Goal: Task Accomplishment & Management: Manage account settings

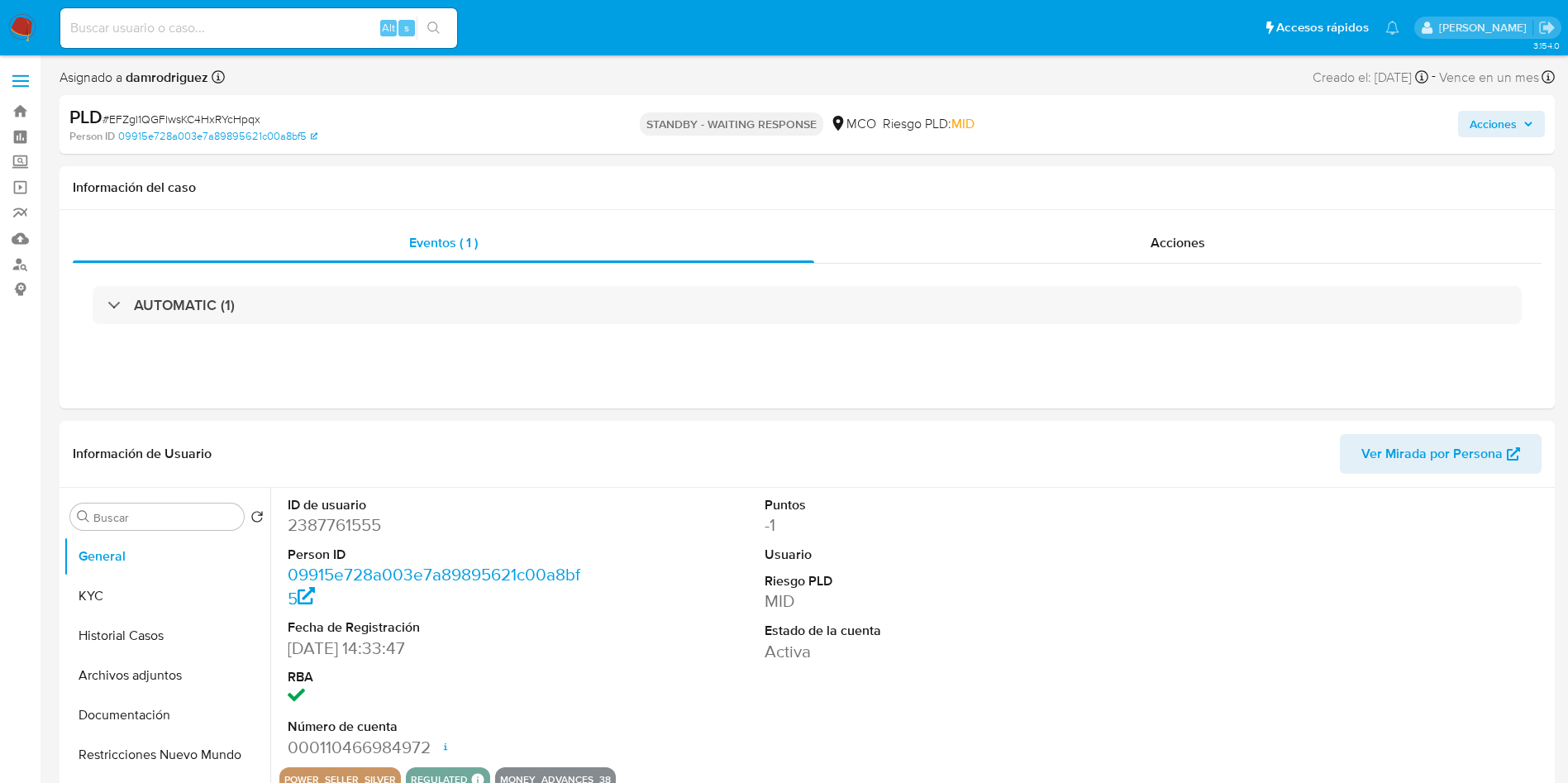
select select "10"
drag, startPoint x: 31, startPoint y: 12, endPoint x: 24, endPoint y: 26, distance: 15.7
click at [30, 12] on nav "Pausado Ver notificaciones Alt s Accesos rápidos Presiona las siguientes teclas…" at bounding box center [784, 28] width 1568 height 55
click at [22, 27] on img at bounding box center [22, 29] width 29 height 29
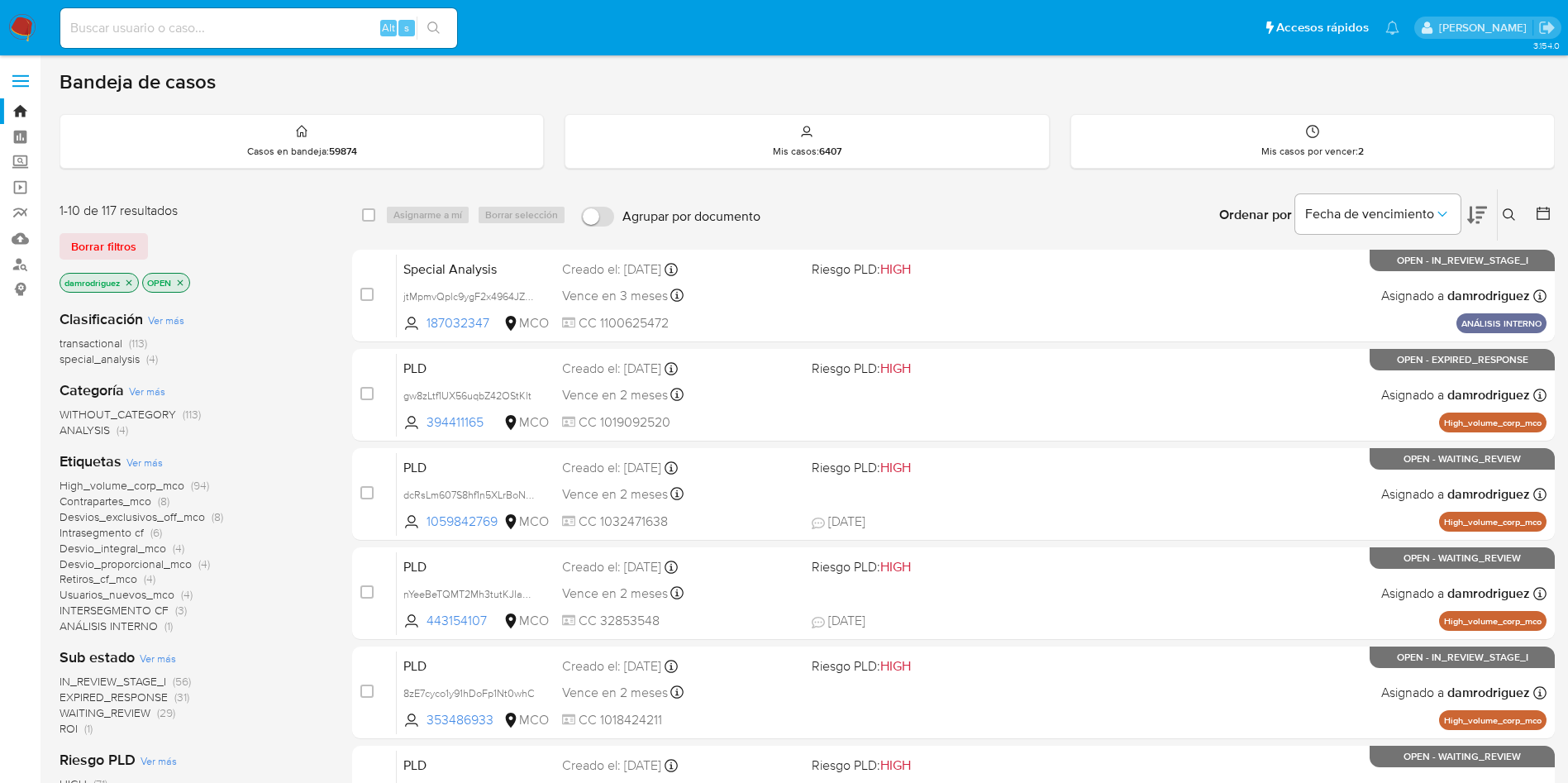
click at [65, 730] on span "ROI" at bounding box center [69, 729] width 18 height 17
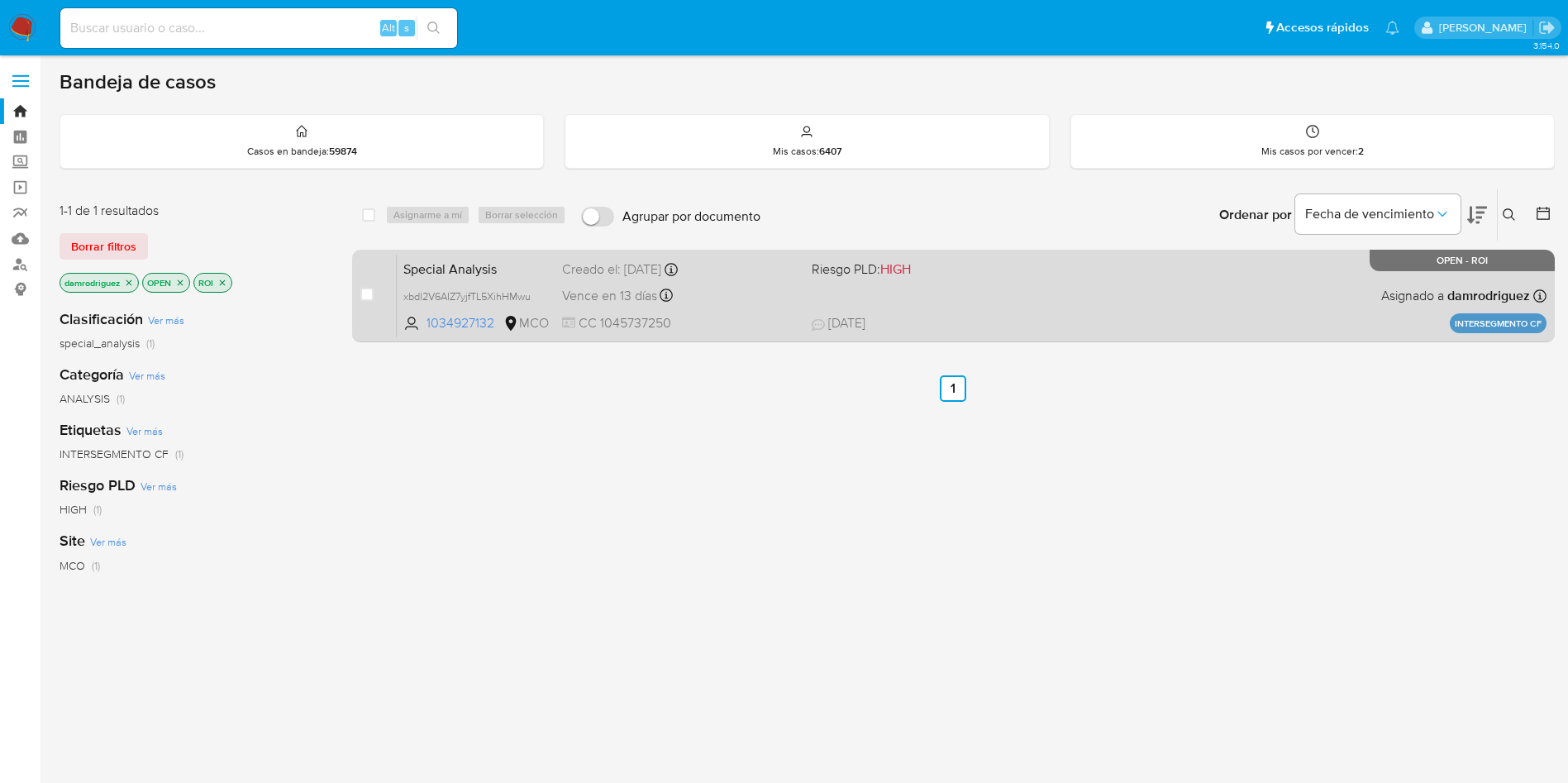
click at [497, 264] on span "Special Analysis" at bounding box center [476, 268] width 145 height 21
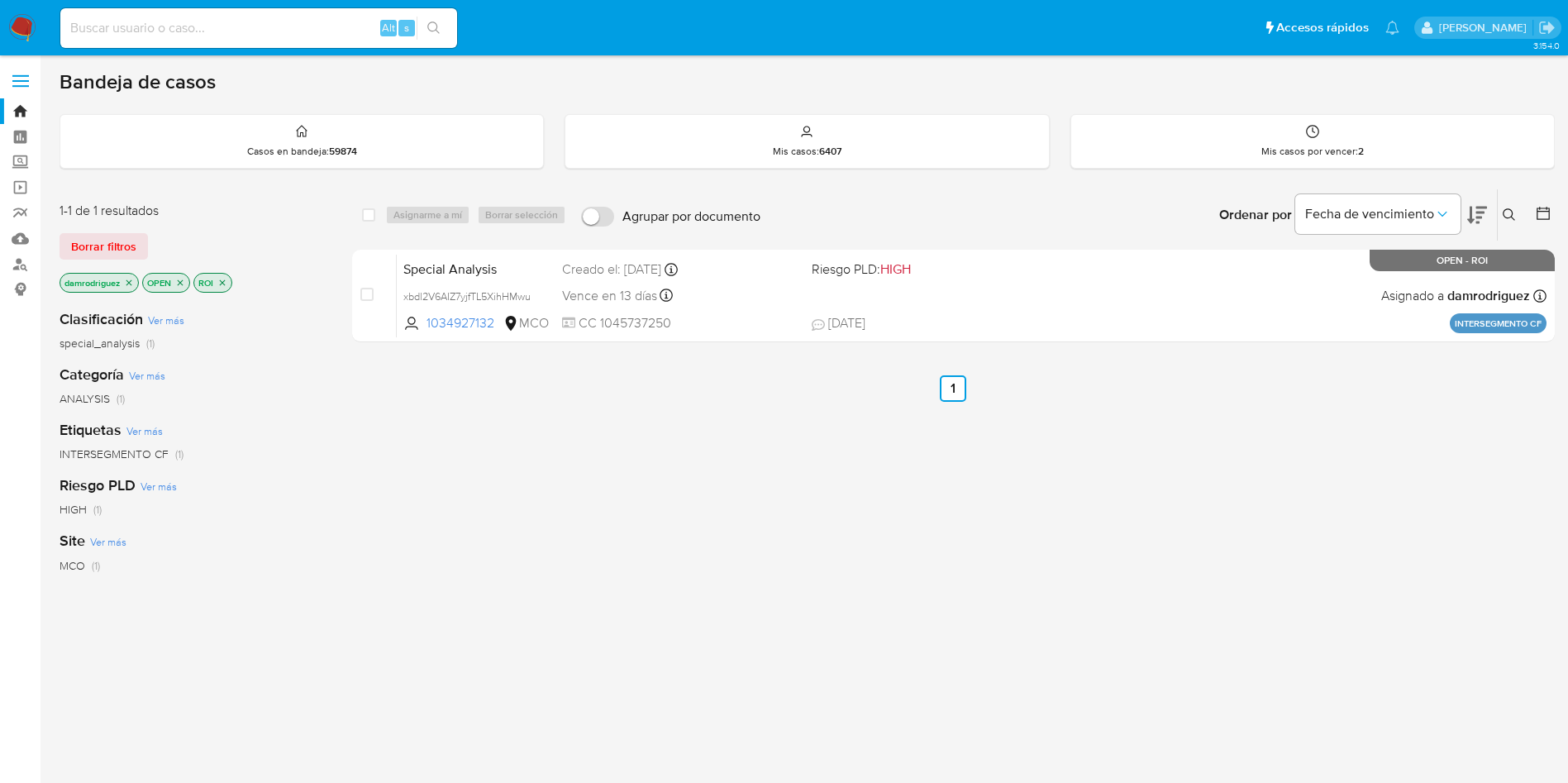
click at [22, 30] on img at bounding box center [22, 29] width 29 height 29
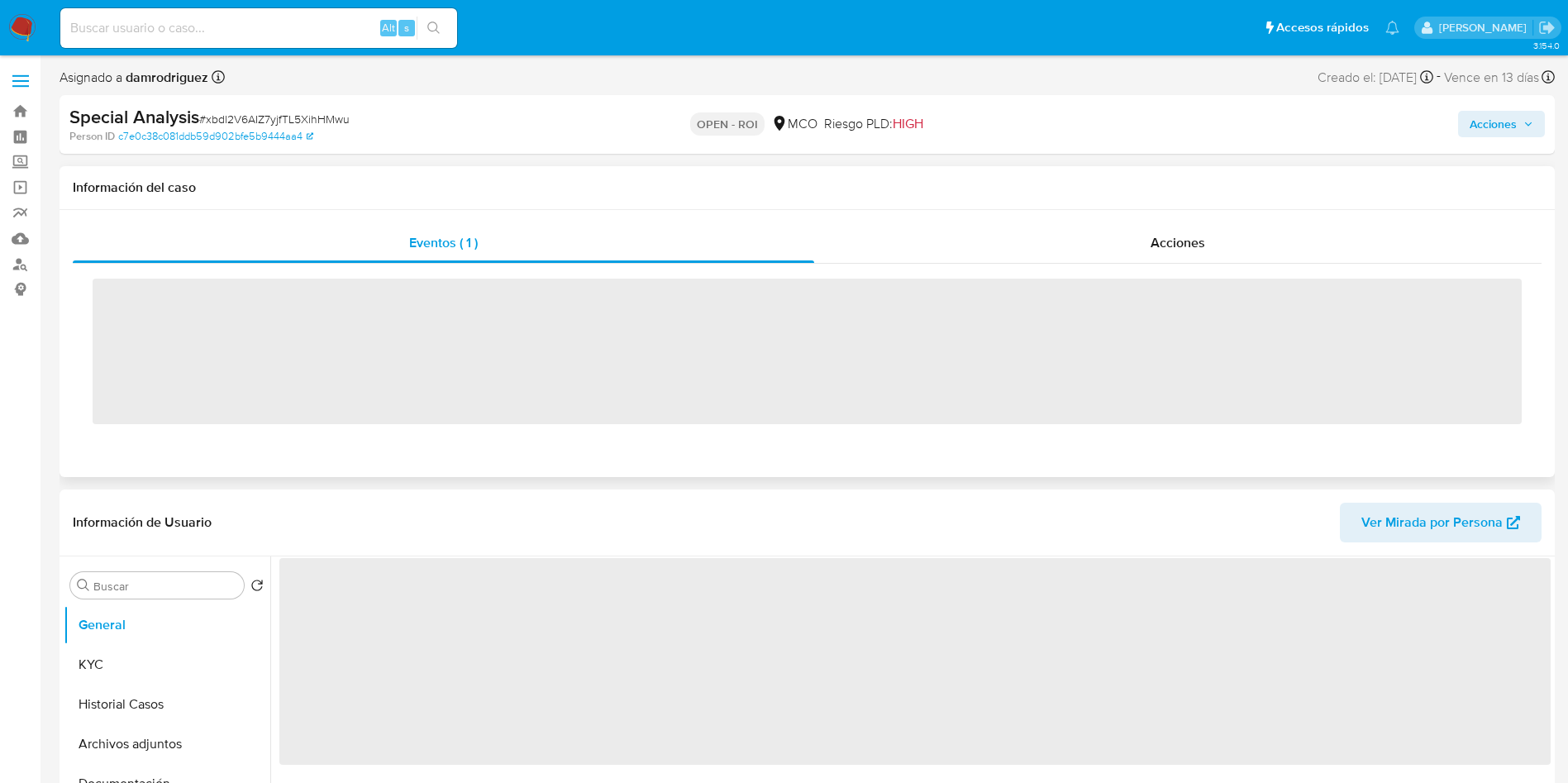
click at [1221, 218] on div "Eventos ( 1 ) Acciones ‌" at bounding box center [808, 344] width 1496 height 268
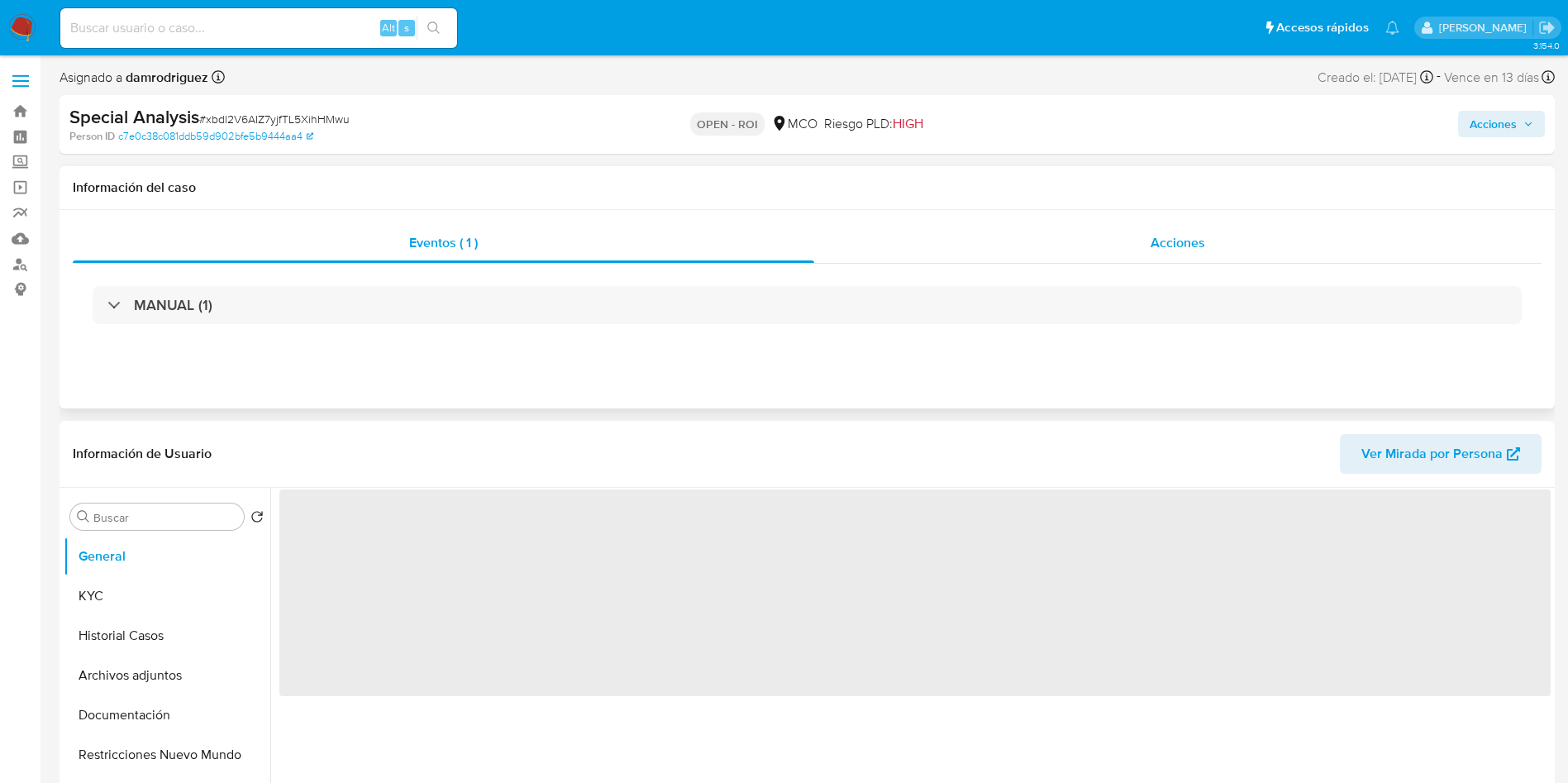
click at [1188, 245] on span "Acciones" at bounding box center [1178, 243] width 54 height 19
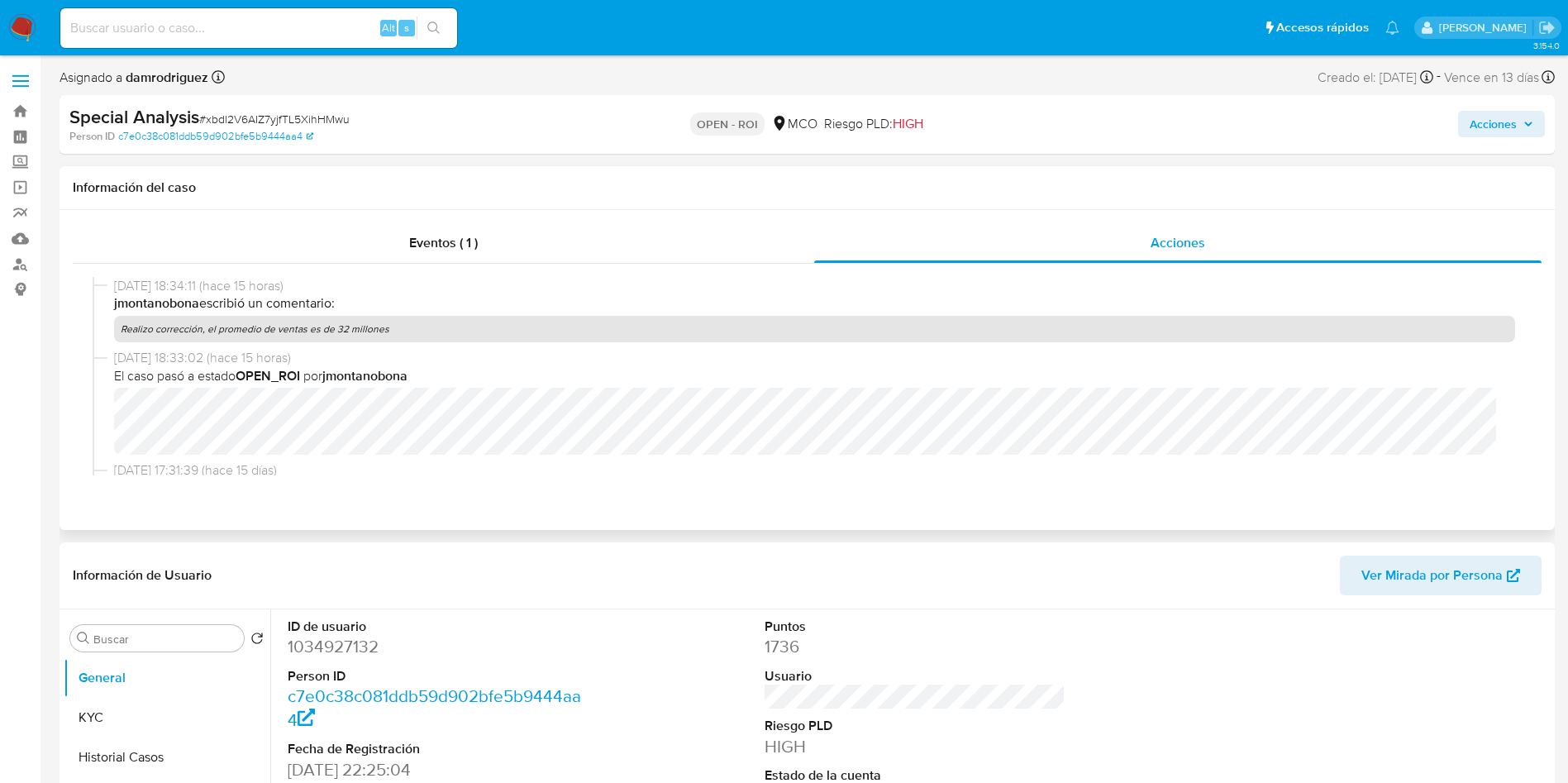
select select "10"
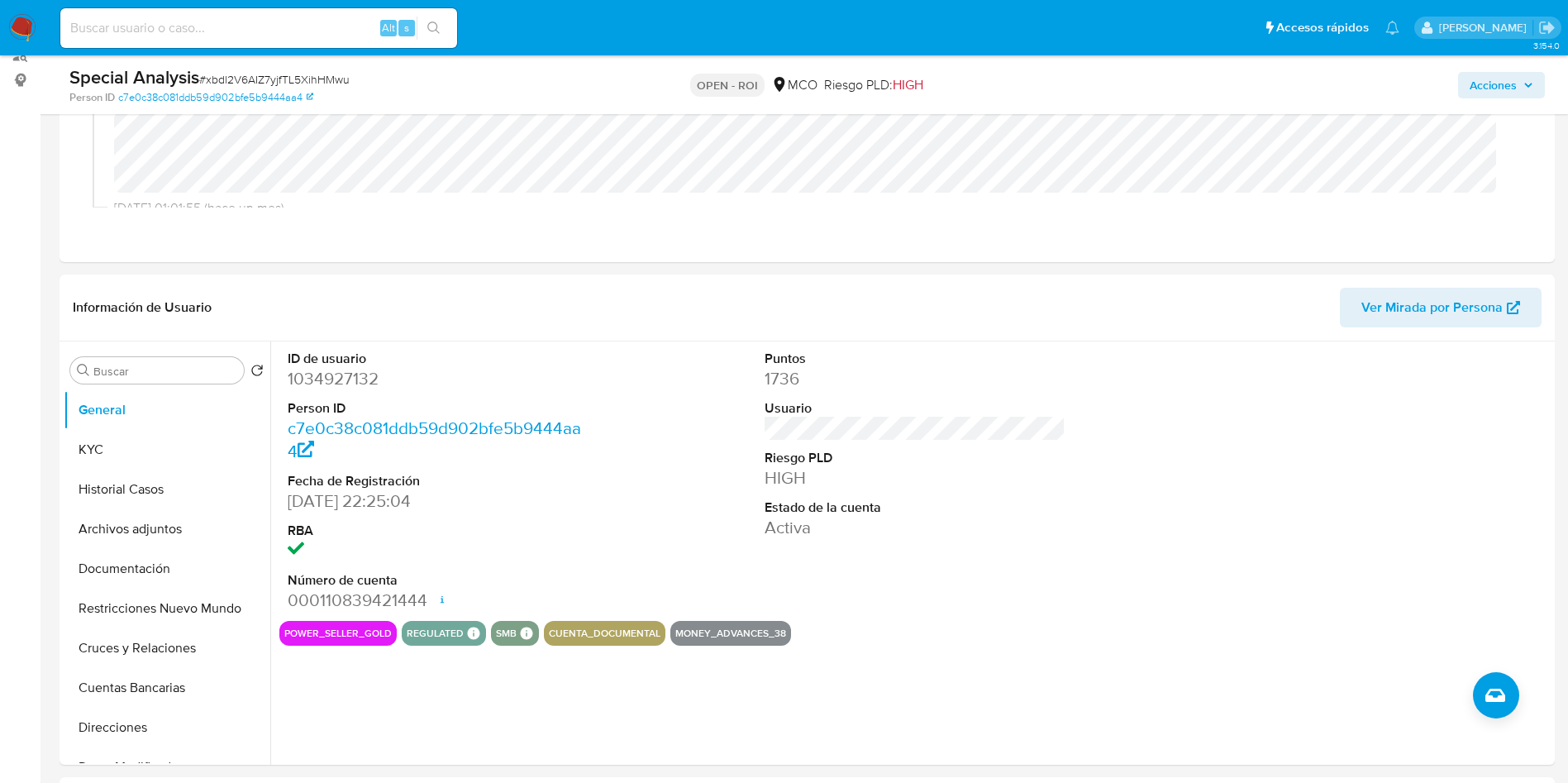
scroll to position [248, 0]
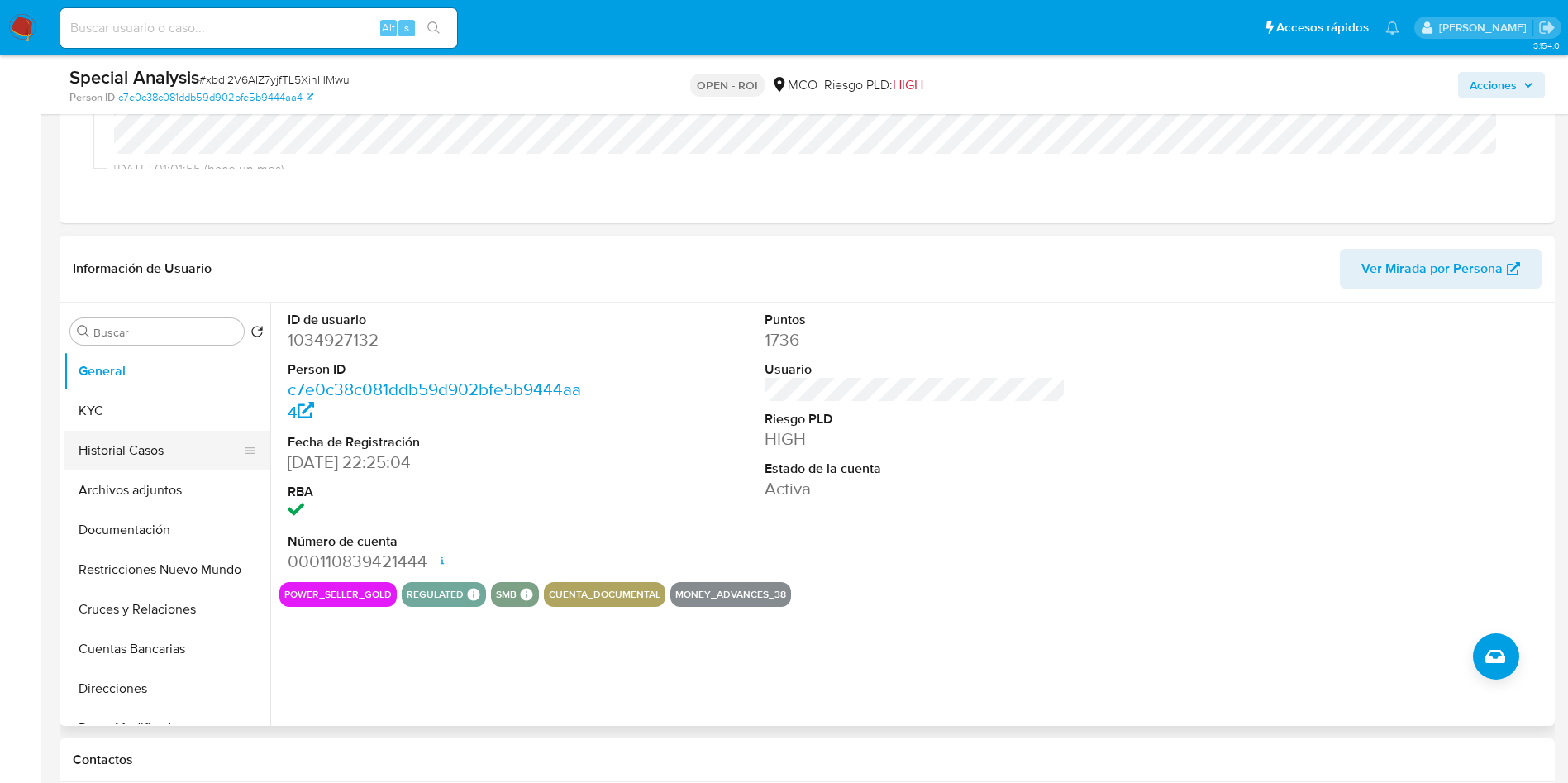
click at [183, 443] on button "Historial Casos" at bounding box center [160, 450] width 193 height 40
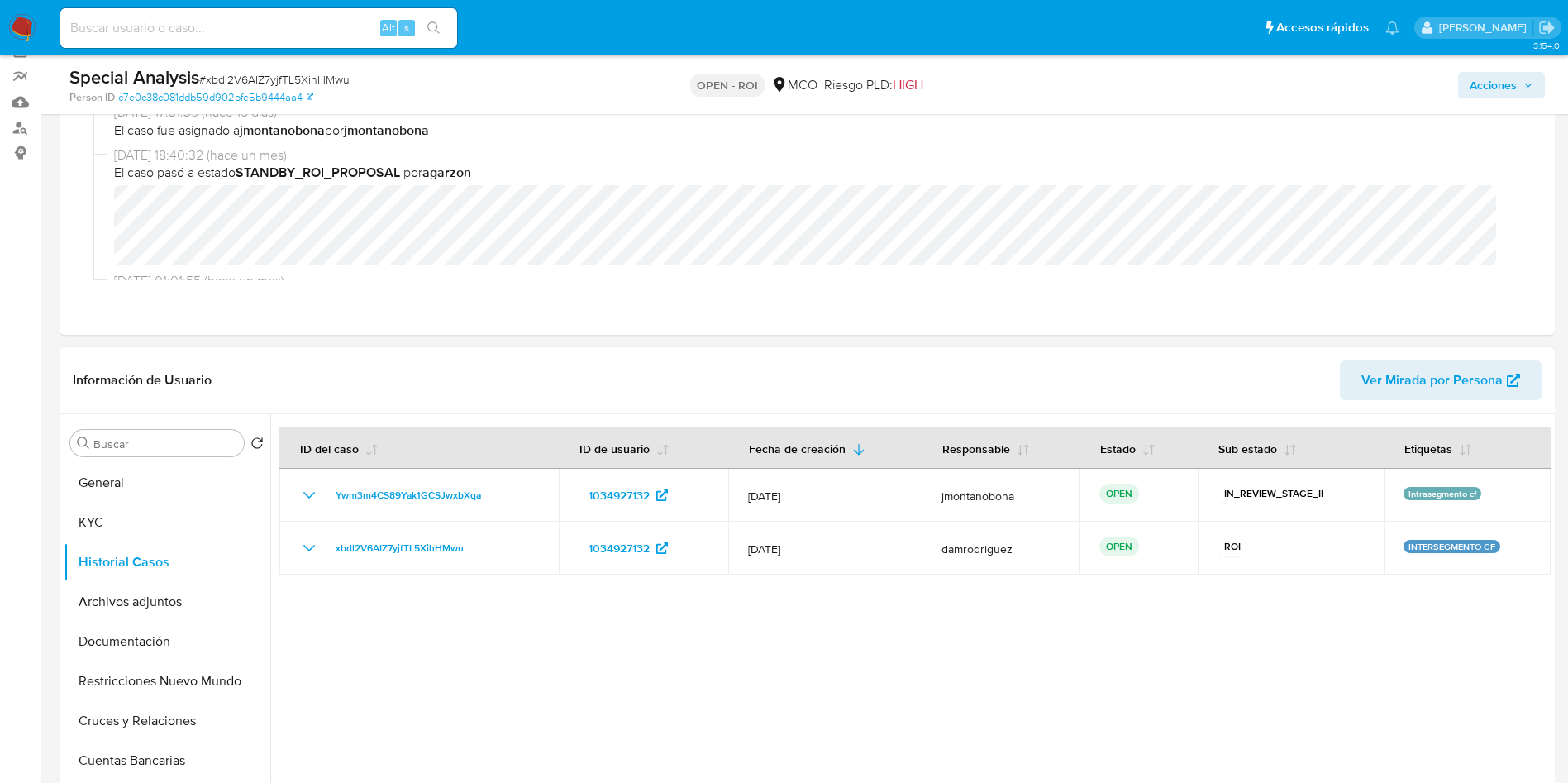
scroll to position [0, 0]
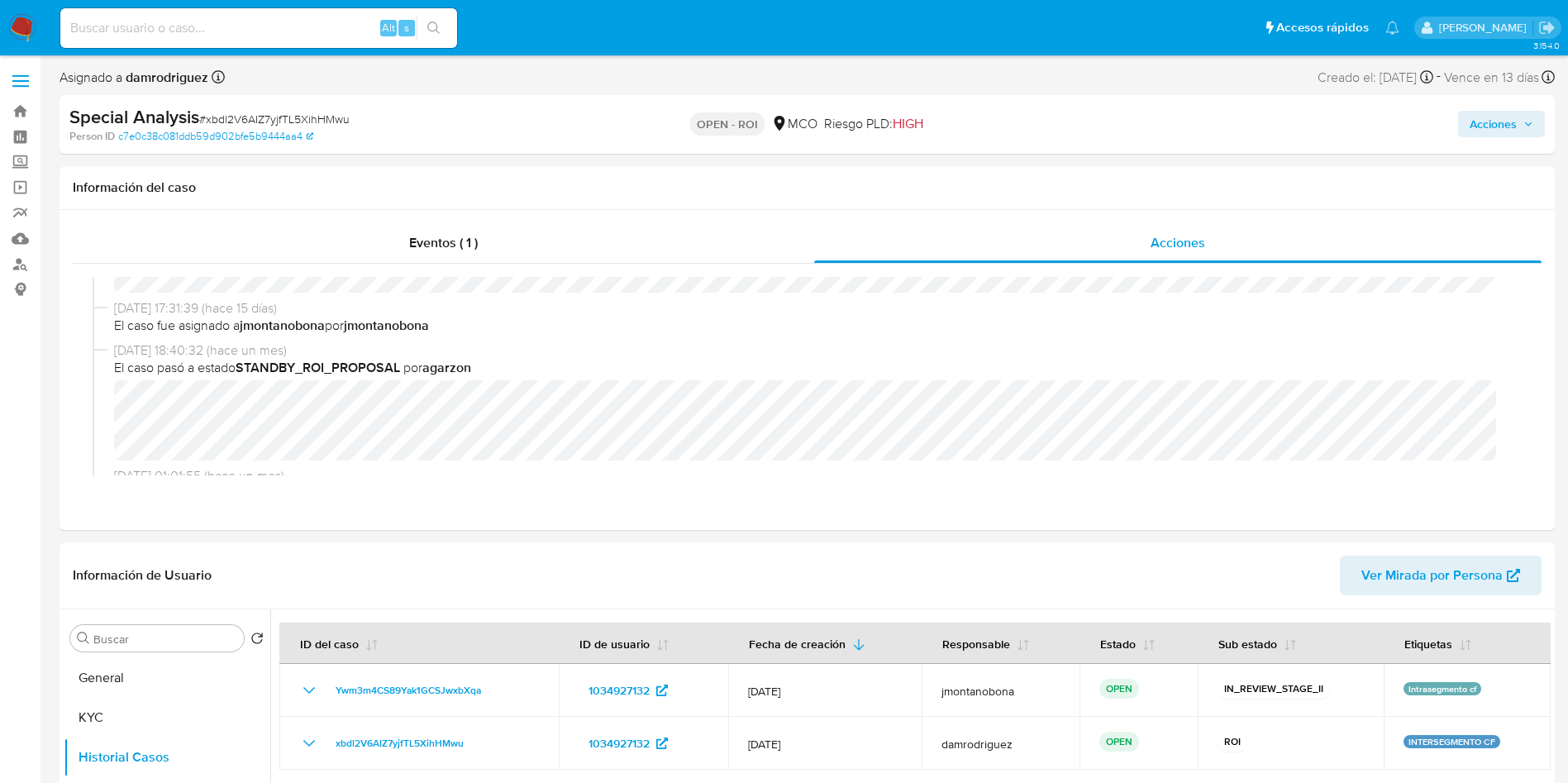
click at [1475, 120] on span "Acciones" at bounding box center [1493, 124] width 47 height 27
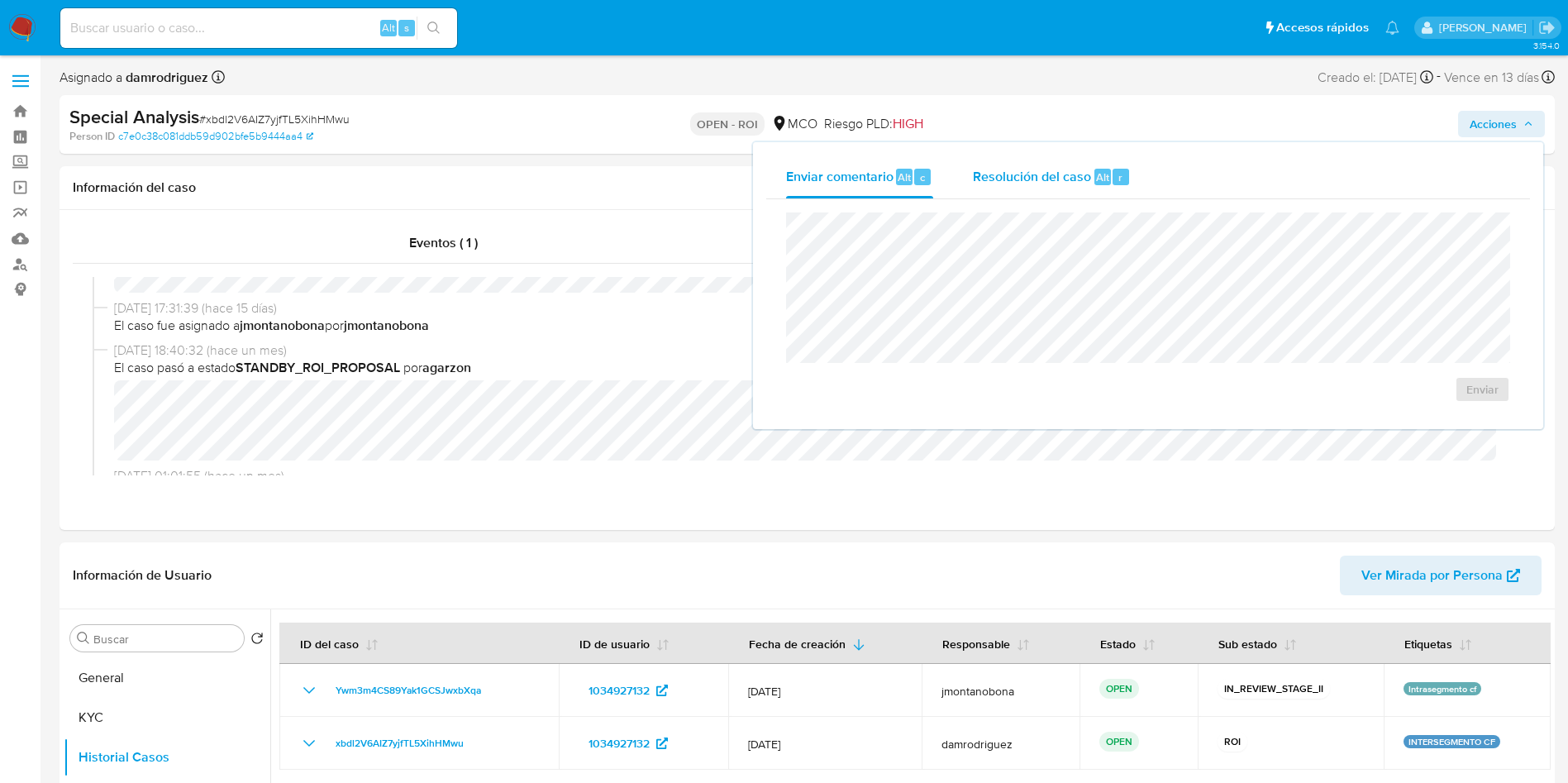
click at [1062, 177] on span "Resolución del caso" at bounding box center [1031, 176] width 119 height 19
click at [1428, 410] on span "ROI" at bounding box center [1434, 406] width 81 height 37
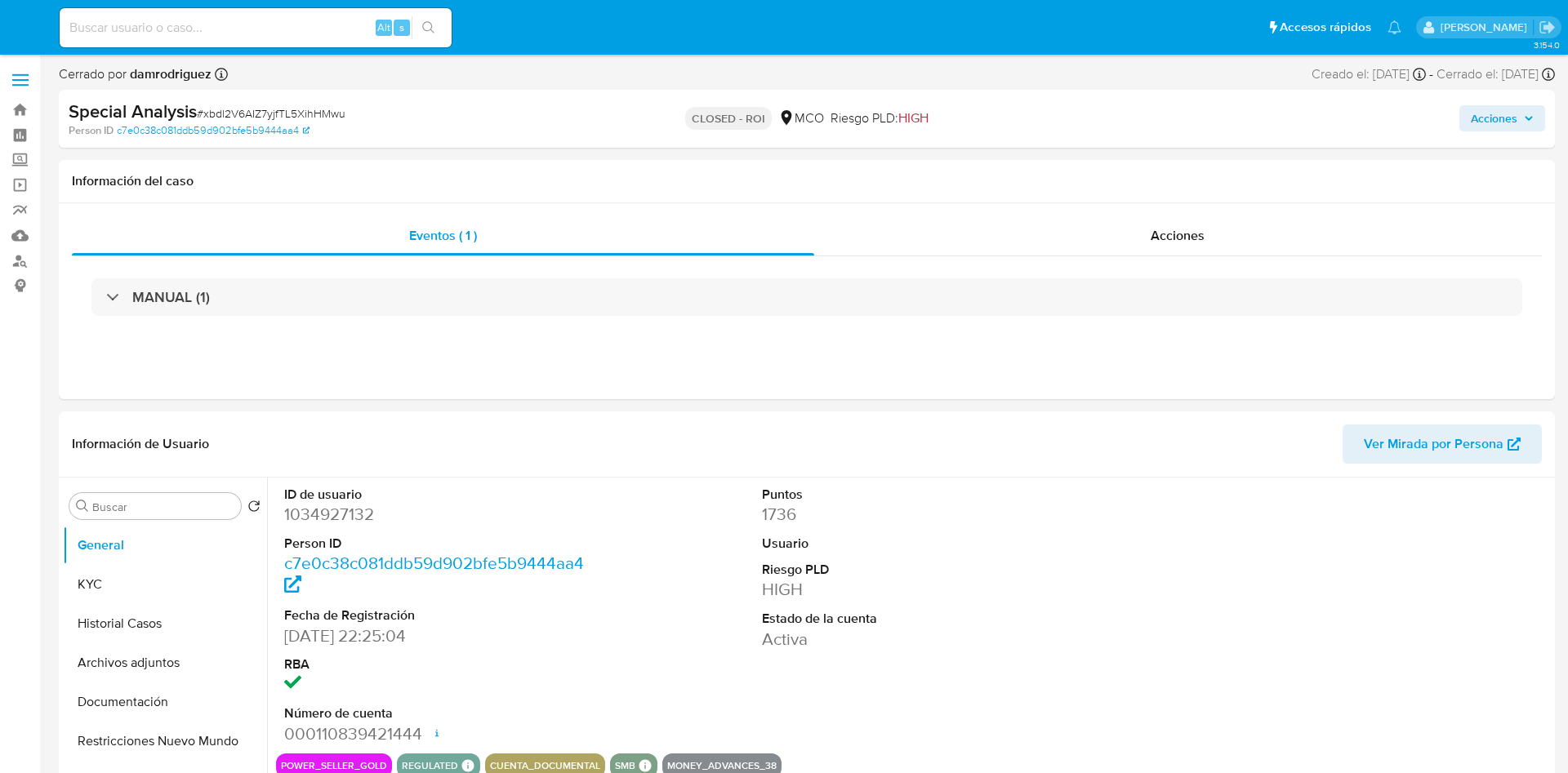
select select "10"
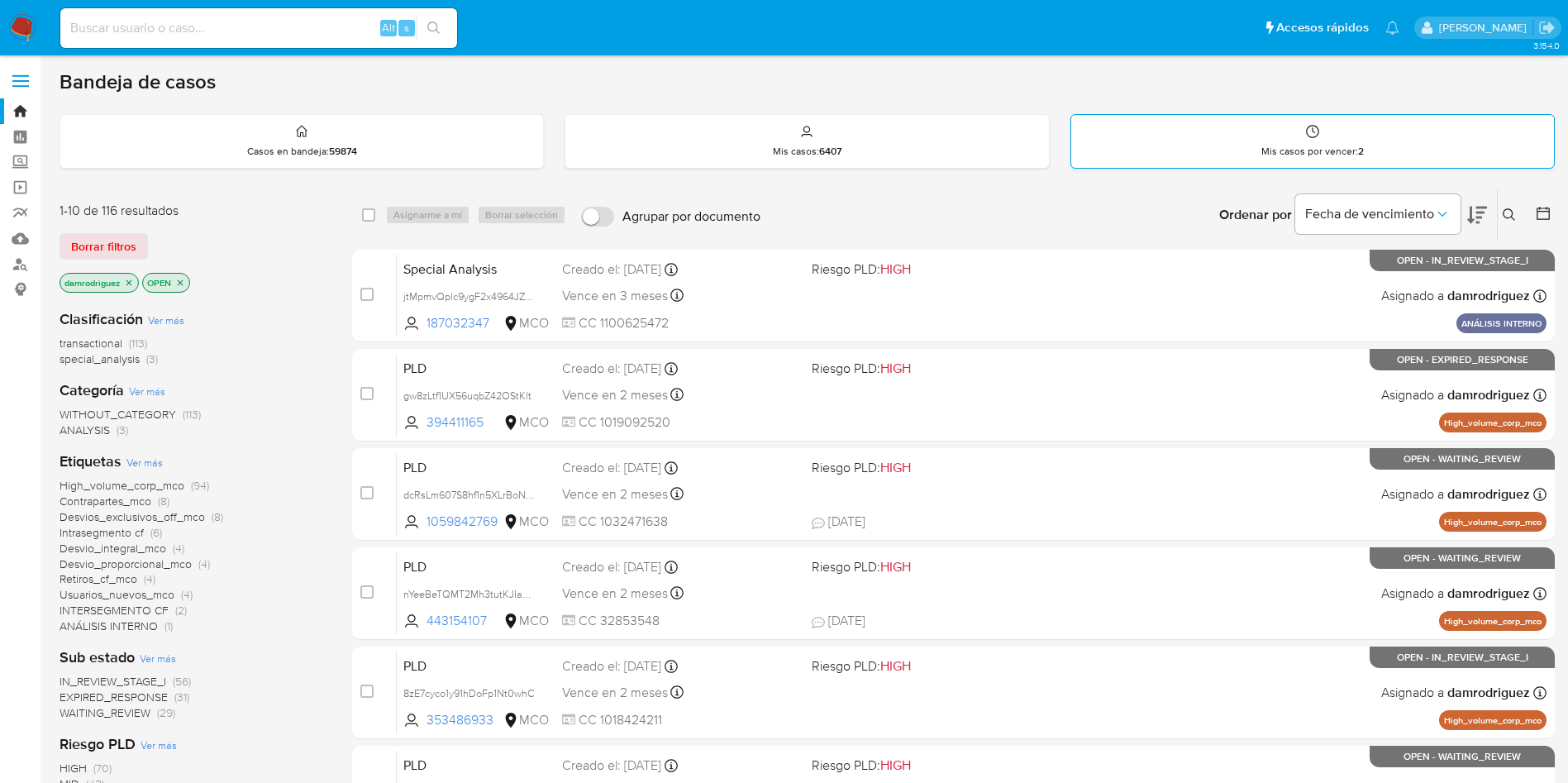
click at [1203, 146] on div "Mis casos por vencer : 2" at bounding box center [1313, 141] width 483 height 53
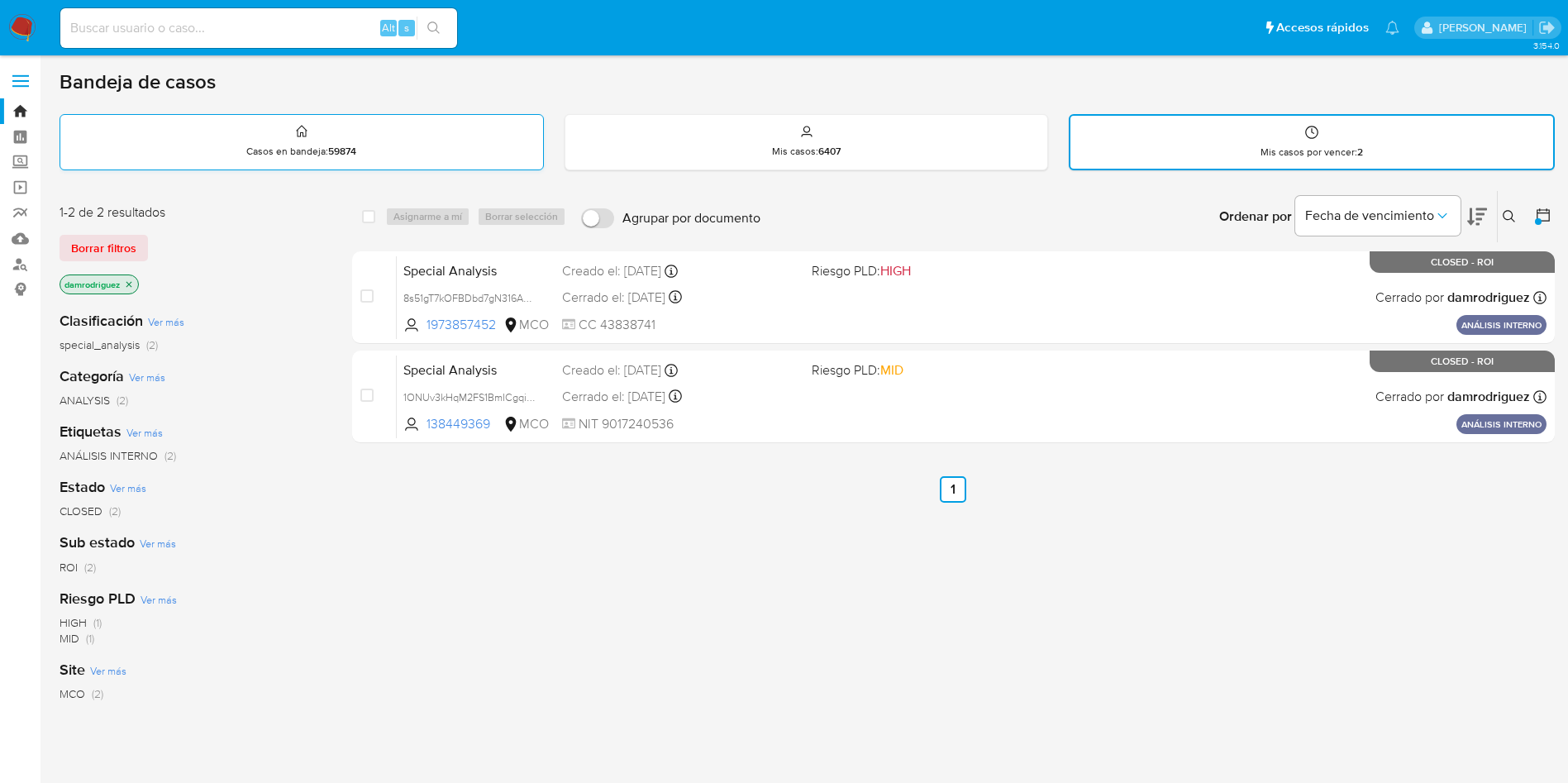
click at [274, 146] on p "Casos en bandeja : 59874" at bounding box center [300, 151] width 110 height 13
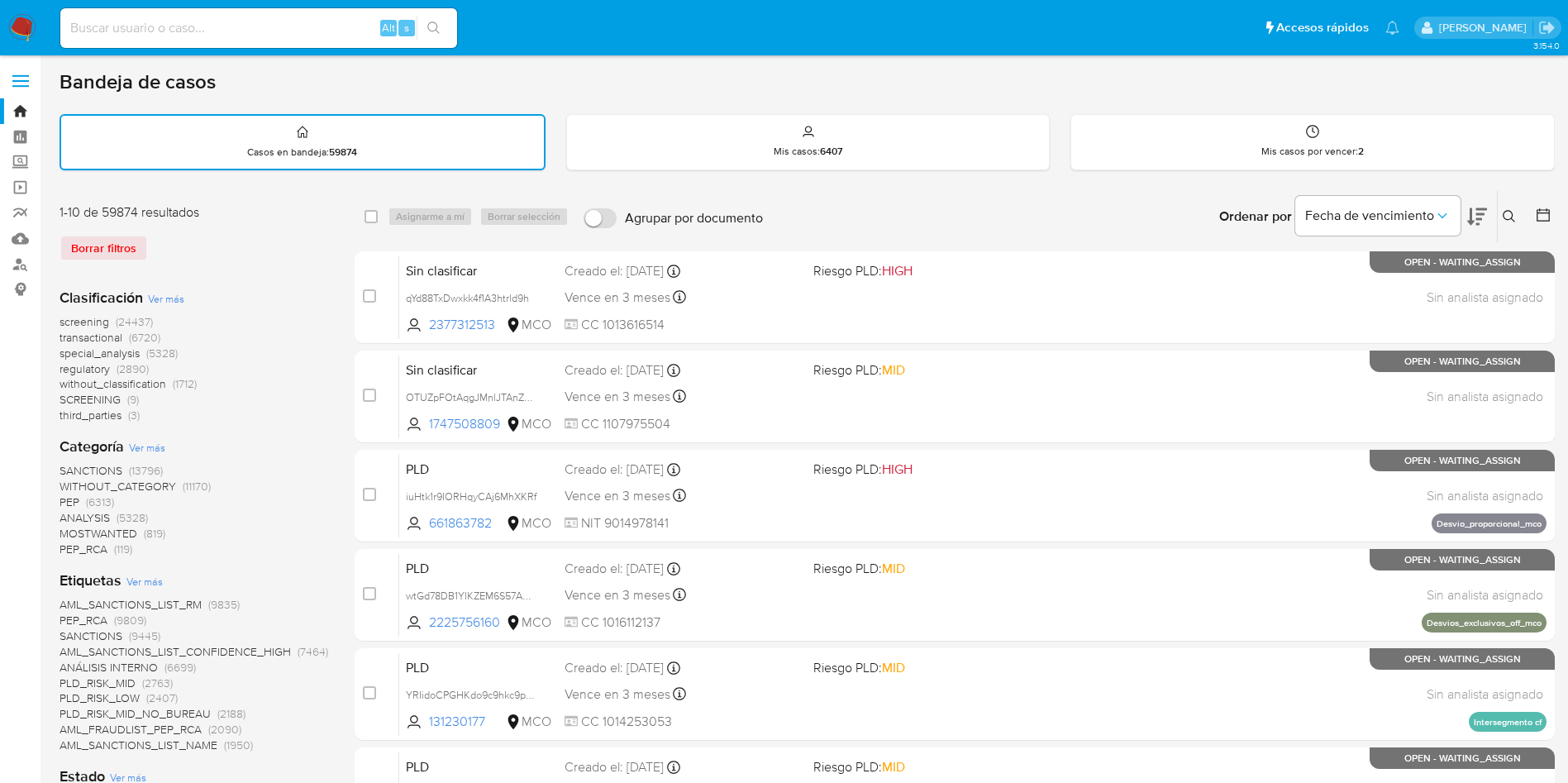
click at [16, 23] on img at bounding box center [22, 29] width 29 height 29
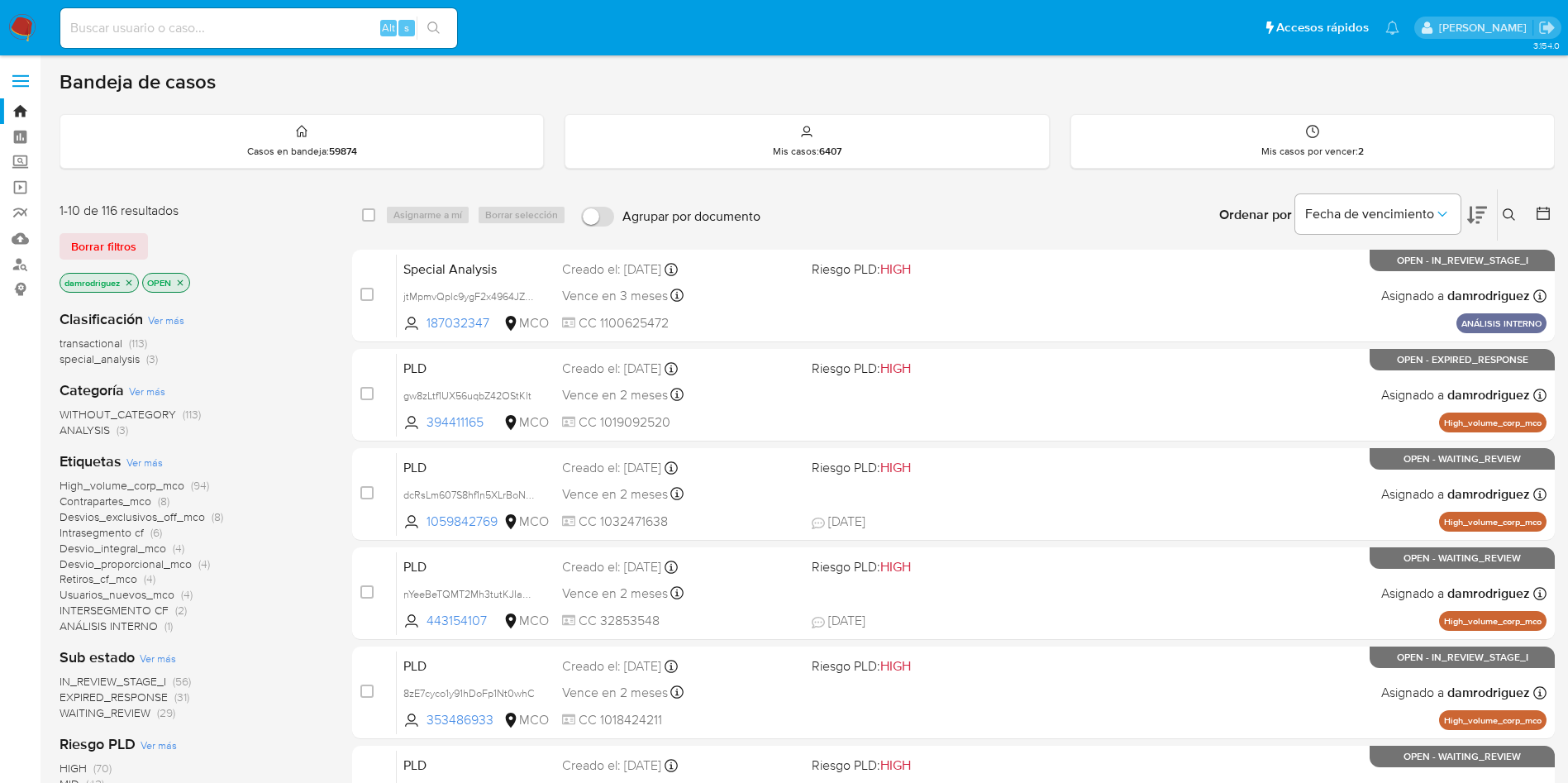
click at [293, 22] on input at bounding box center [259, 28] width 397 height 21
paste input "chCtfW585KHYqb5QU3wsyGbx"
type input "chCtfW585KHYqb5QU3wsyGbx"
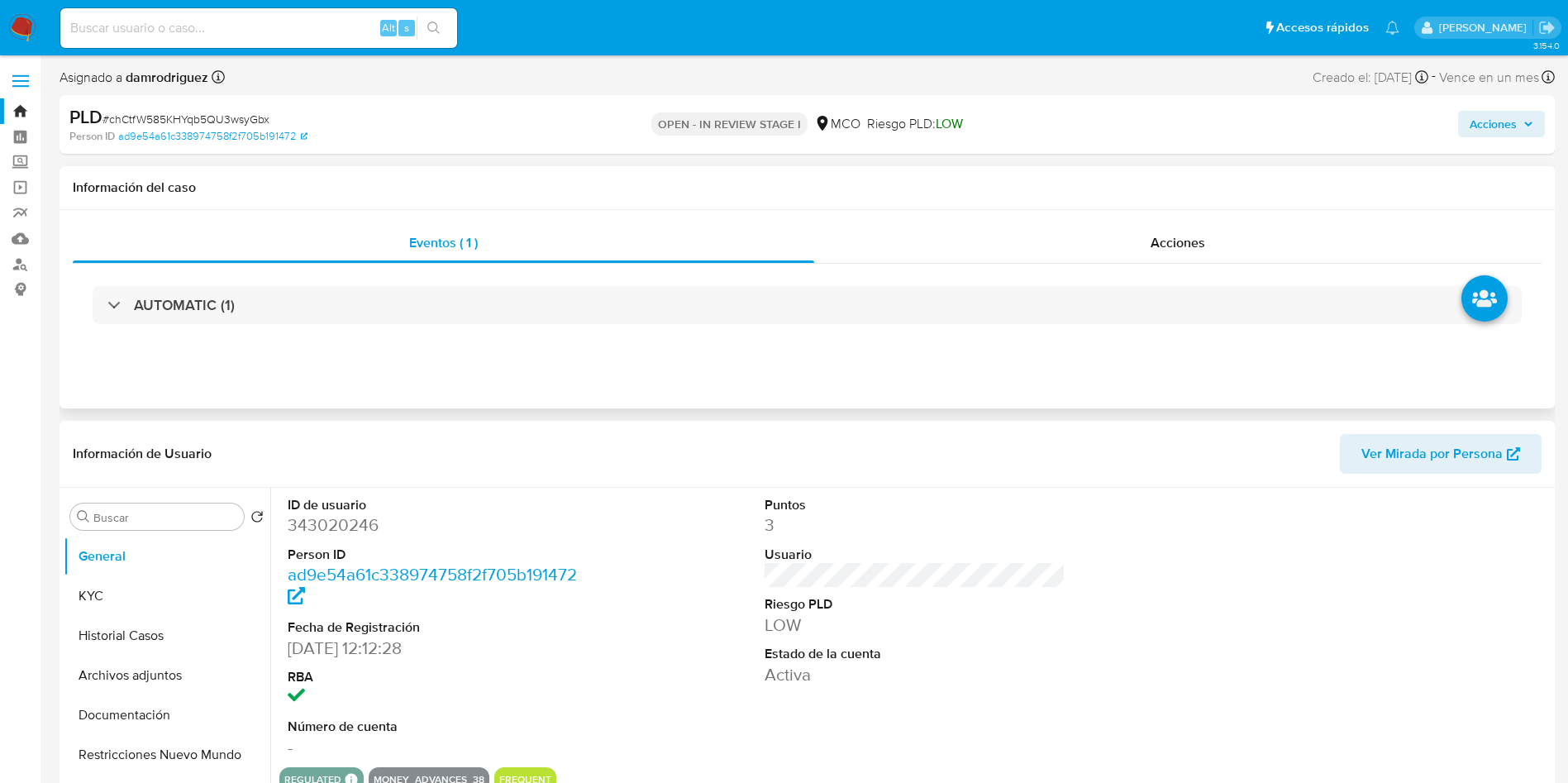
select select "10"
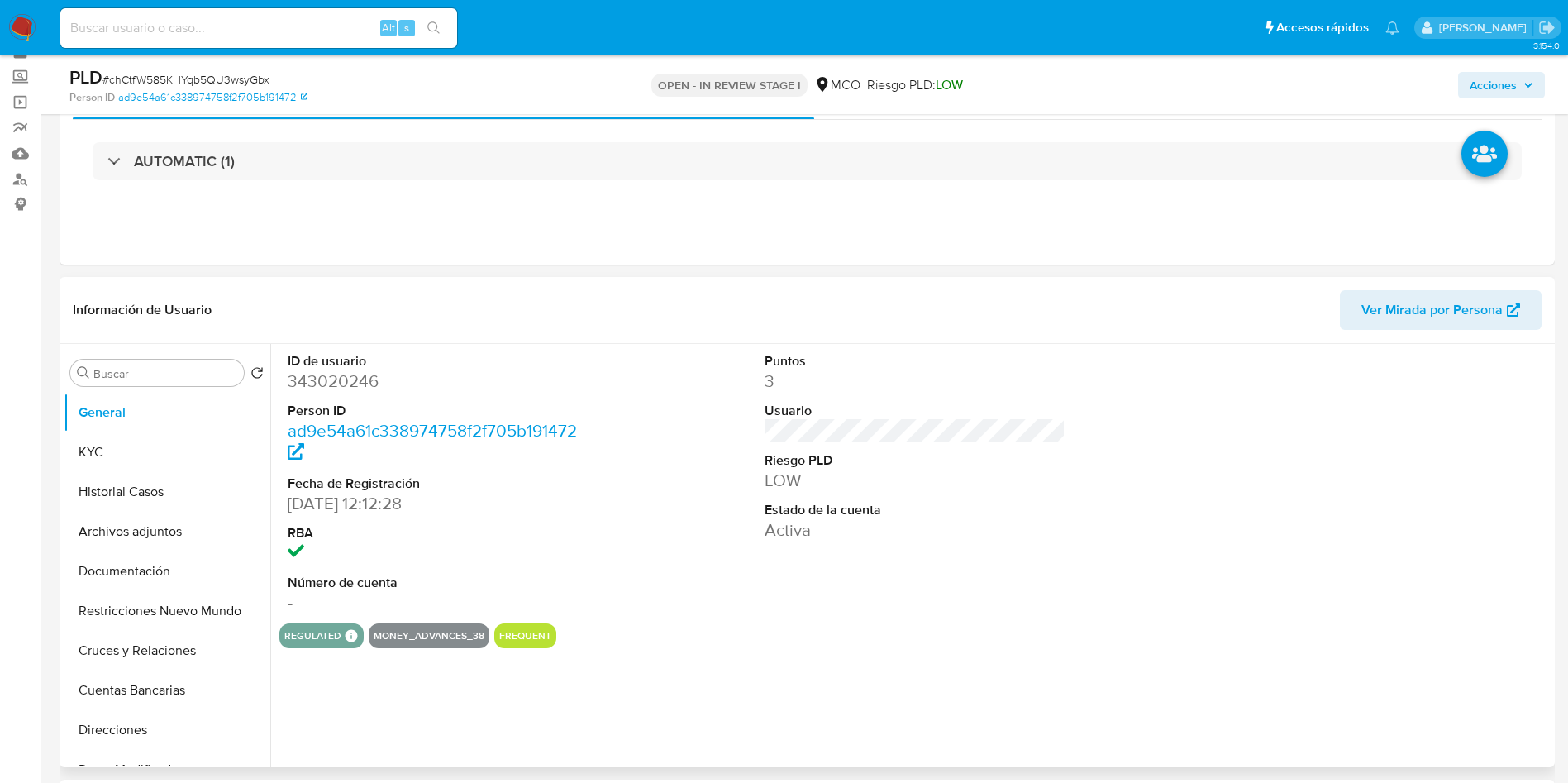
scroll to position [124, 0]
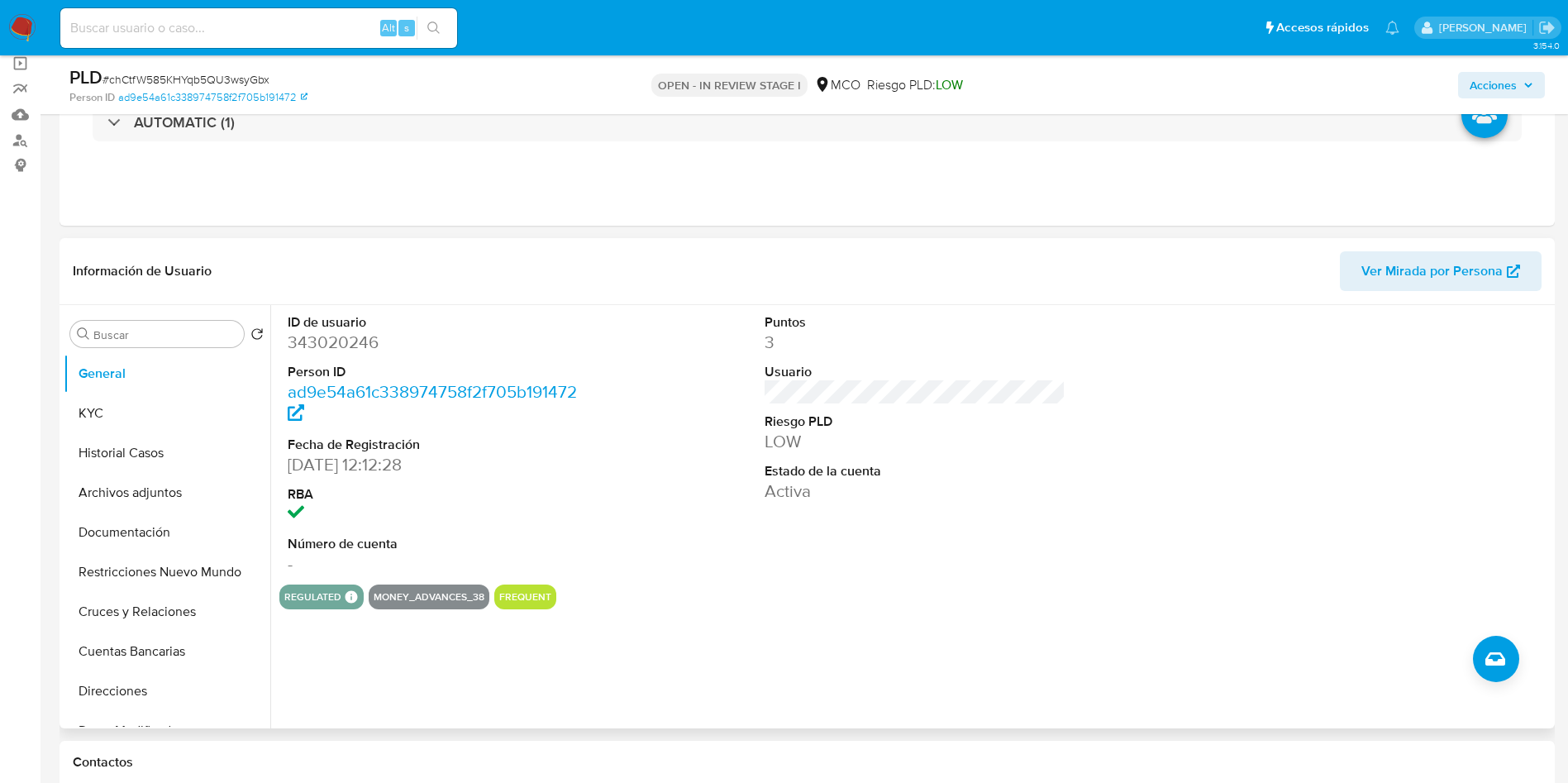
click at [318, 342] on dd "343020246" at bounding box center [439, 342] width 301 height 23
copy dd "343020246"
click at [347, 340] on dd "343020246" at bounding box center [439, 342] width 301 height 23
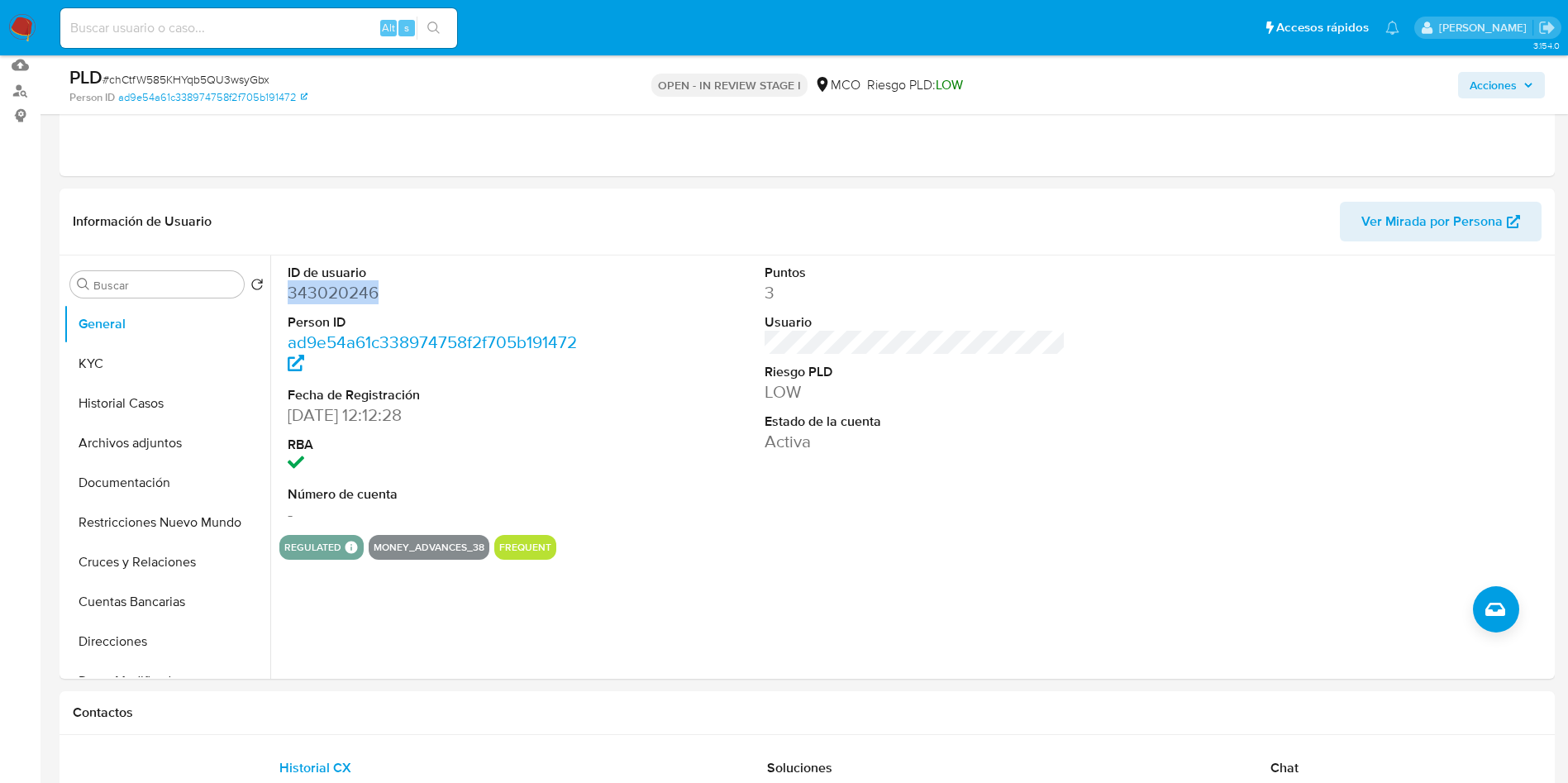
scroll to position [223, 0]
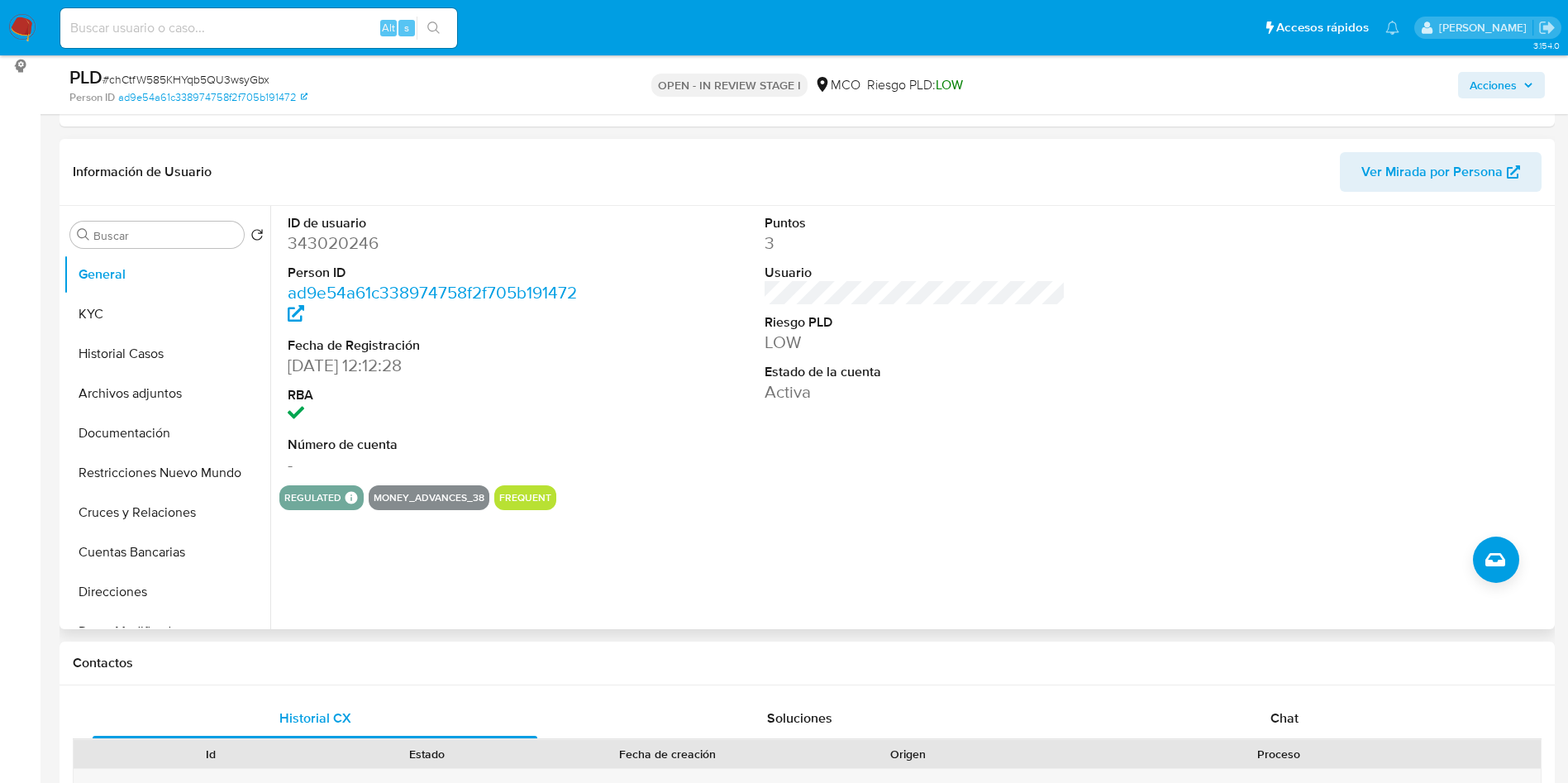
click at [611, 479] on div "ID de usuario 343020246 Person ID ad9e54a61c338974758f2f705b191472 Fecha de Reg…" at bounding box center [915, 345] width 1271 height 279
click at [313, 244] on dd "343020246" at bounding box center [439, 243] width 301 height 23
copy dd "343020246"
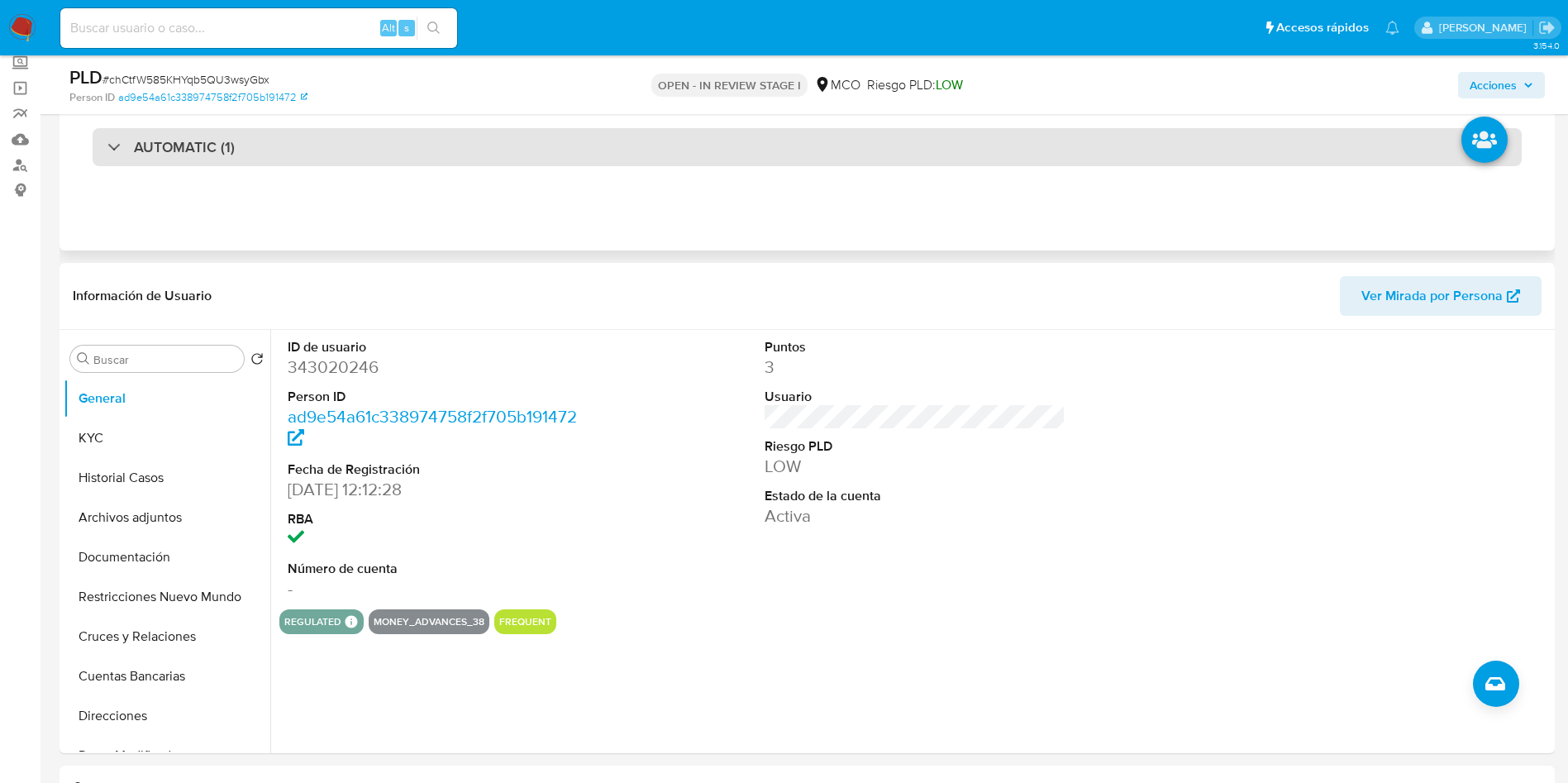
click at [222, 156] on h3 "AUTOMATIC (1)" at bounding box center [184, 147] width 101 height 18
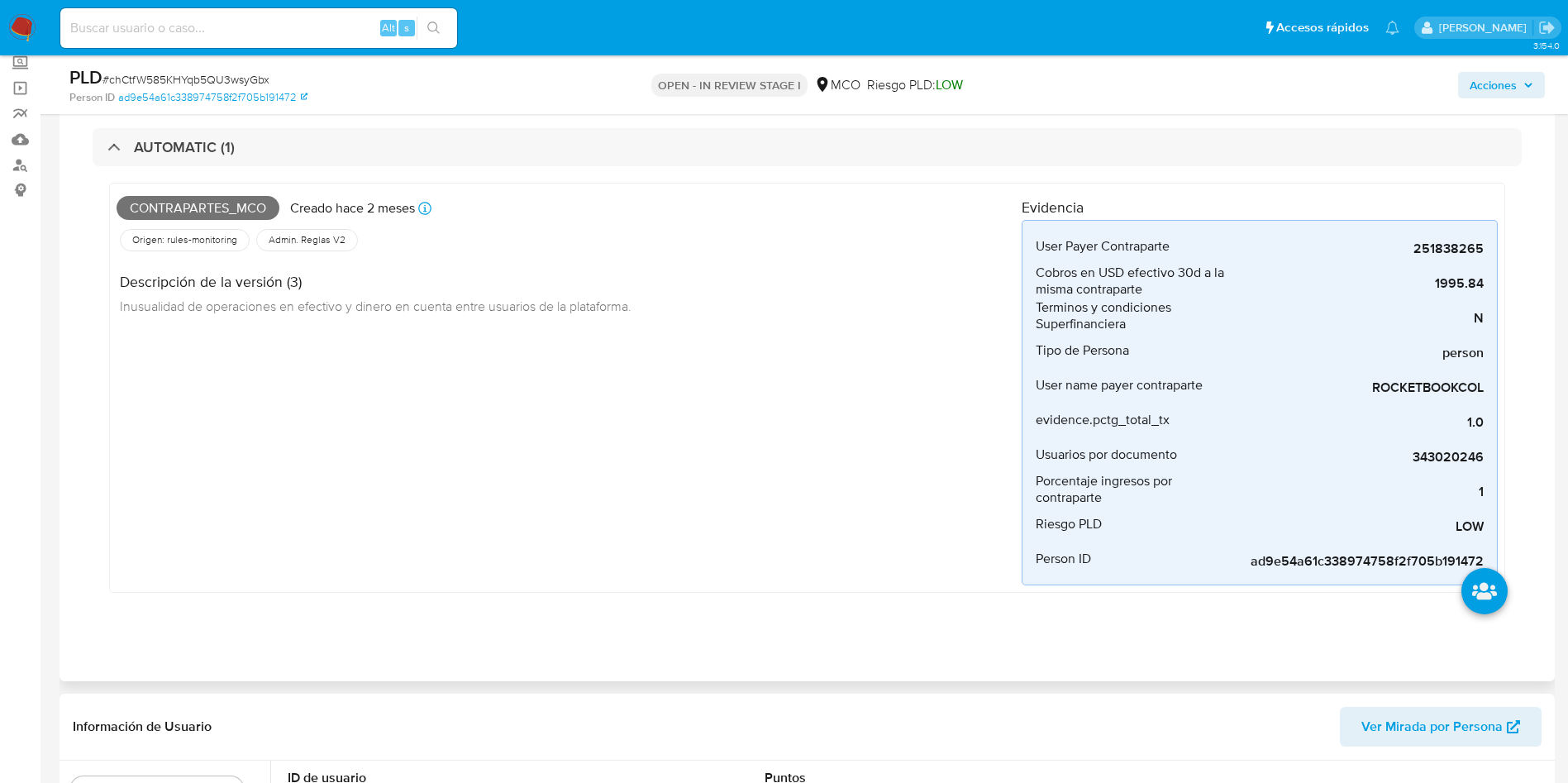
click at [209, 209] on span "Contrapartes_mco" at bounding box center [198, 209] width 163 height 25
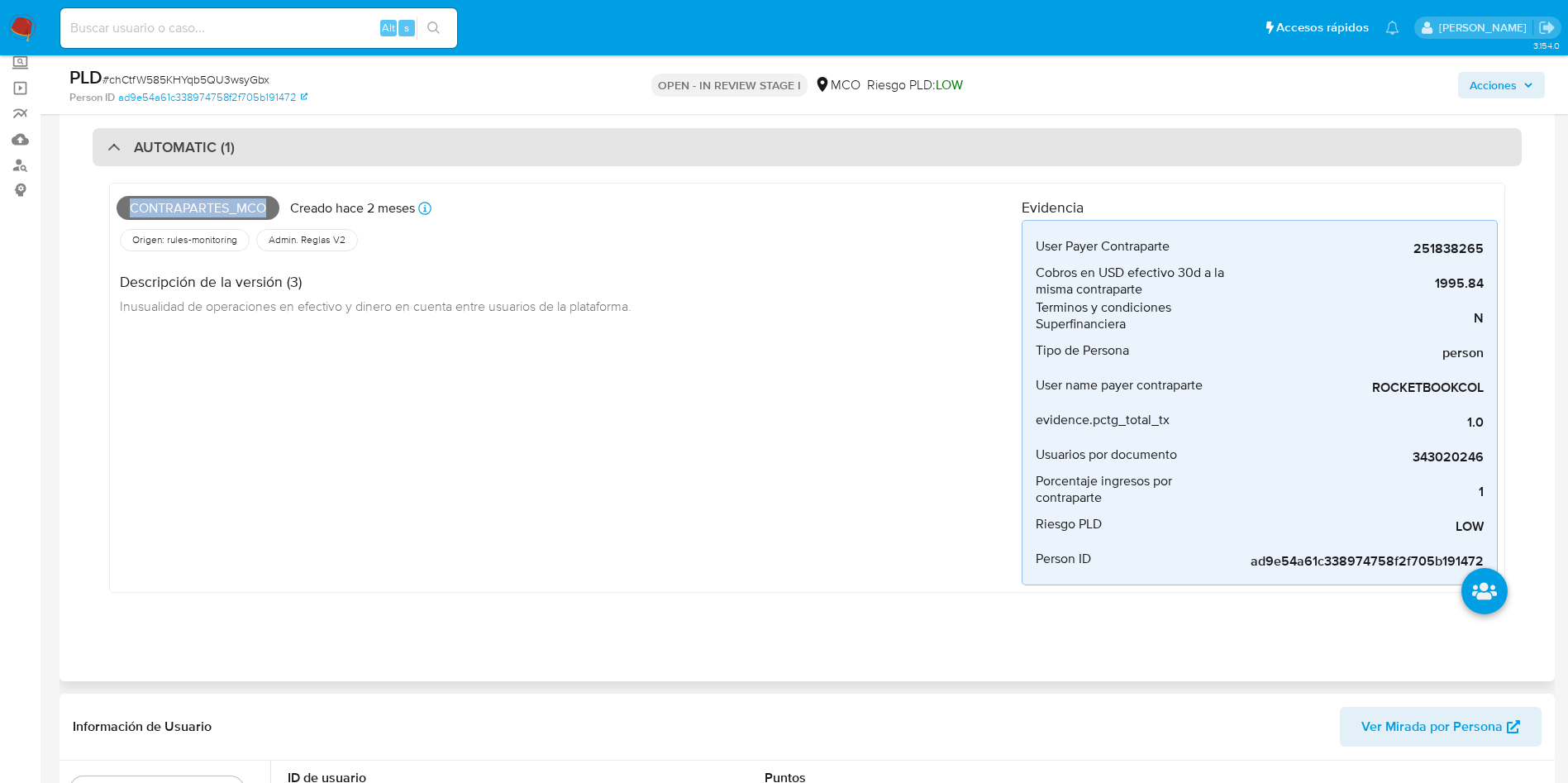
copy span "Contrapartes_mco"
click at [212, 150] on h3 "AUTOMATIC (1)" at bounding box center [184, 147] width 101 height 18
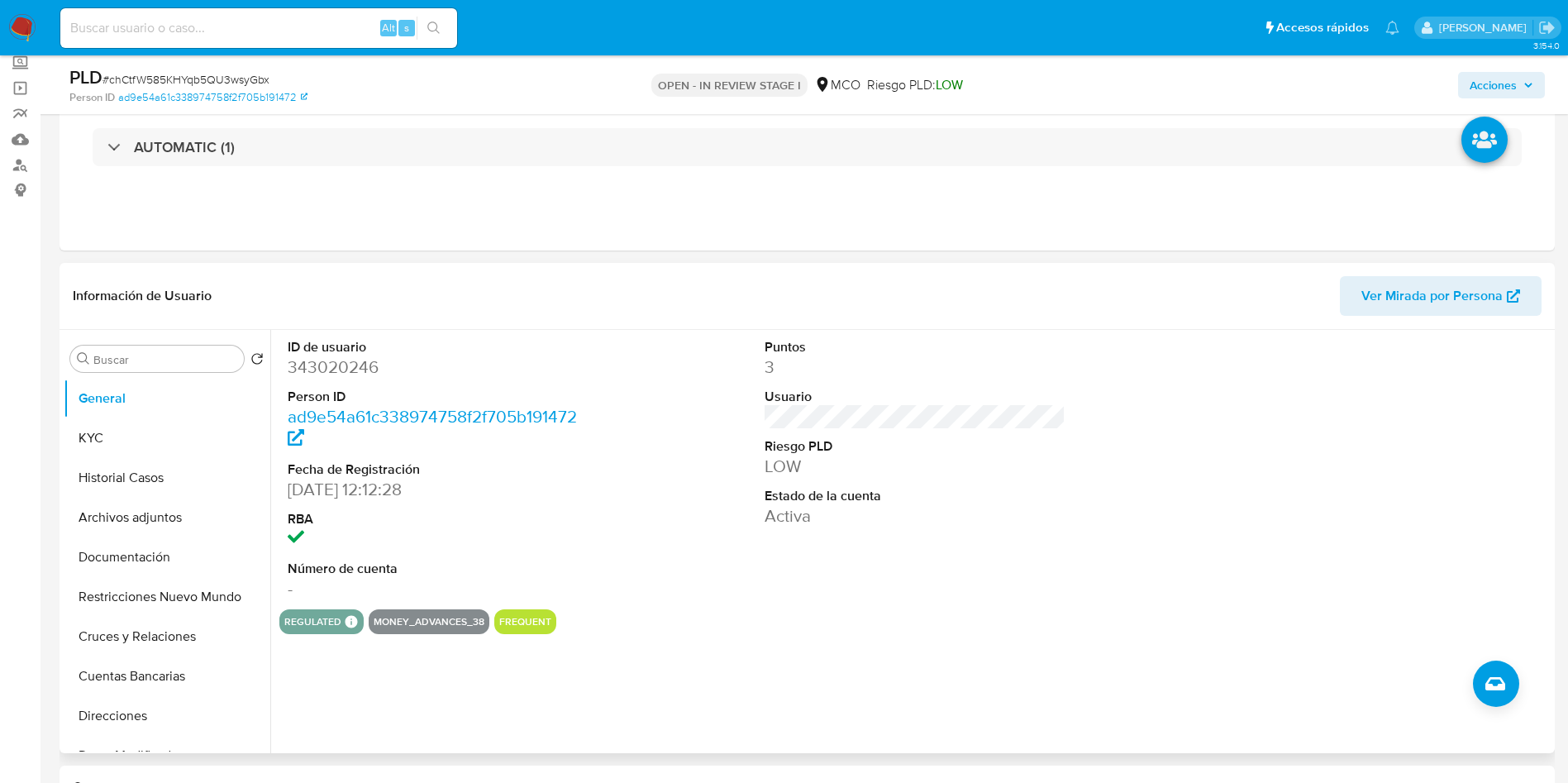
click at [301, 362] on dd "343020246" at bounding box center [439, 367] width 301 height 23
copy dd "343020246"
click at [164, 591] on button "Restricciones Nuevo Mundo" at bounding box center [160, 597] width 193 height 40
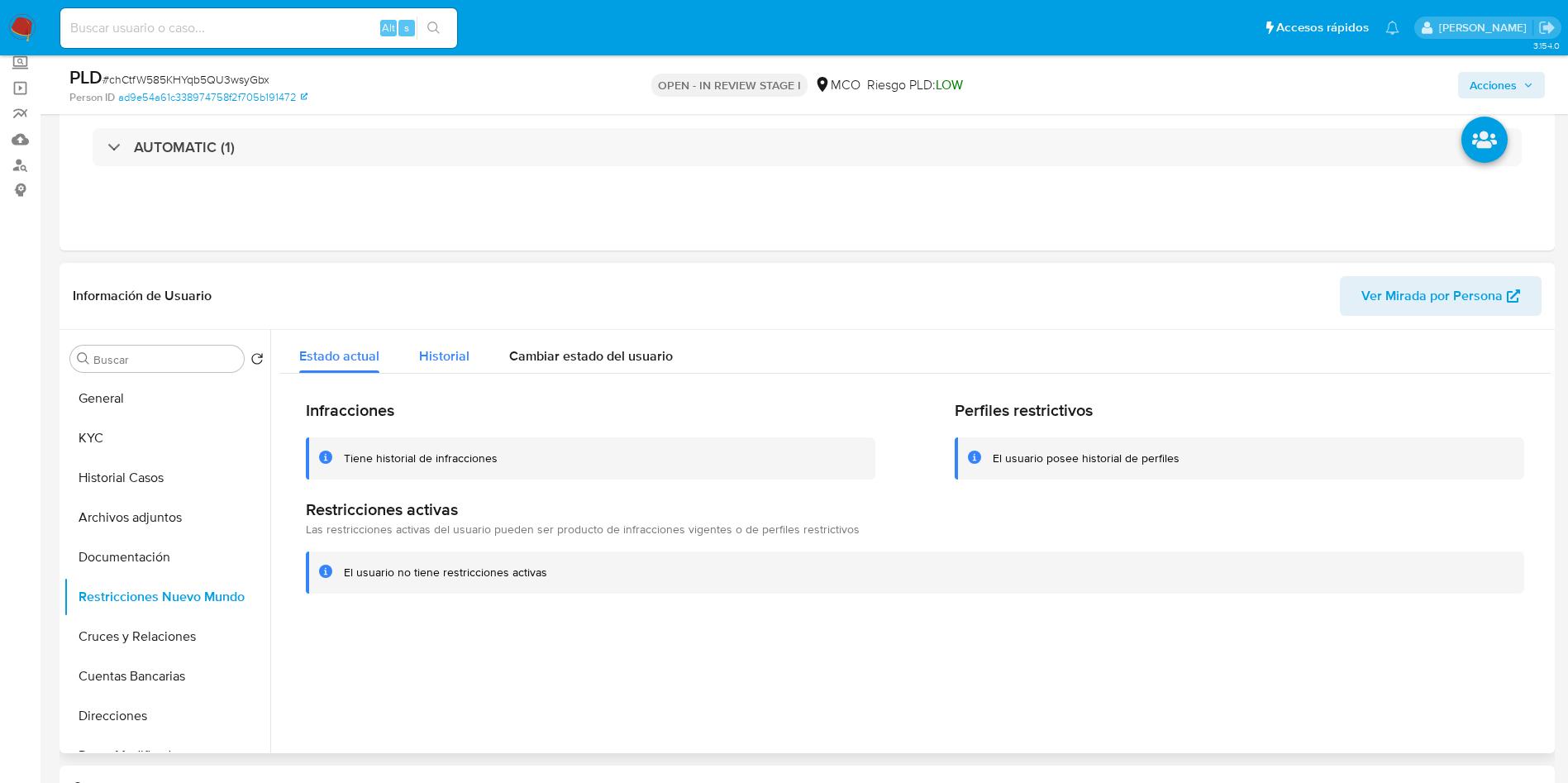
click at [456, 350] on span "Historial" at bounding box center [444, 356] width 51 height 19
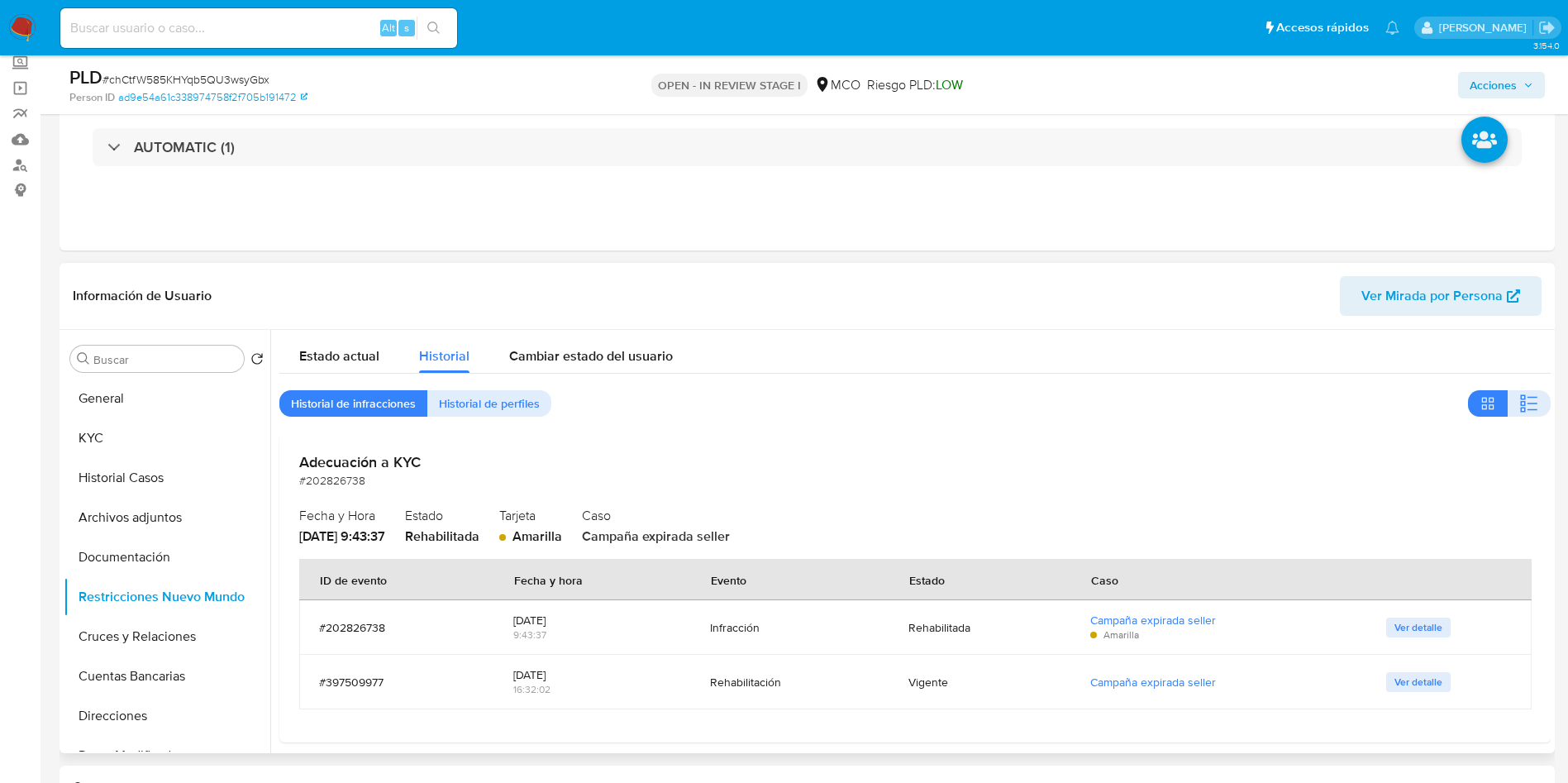
scroll to position [11, 0]
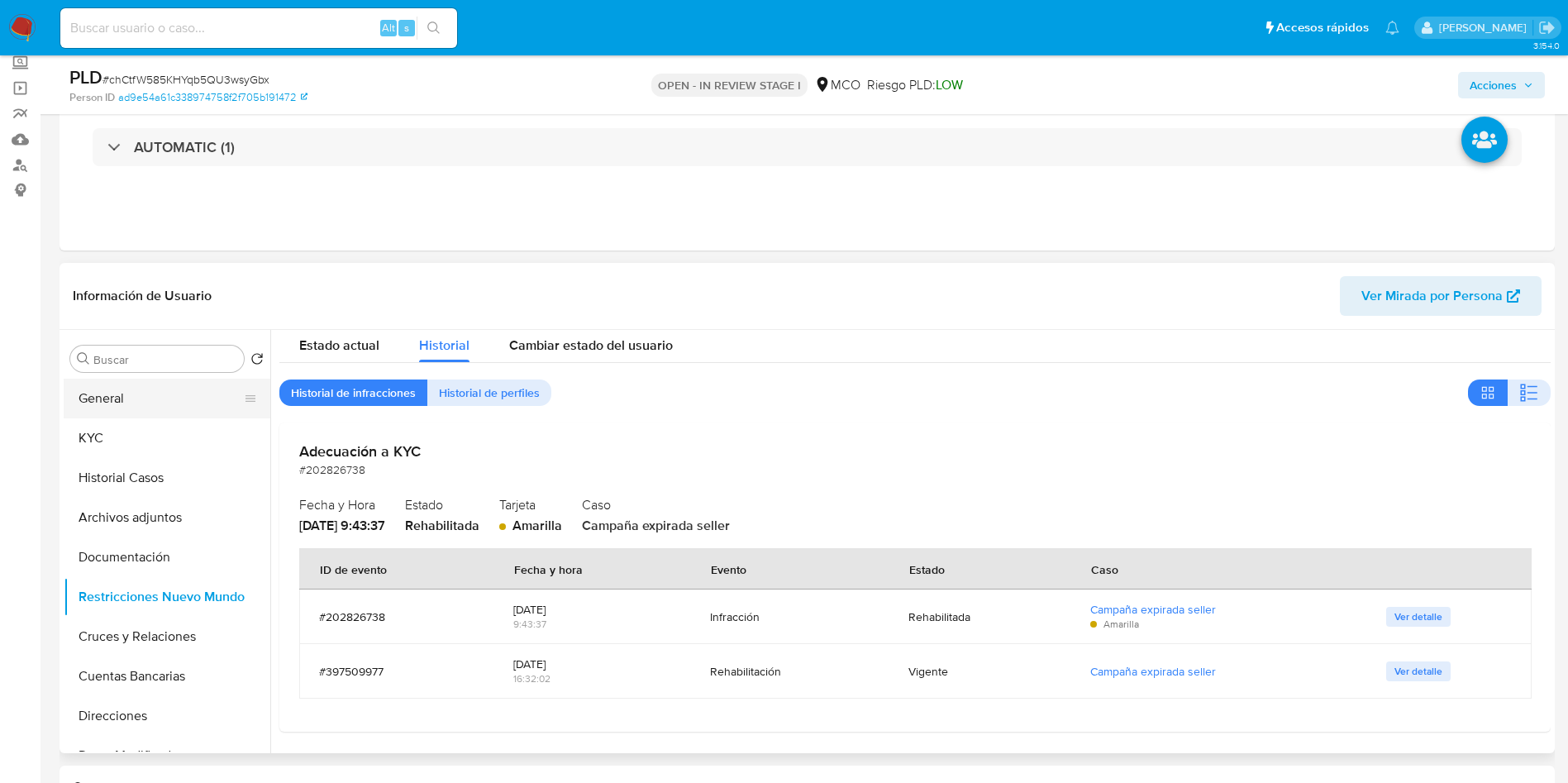
click at [119, 392] on button "General" at bounding box center [160, 399] width 193 height 40
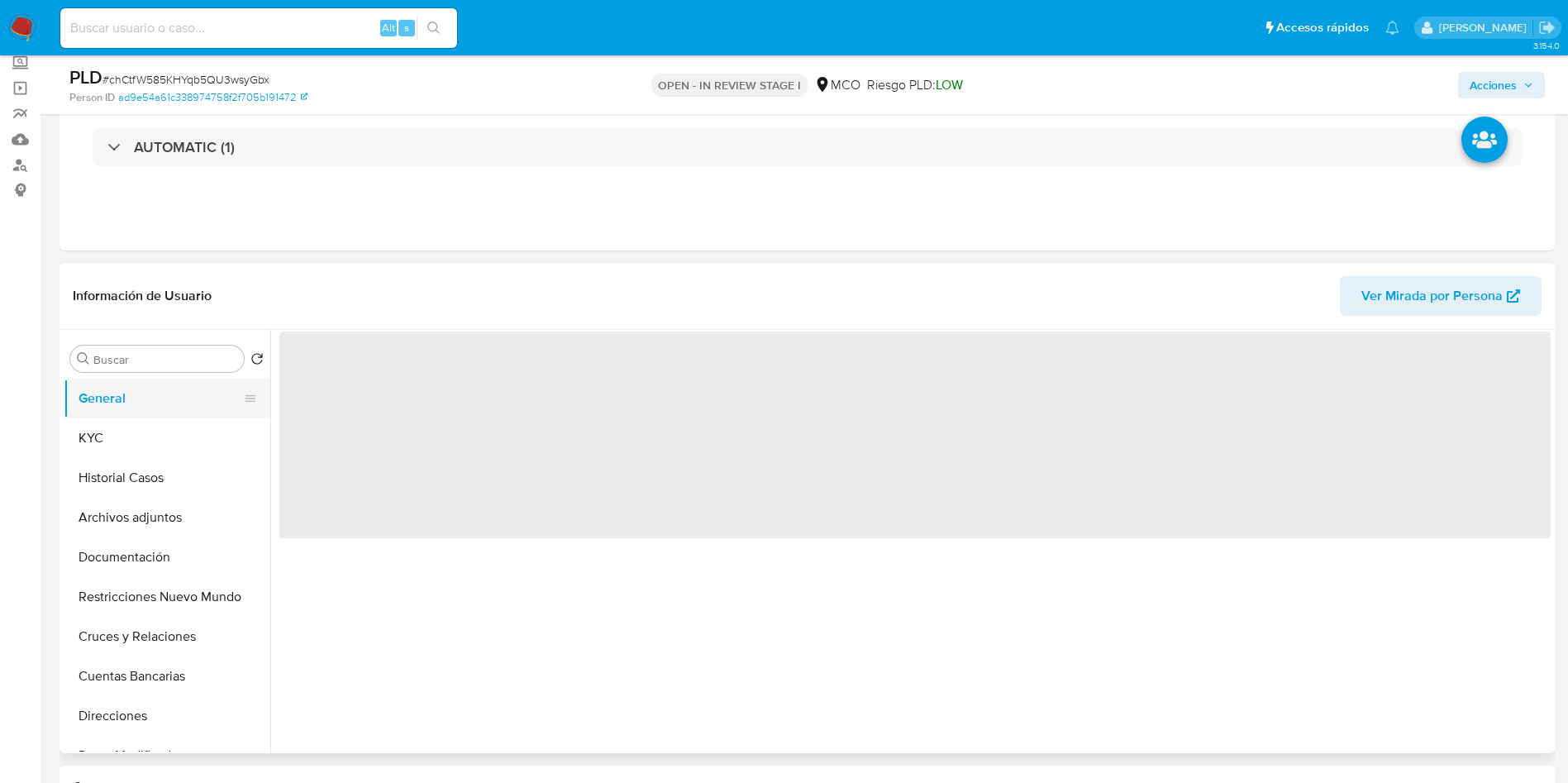
scroll to position [0, 0]
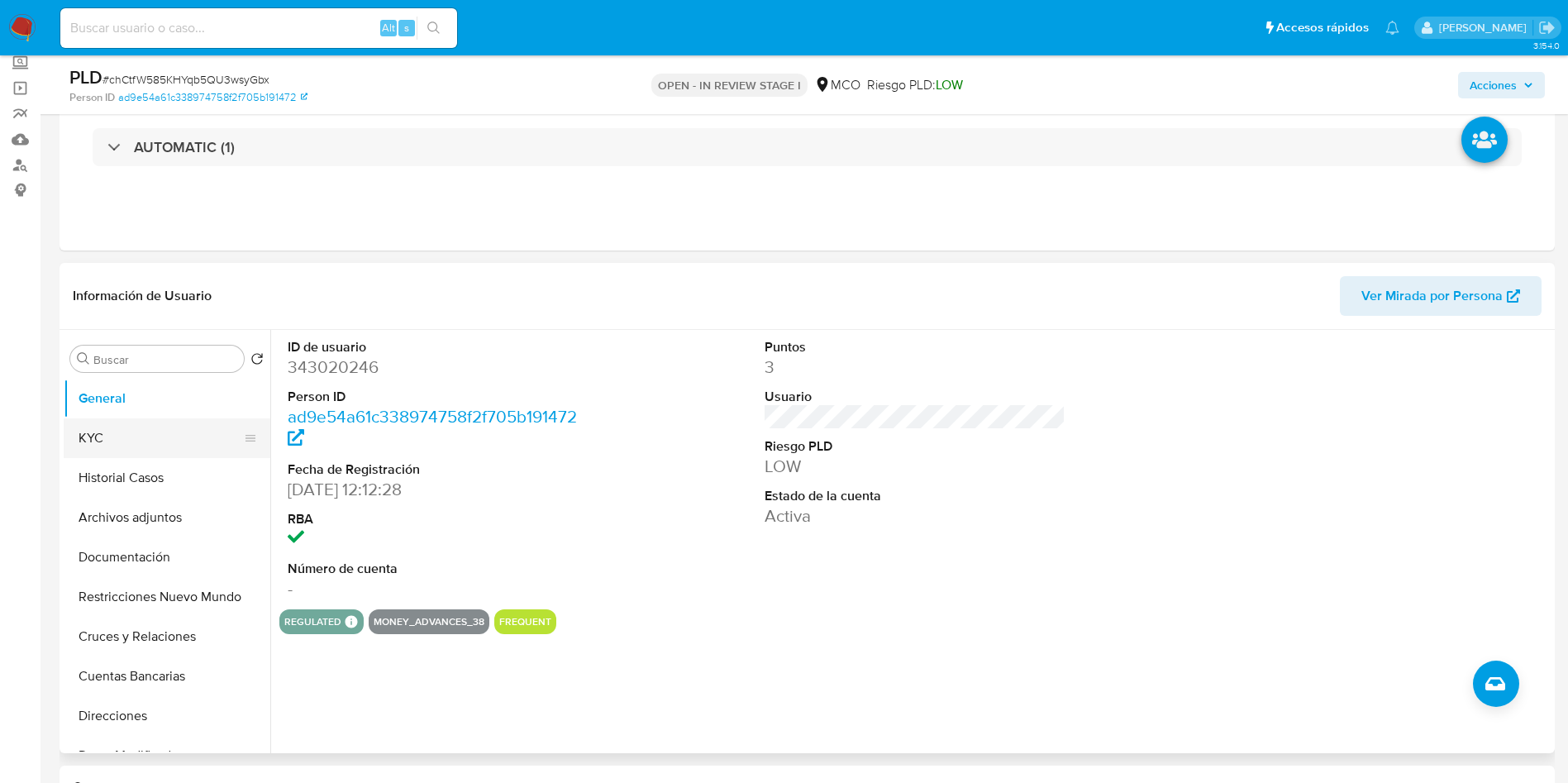
click at [131, 437] on button "KYC" at bounding box center [160, 438] width 193 height 40
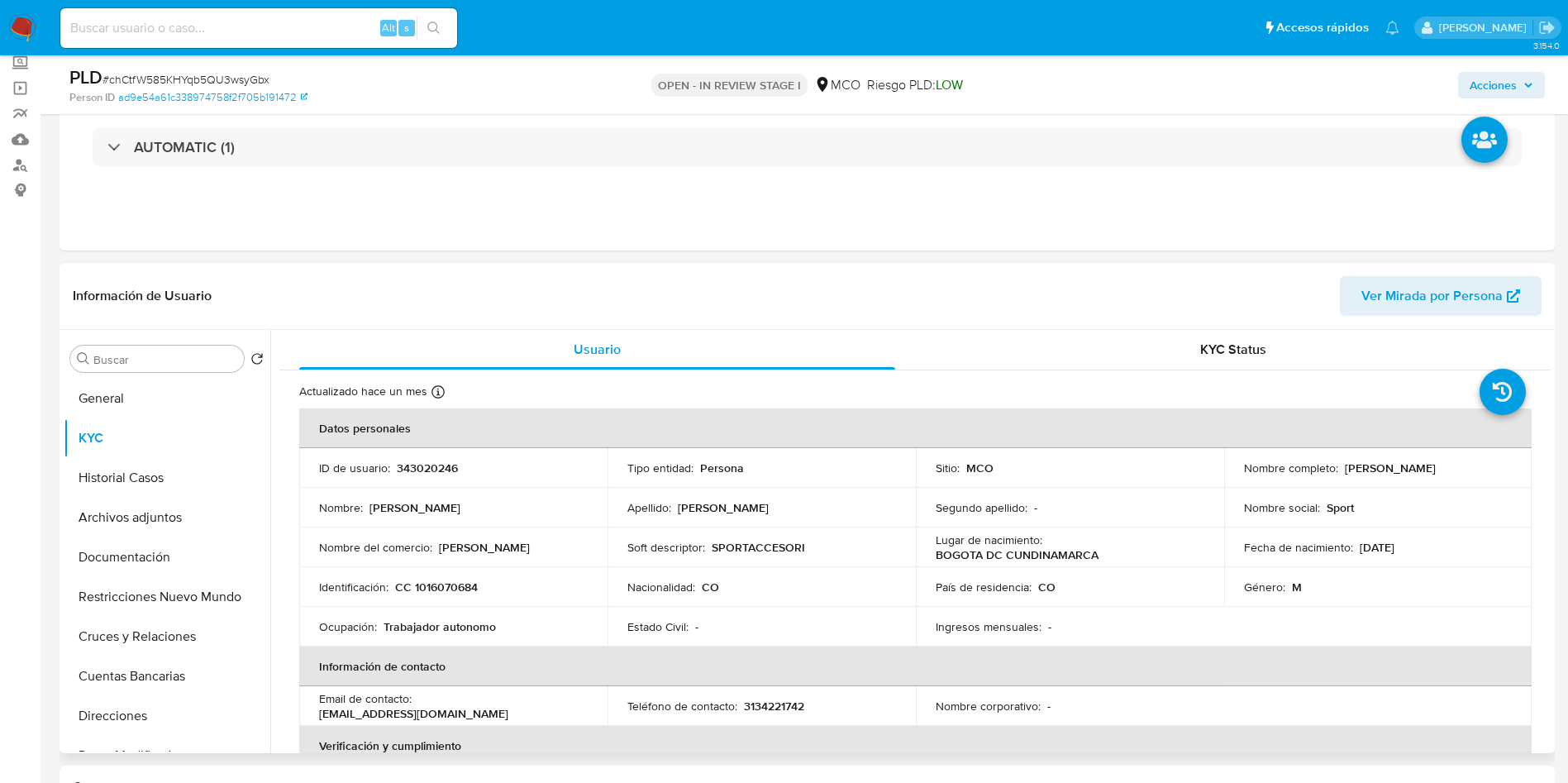
drag, startPoint x: 1436, startPoint y: 482, endPoint x: 1238, endPoint y: 481, distance: 198.0
click at [1244, 475] on div "Nombre completo : Cristian Camilo Antolines Velasquez" at bounding box center [1378, 468] width 268 height 15
copy p "Cristian Camilo Antolines Velasquez"
click at [444, 586] on p "CC 1016070684" at bounding box center [436, 587] width 83 height 15
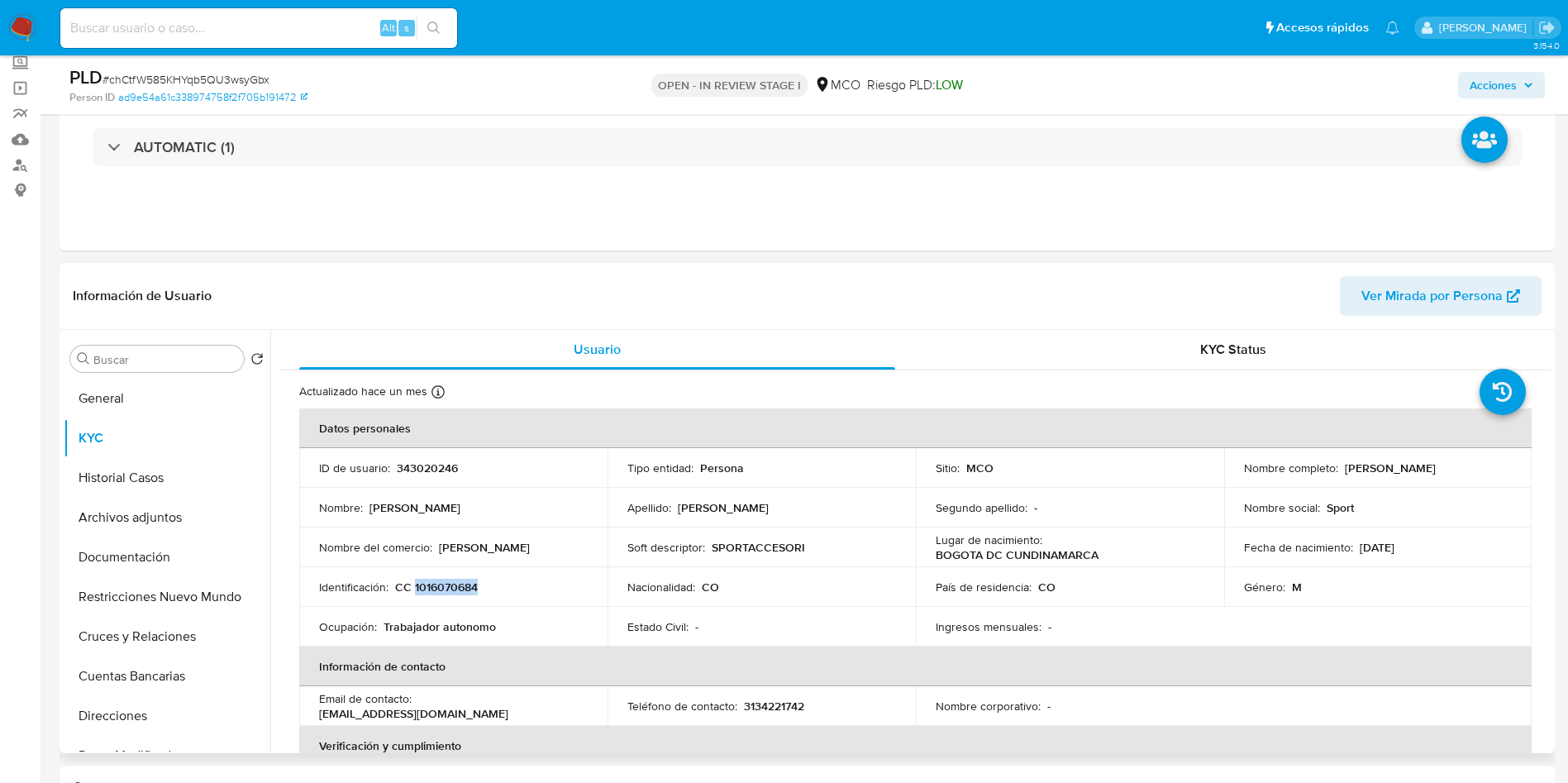
copy p "1016070684"
drag, startPoint x: 1426, startPoint y: 545, endPoint x: 1355, endPoint y: 545, distance: 71.0
click at [1355, 545] on div "Fecha de nacimiento : 01/11/1994" at bounding box center [1378, 548] width 268 height 15
copy p "01/11/1994"
drag, startPoint x: 554, startPoint y: 716, endPoint x: 316, endPoint y: 715, distance: 238.0
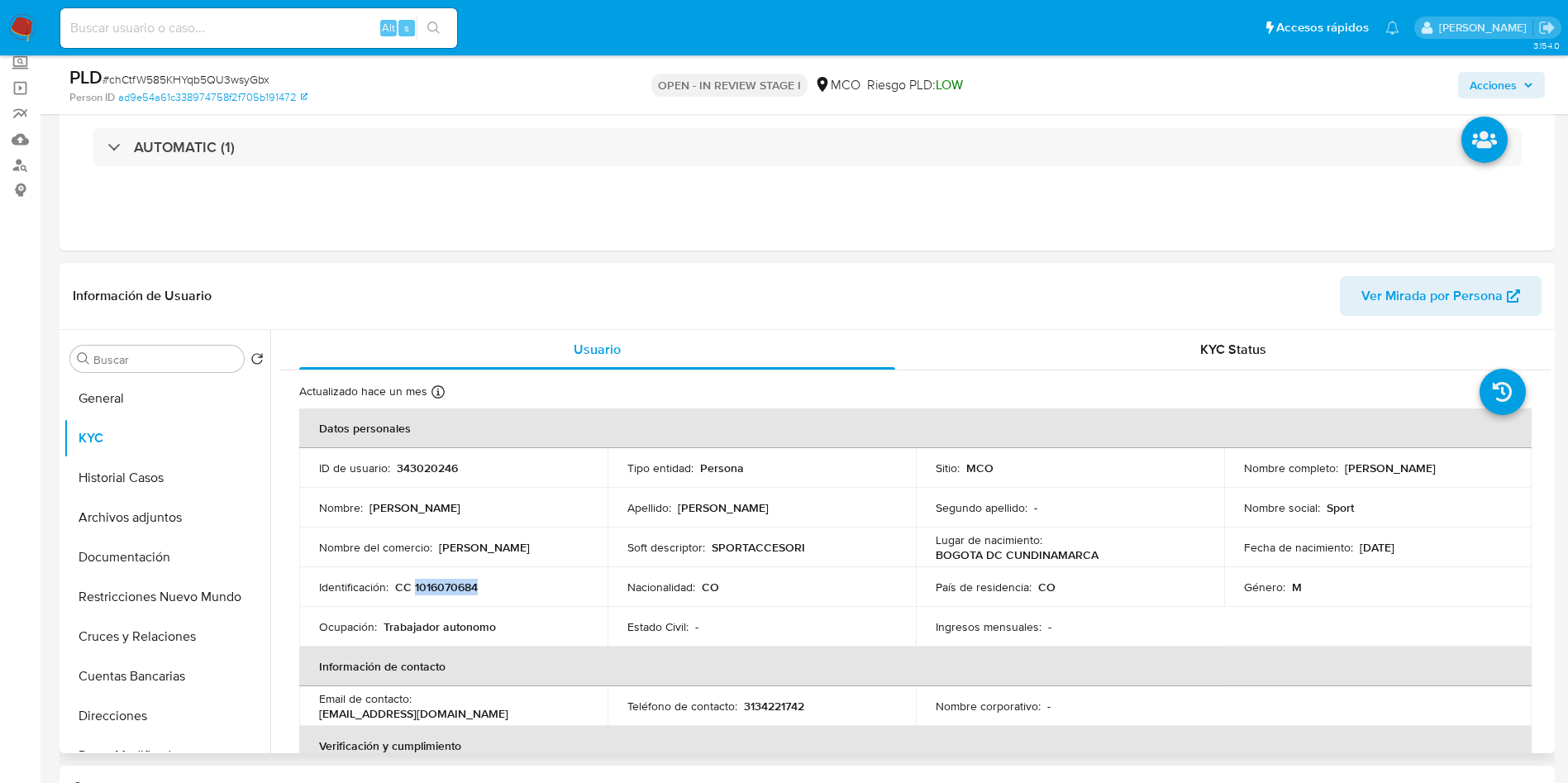
click at [316, 715] on td "Email de contacto : cristian_camilo_antolinez14@hotmail.com" at bounding box center [454, 706] width 308 height 40
copy p "cristian_camilo_antolinez14@hotmail.com"
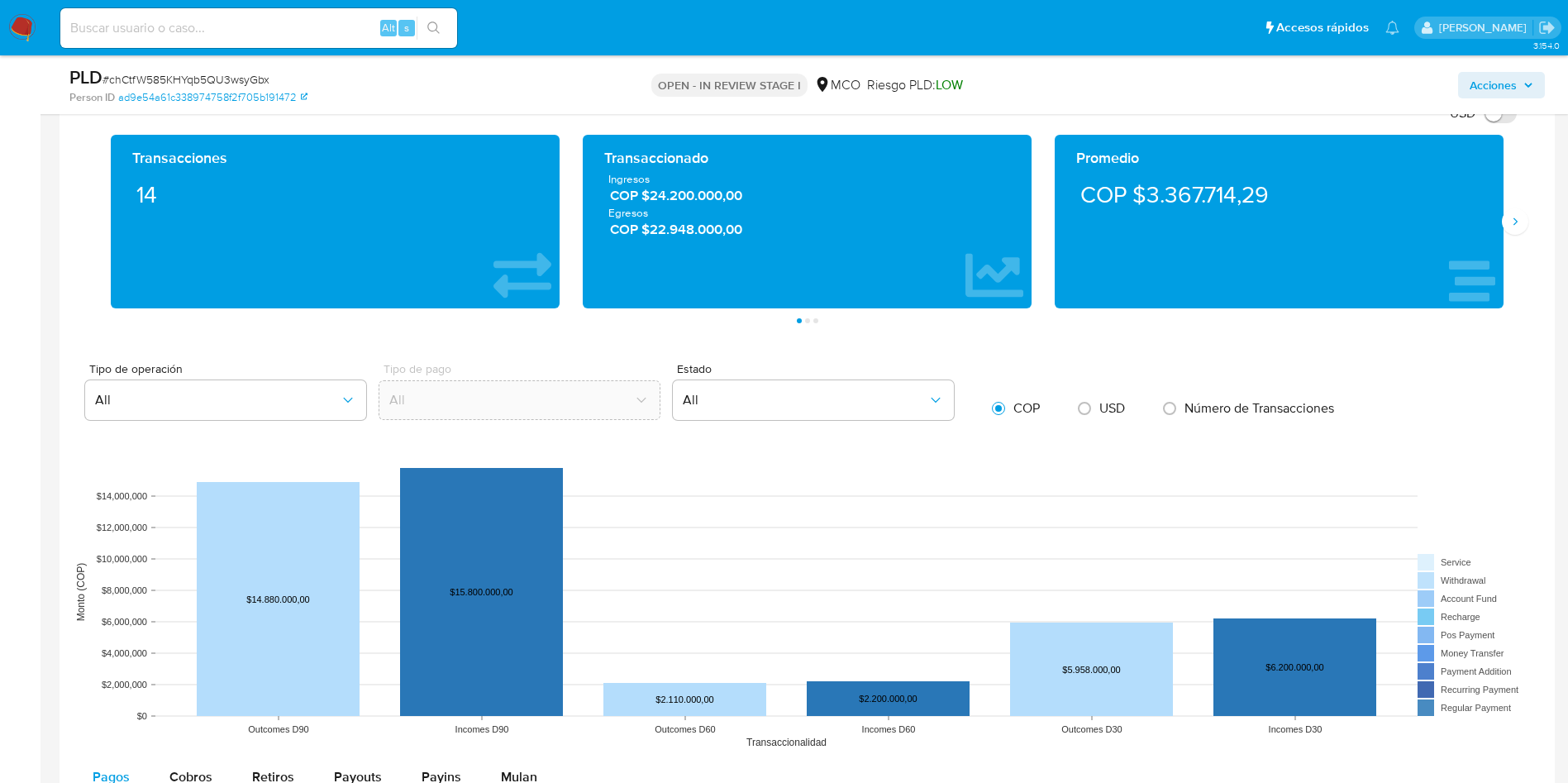
scroll to position [968, 0]
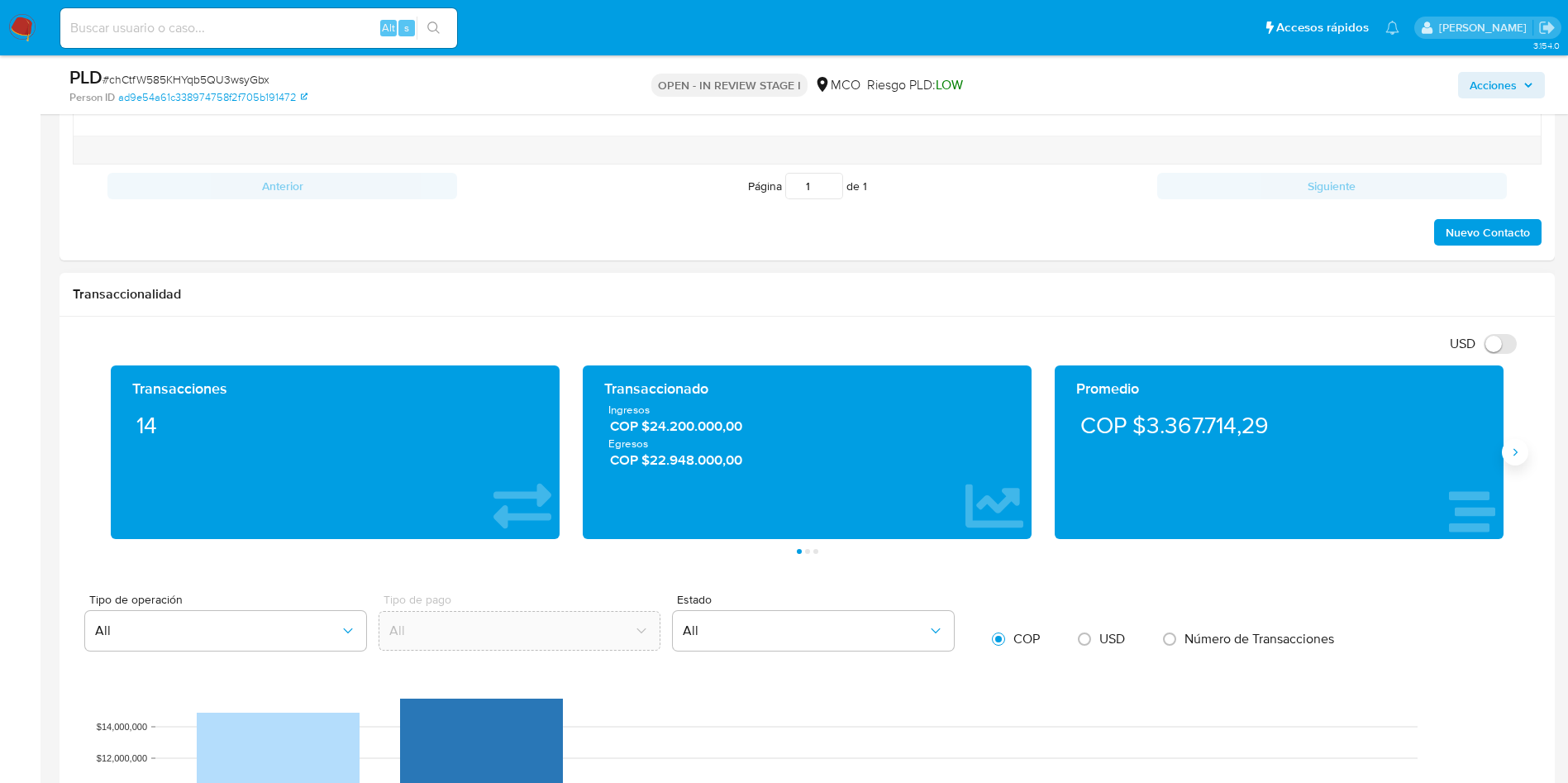
click at [1520, 446] on icon "Siguiente" at bounding box center [1515, 452] width 13 height 13
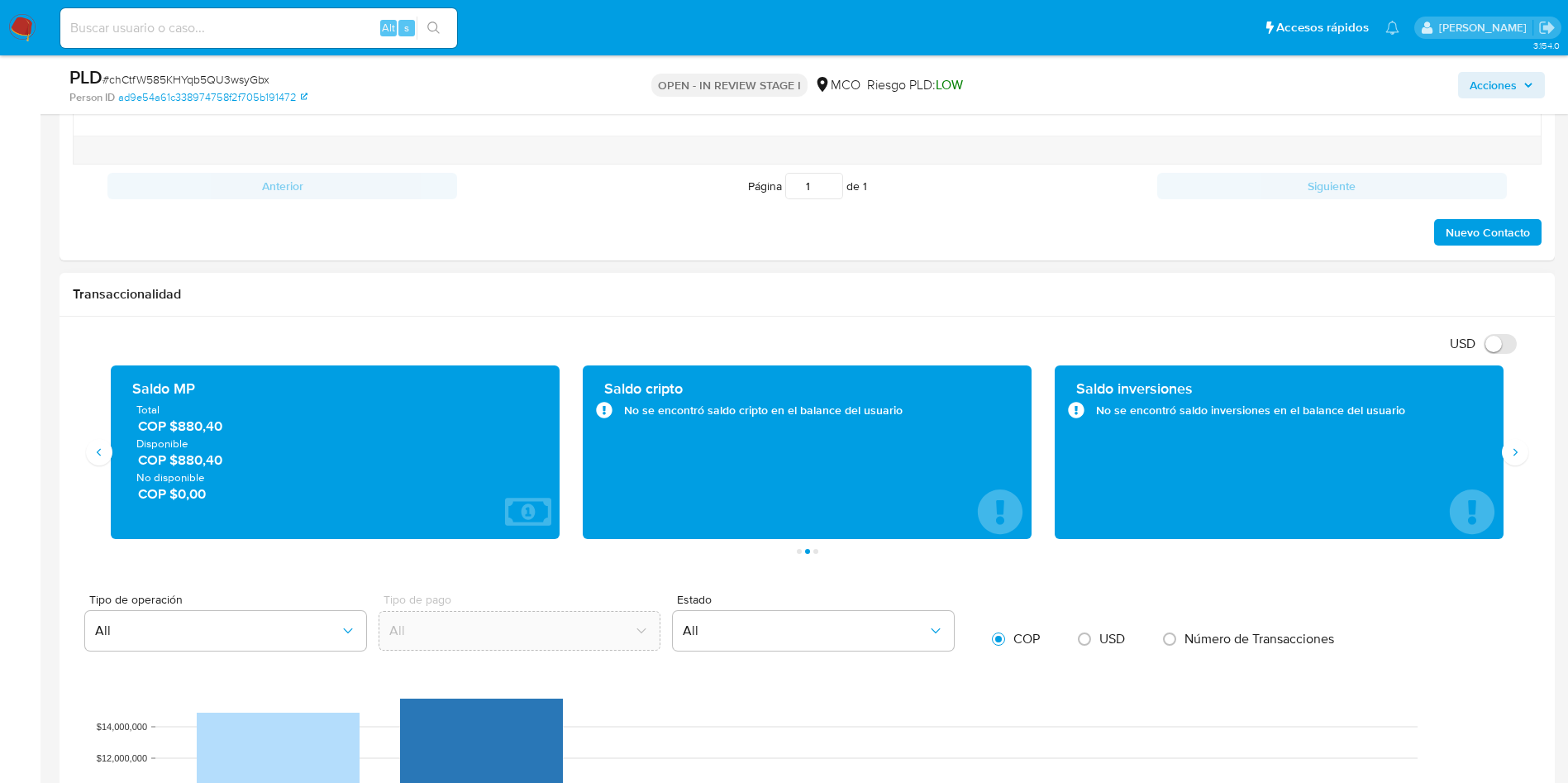
click at [170, 457] on span "COP $880,40" at bounding box center [336, 459] width 396 height 19
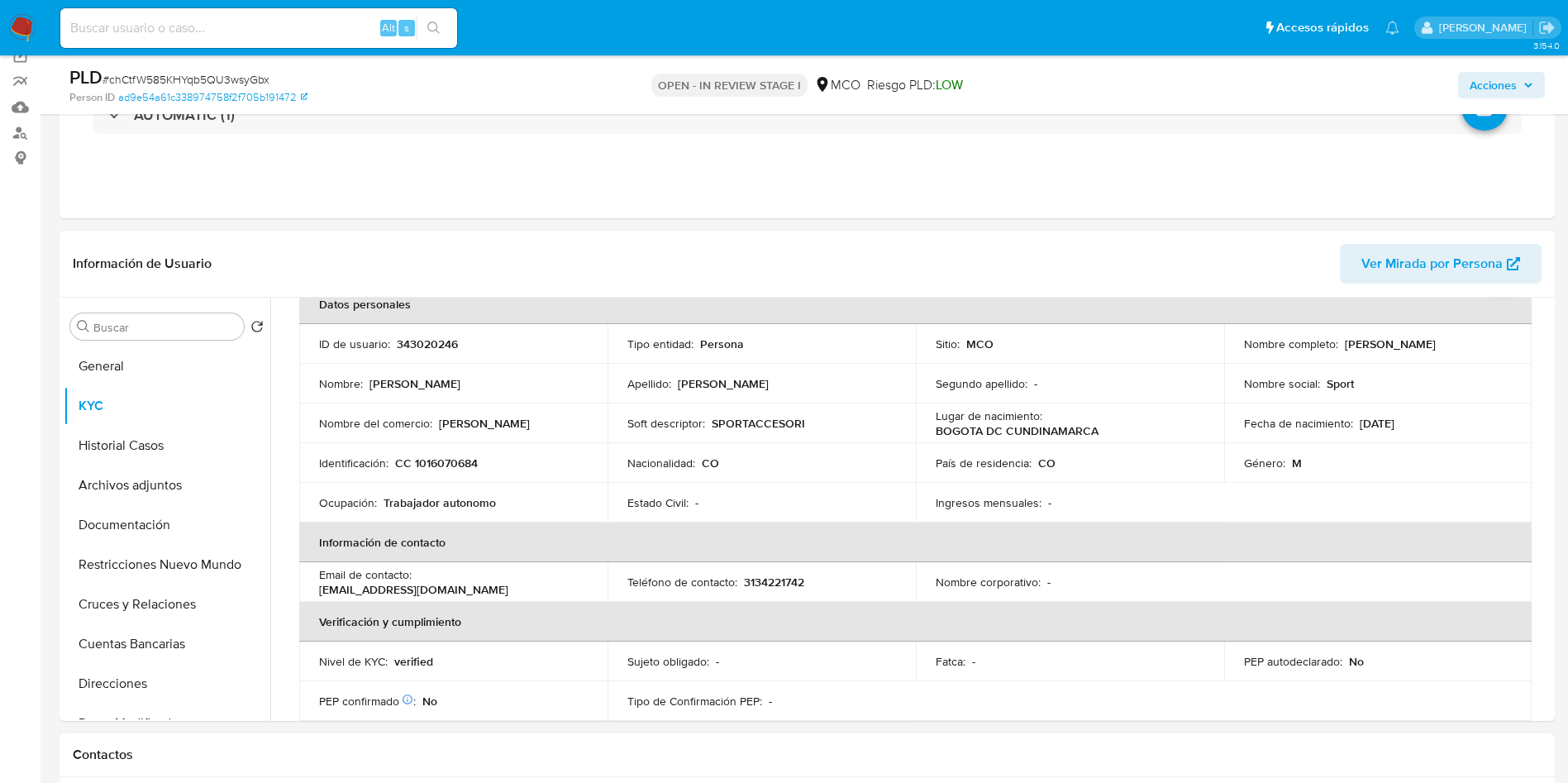
scroll to position [99, 0]
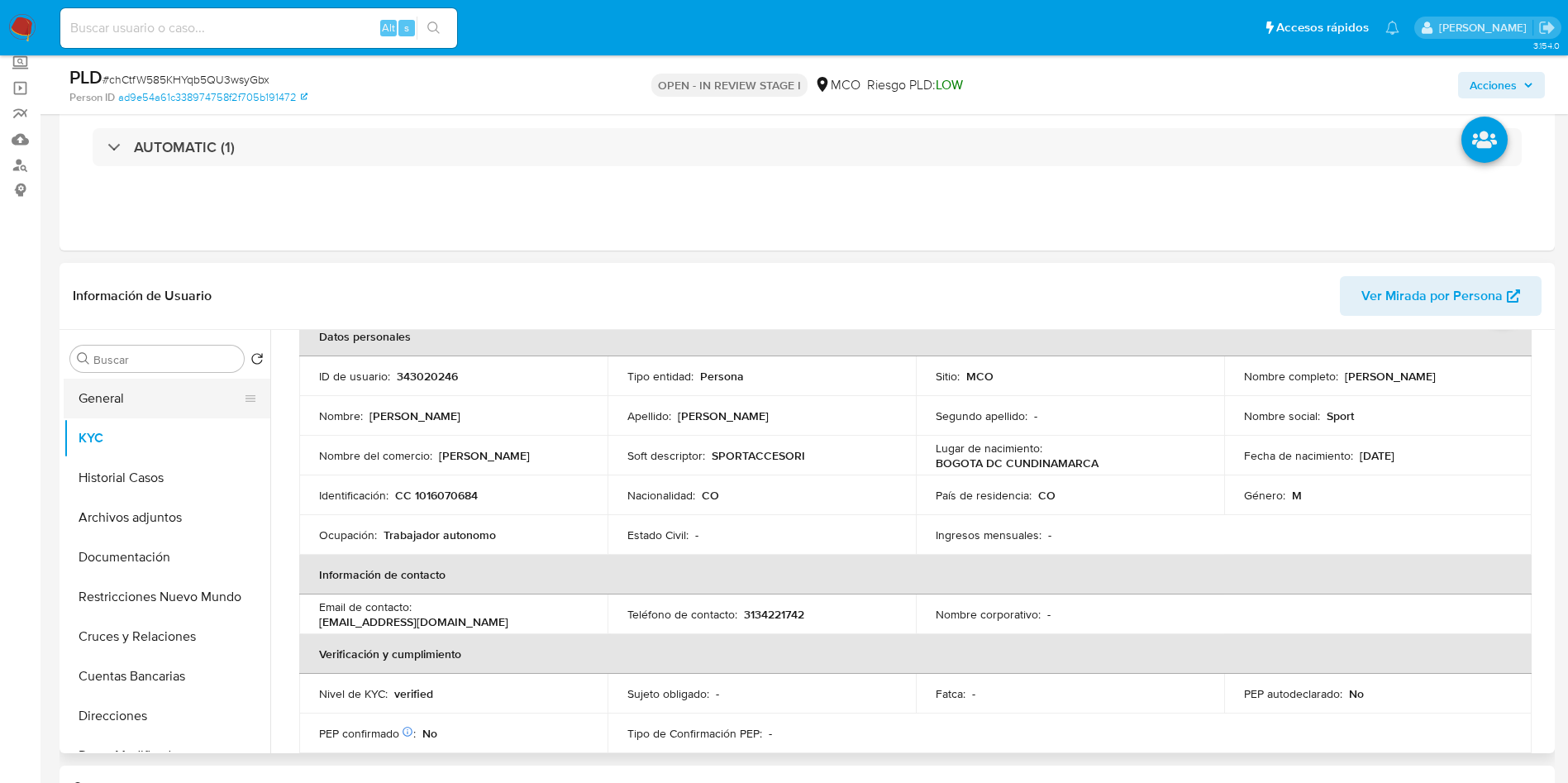
click at [154, 406] on button "General" at bounding box center [160, 399] width 193 height 40
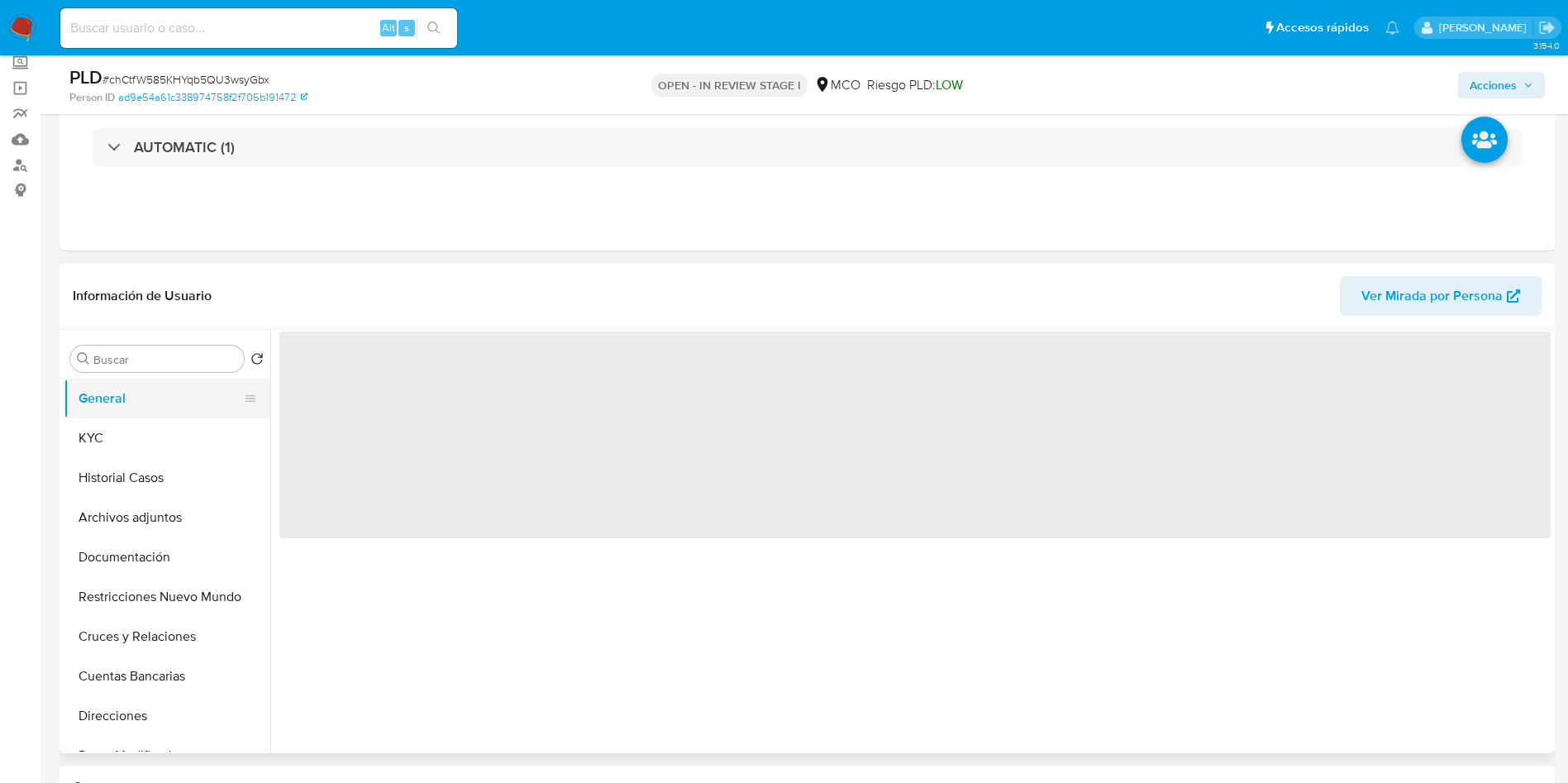
scroll to position [0, 0]
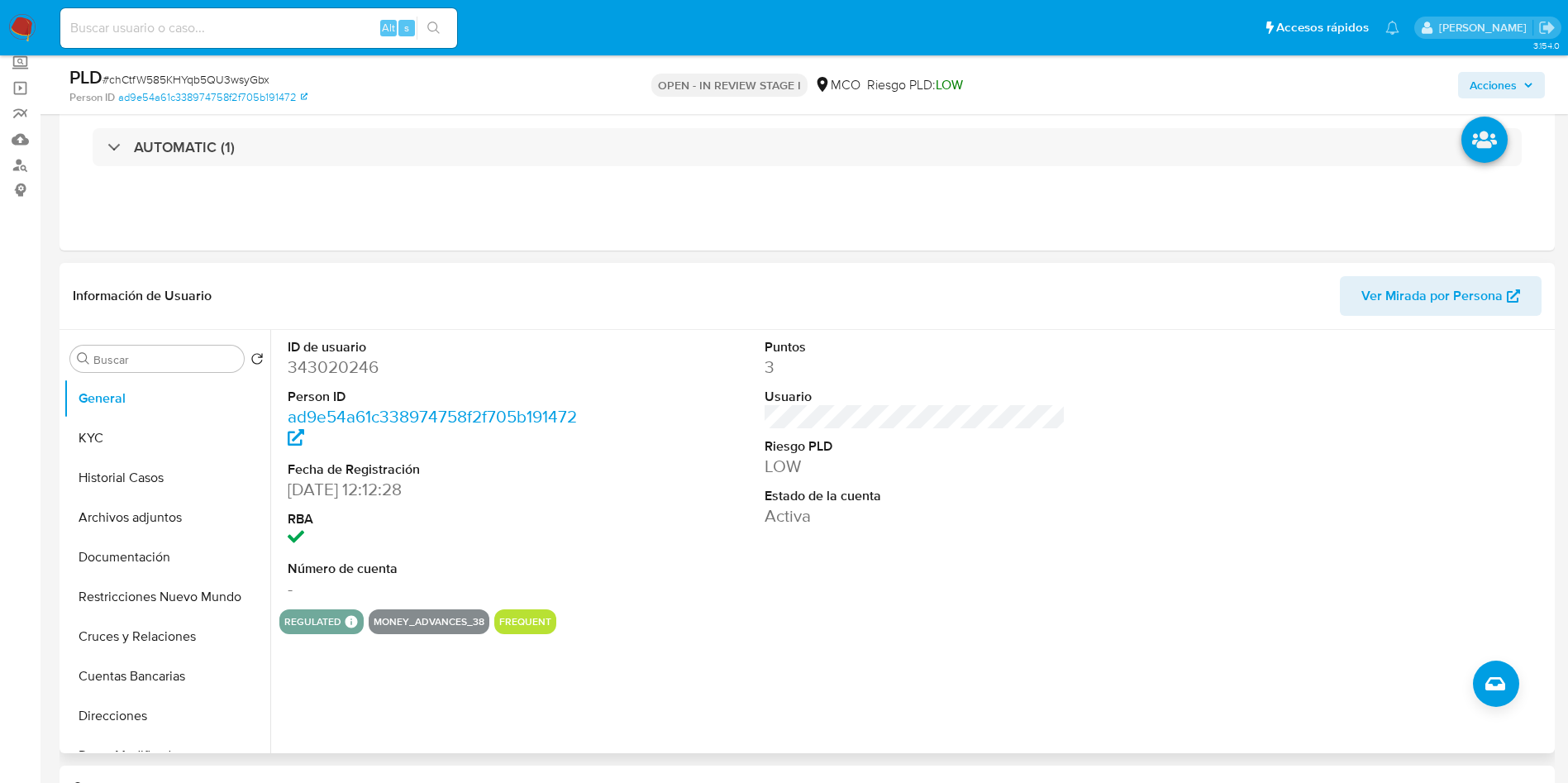
click at [700, 572] on div "ID de usuario 343020246 Person ID ad9e54a61c338974758f2f705b191472 Fecha de Reg…" at bounding box center [915, 469] width 1271 height 279
click at [153, 446] on button "KYC" at bounding box center [160, 438] width 193 height 40
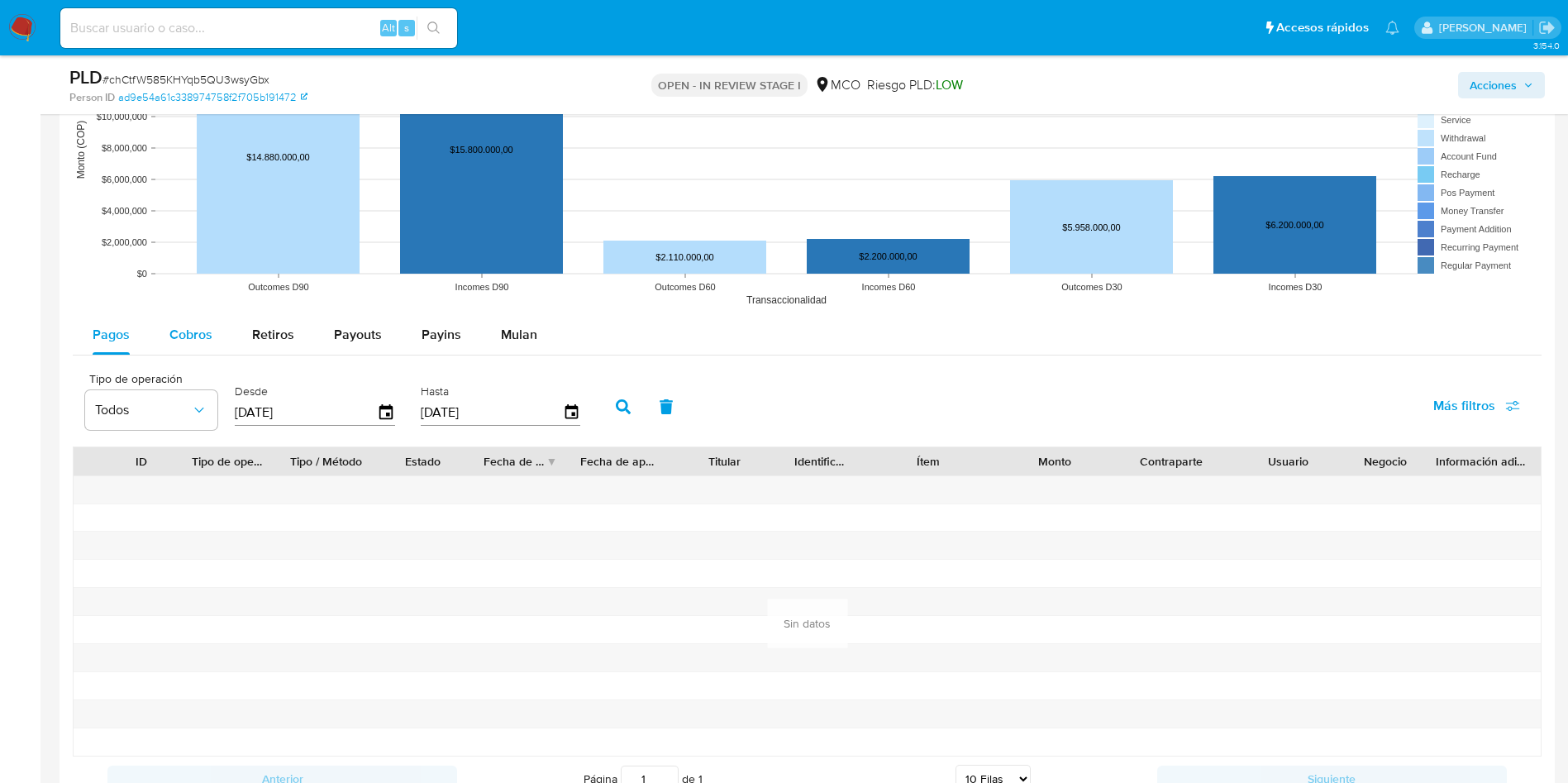
scroll to position [1588, 0]
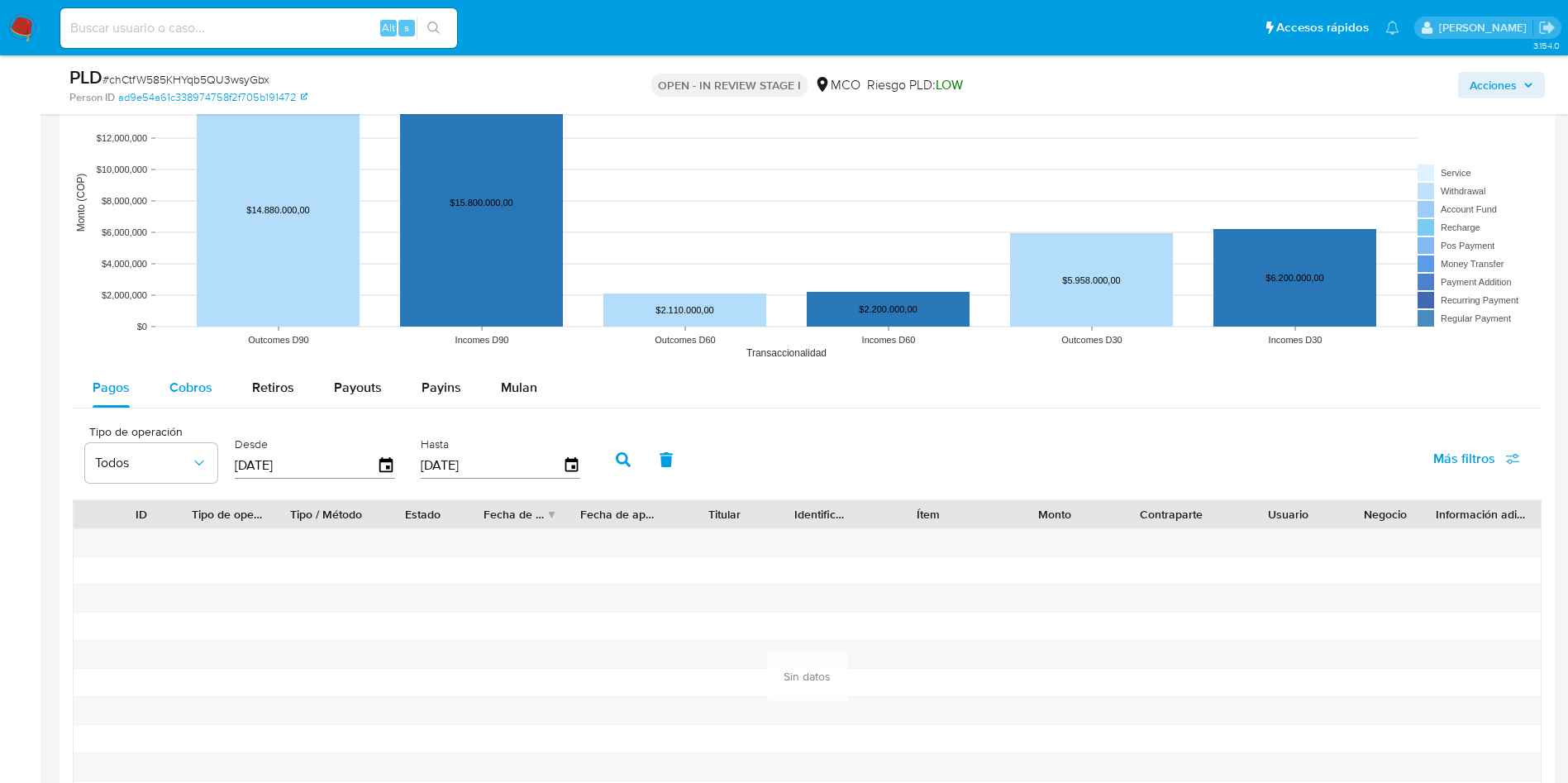
click at [165, 391] on button "Cobros" at bounding box center [191, 388] width 83 height 40
select select "10"
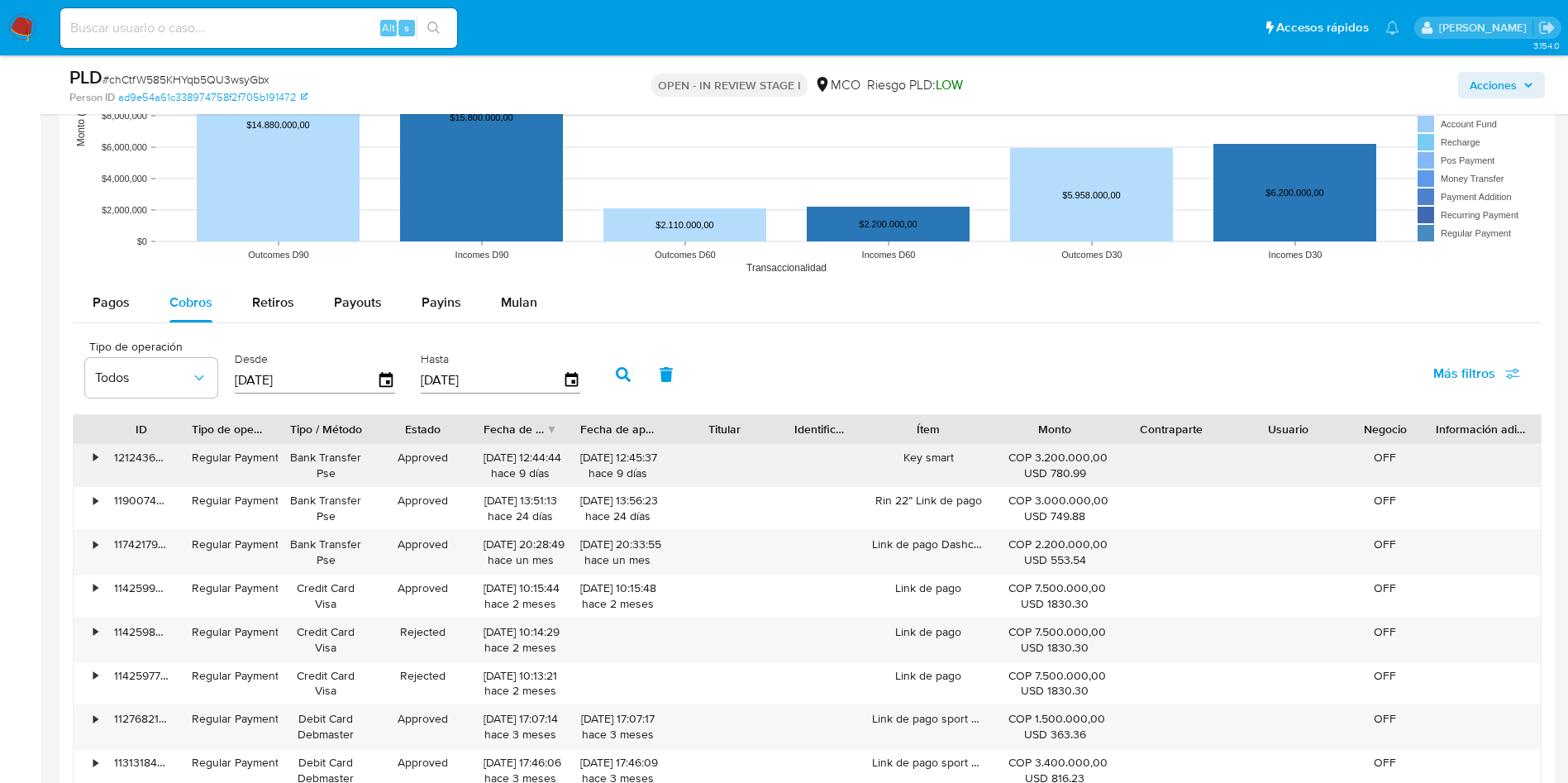
scroll to position [1712, 0]
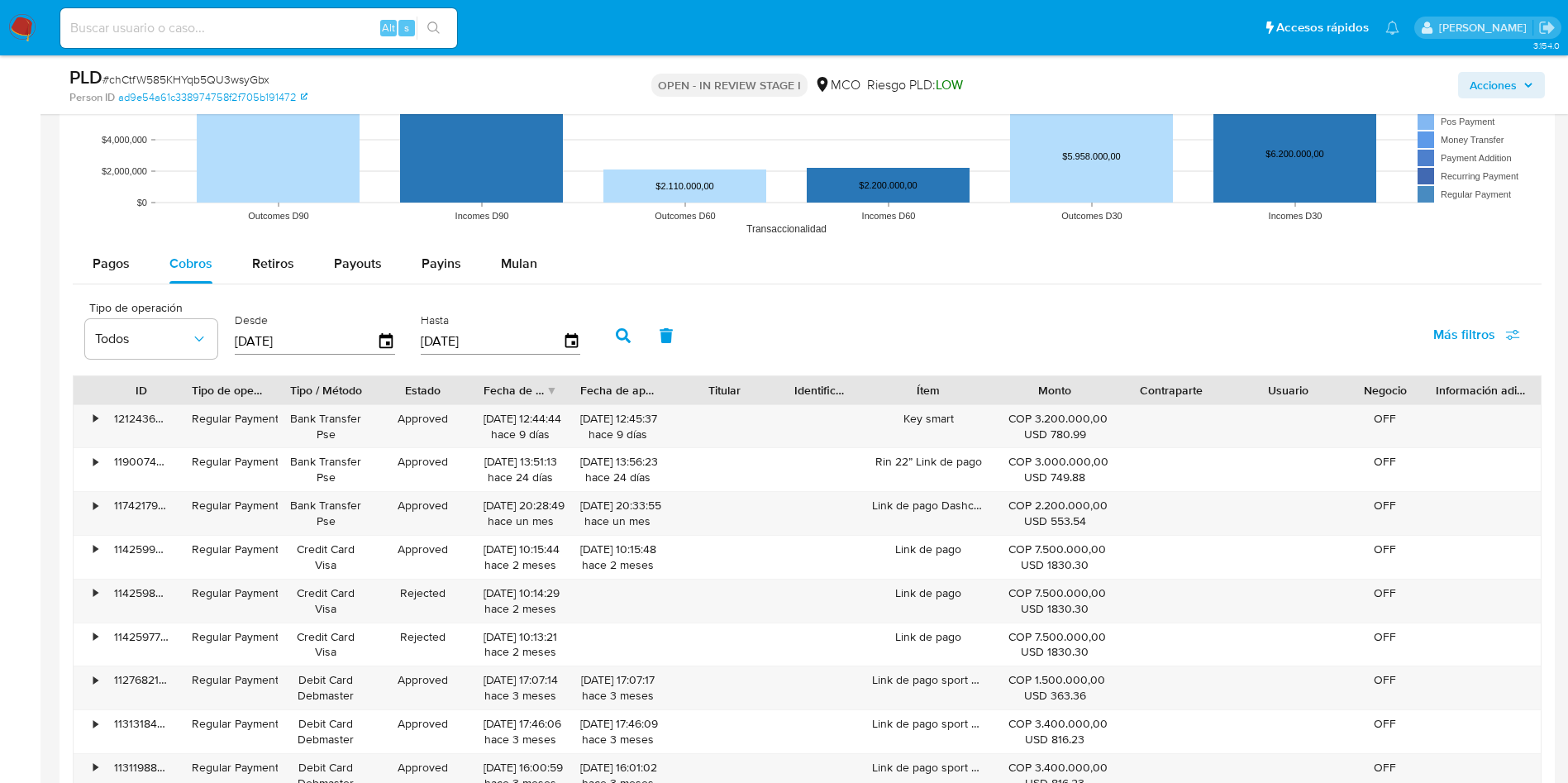
click at [977, 399] on div "Ítem" at bounding box center [928, 391] width 136 height 29
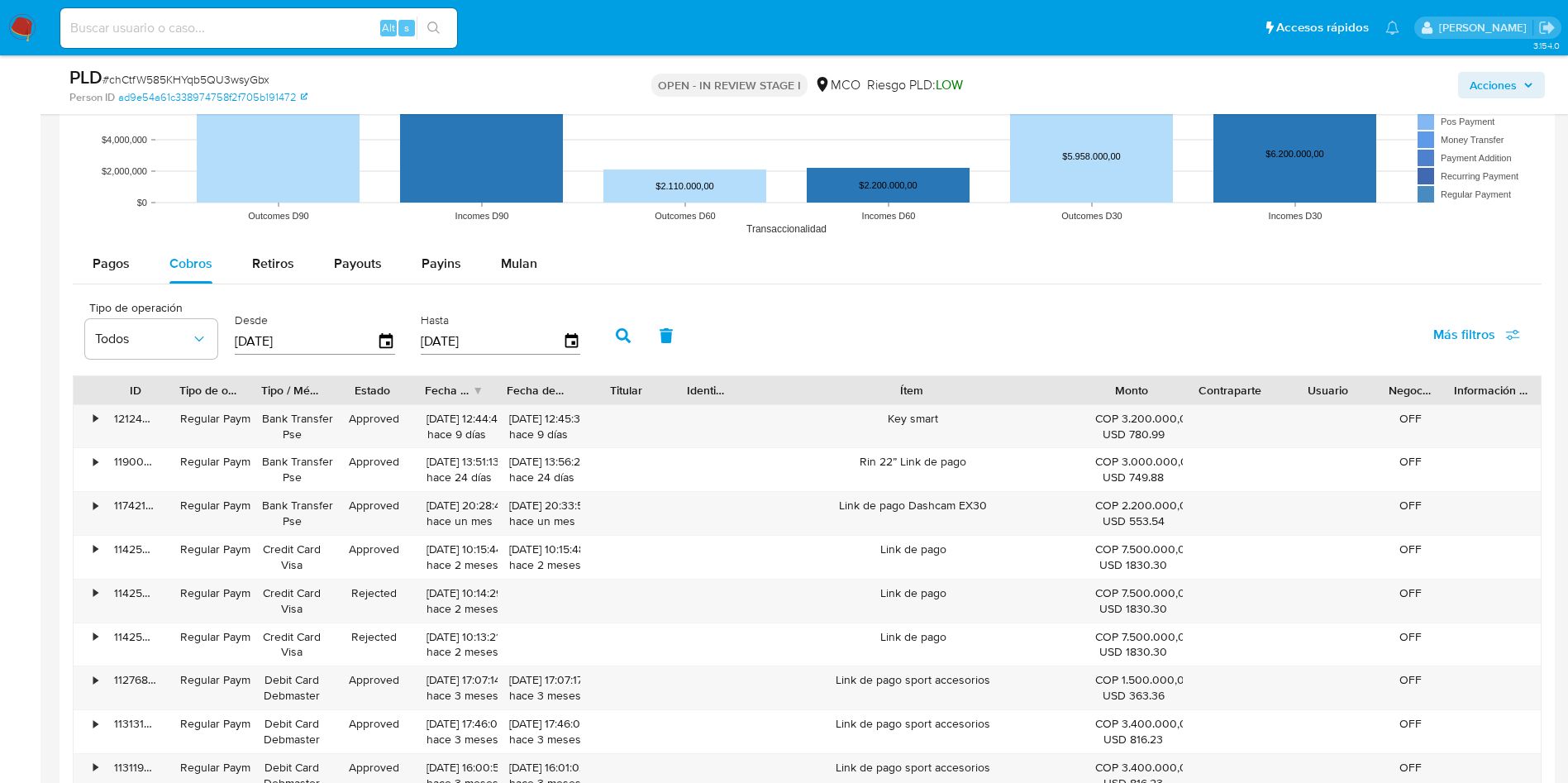
click at [1178, 404] on div "ID Tipo de operación Tipo / Método Estado Fecha de creación Fecha de aprobación…" at bounding box center [808, 587] width 1469 height 423
click at [836, 677] on div "Link de pago sport accesorios" at bounding box center [913, 688] width 333 height 43
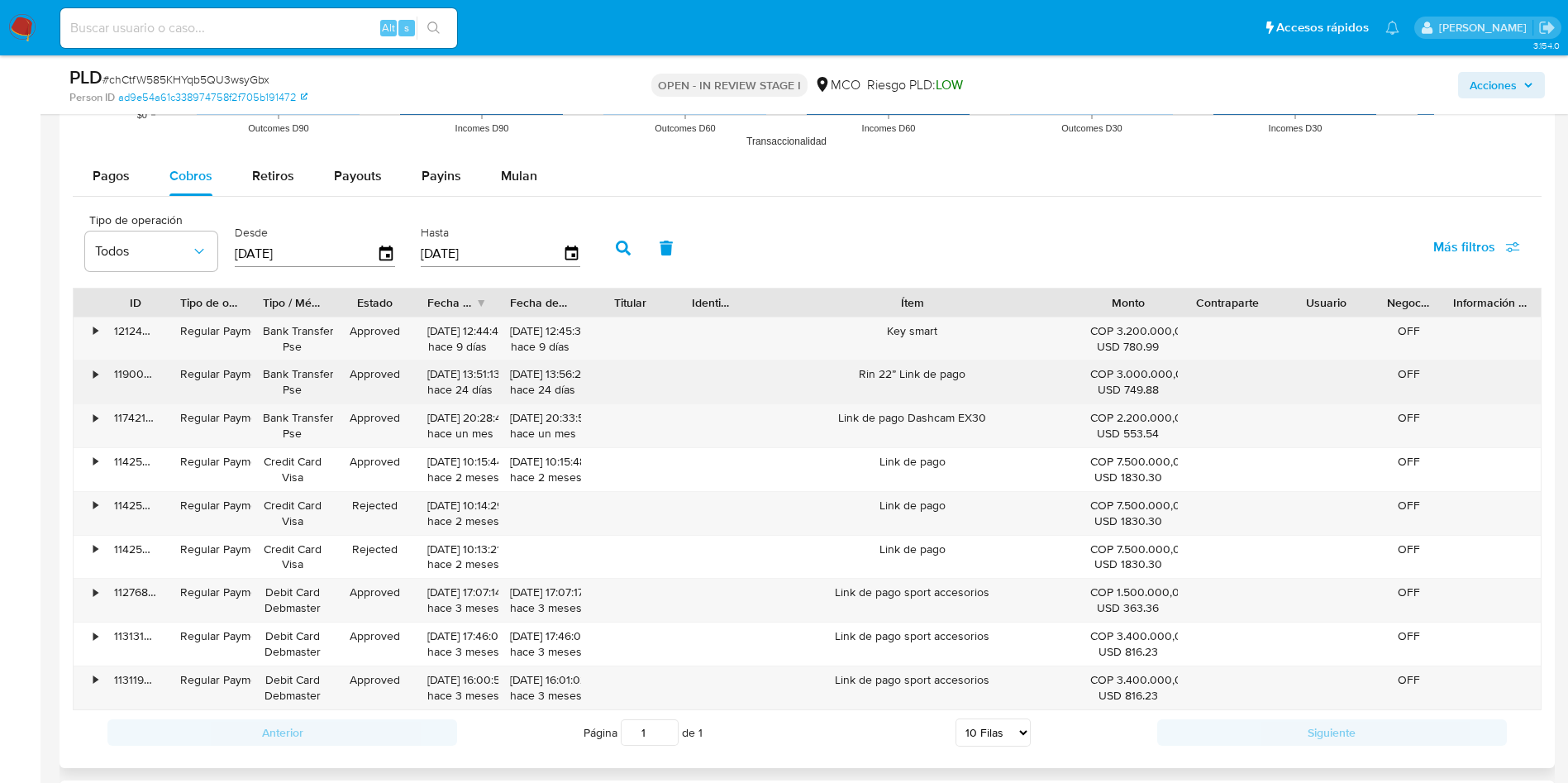
scroll to position [1836, 0]
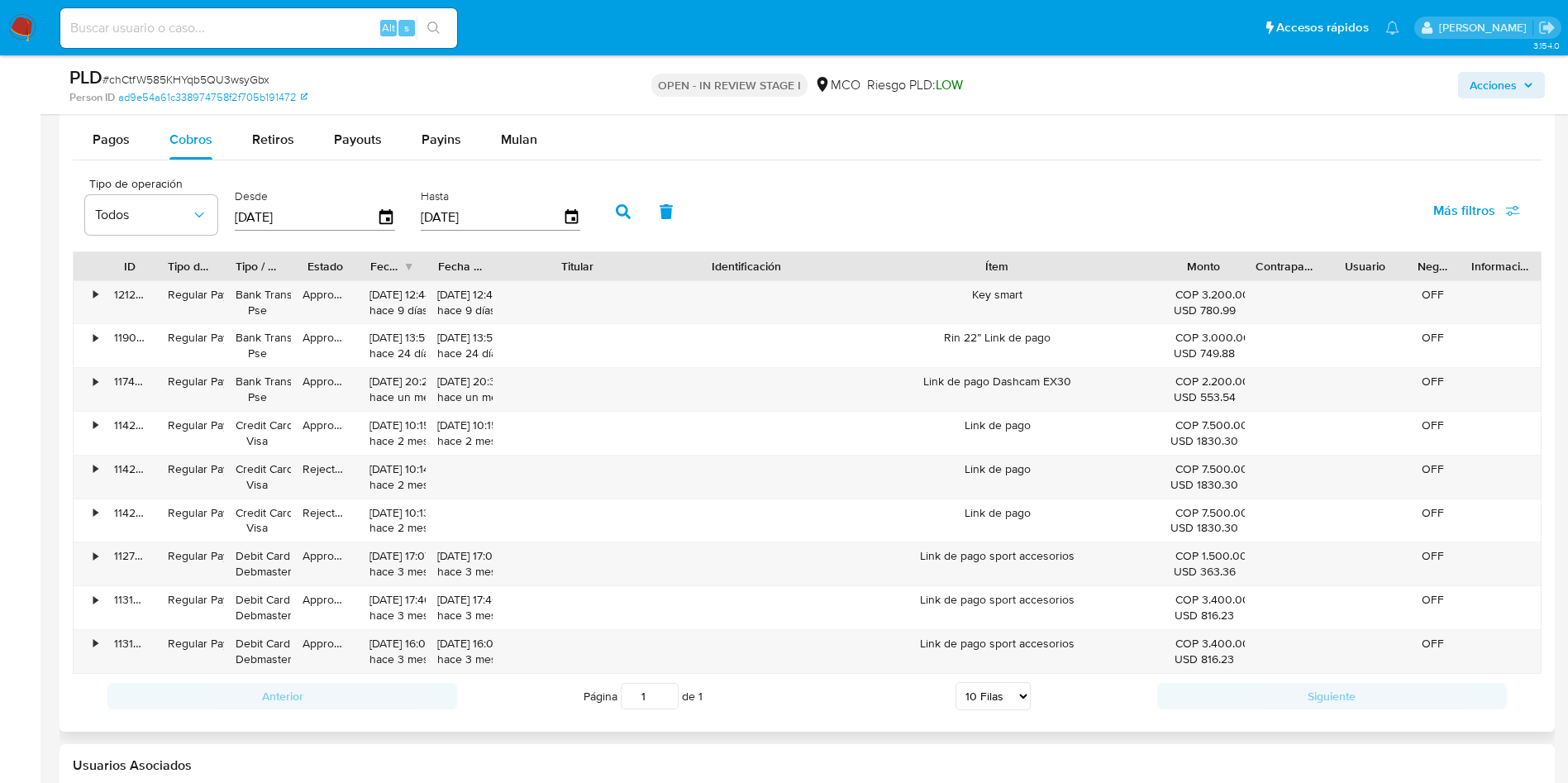
click at [733, 288] on div "ID Tipo de operación Tipo / Método Estado Fecha de creación Fecha de aprobación…" at bounding box center [808, 463] width 1469 height 423
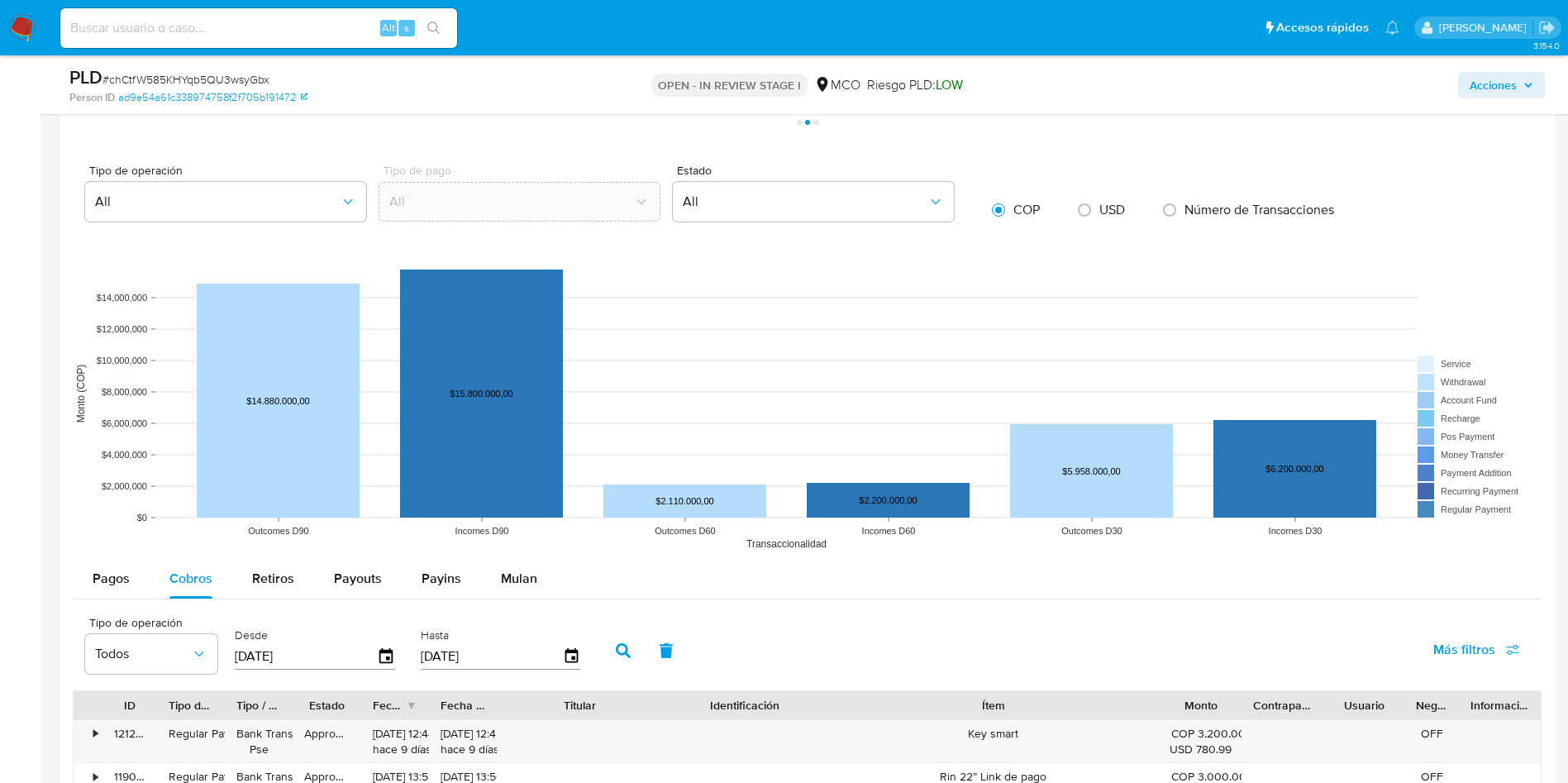
scroll to position [1588, 0]
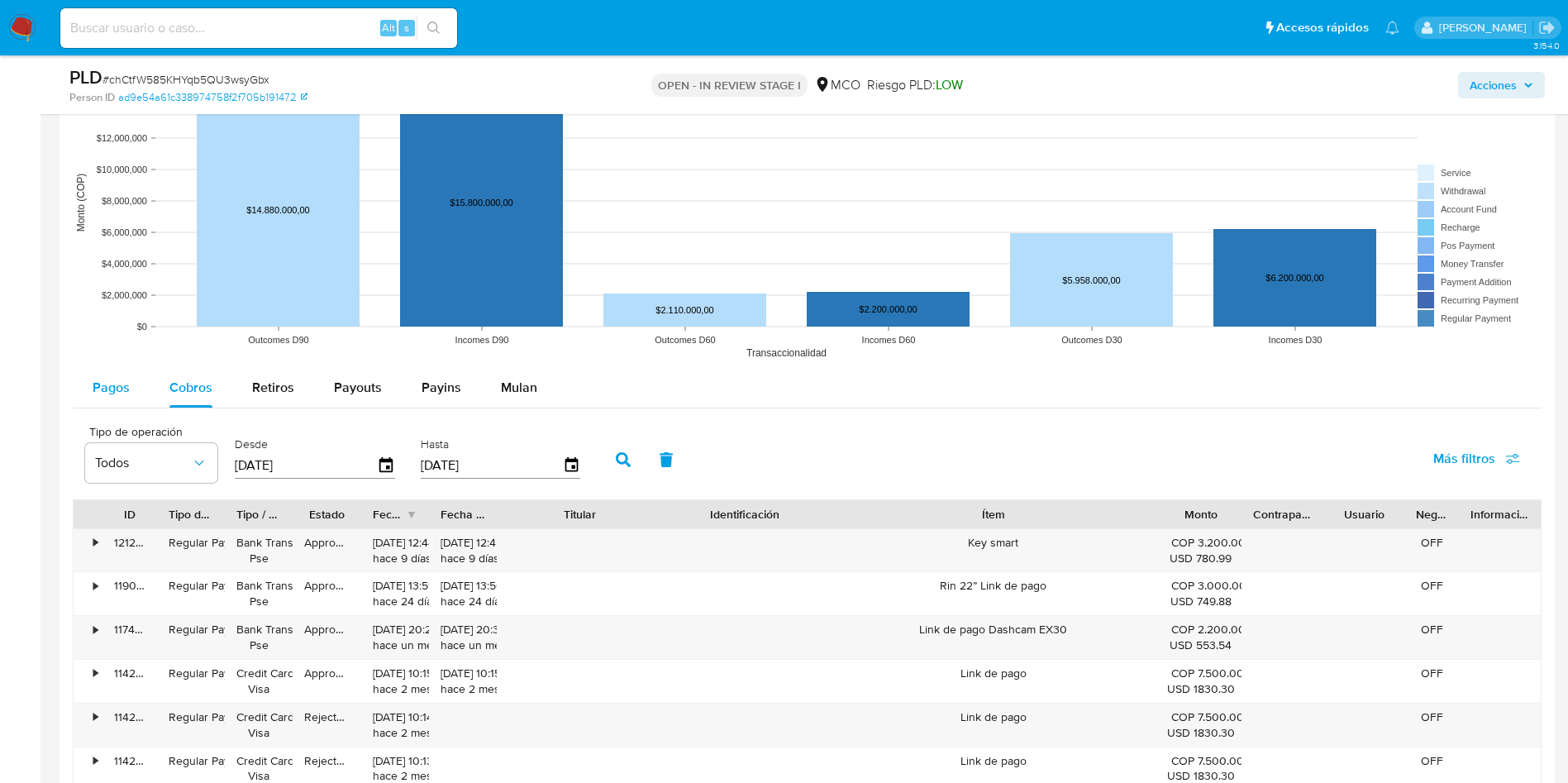
click at [106, 384] on span "Pagos" at bounding box center [111, 387] width 37 height 19
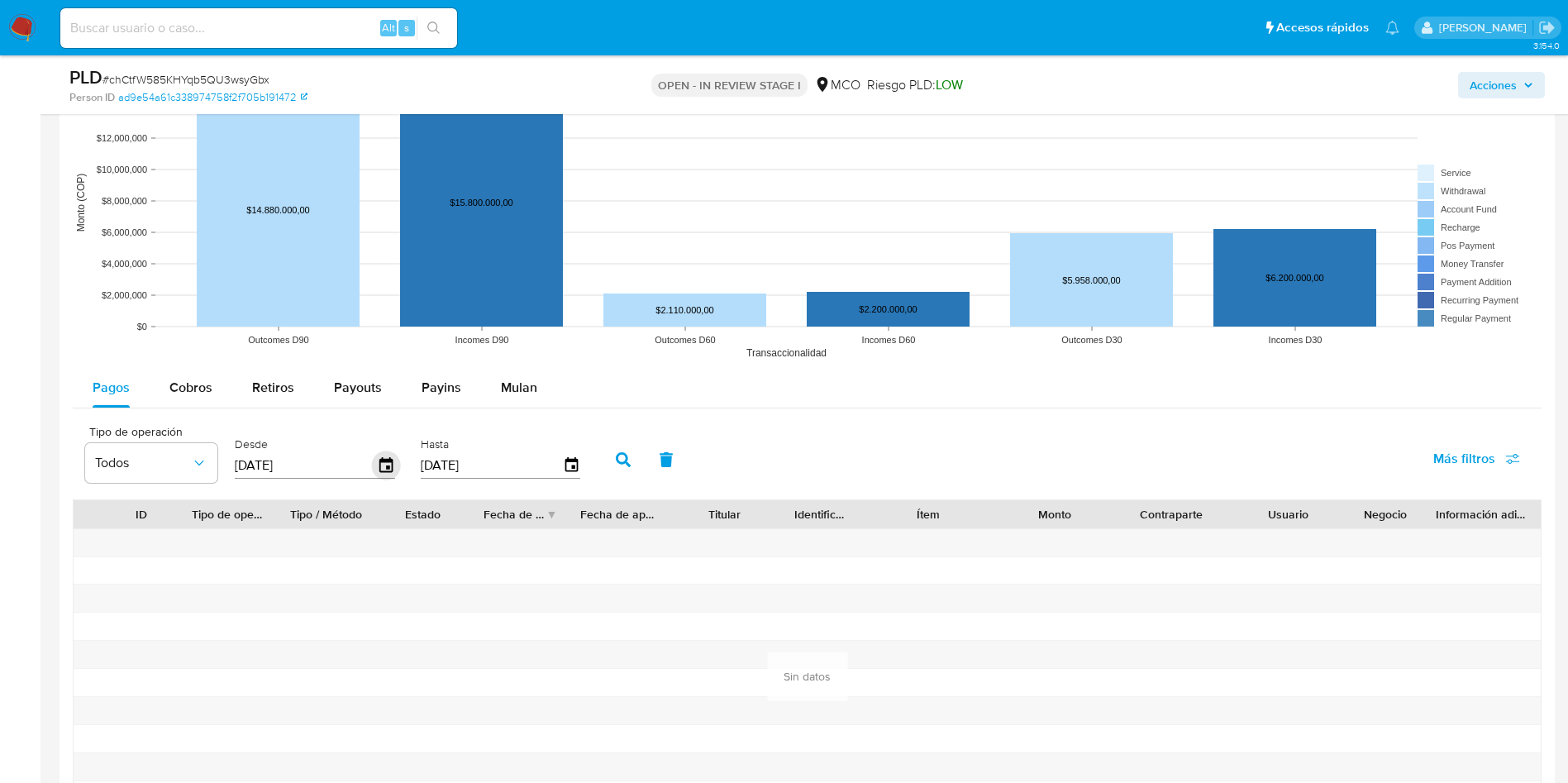
click at [391, 464] on icon "button" at bounding box center [386, 466] width 29 height 29
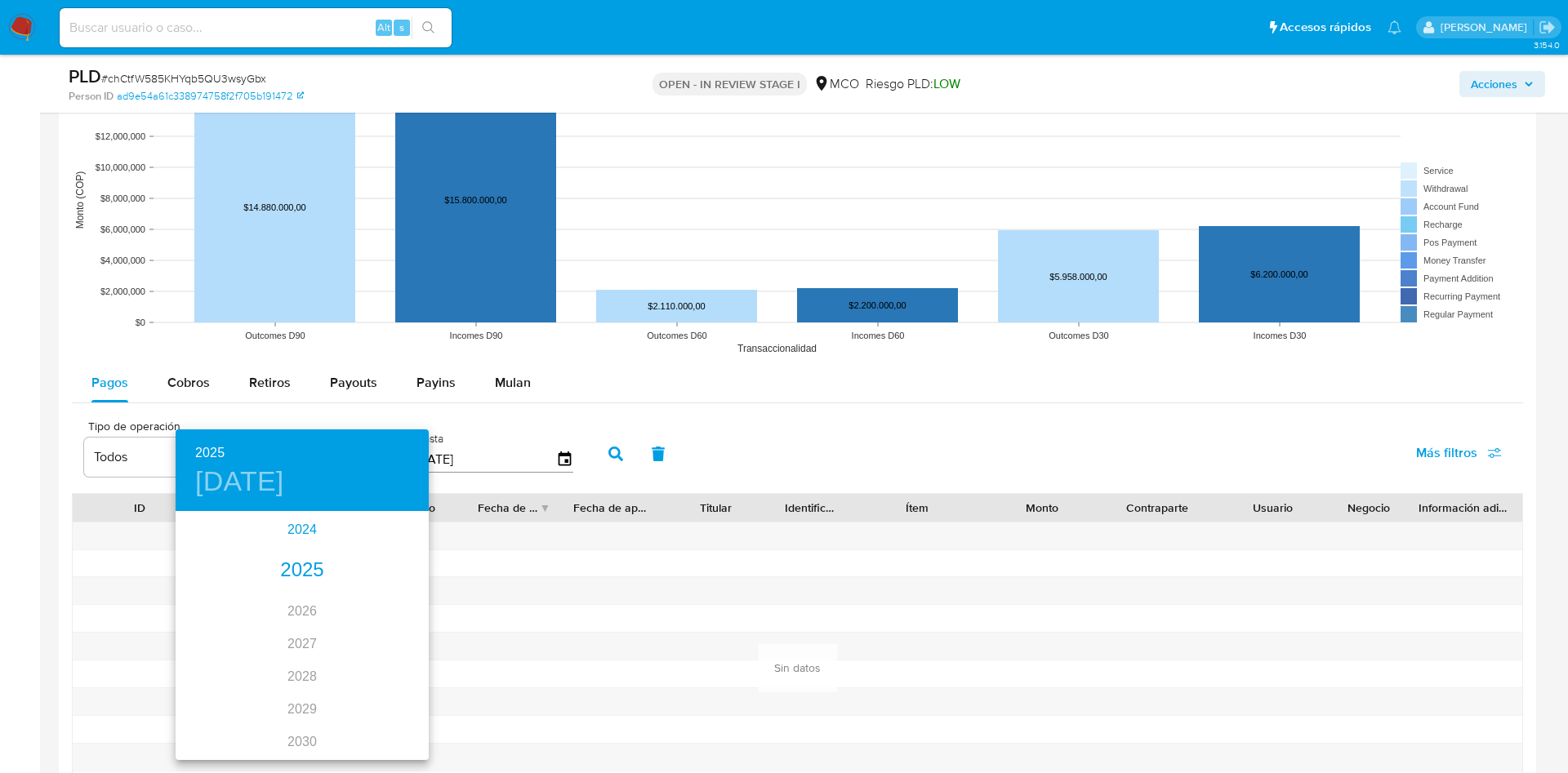
click at [297, 527] on div "2024" at bounding box center [301, 529] width 253 height 33
click at [300, 658] on div "ago." at bounding box center [302, 666] width 85 height 62
click at [302, 658] on p "15" at bounding box center [302, 656] width 13 height 17
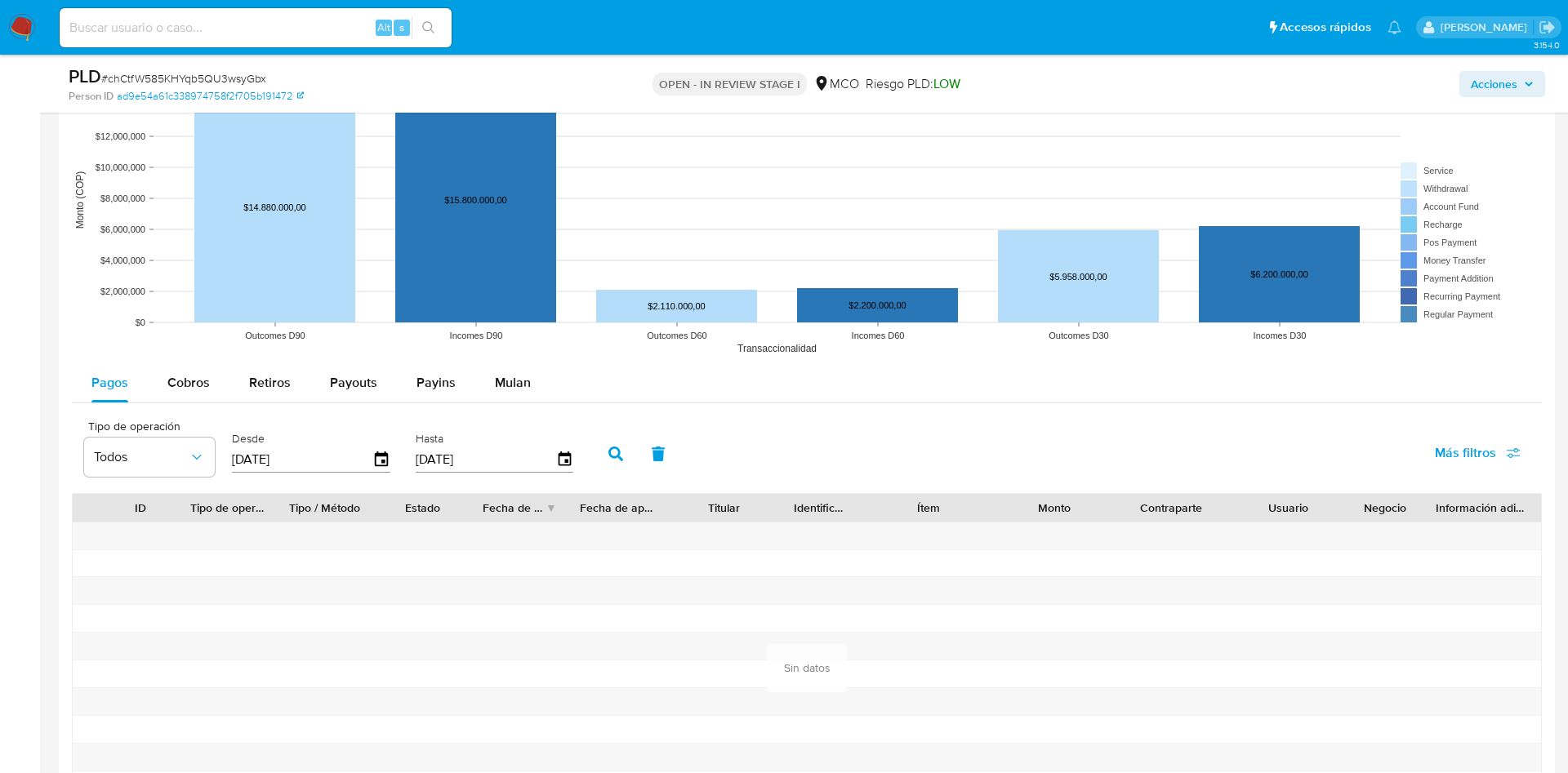
type input "15/08/2024"
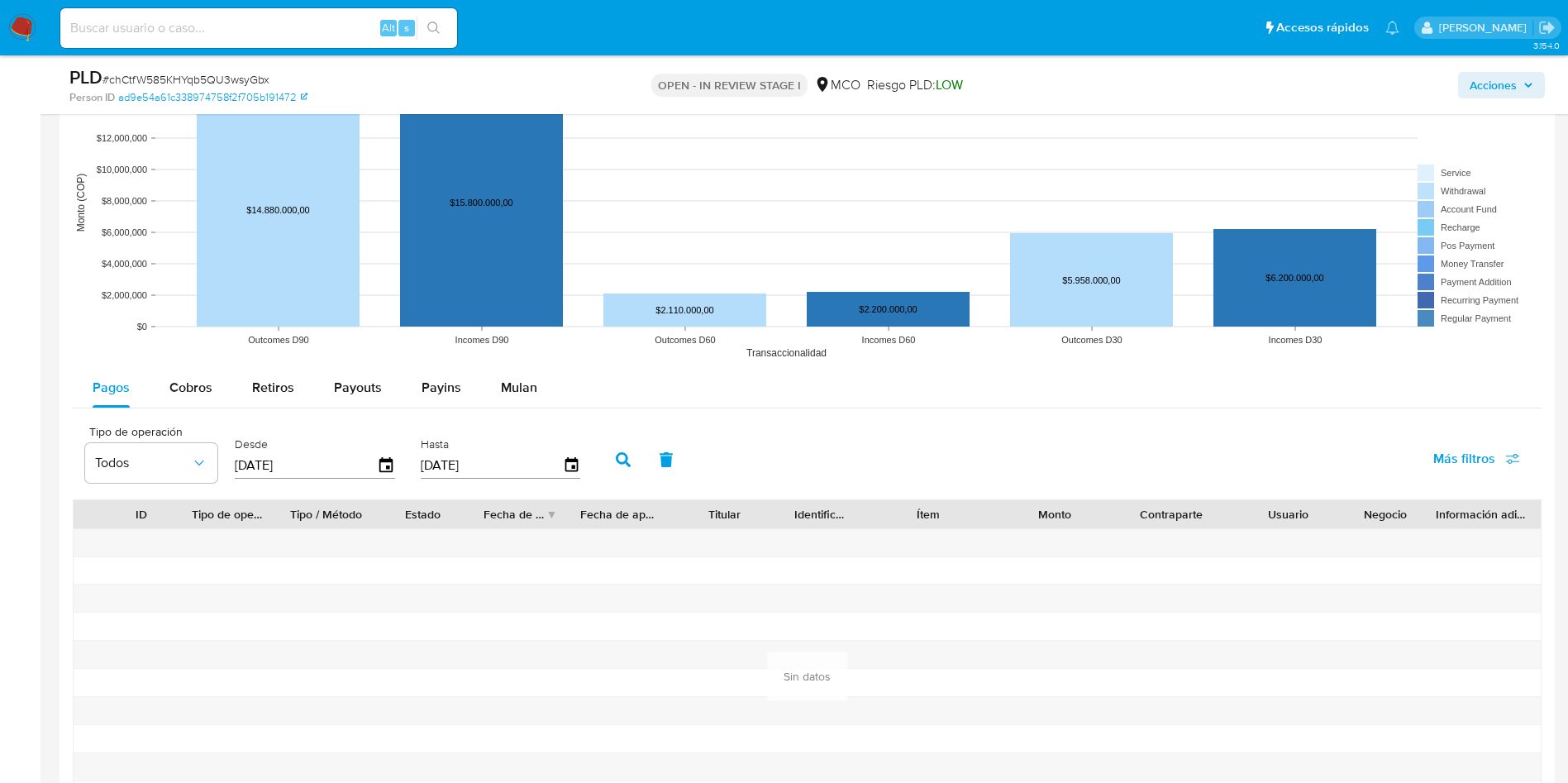
click at [625, 452] on icon "button" at bounding box center [623, 459] width 15 height 15
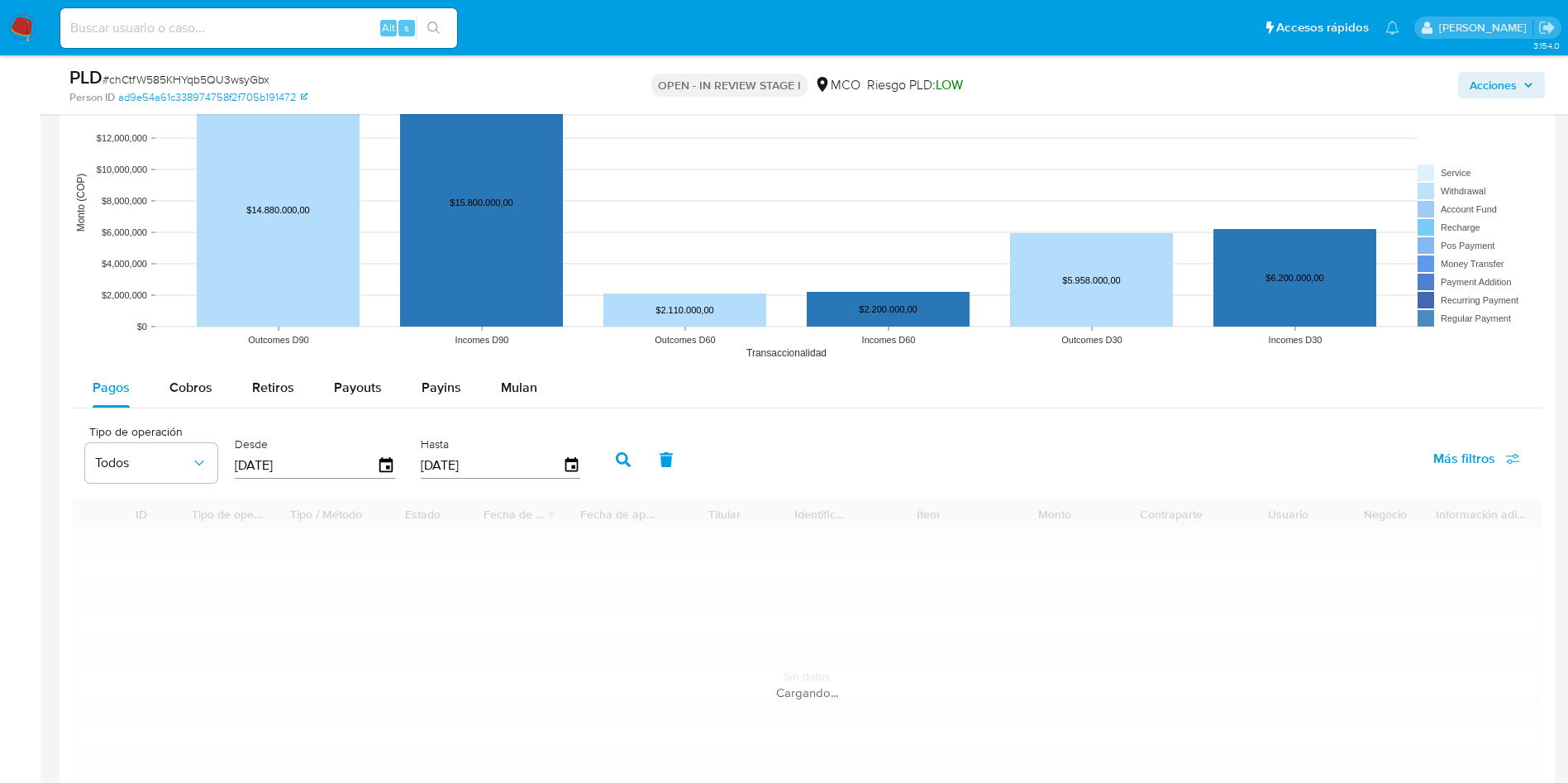
click at [869, 443] on div "Tipo de operación Todos Desde 15/08/2024 Hasta 15/08/2025 Más filtros" at bounding box center [808, 457] width 1469 height 83
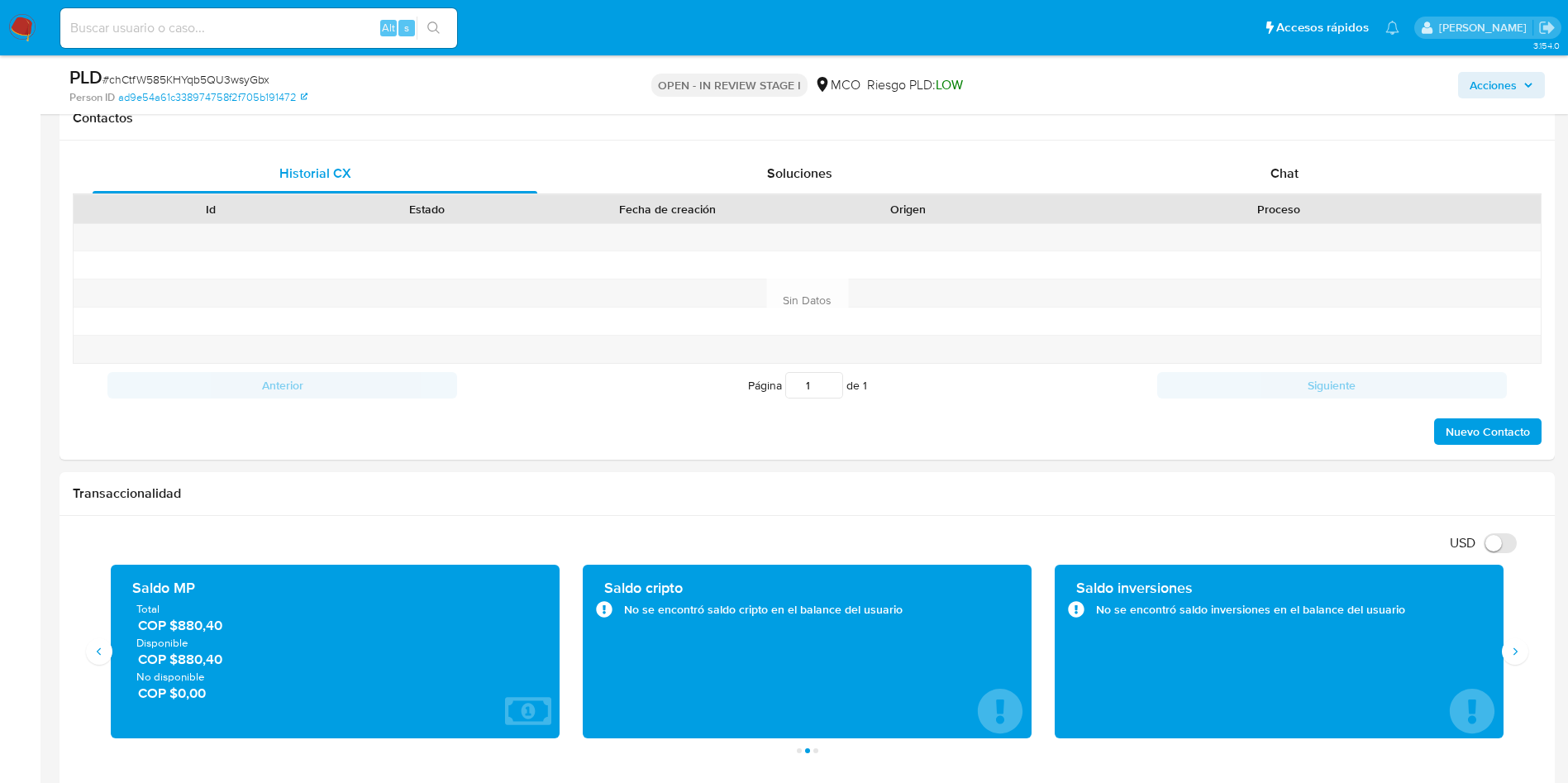
scroll to position [347, 0]
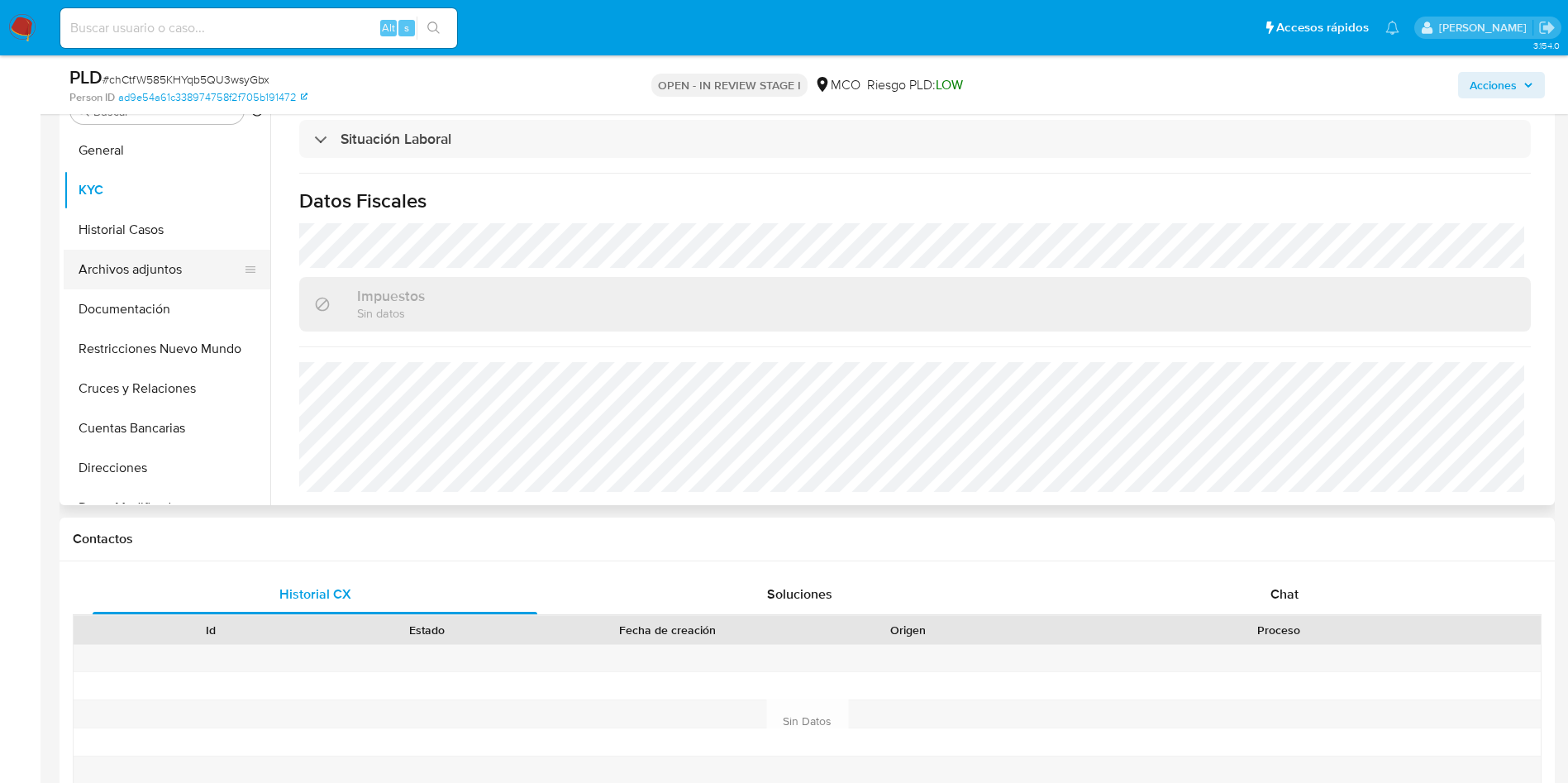
click at [135, 251] on button "Archivos adjuntos" at bounding box center [160, 269] width 193 height 40
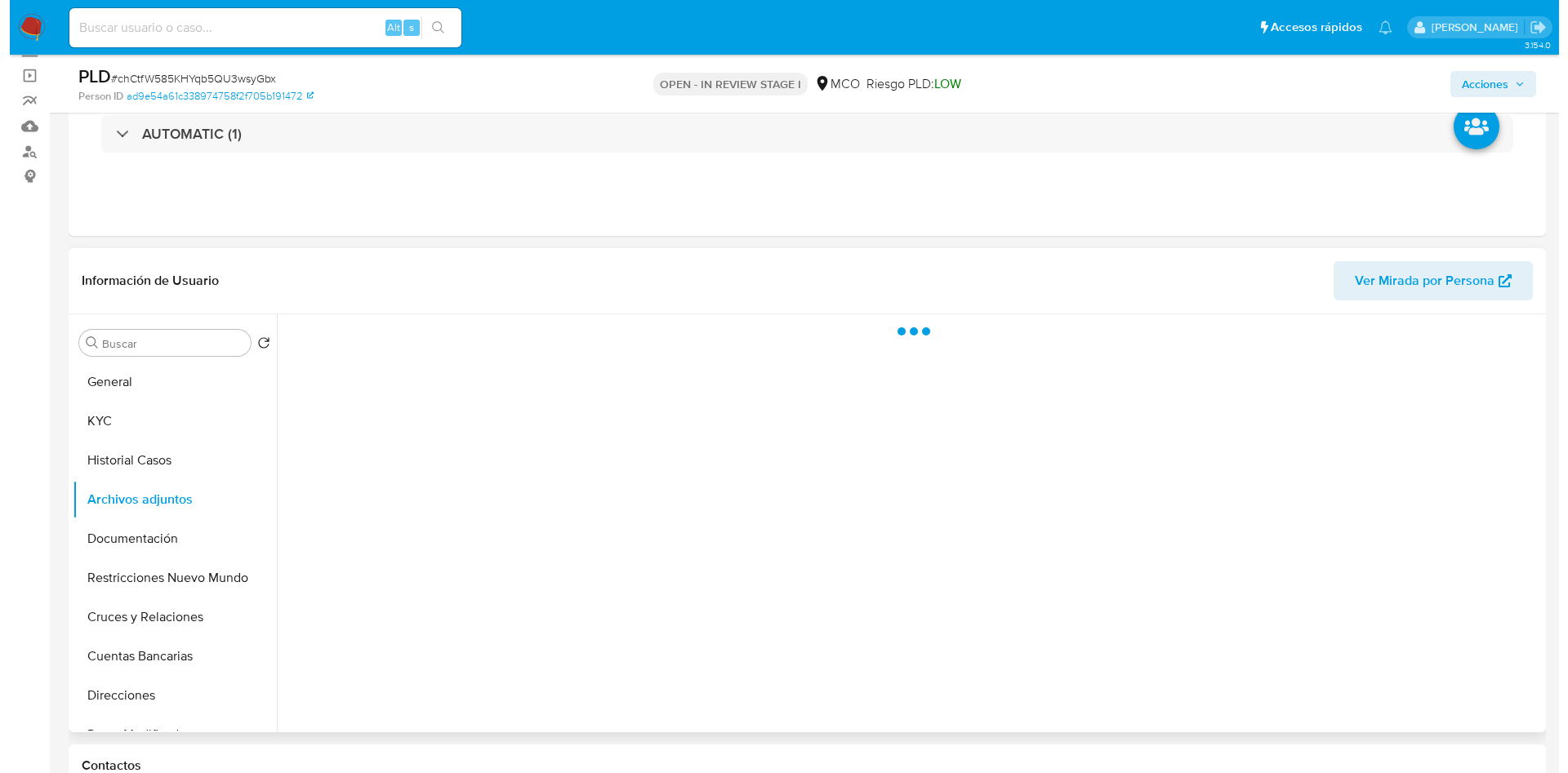
scroll to position [98, 0]
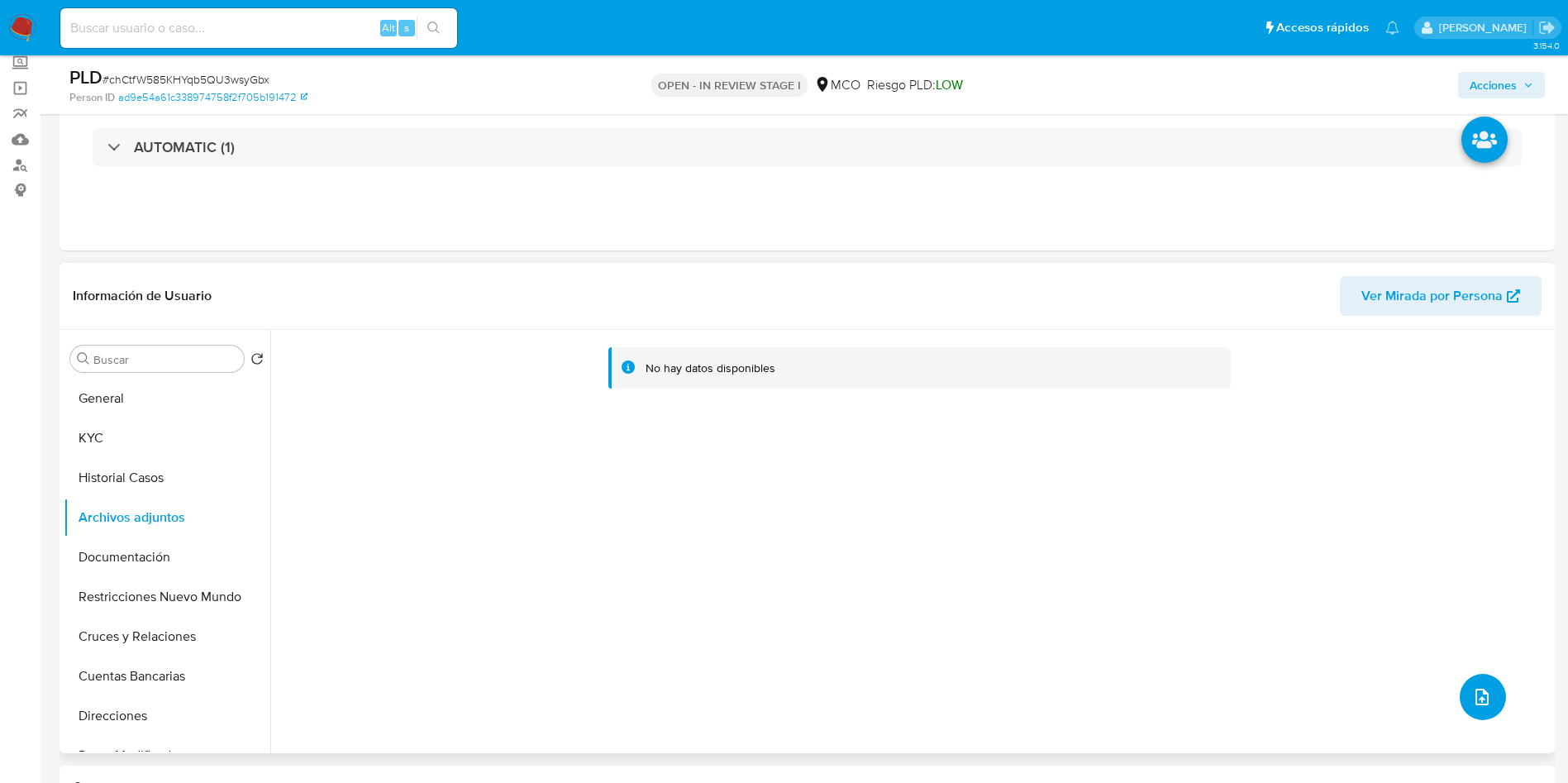
click at [1479, 696] on icon "upload-file" at bounding box center [1482, 697] width 20 height 20
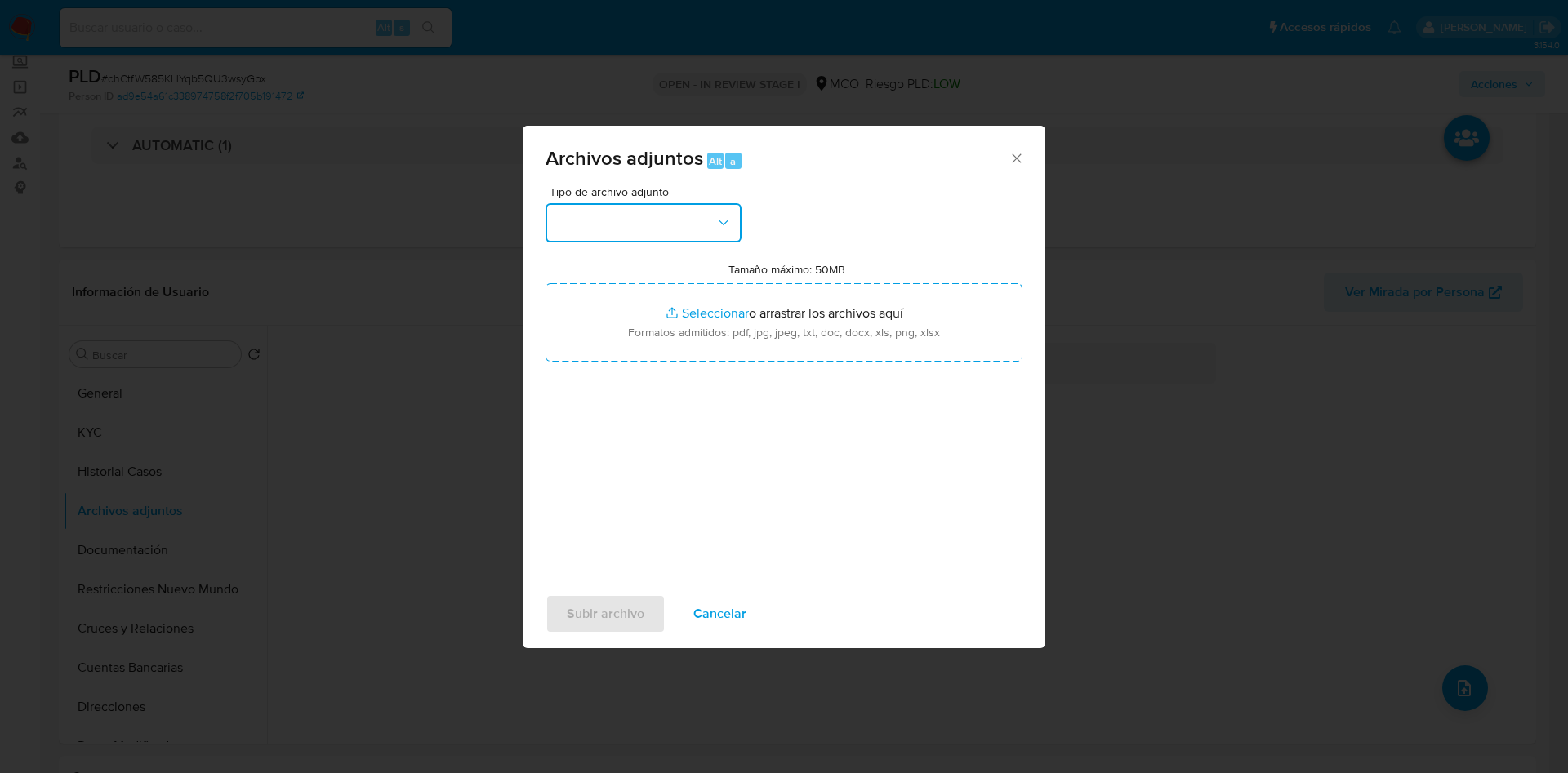
click at [602, 217] on button "button" at bounding box center [643, 223] width 196 height 40
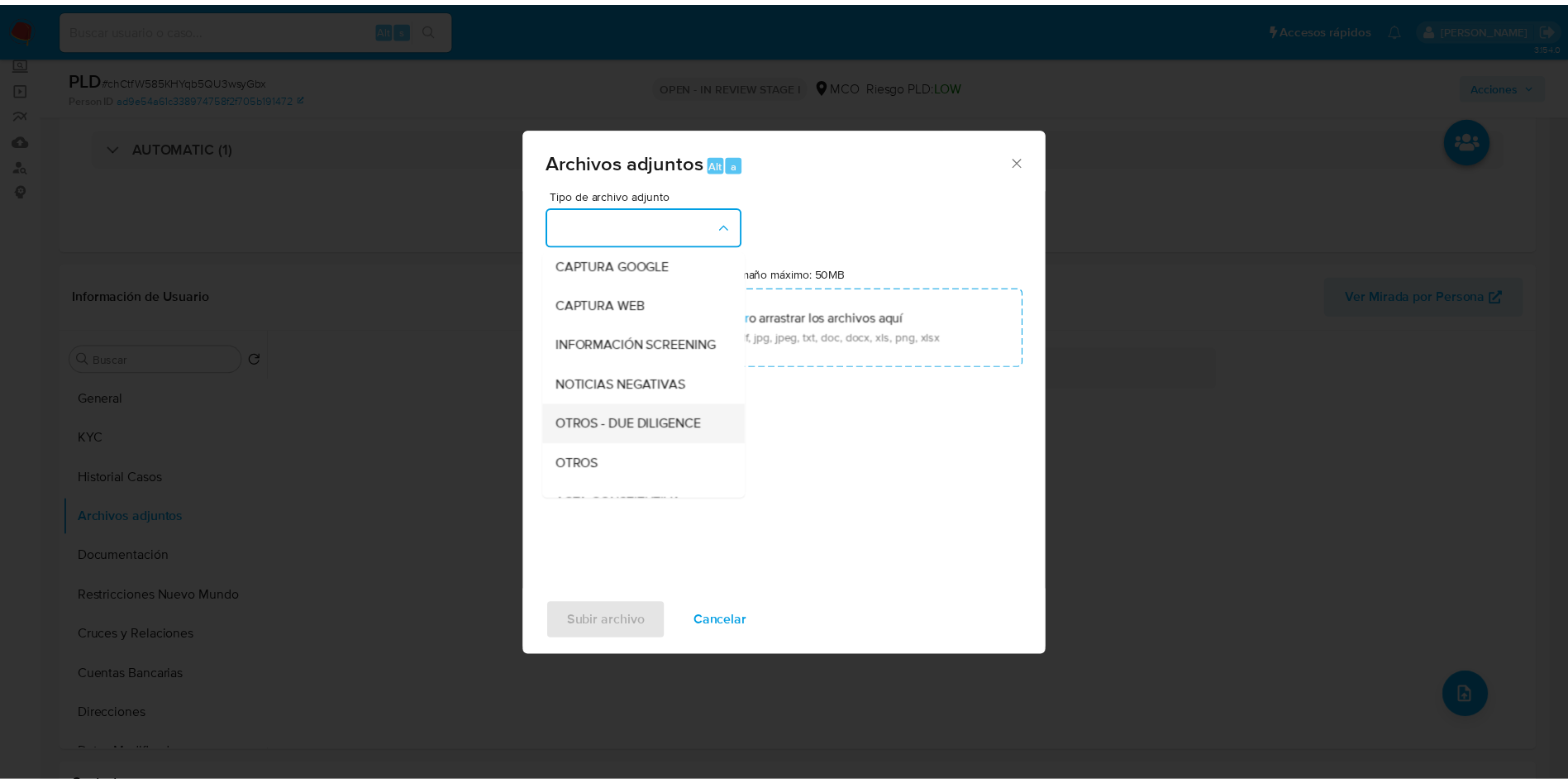
scroll to position [124, 0]
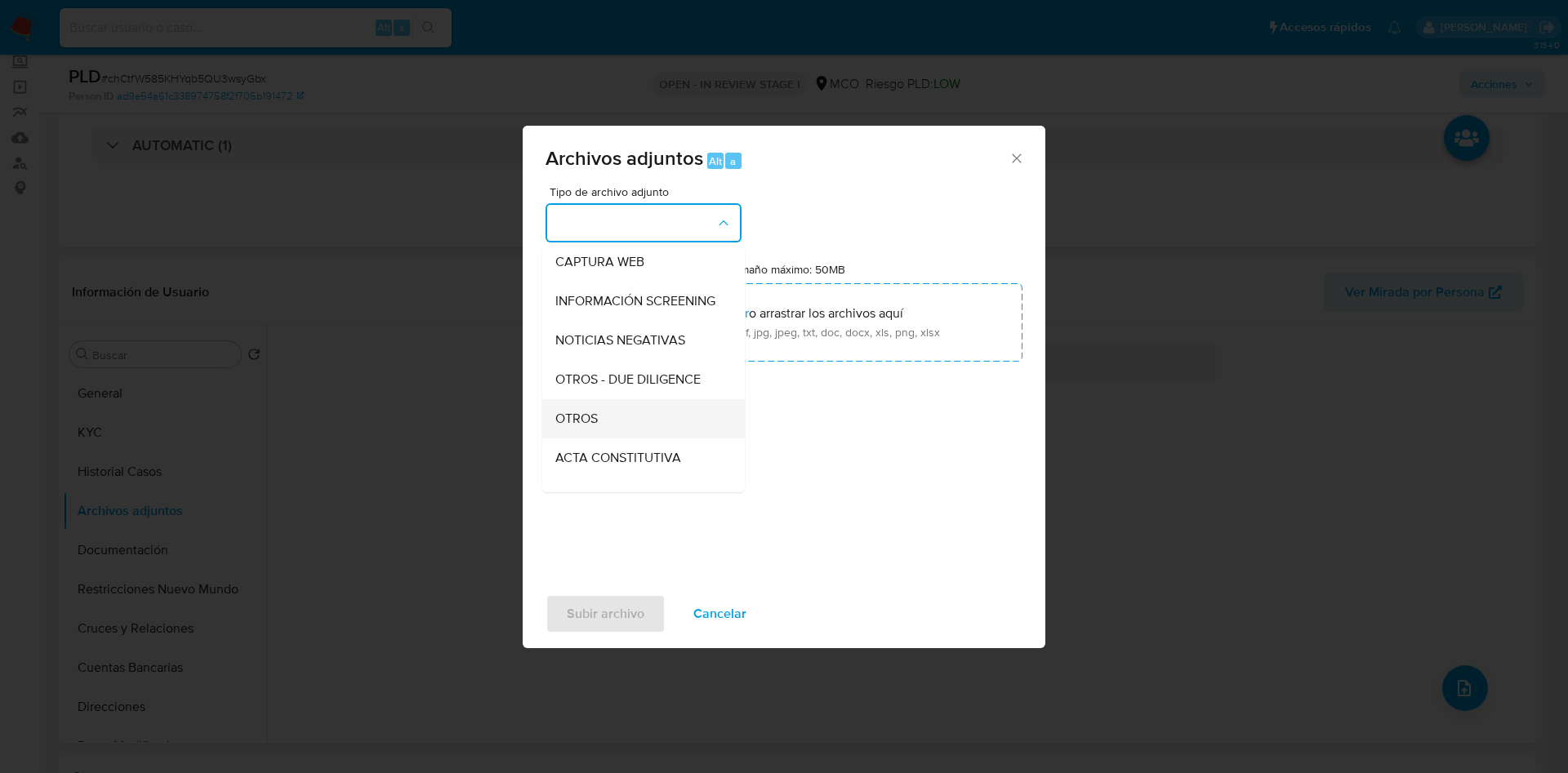
click at [601, 433] on div "OTROS" at bounding box center [638, 418] width 166 height 40
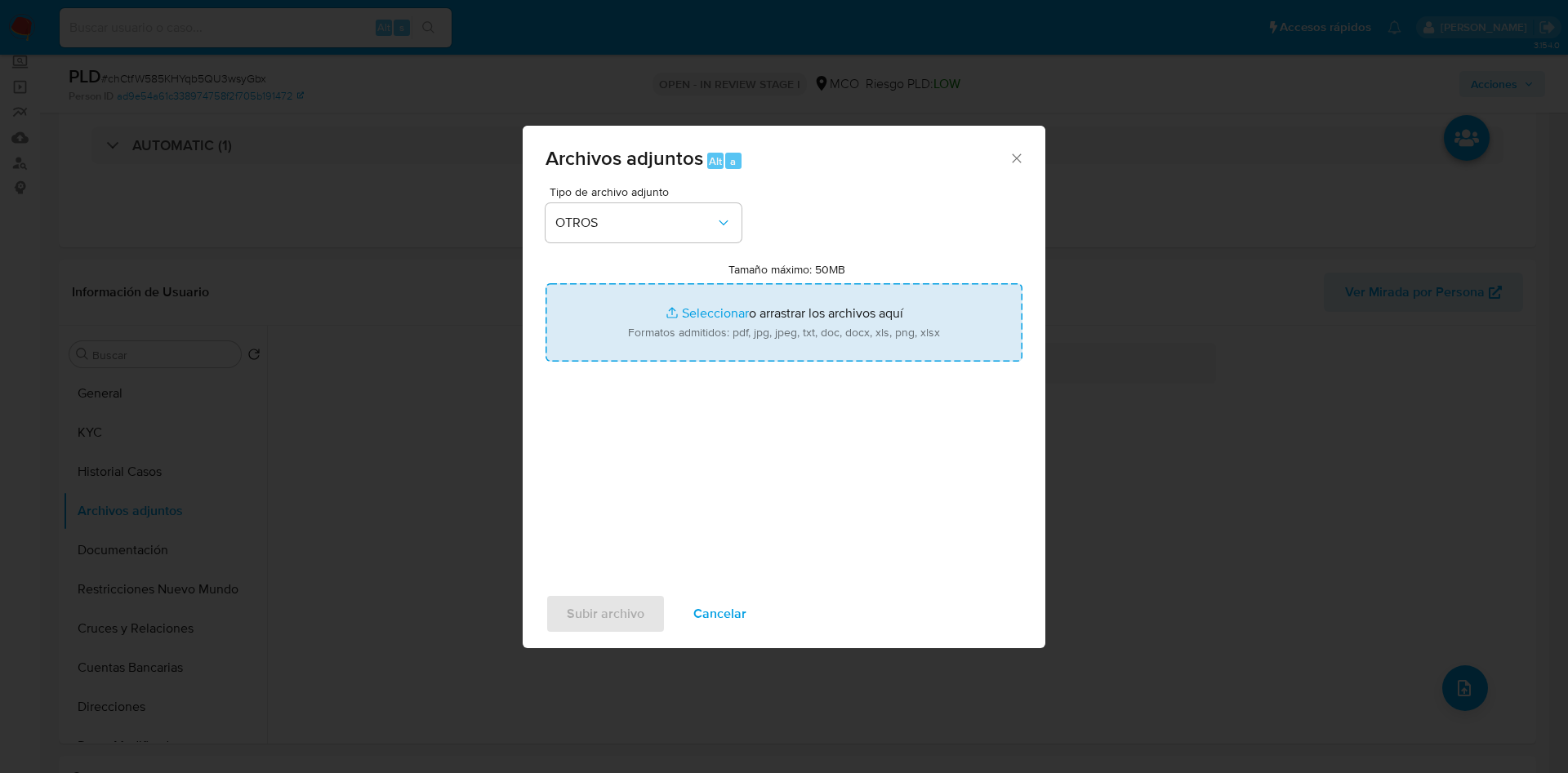
click at [623, 312] on input "Tamaño máximo: 50MB Seleccionar archivos" at bounding box center [784, 322] width 477 height 78
type input "C:\fakepath\343020246 - 15_08_2025.pdf"
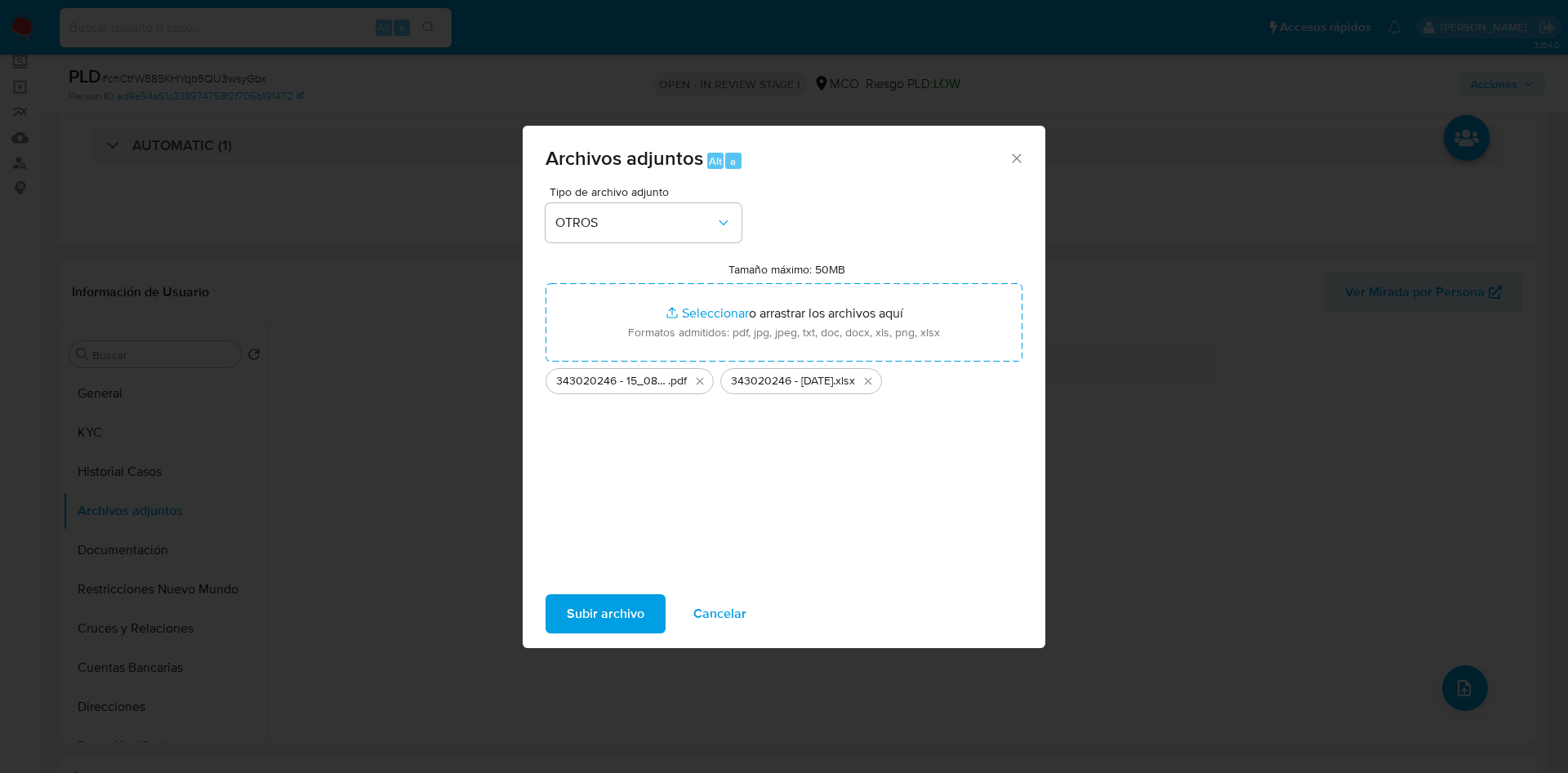
click at [613, 613] on span "Subir archivo" at bounding box center [606, 614] width 77 height 36
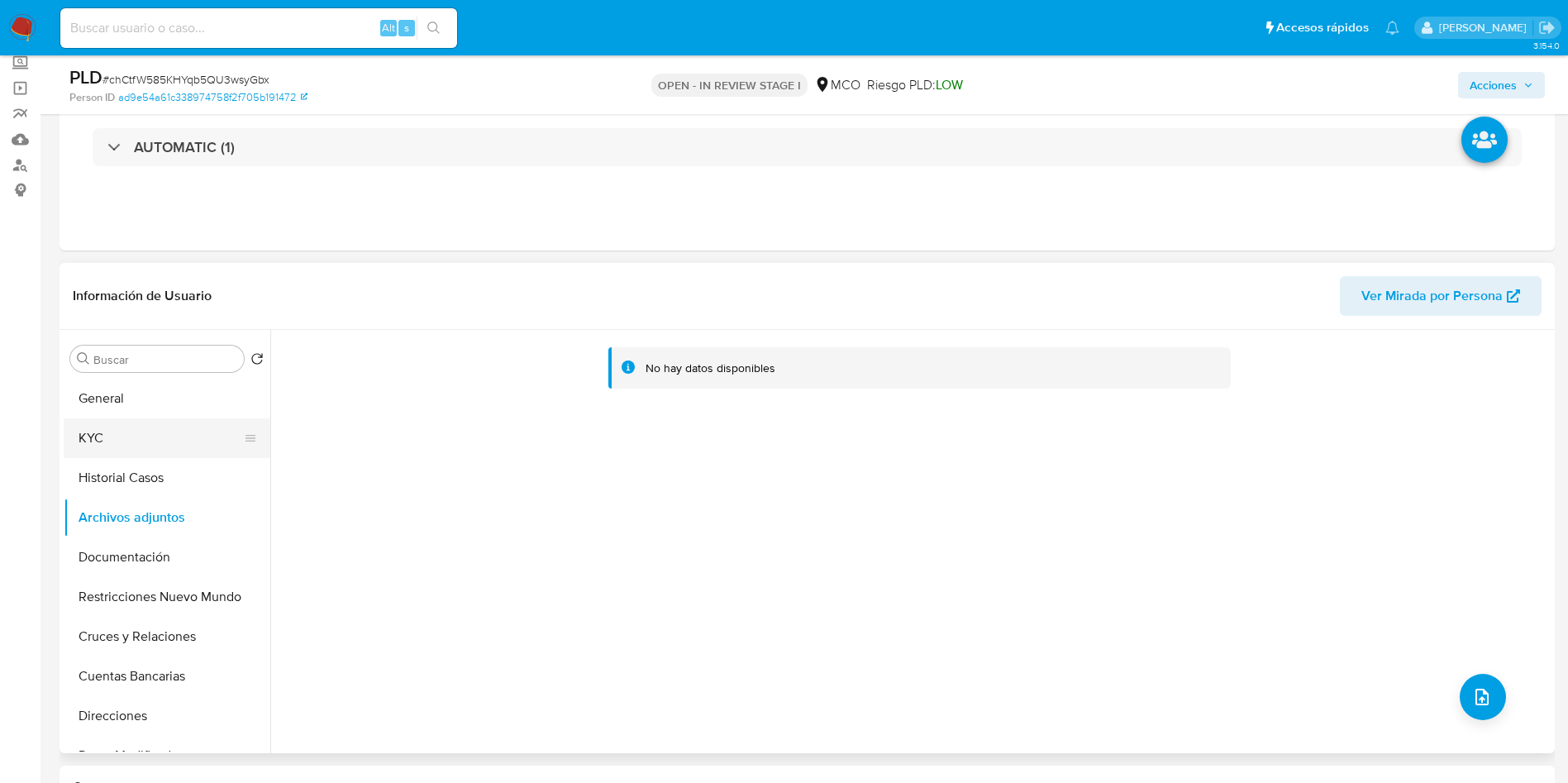
click at [82, 442] on button "KYC" at bounding box center [160, 438] width 193 height 40
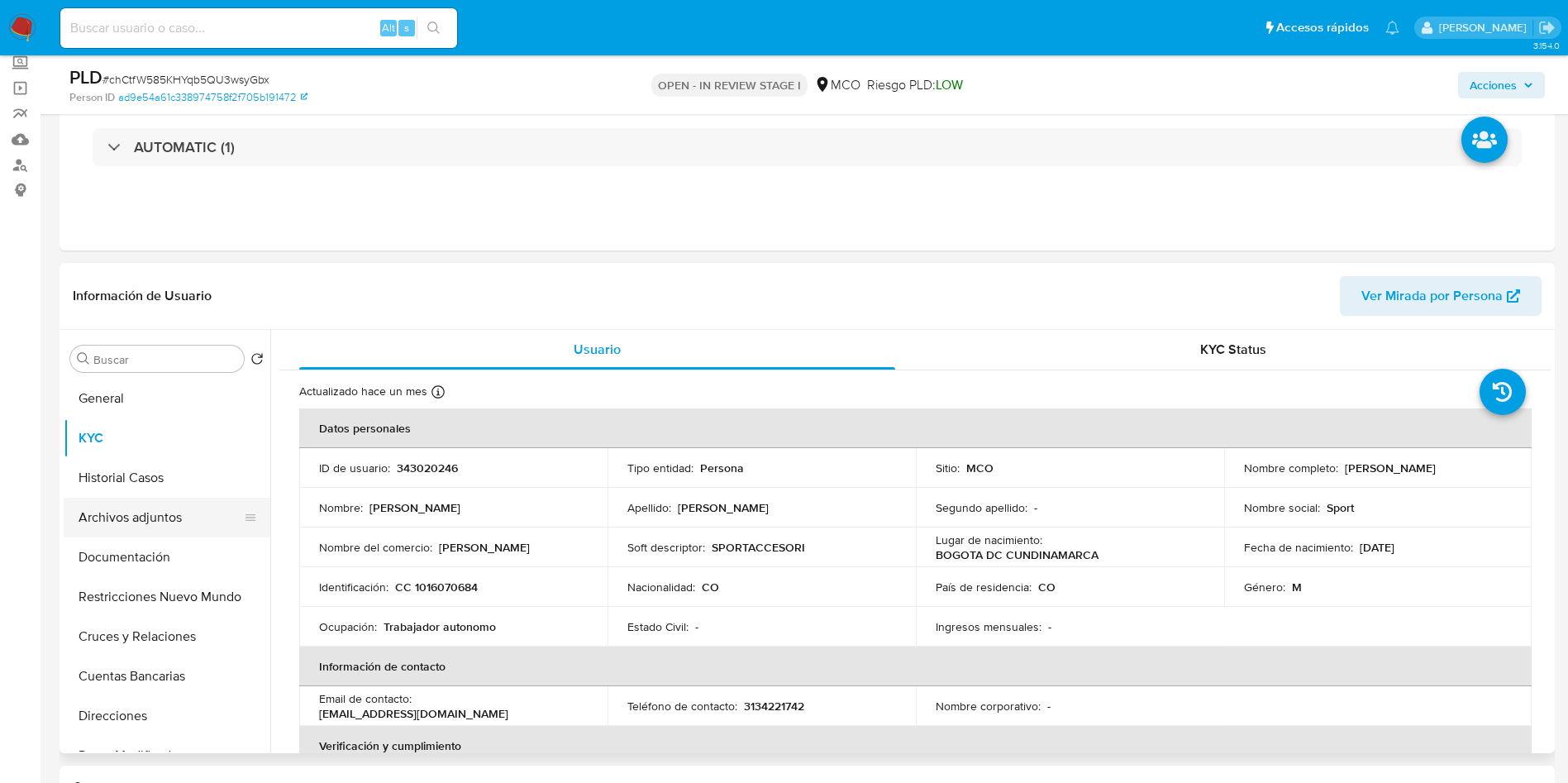
click at [149, 511] on button "Archivos adjuntos" at bounding box center [160, 517] width 193 height 40
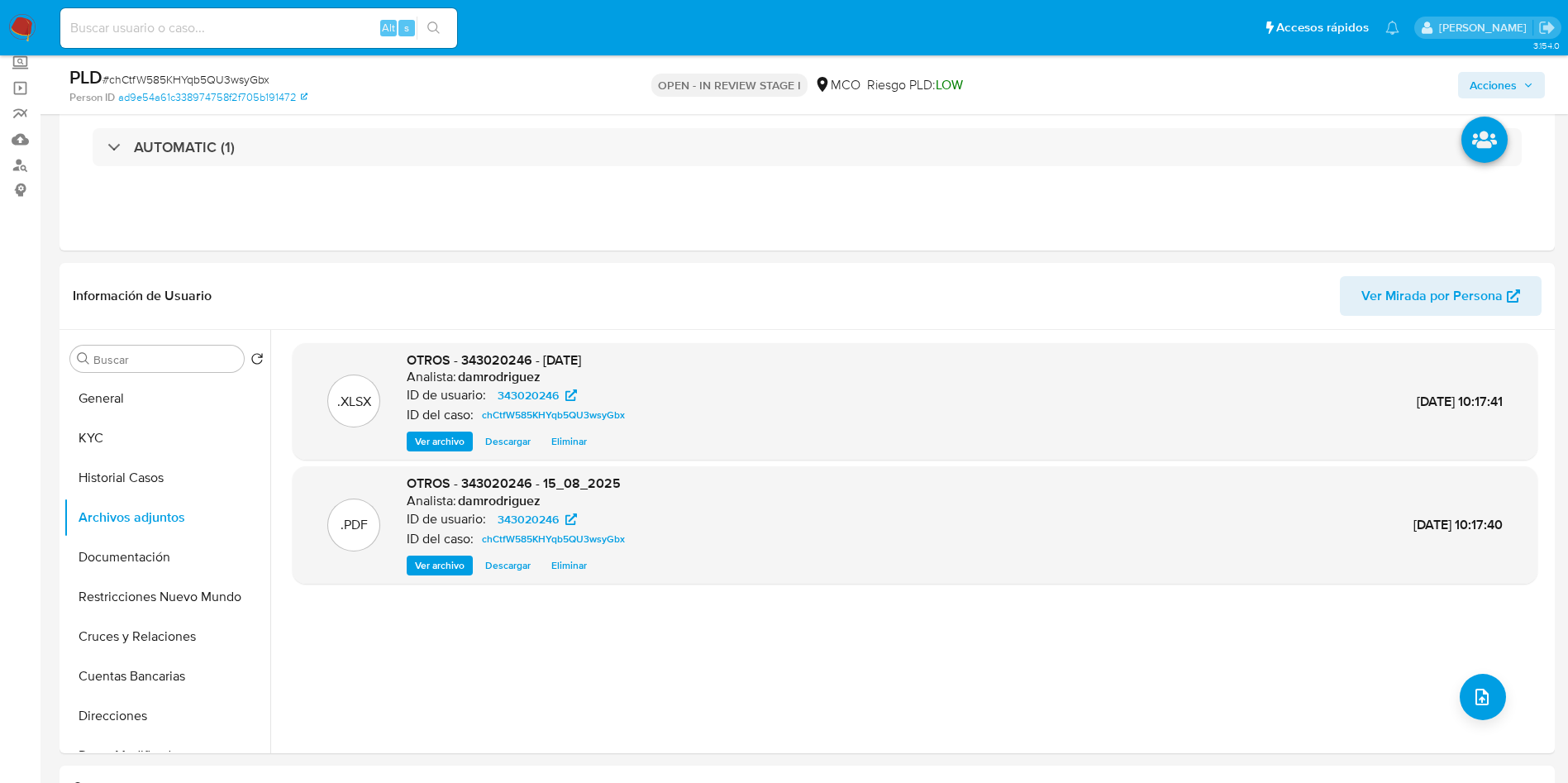
click at [1500, 86] on span "Acciones" at bounding box center [1493, 86] width 47 height 27
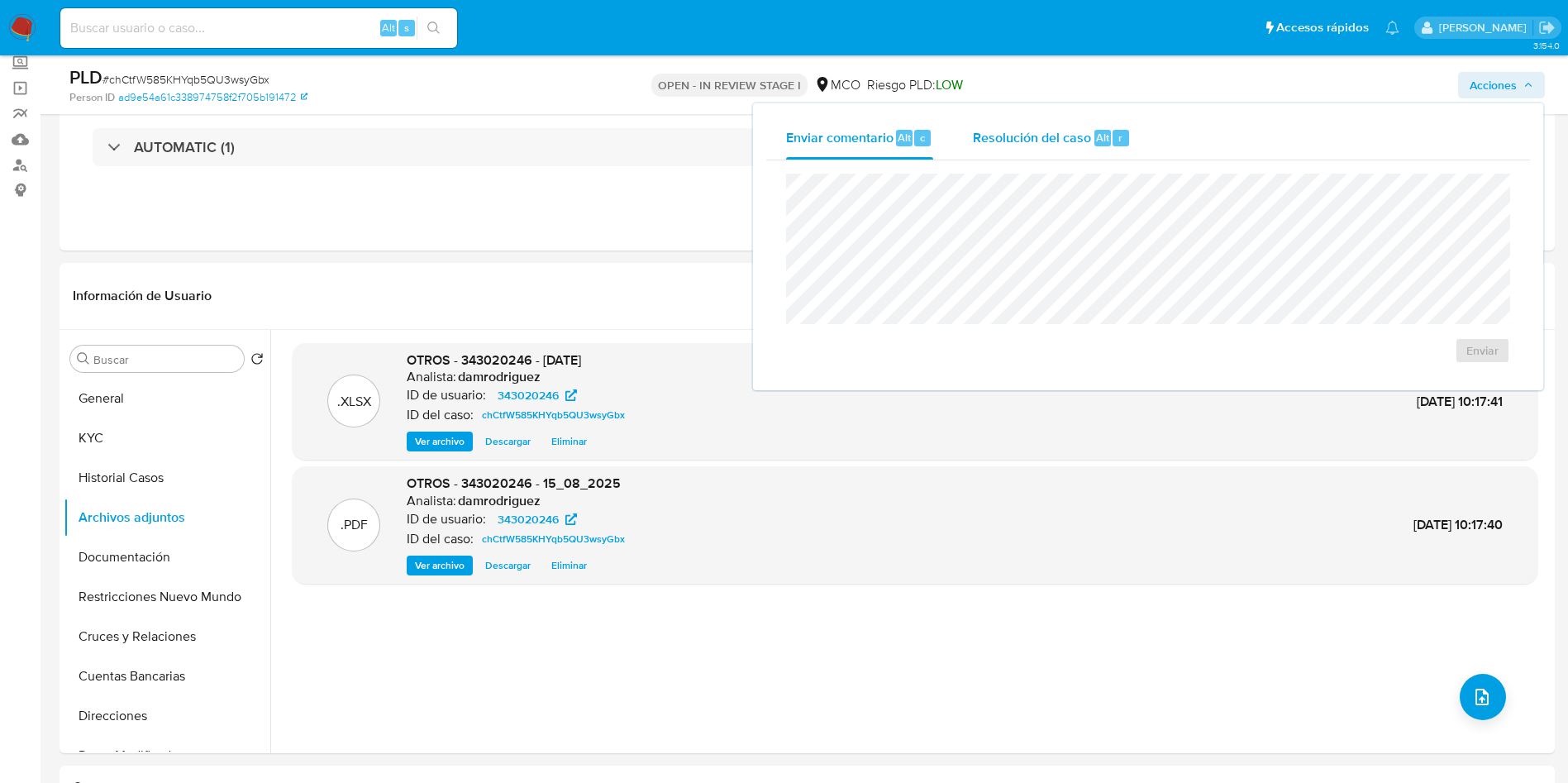
drag, startPoint x: 1063, startPoint y: 158, endPoint x: 1047, endPoint y: 153, distance: 16.8
click at [1062, 158] on div "Resolución del caso Alt r" at bounding box center [1051, 138] width 158 height 43
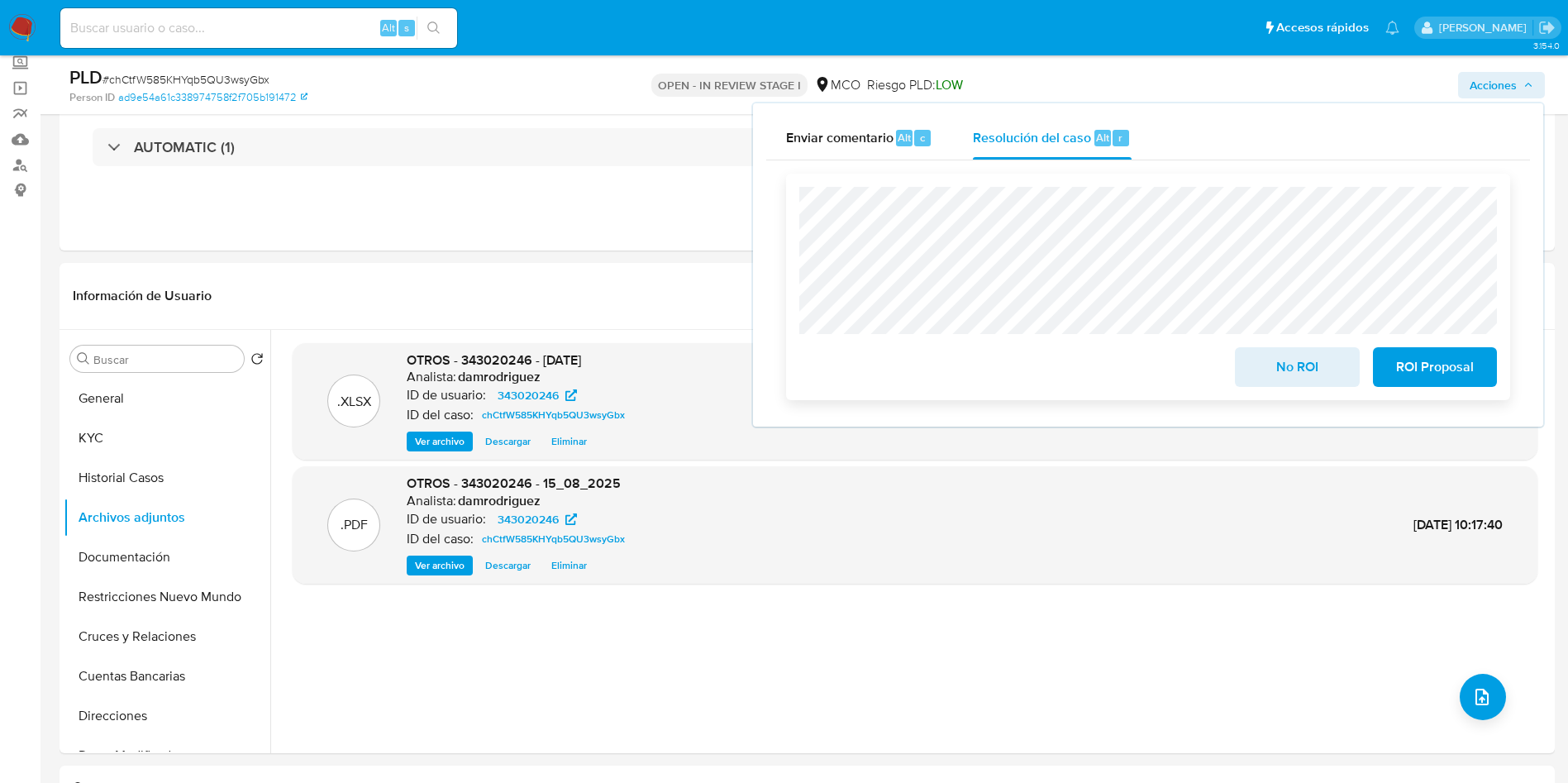
click at [1269, 363] on span "No ROI" at bounding box center [1297, 367] width 81 height 37
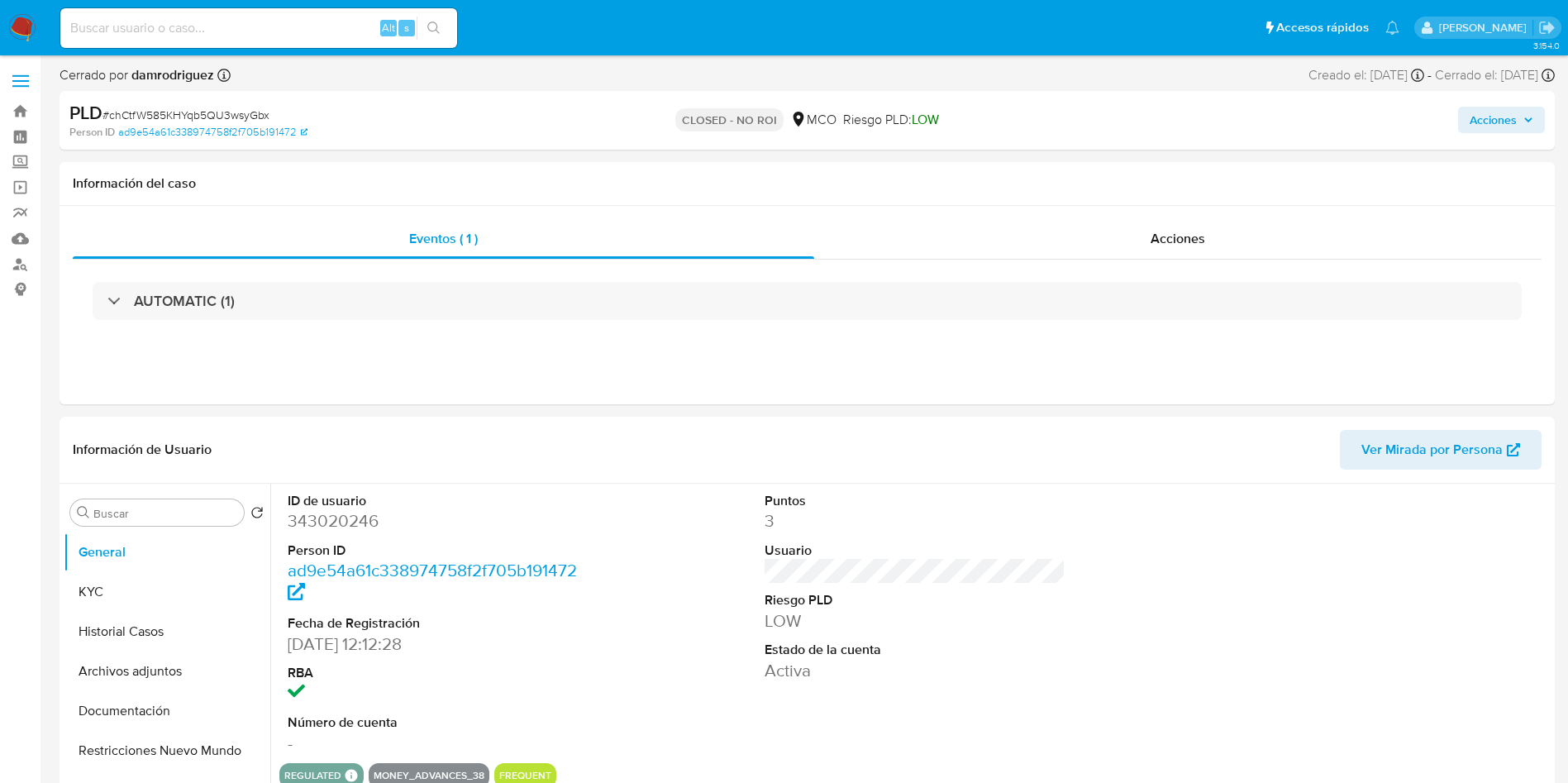
select select "10"
click at [22, 31] on img at bounding box center [22, 29] width 29 height 29
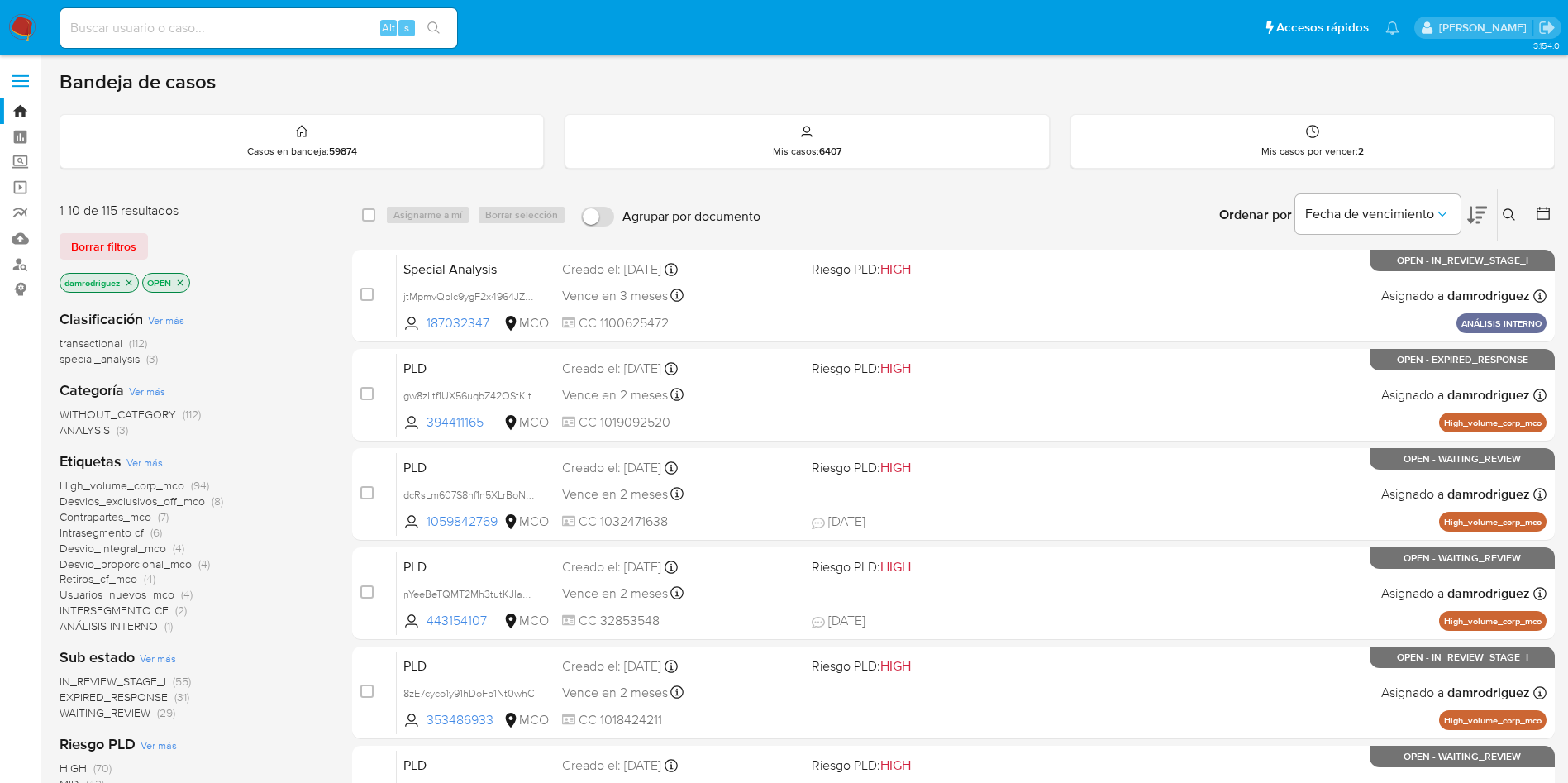
click at [291, 15] on div "Alt s" at bounding box center [259, 28] width 397 height 40
click at [287, 17] on input at bounding box center [259, 28] width 397 height 21
paste input "SgdSP9aGXbnCy3NCiYsLmwbm"
type input "SgdSP9aGXbnCy3NCiYsLmwbm"
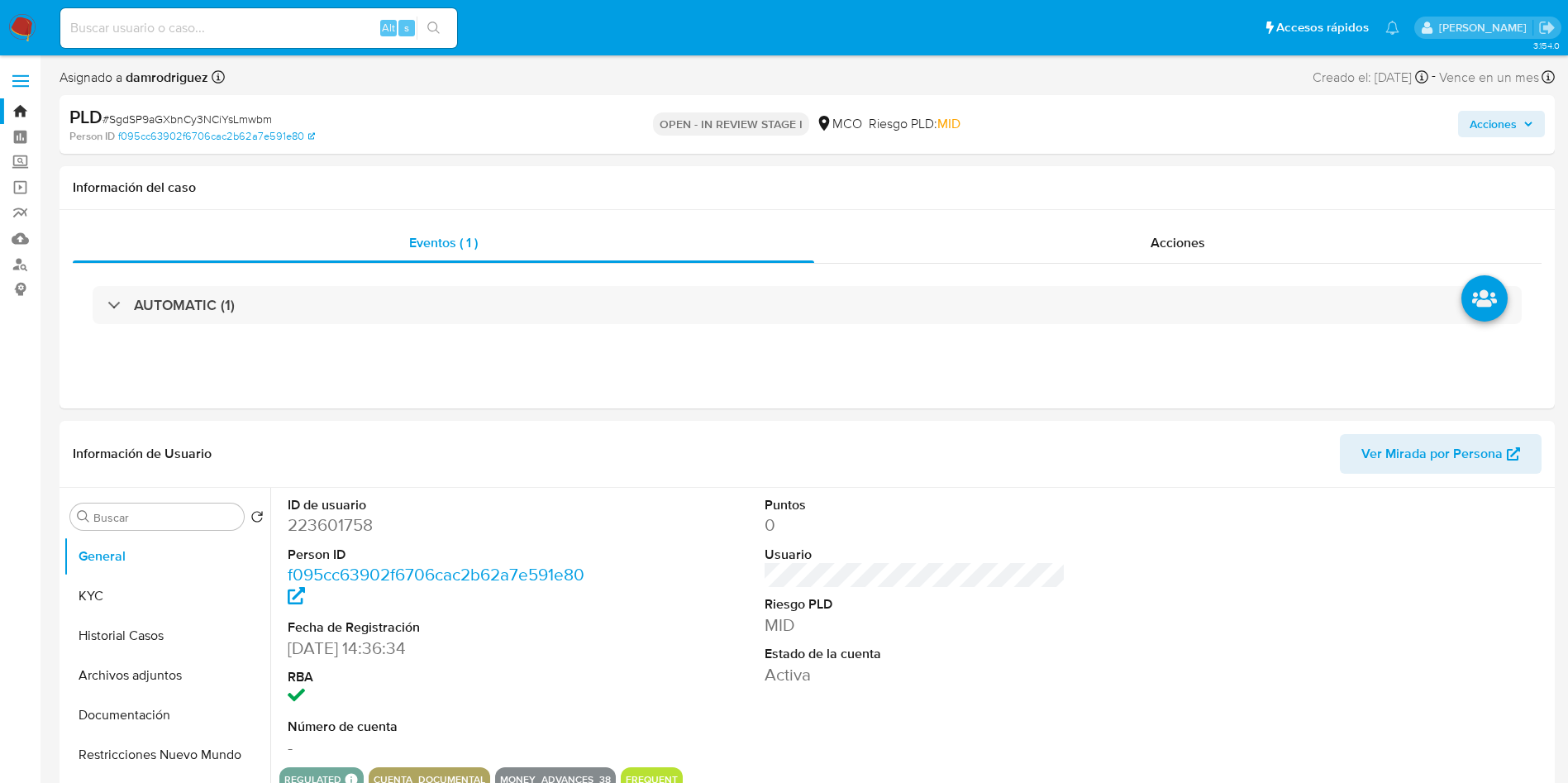
select select "10"
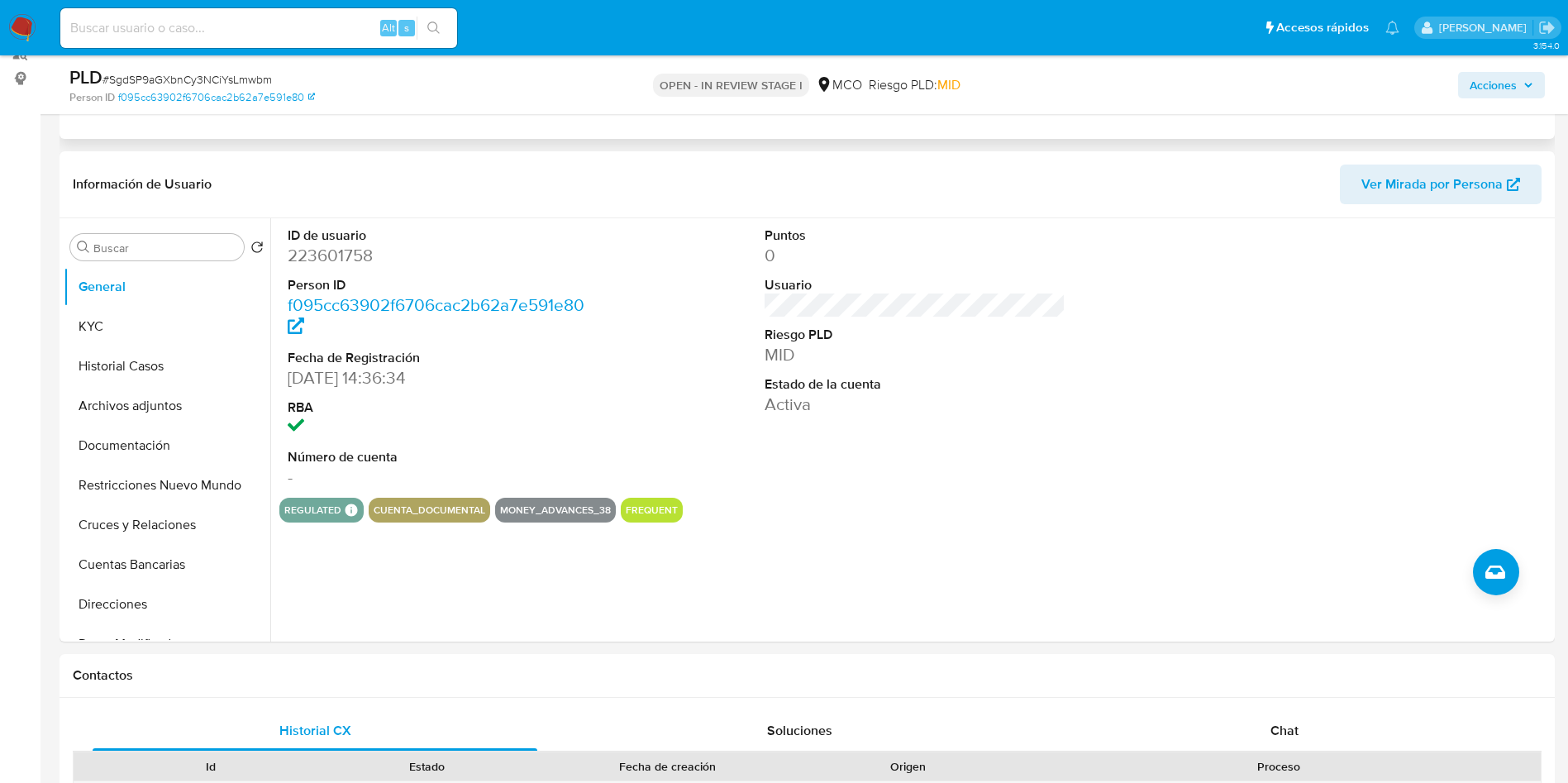
scroll to position [248, 0]
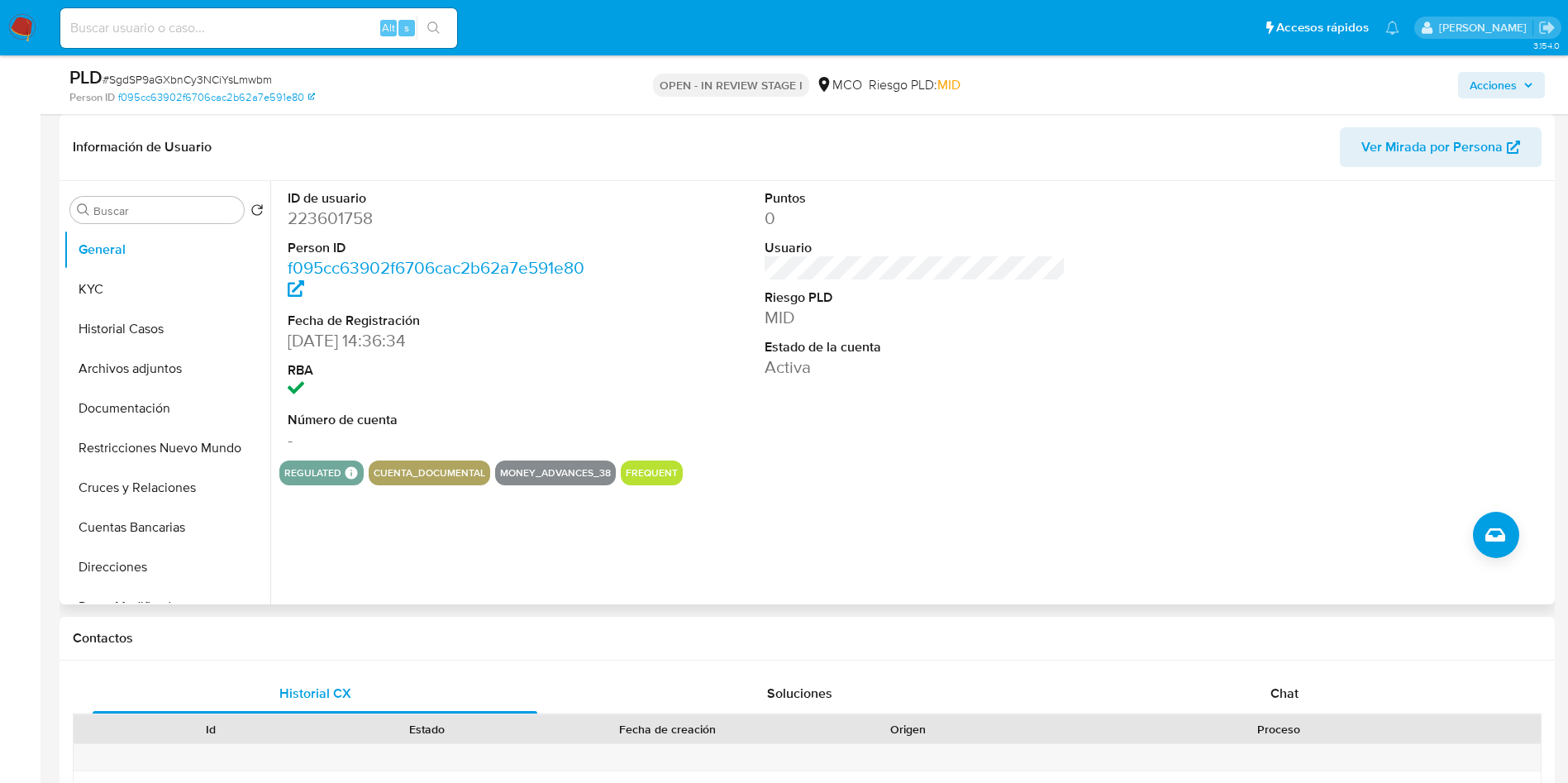
click at [333, 210] on dd "223601758" at bounding box center [439, 218] width 301 height 23
copy dd "223601758"
click at [309, 213] on dd "223601758" at bounding box center [439, 218] width 301 height 23
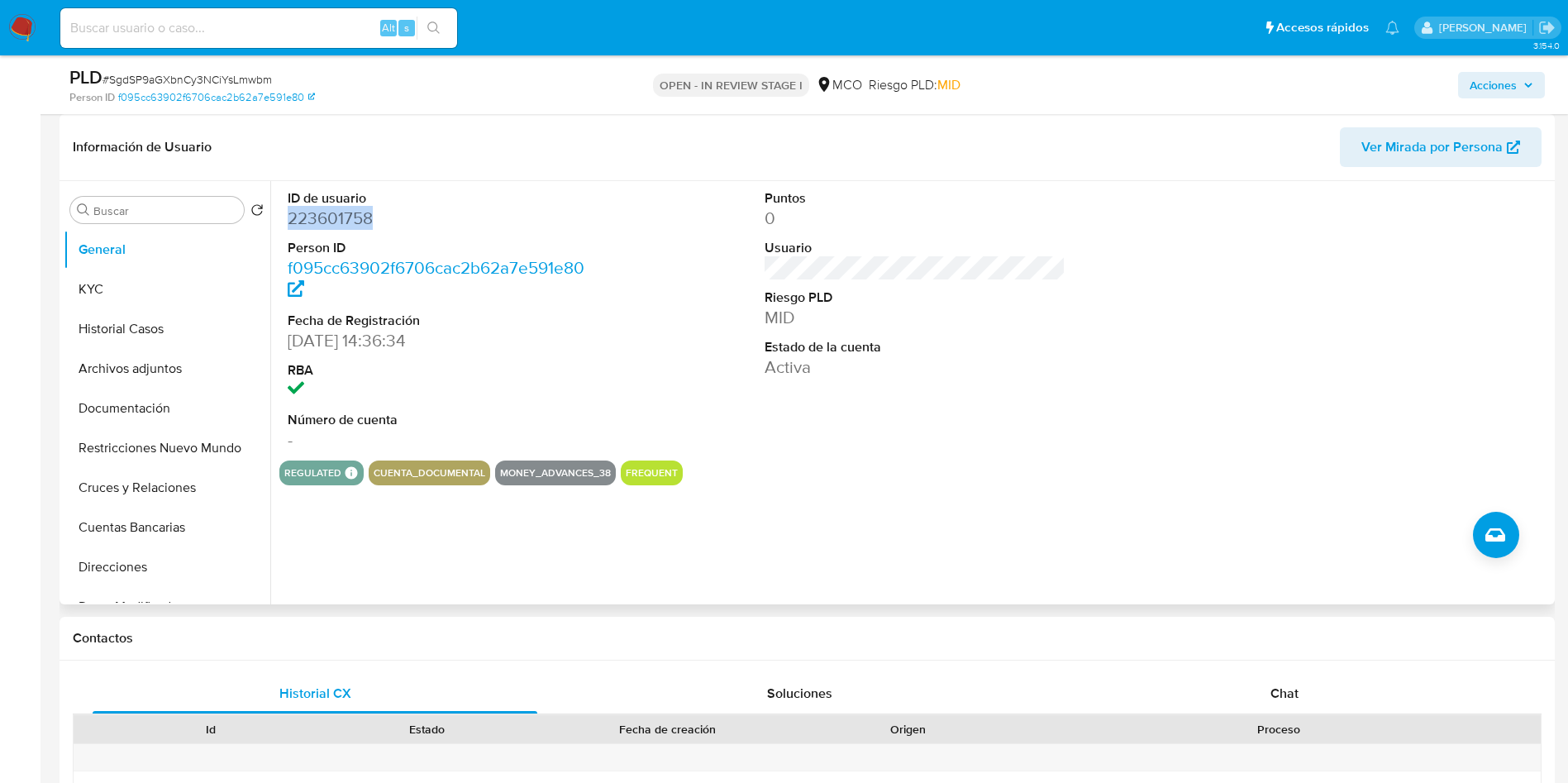
click at [318, 222] on dd "223601758" at bounding box center [439, 218] width 301 height 23
click at [128, 323] on button "Historial Casos" at bounding box center [160, 329] width 193 height 40
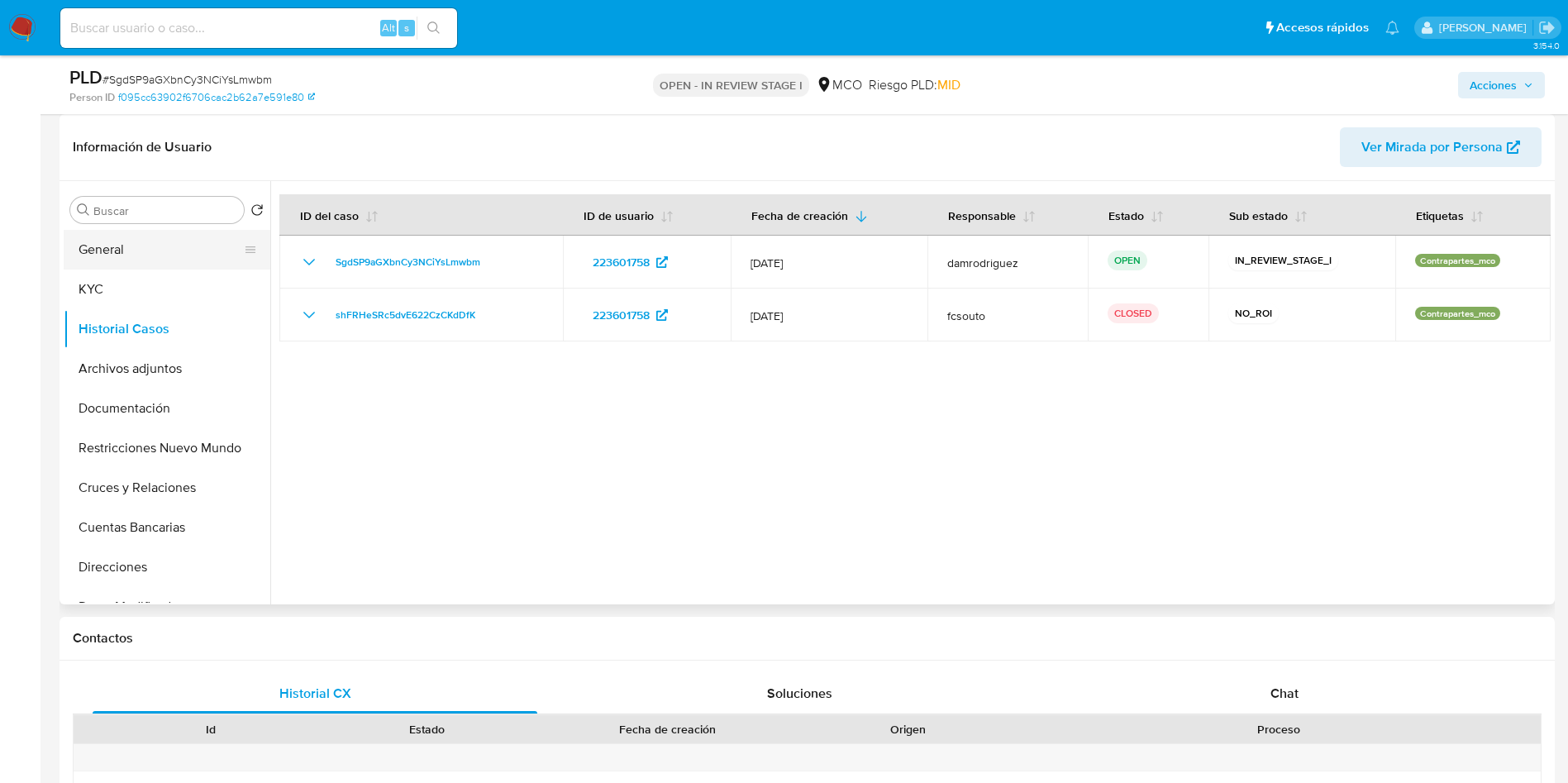
click at [103, 248] on button "General" at bounding box center [160, 250] width 193 height 40
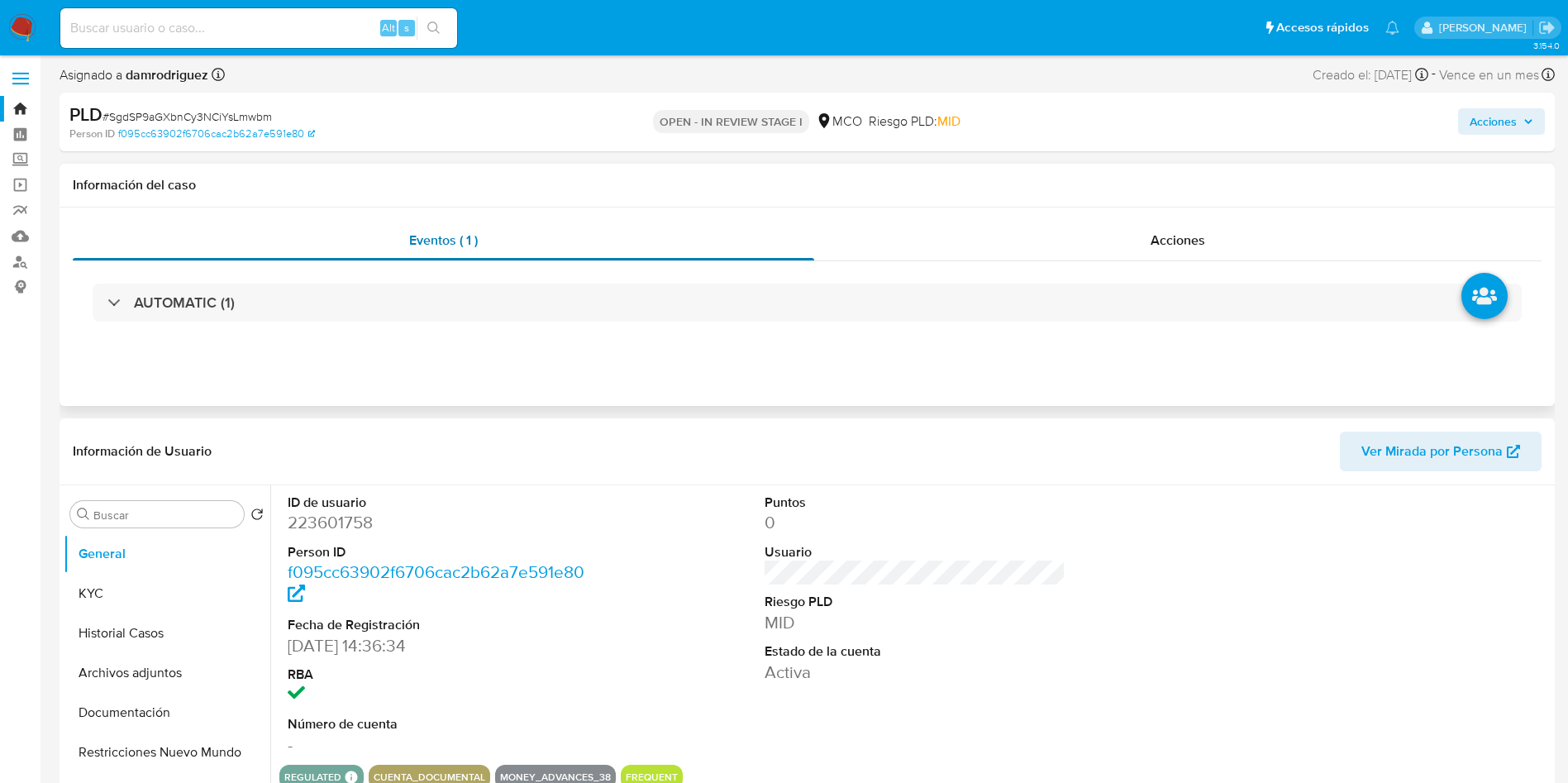
scroll to position [0, 0]
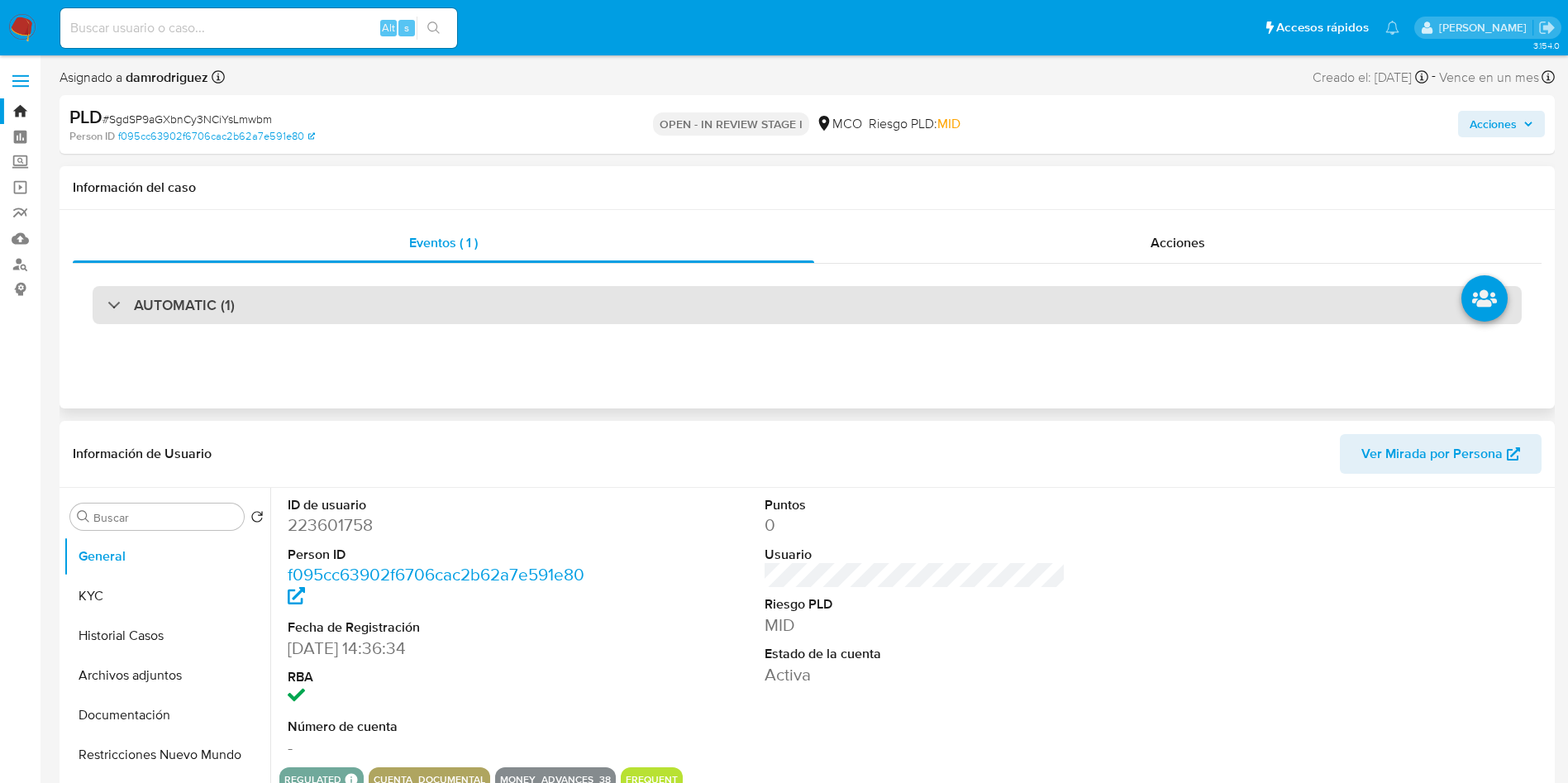
click at [199, 297] on h3 "AUTOMATIC (1)" at bounding box center [184, 305] width 101 height 18
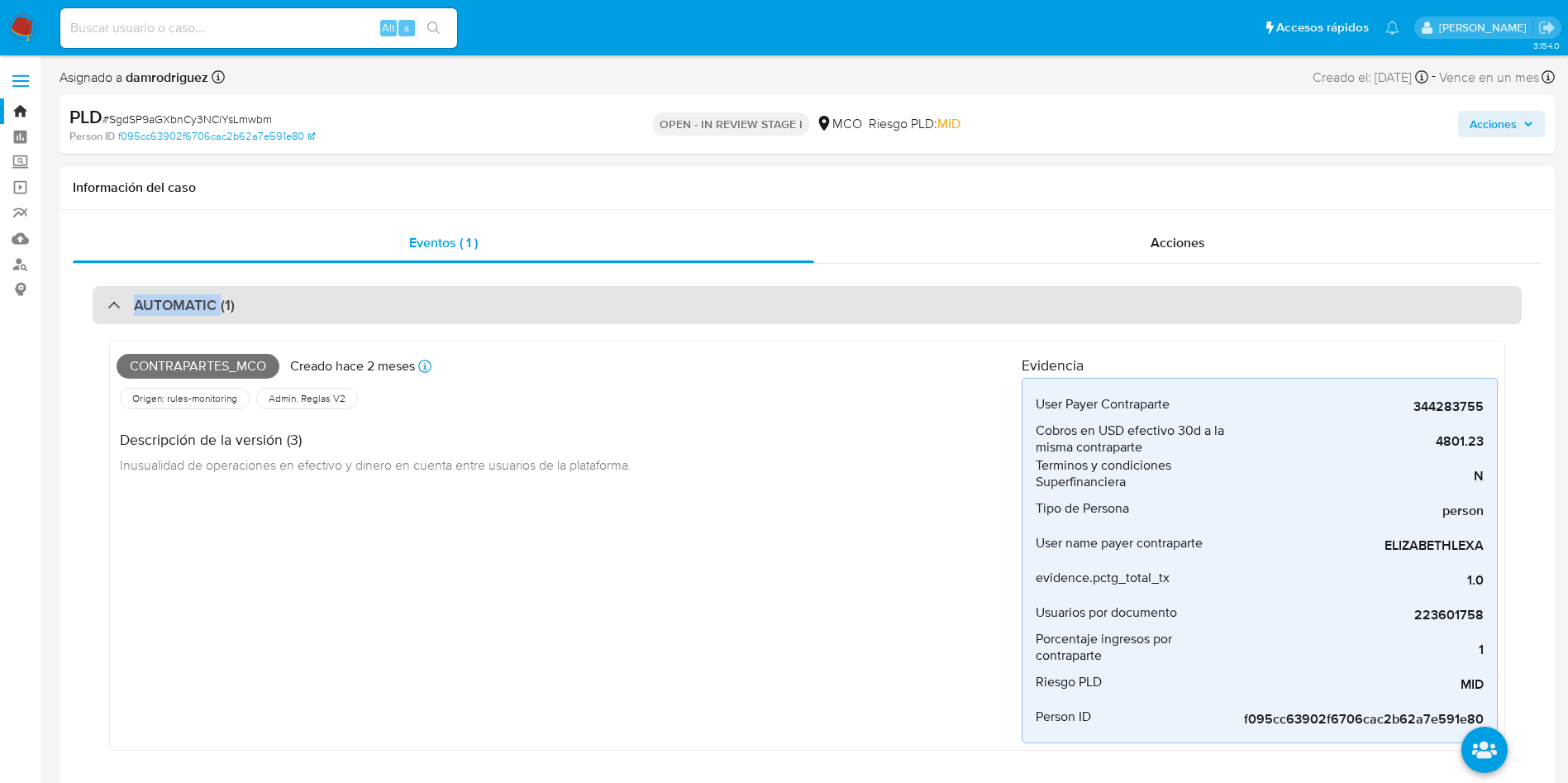
click at [199, 298] on h3 "AUTOMATIC (1)" at bounding box center [184, 305] width 101 height 18
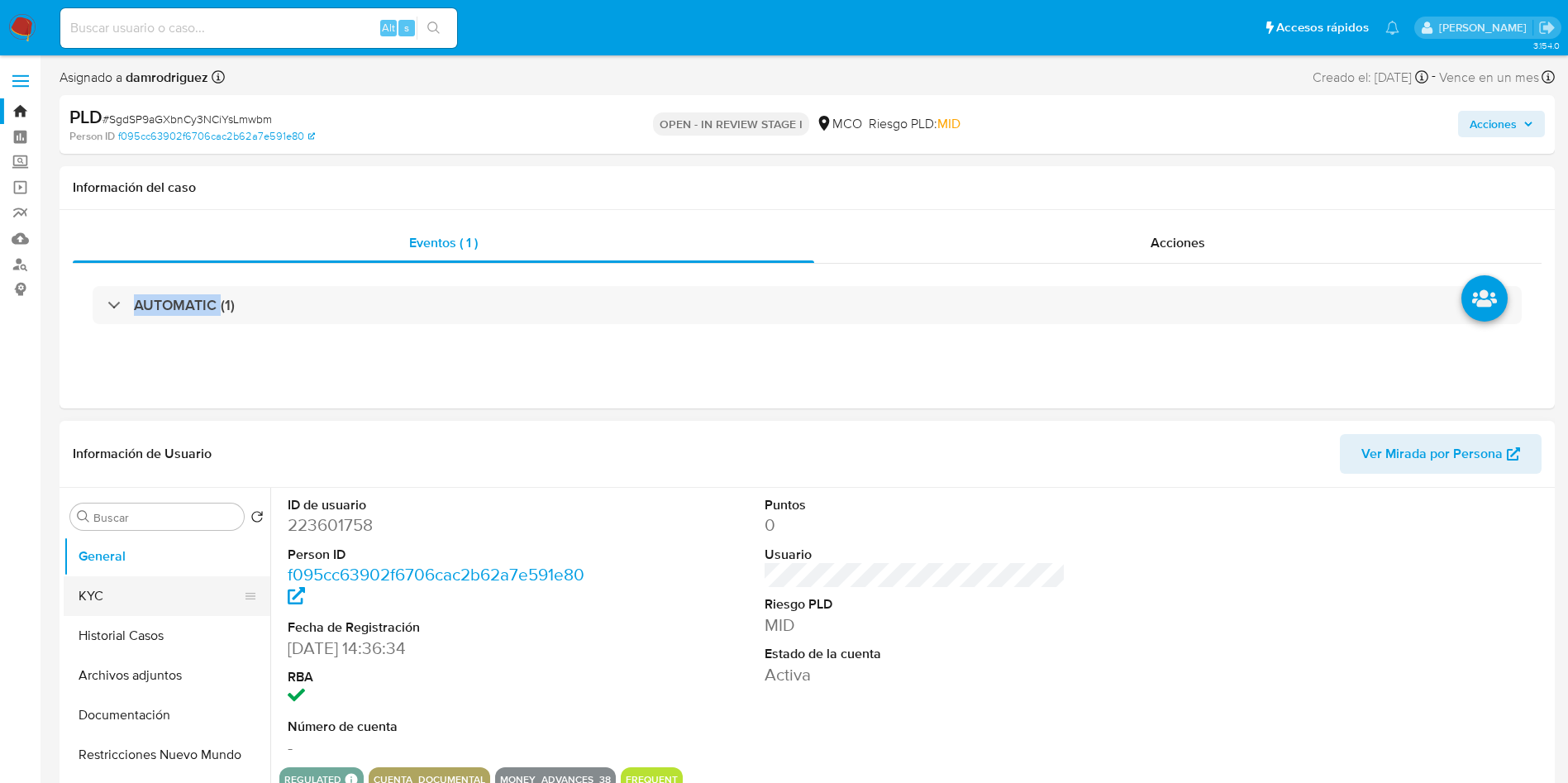
drag, startPoint x: 136, startPoint y: 596, endPoint x: 212, endPoint y: 594, distance: 76.0
click at [136, 596] on button "KYC" at bounding box center [160, 596] width 193 height 40
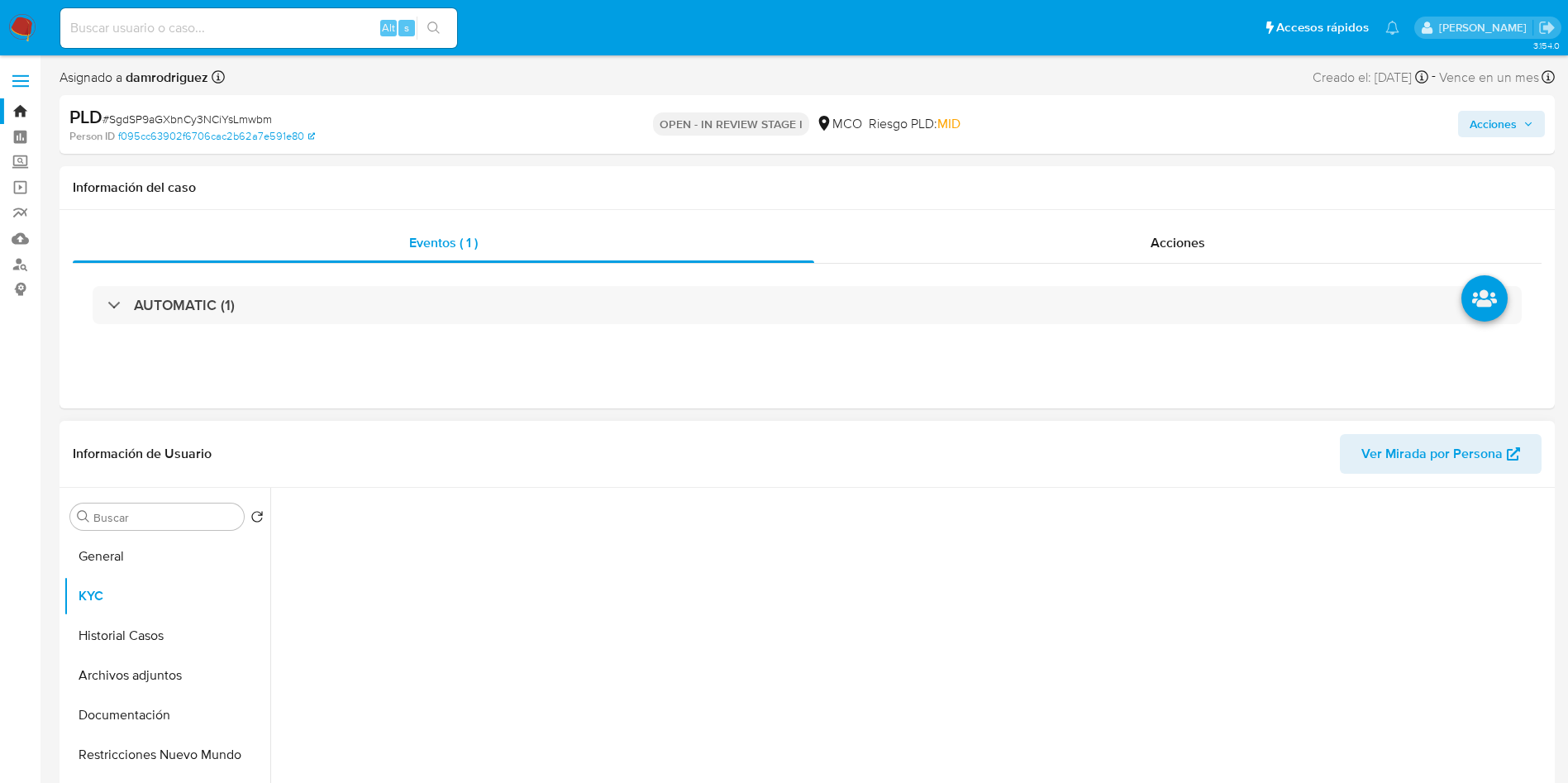
click at [556, 474] on div "Información de Usuario Ver Mirada por Persona" at bounding box center [808, 454] width 1496 height 67
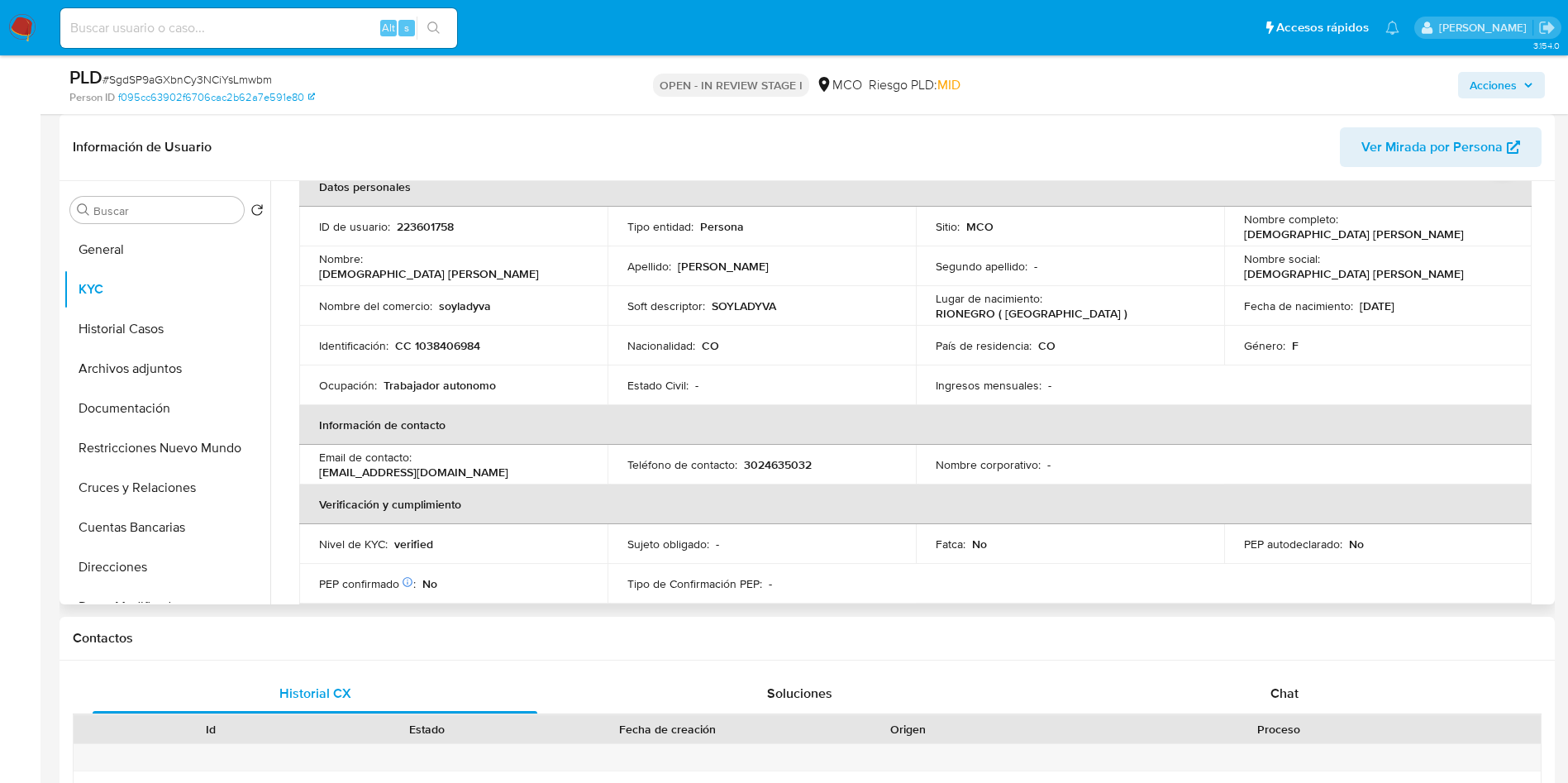
scroll to position [90, 0]
click at [1274, 290] on td "Fecha de nacimiento : 11/06/1988" at bounding box center [1378, 309] width 308 height 40
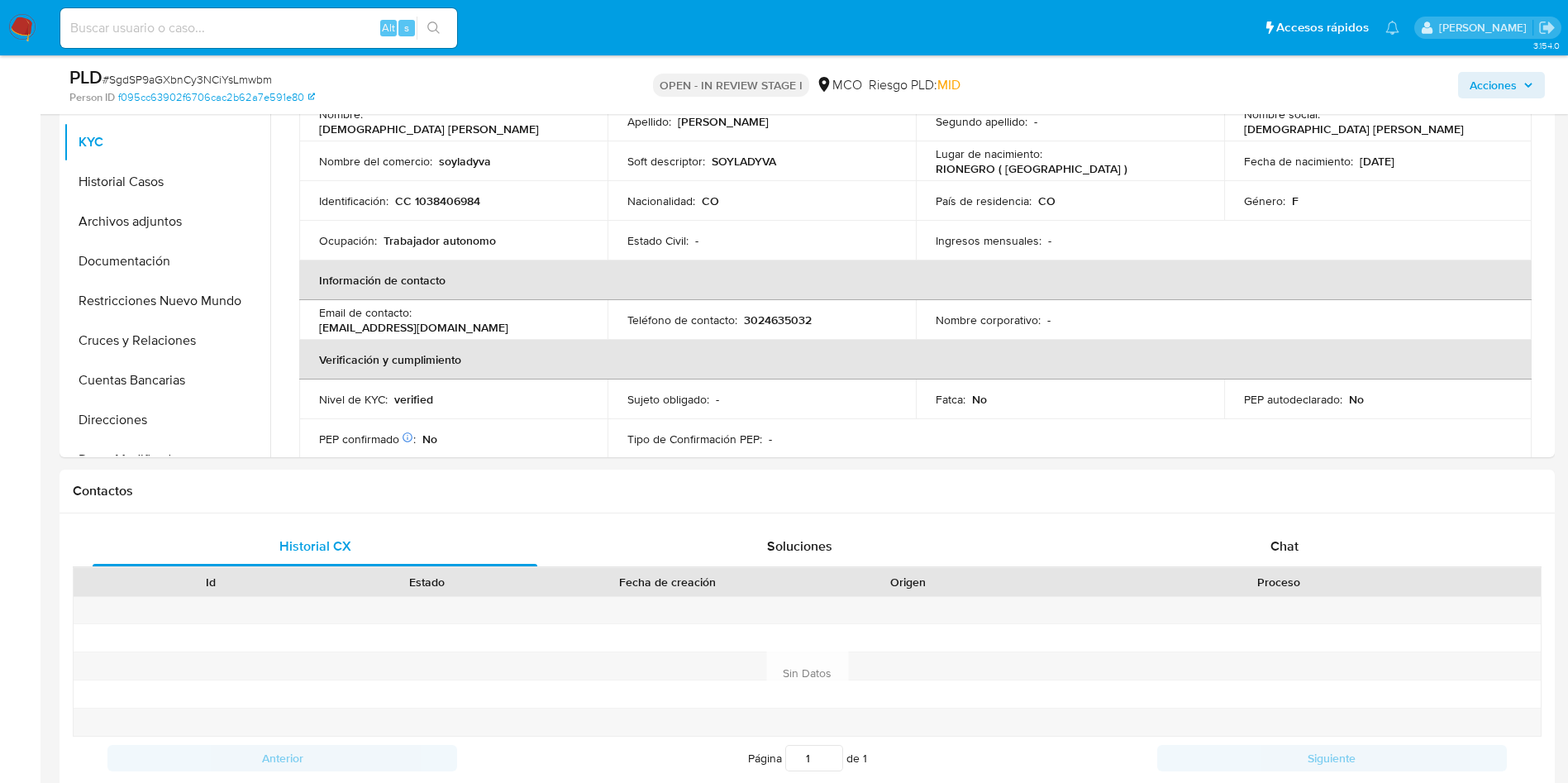
scroll to position [869, 0]
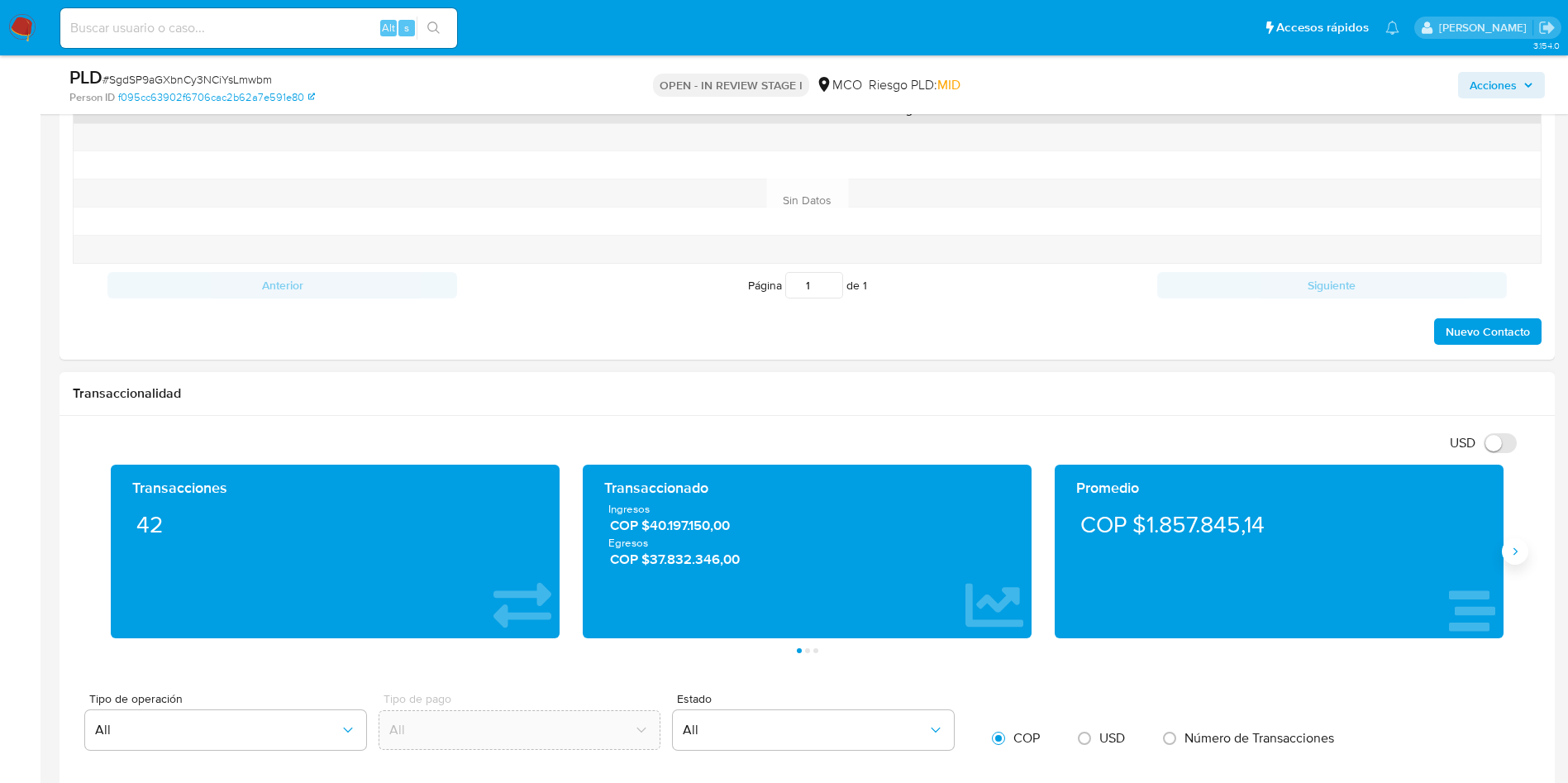
click at [1507, 555] on button "Siguiente" at bounding box center [1515, 552] width 27 height 27
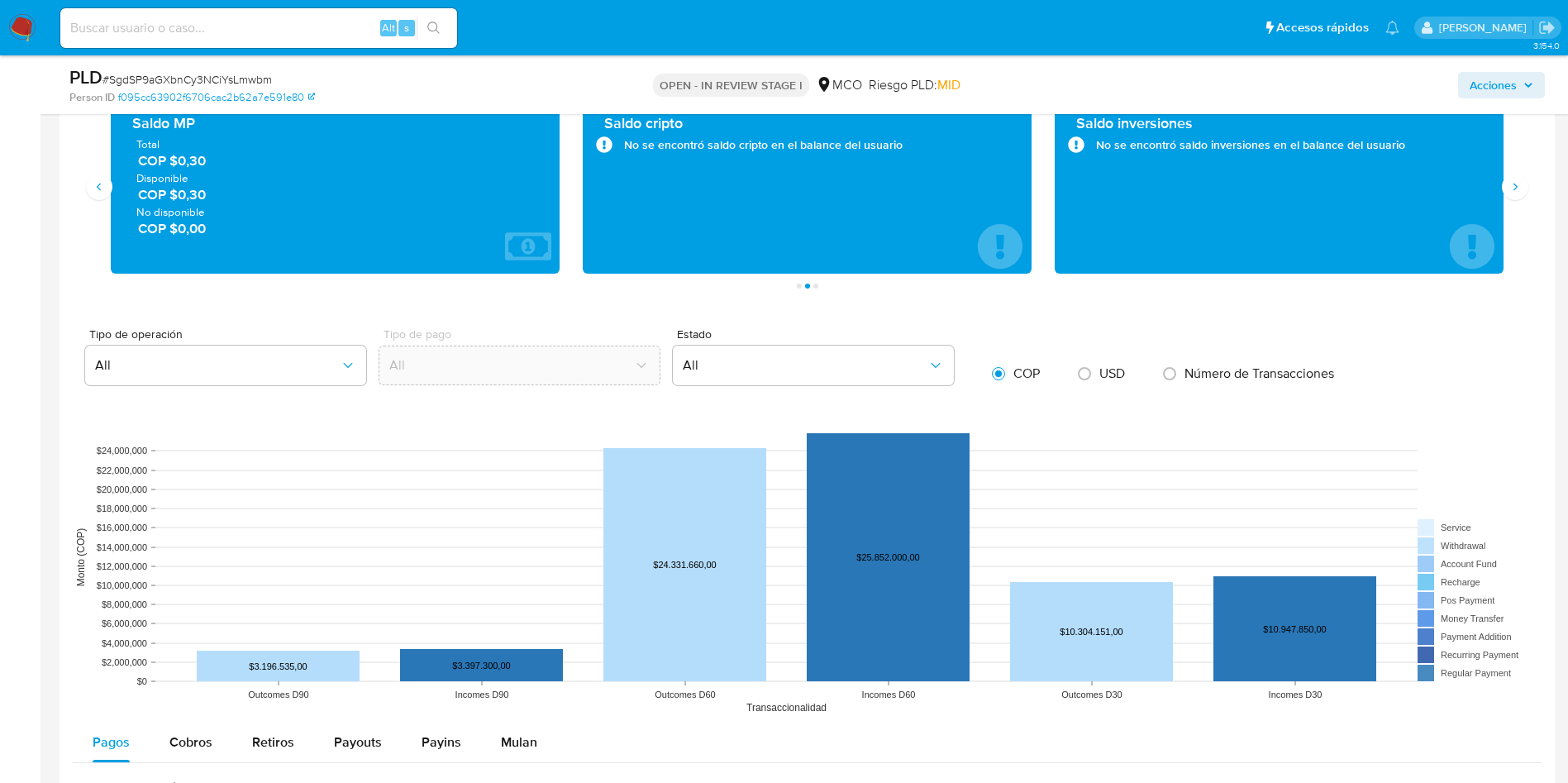
scroll to position [1488, 0]
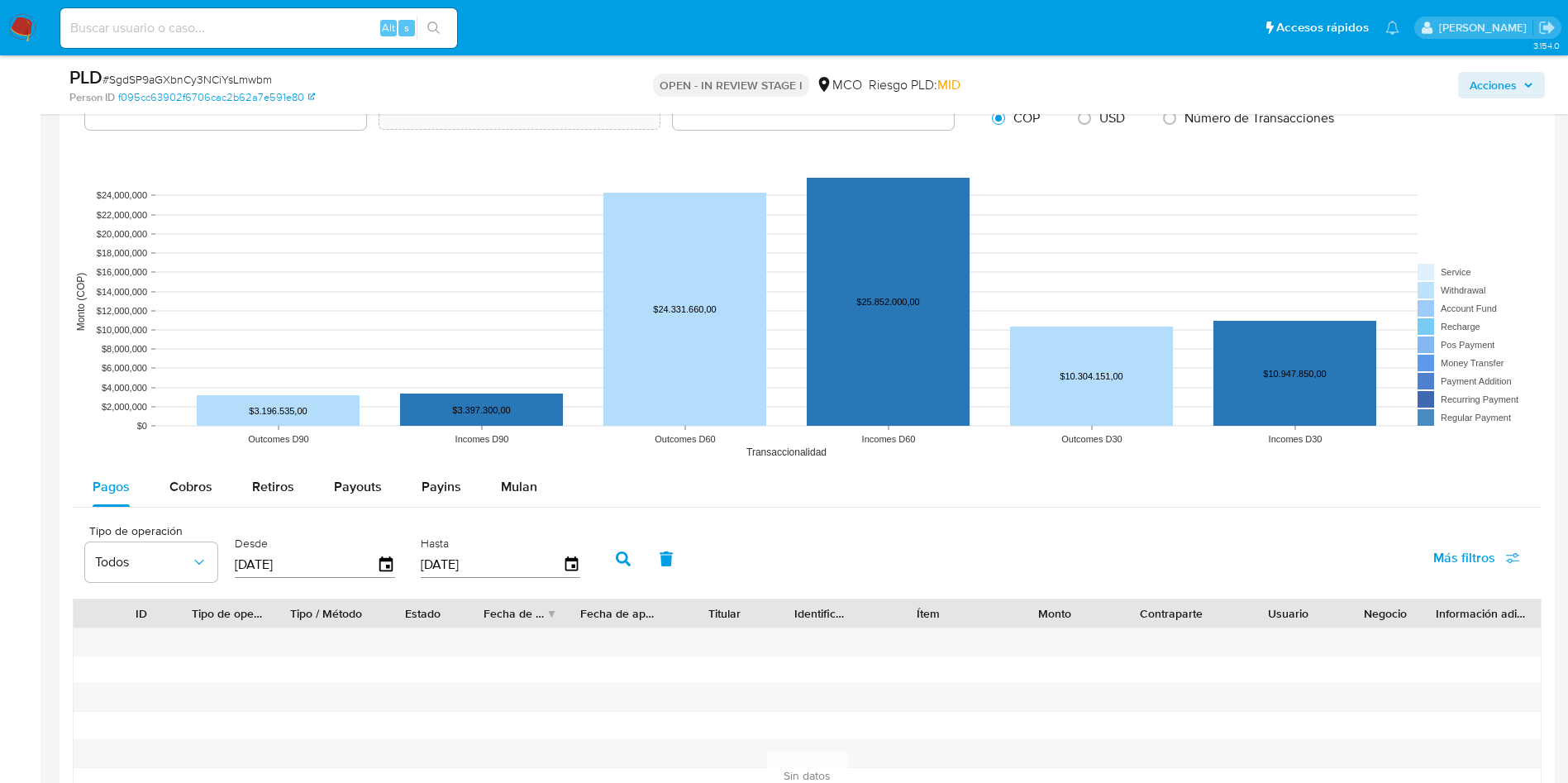
click at [196, 507] on div "Pagos Cobros Retiros Payouts Payins Mulan" at bounding box center [808, 487] width 1469 height 40
click at [196, 492] on span "Cobros" at bounding box center [191, 486] width 43 height 19
select select "10"
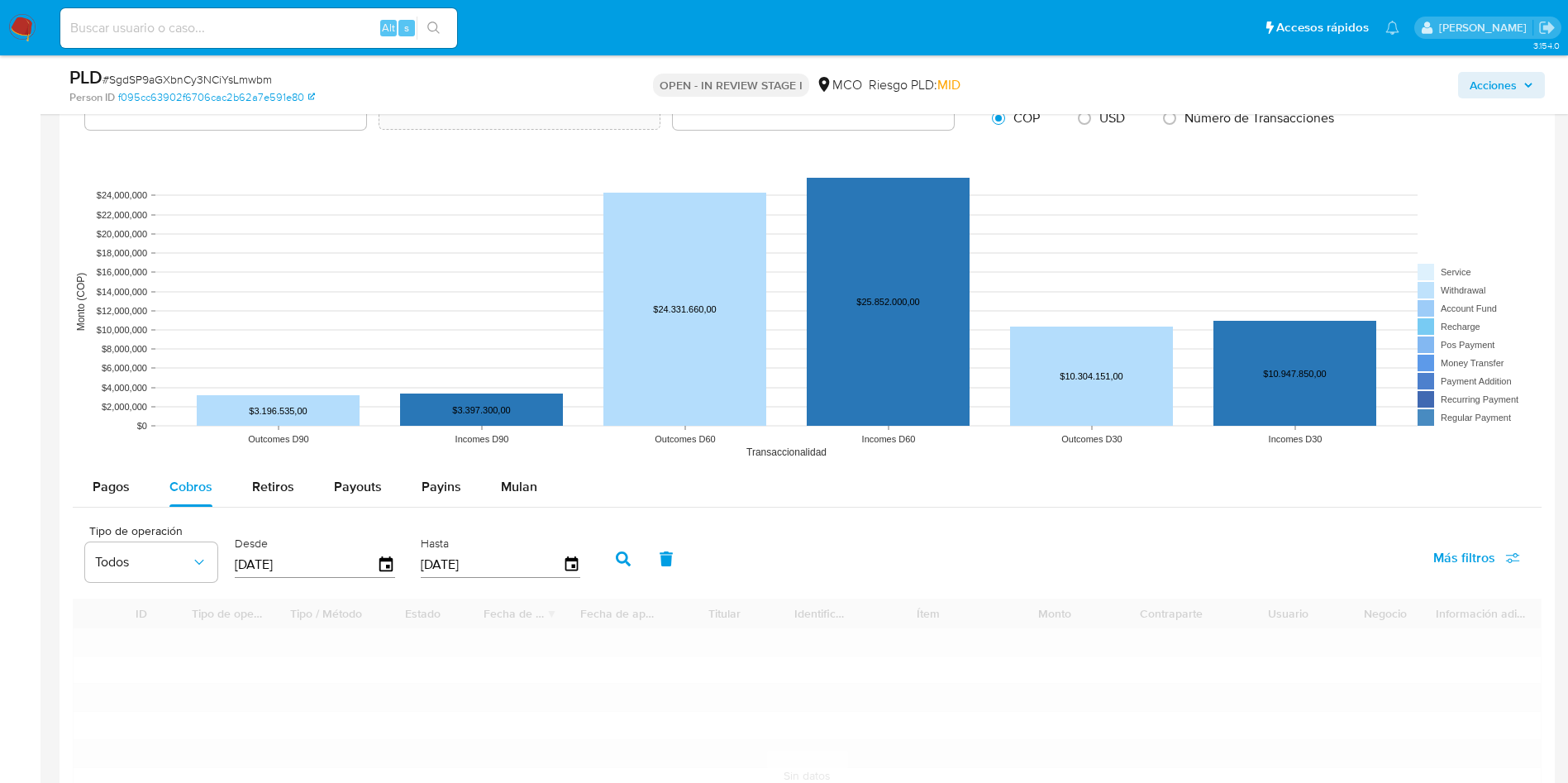
click at [974, 523] on div "Tipo de operación Todos Desde 18/05/2025 Hasta 15/08/2025 Más filtros" at bounding box center [808, 557] width 1469 height 83
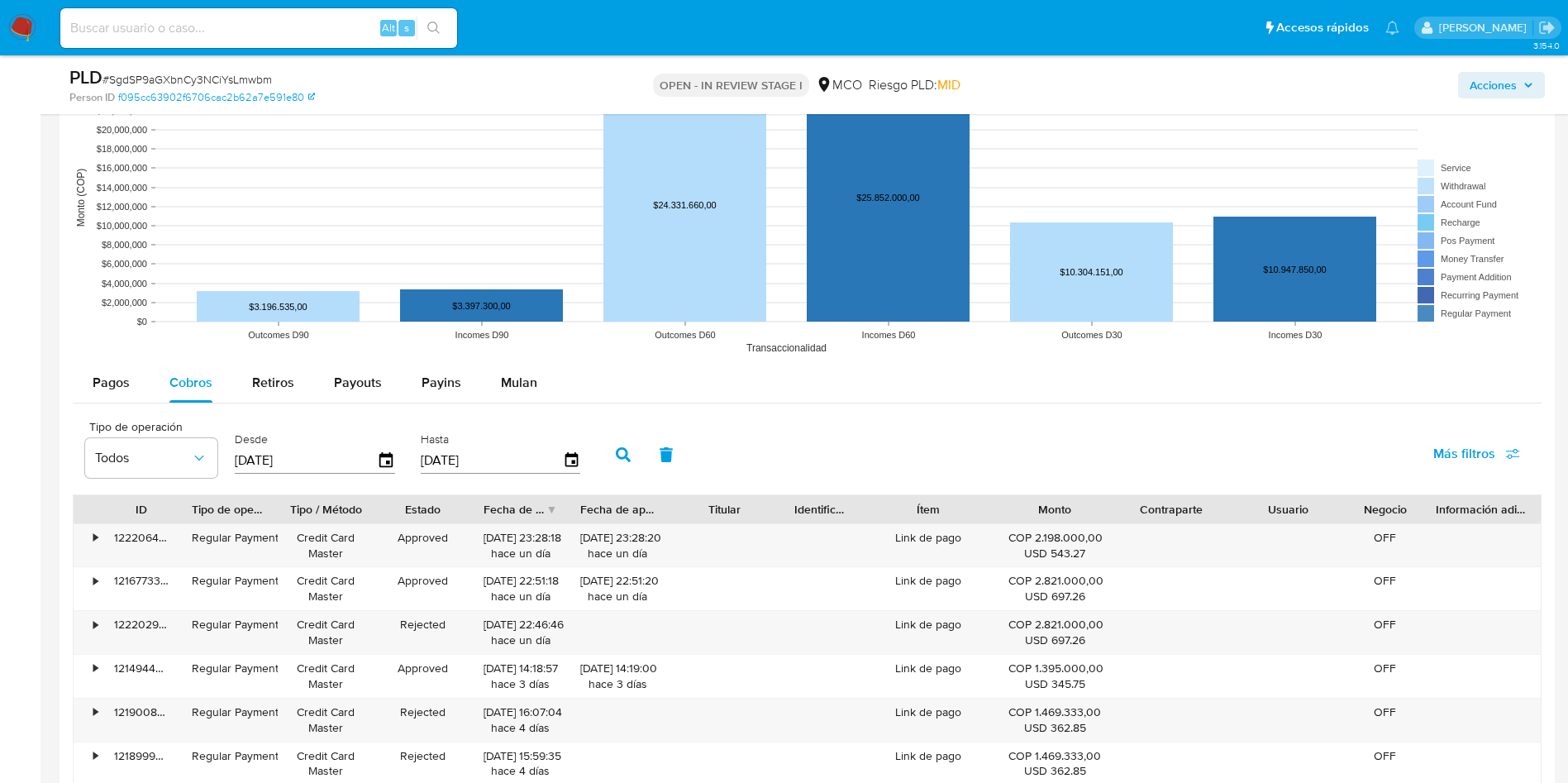
scroll to position [1736, 0]
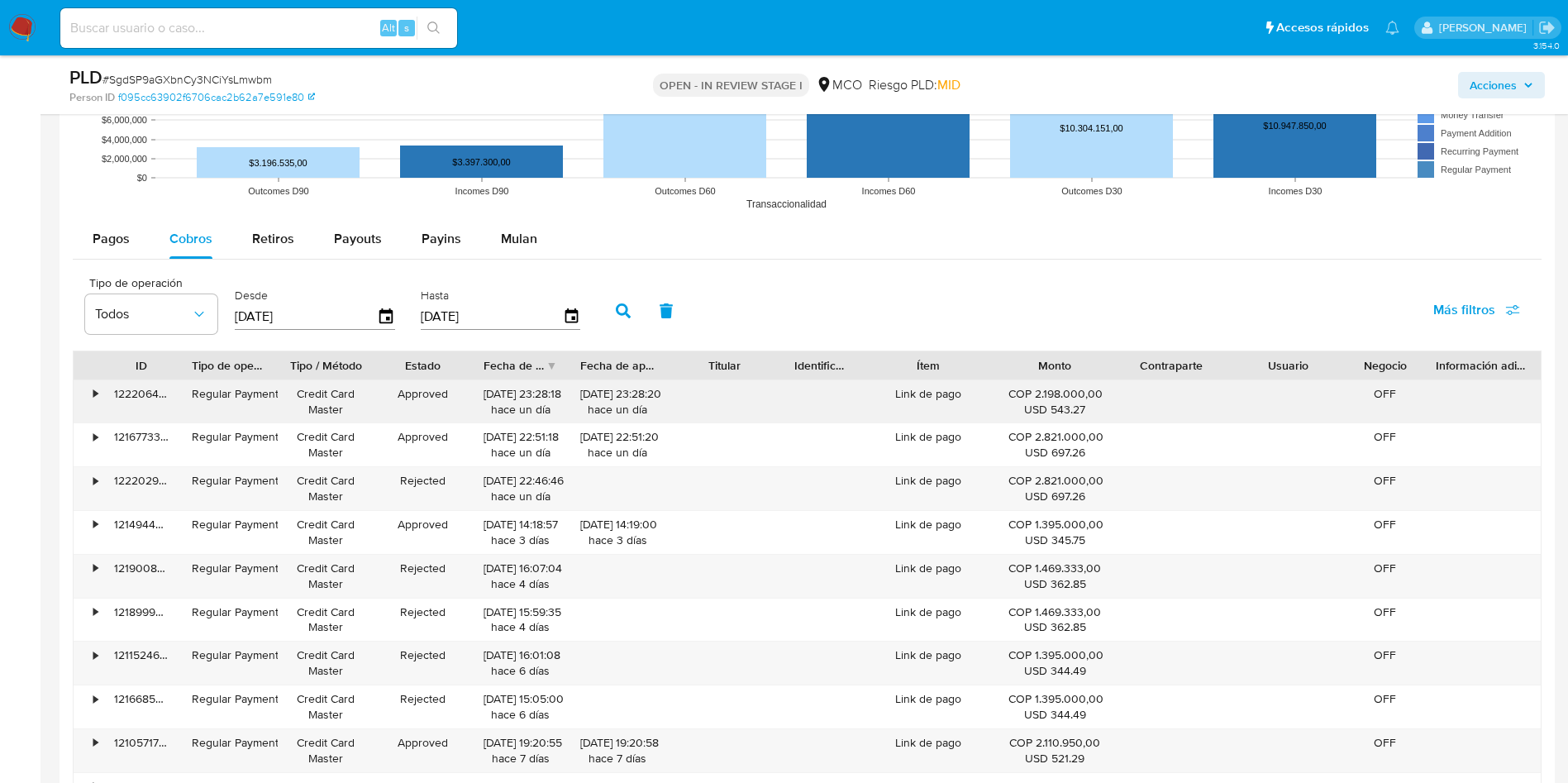
click at [951, 392] on div "Link de pago" at bounding box center [928, 402] width 136 height 43
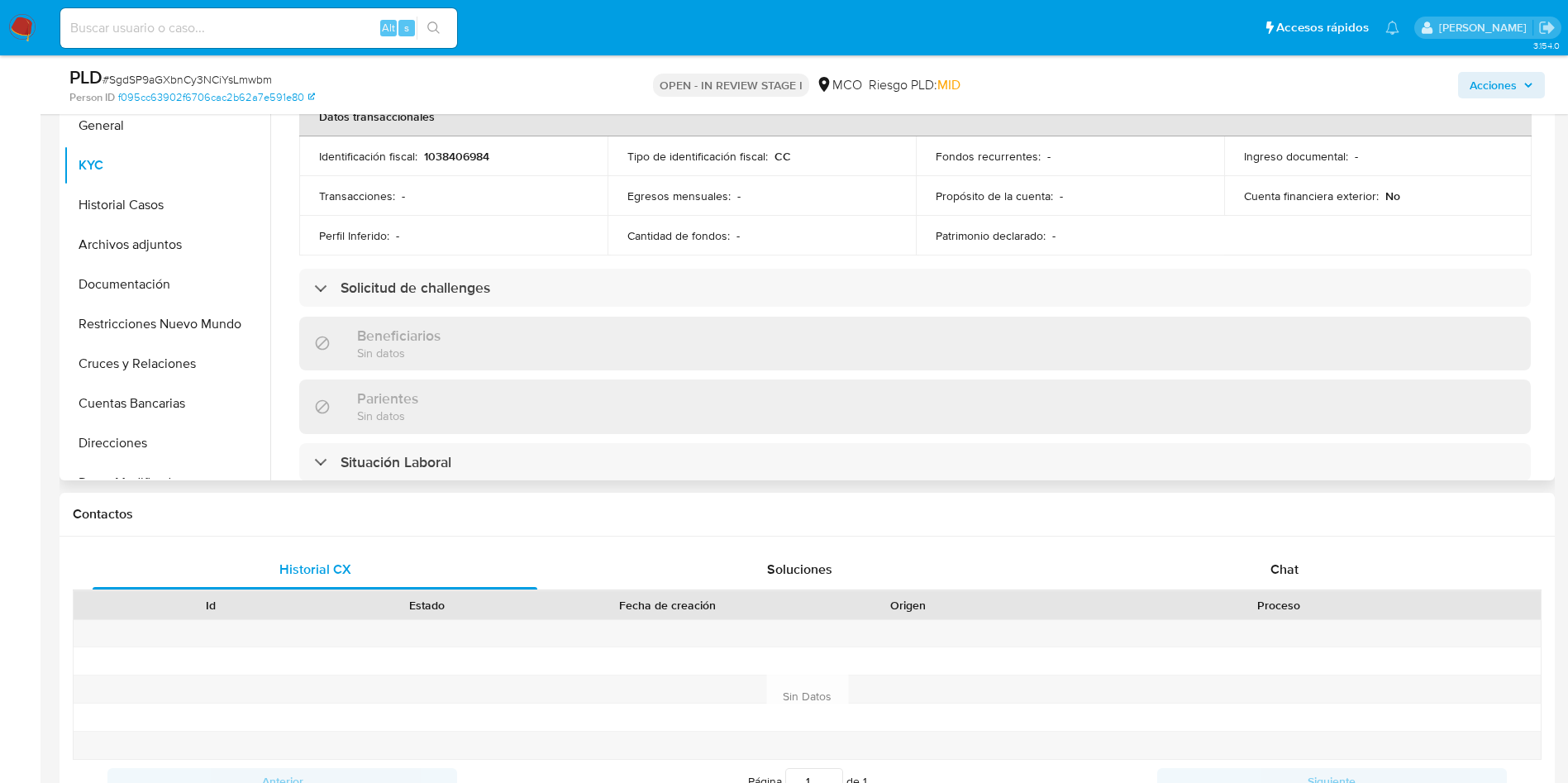
scroll to position [109, 0]
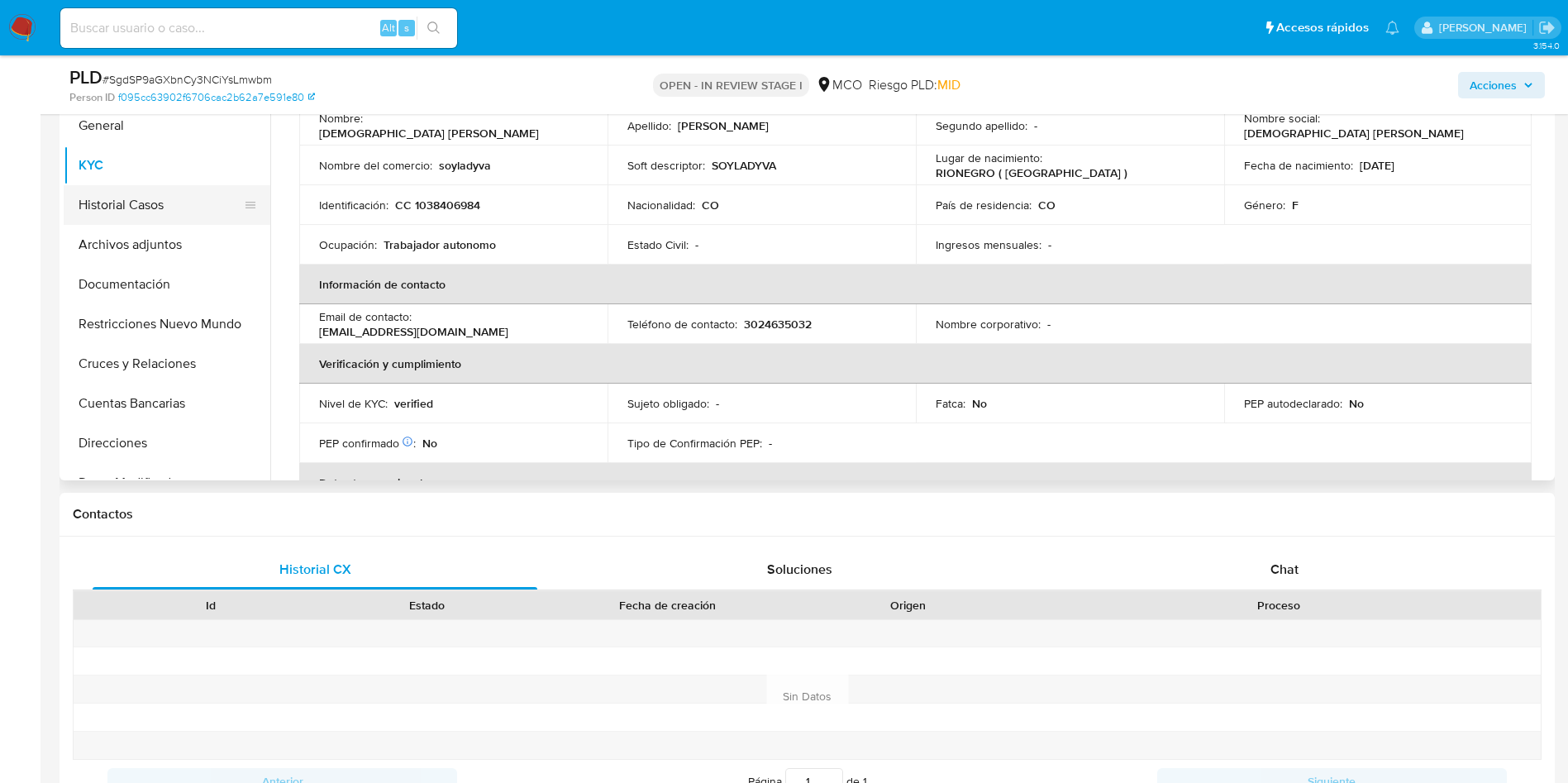
click at [147, 205] on button "Historial Casos" at bounding box center [160, 205] width 193 height 40
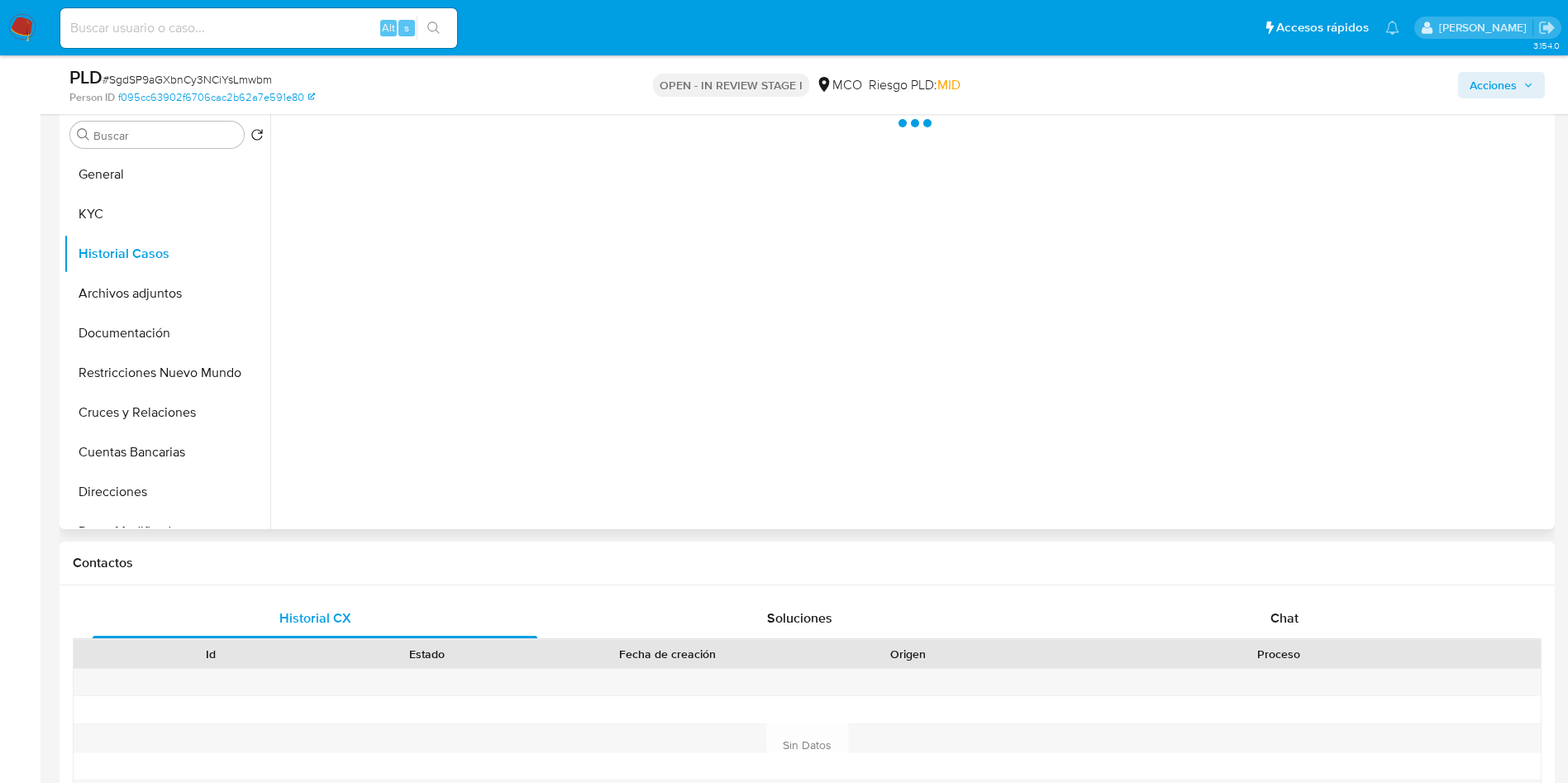
scroll to position [248, 0]
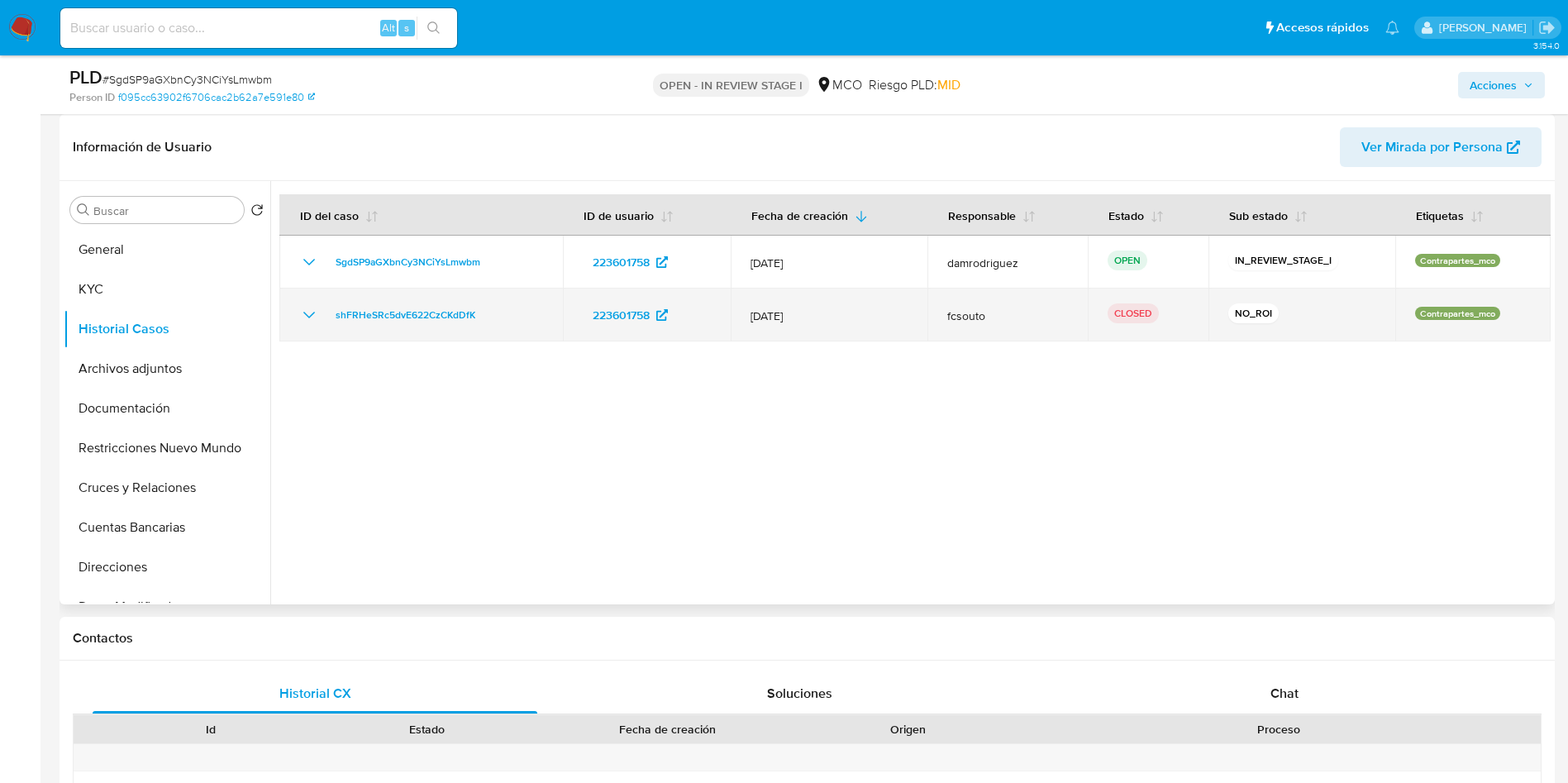
click at [300, 311] on icon "Mostrar/Ocultar" at bounding box center [309, 315] width 20 height 20
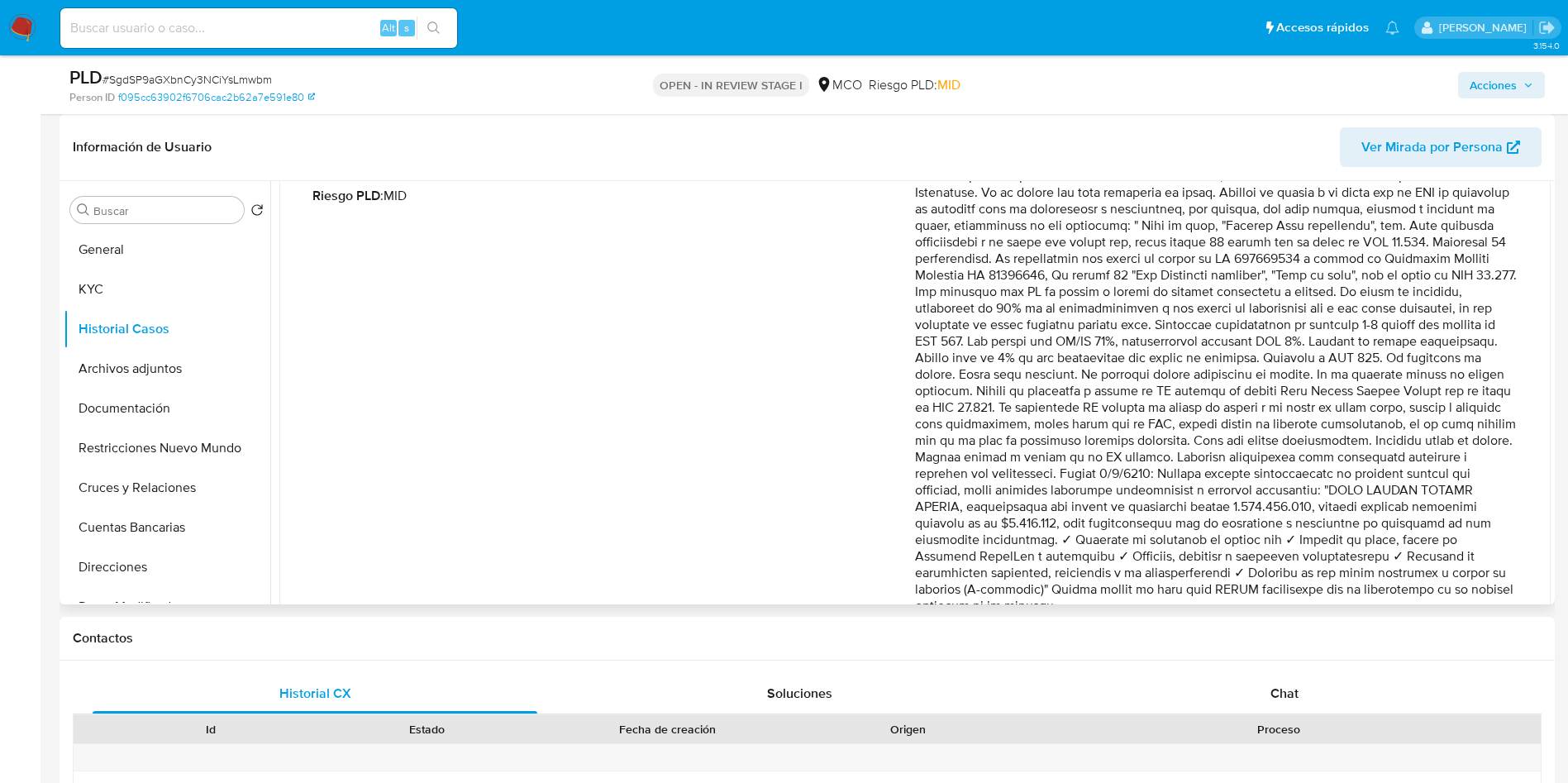
scroll to position [304, 0]
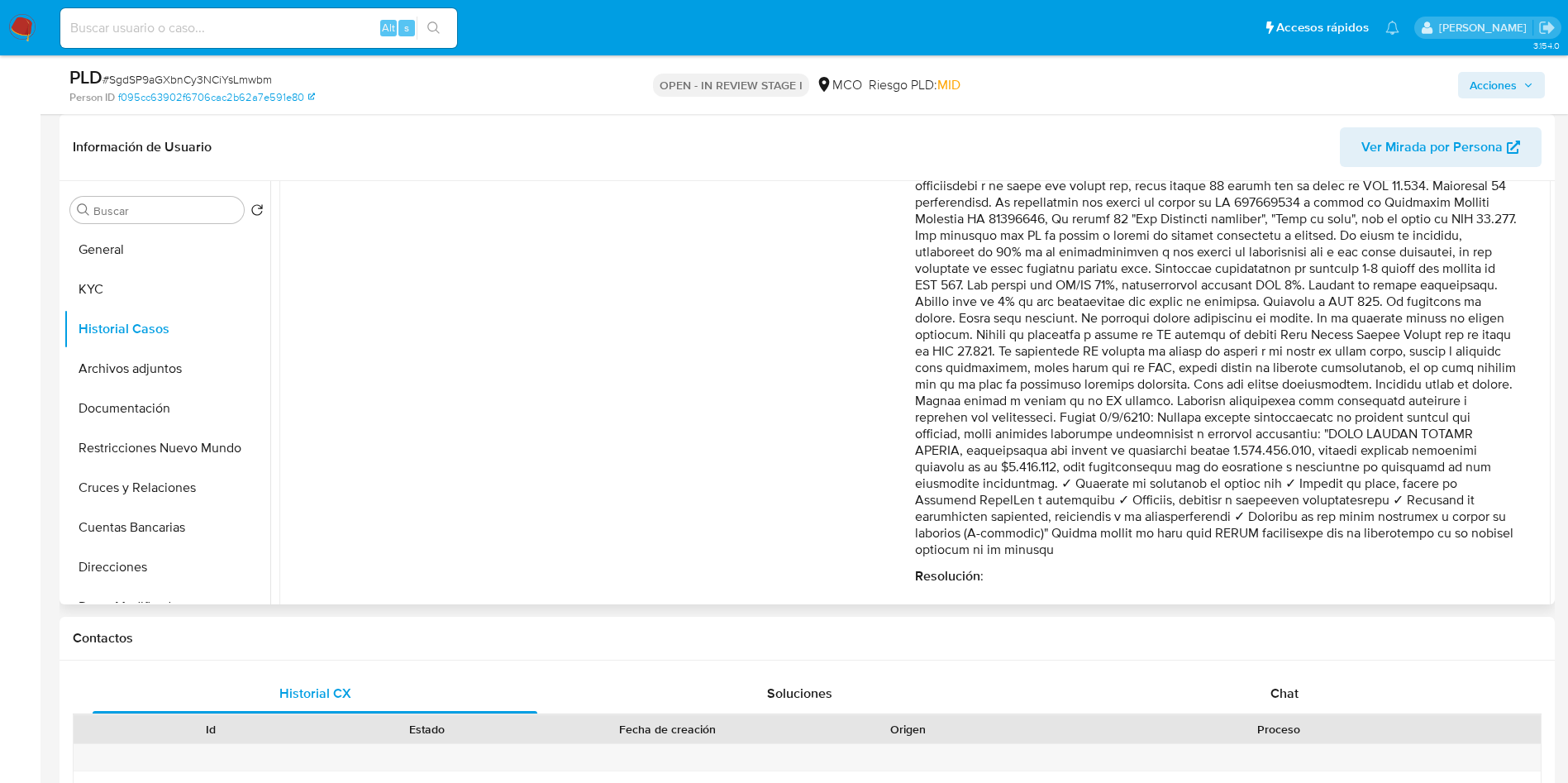
click at [1444, 402] on p "Comentario :" at bounding box center [1217, 318] width 603 height 480
click at [1096, 422] on p "Comentario :" at bounding box center [1217, 318] width 603 height 480
drag, startPoint x: 1186, startPoint y: 416, endPoint x: 1426, endPoint y: 412, distance: 240.0
click at [1417, 415] on p "Comentario :" at bounding box center [1217, 318] width 603 height 480
drag, startPoint x: 1396, startPoint y: 401, endPoint x: 1296, endPoint y: 536, distance: 168.0
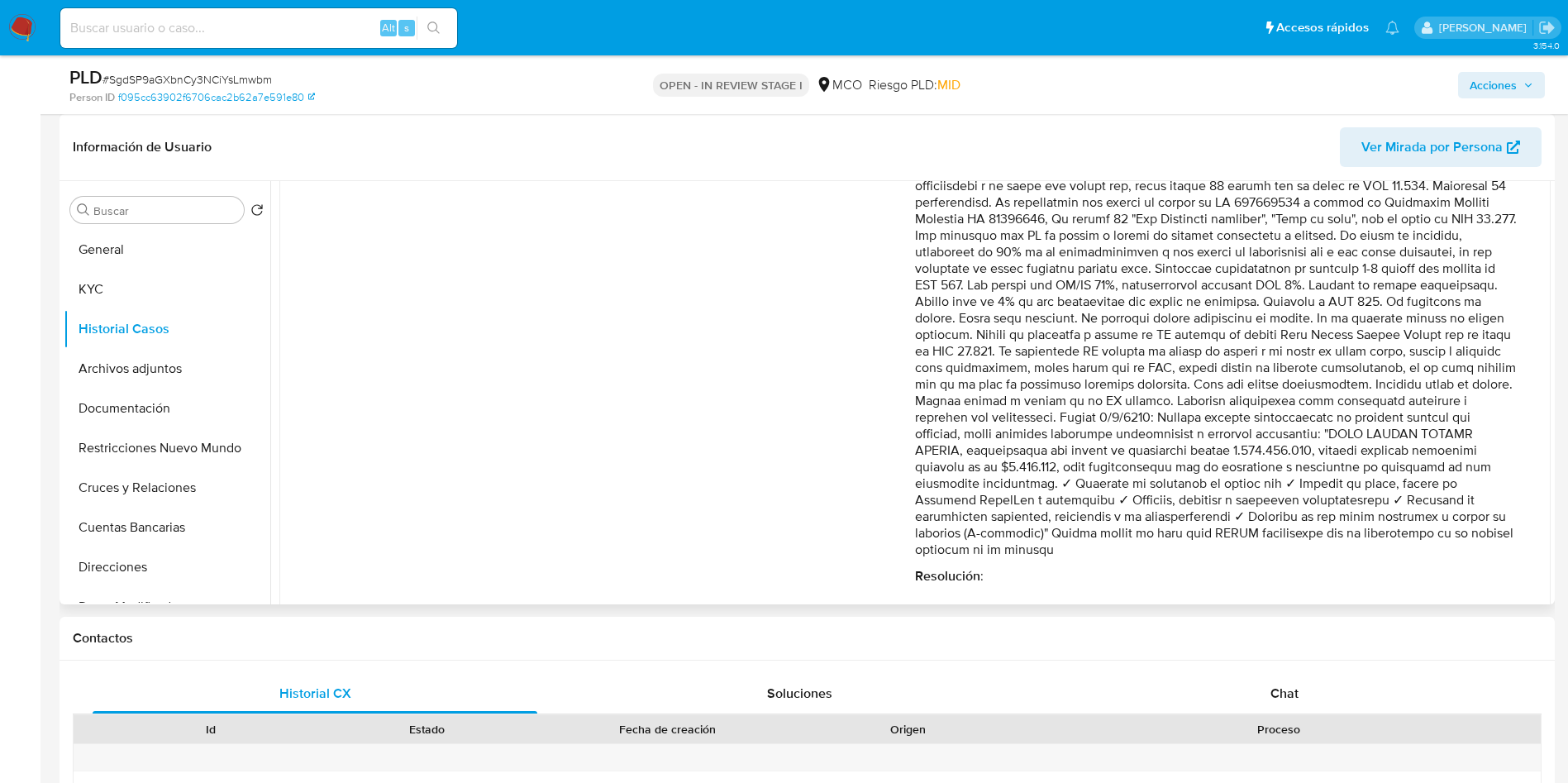
click at [1296, 536] on p "Comentario :" at bounding box center [1217, 318] width 603 height 480
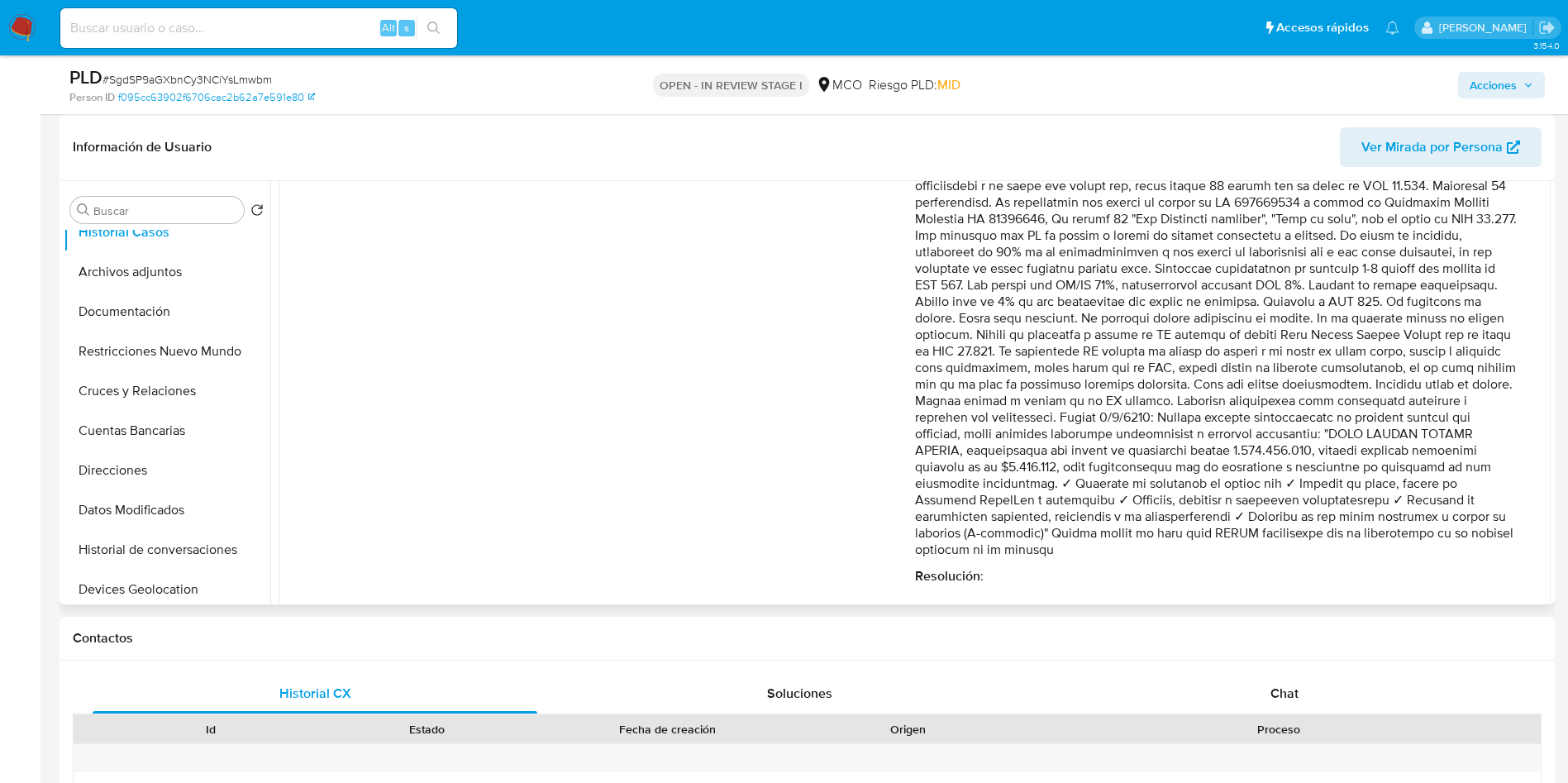
scroll to position [248, 0]
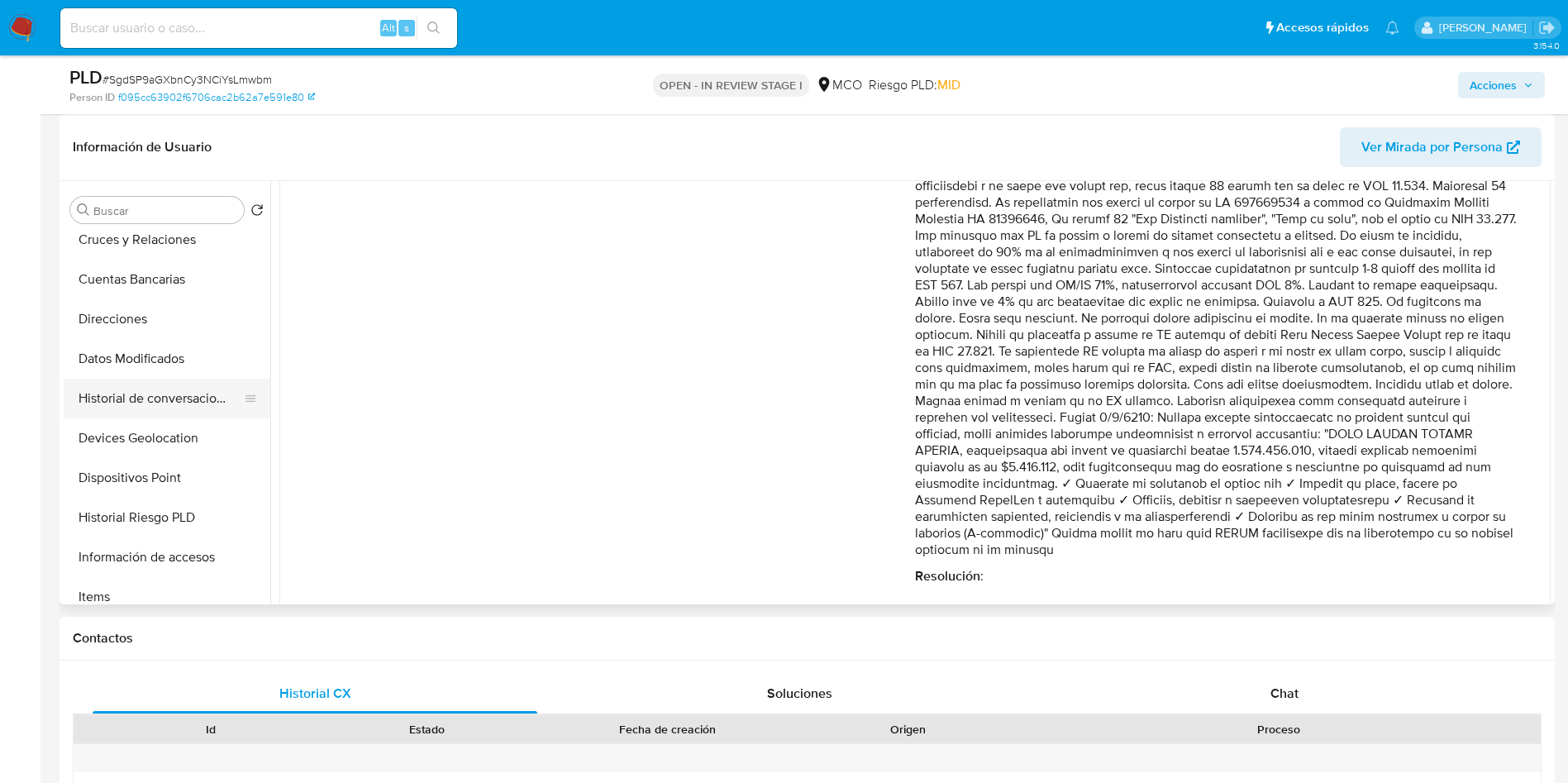
drag, startPoint x: 165, startPoint y: 398, endPoint x: 200, endPoint y: 408, distance: 36.4
click at [165, 397] on button "Historial de conversaciones" at bounding box center [160, 399] width 193 height 40
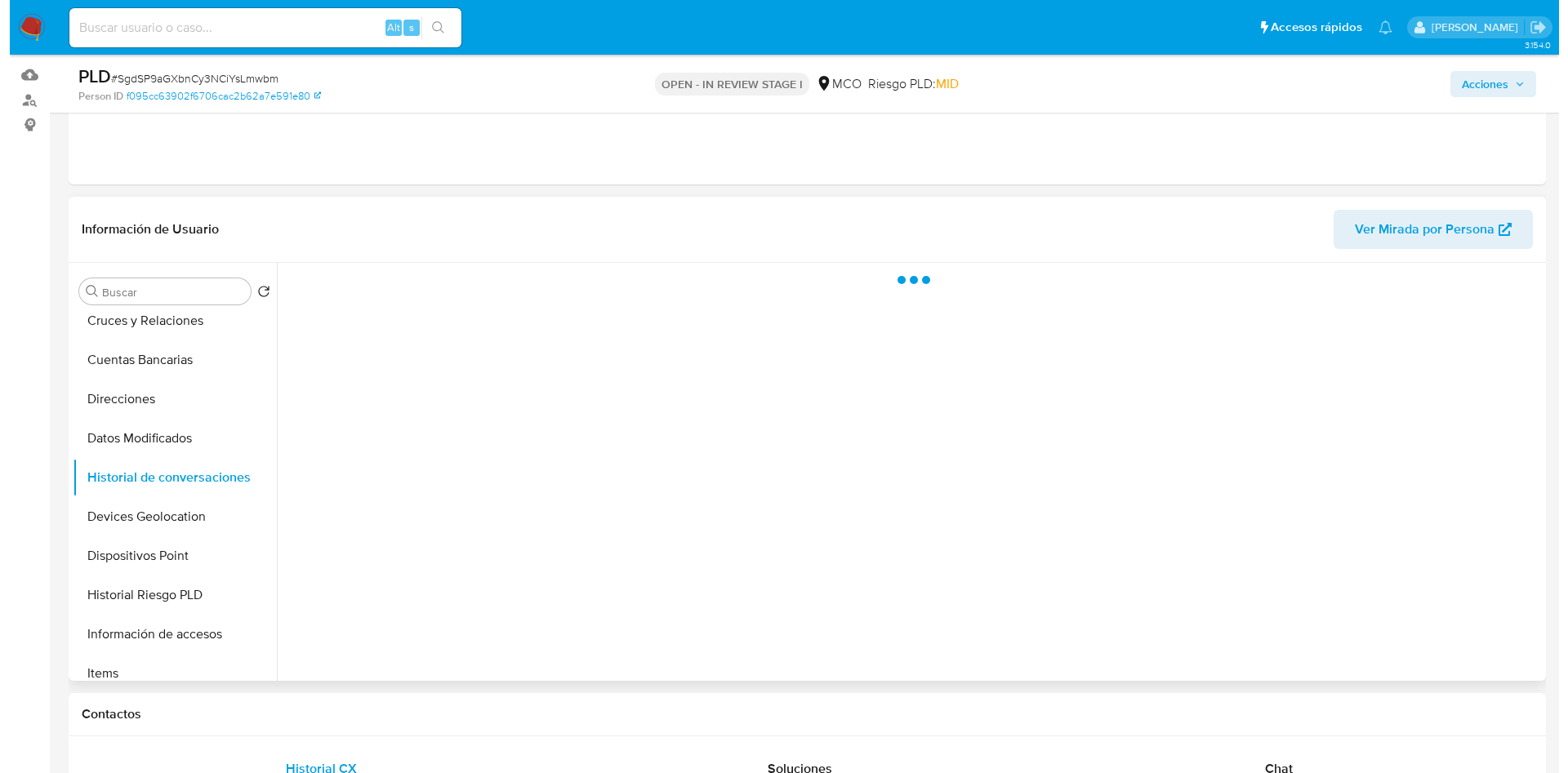
scroll to position [122, 0]
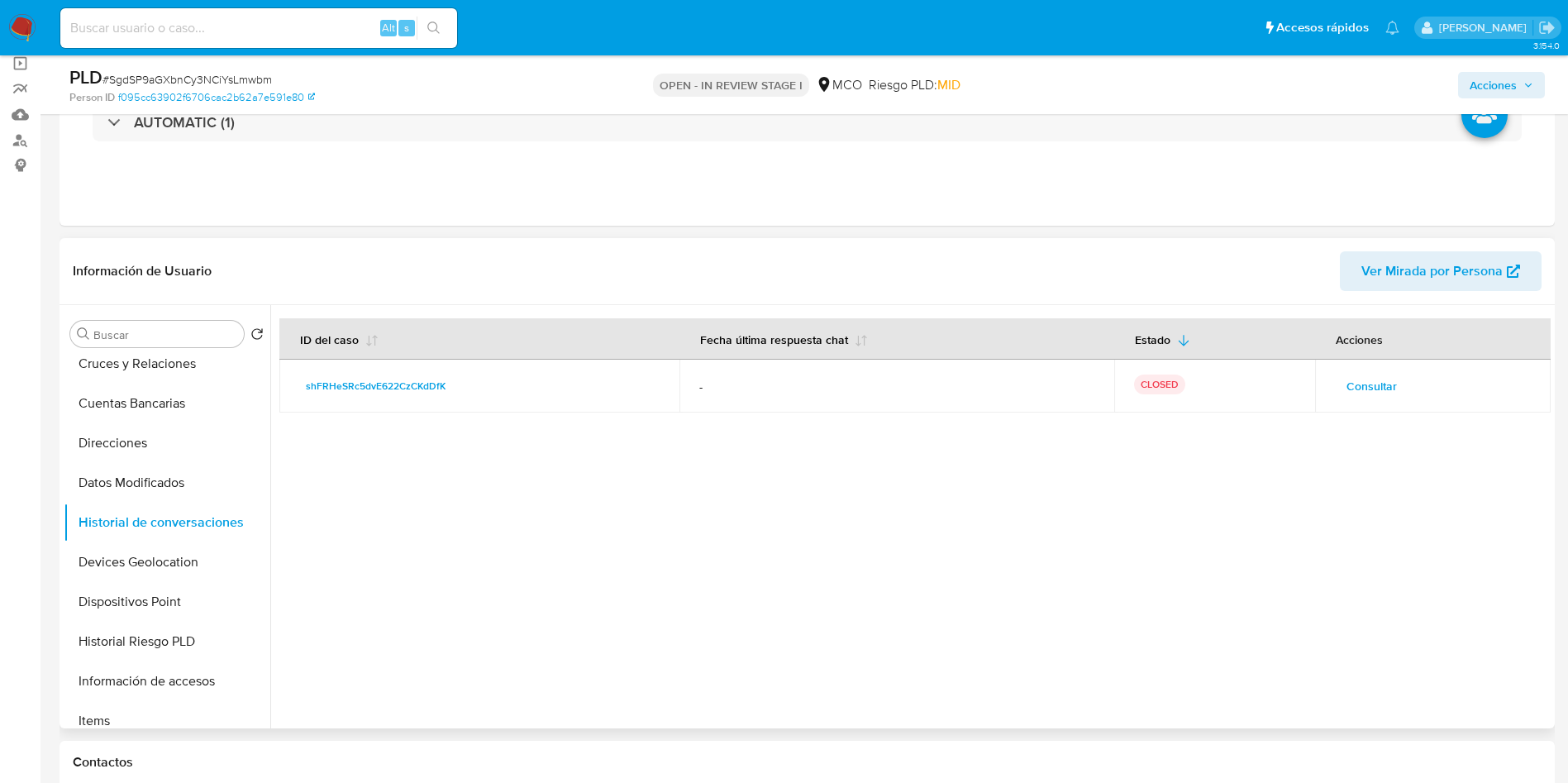
click at [1380, 380] on span "Consultar" at bounding box center [1372, 386] width 51 height 23
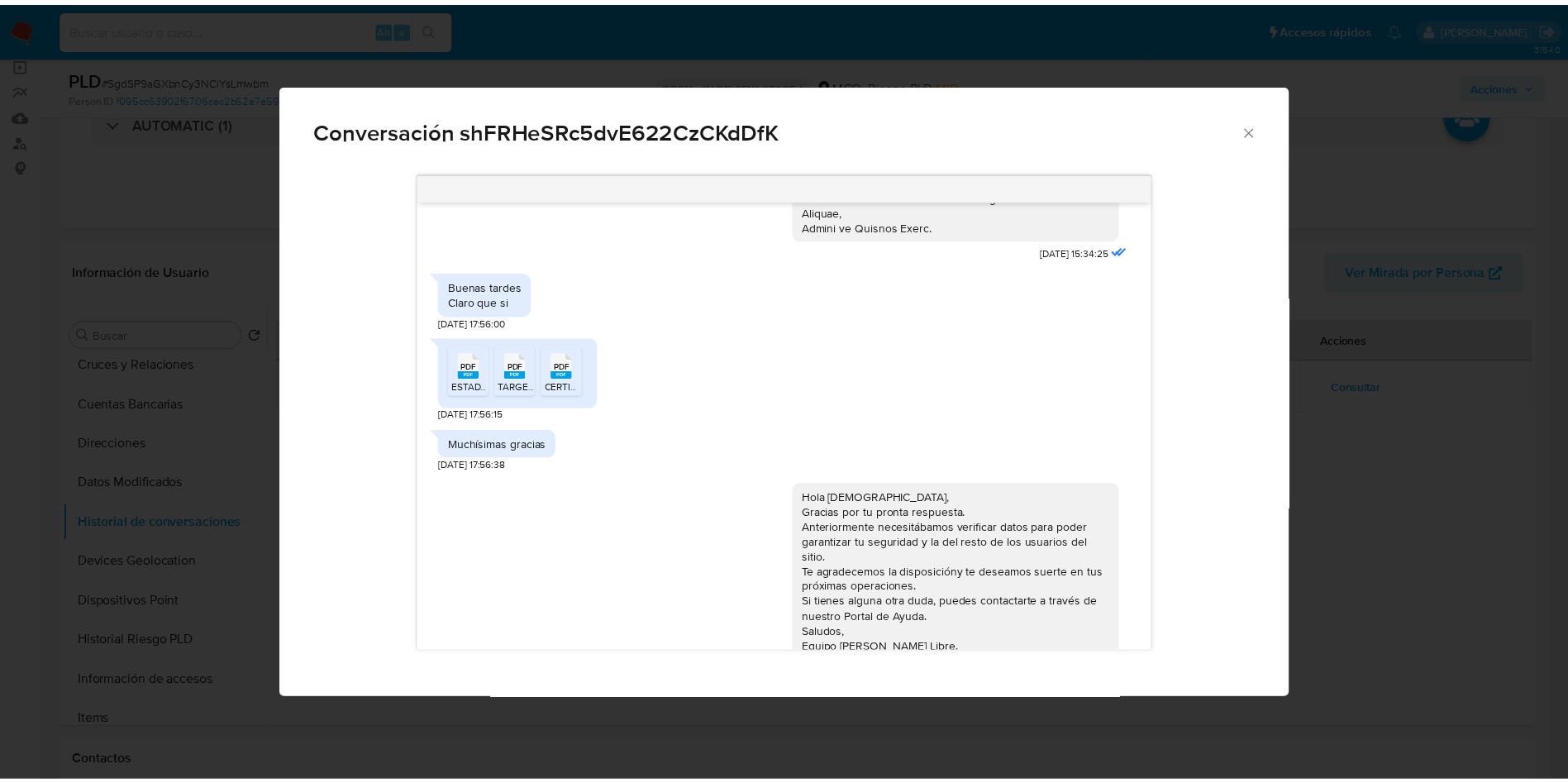
scroll to position [821, 0]
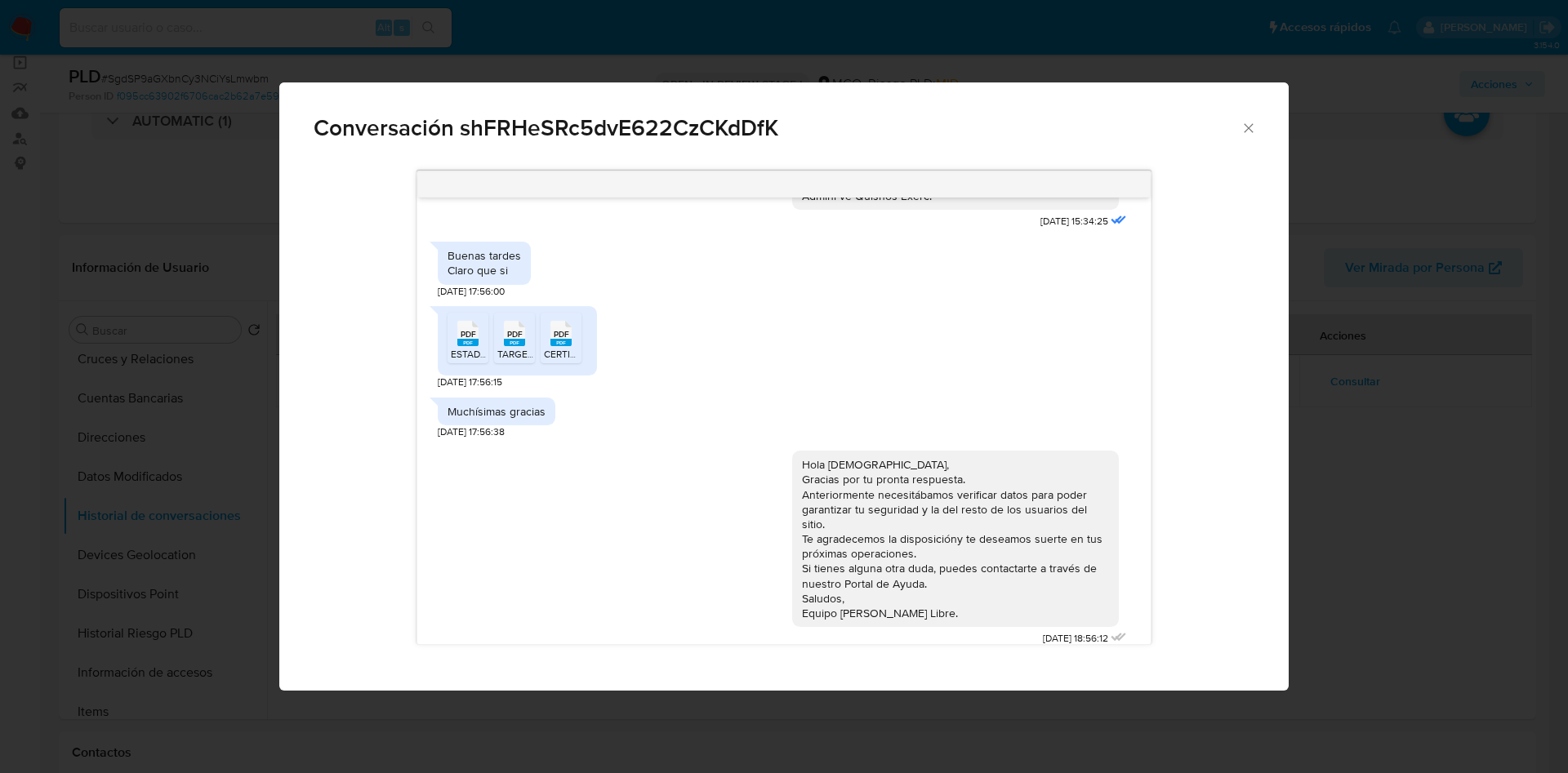
click at [105, 438] on div "Conversación shFRHeSRc5dvE622CzCKdDfK 30/05/2025 17:24:55 03/06/2025 15:34:25 B…" at bounding box center [784, 386] width 1568 height 773
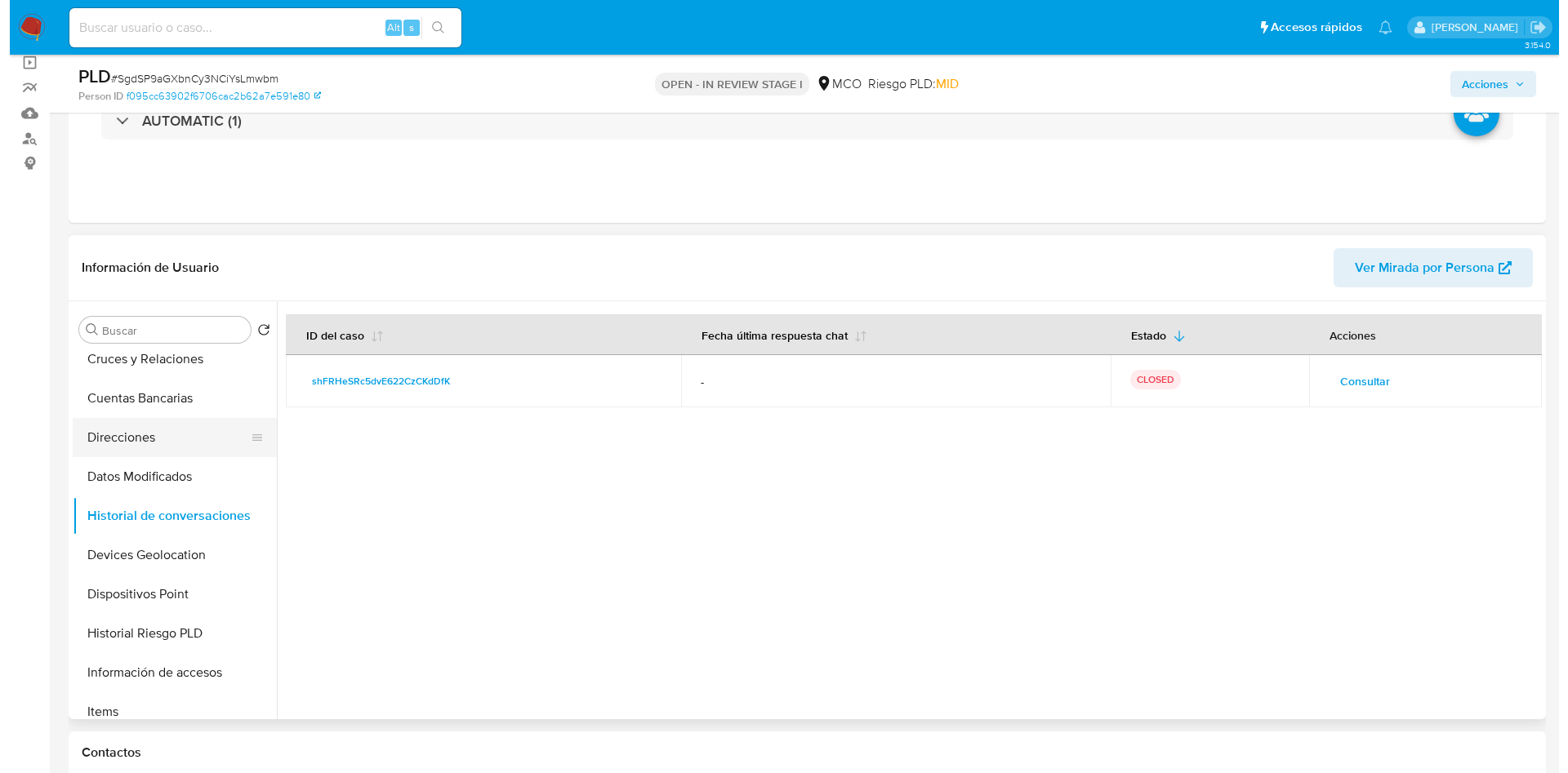
scroll to position [0, 0]
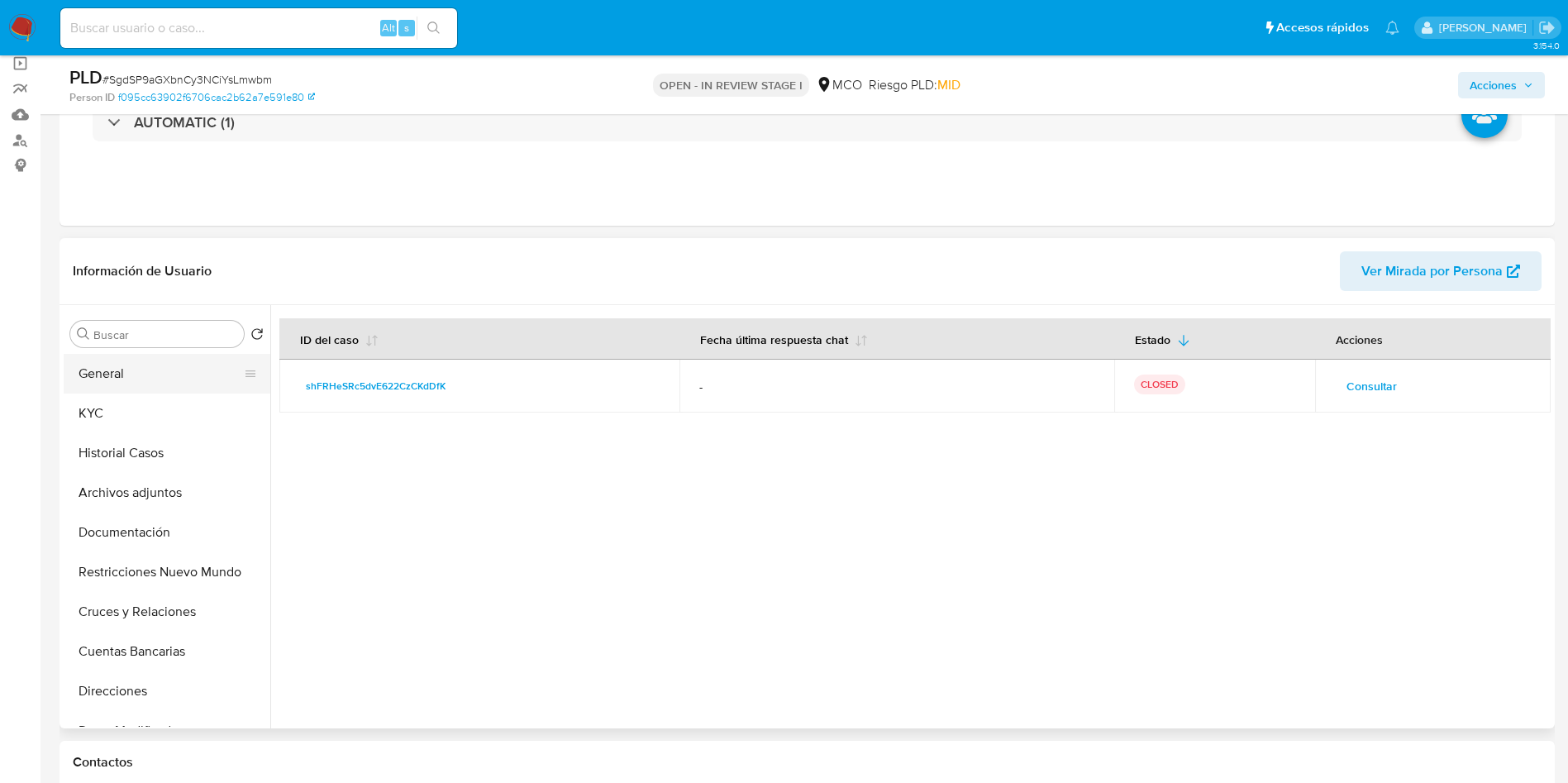
click at [123, 388] on button "General" at bounding box center [160, 374] width 193 height 40
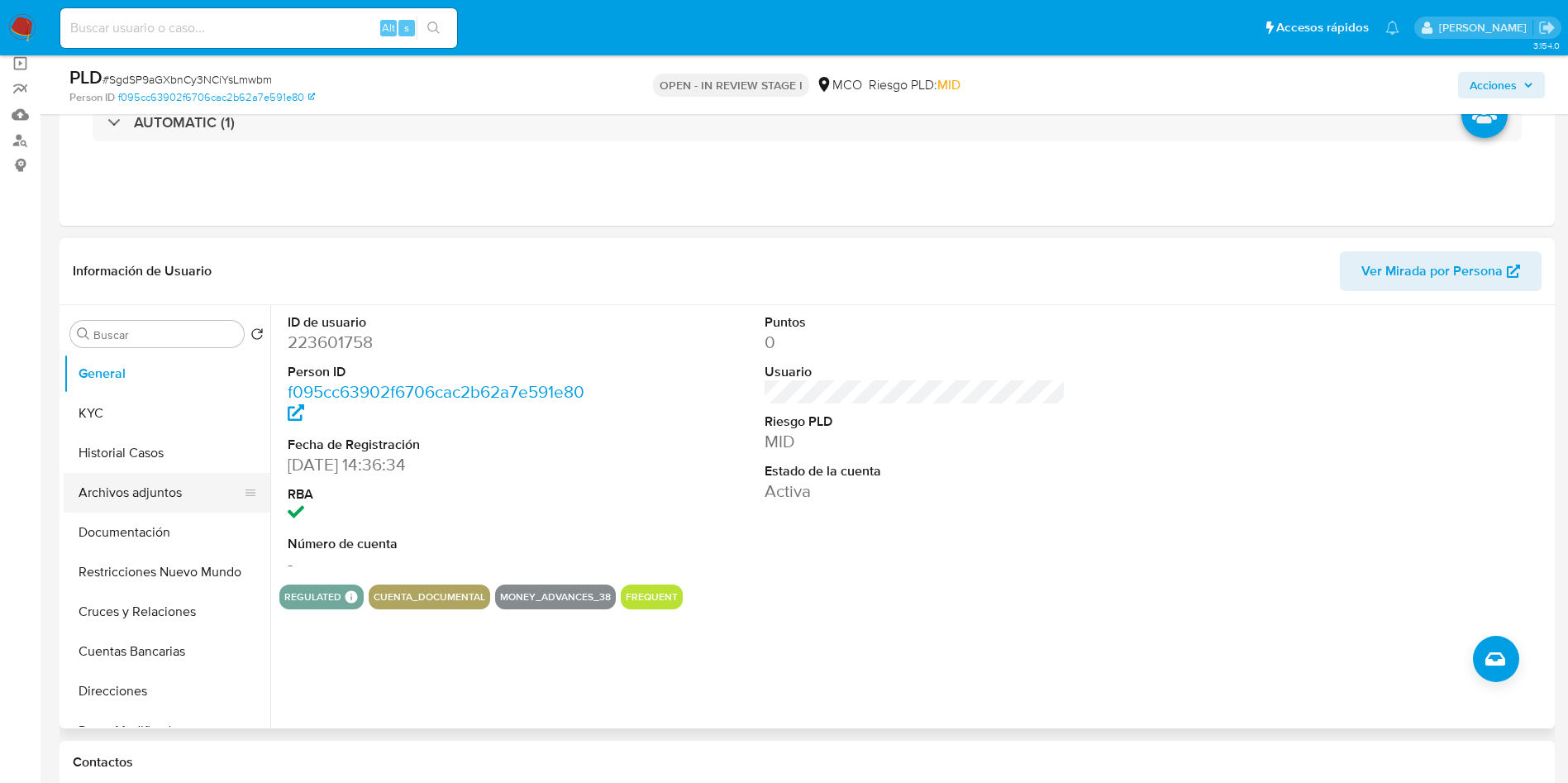
click at [154, 483] on button "Archivos adjuntos" at bounding box center [160, 492] width 193 height 40
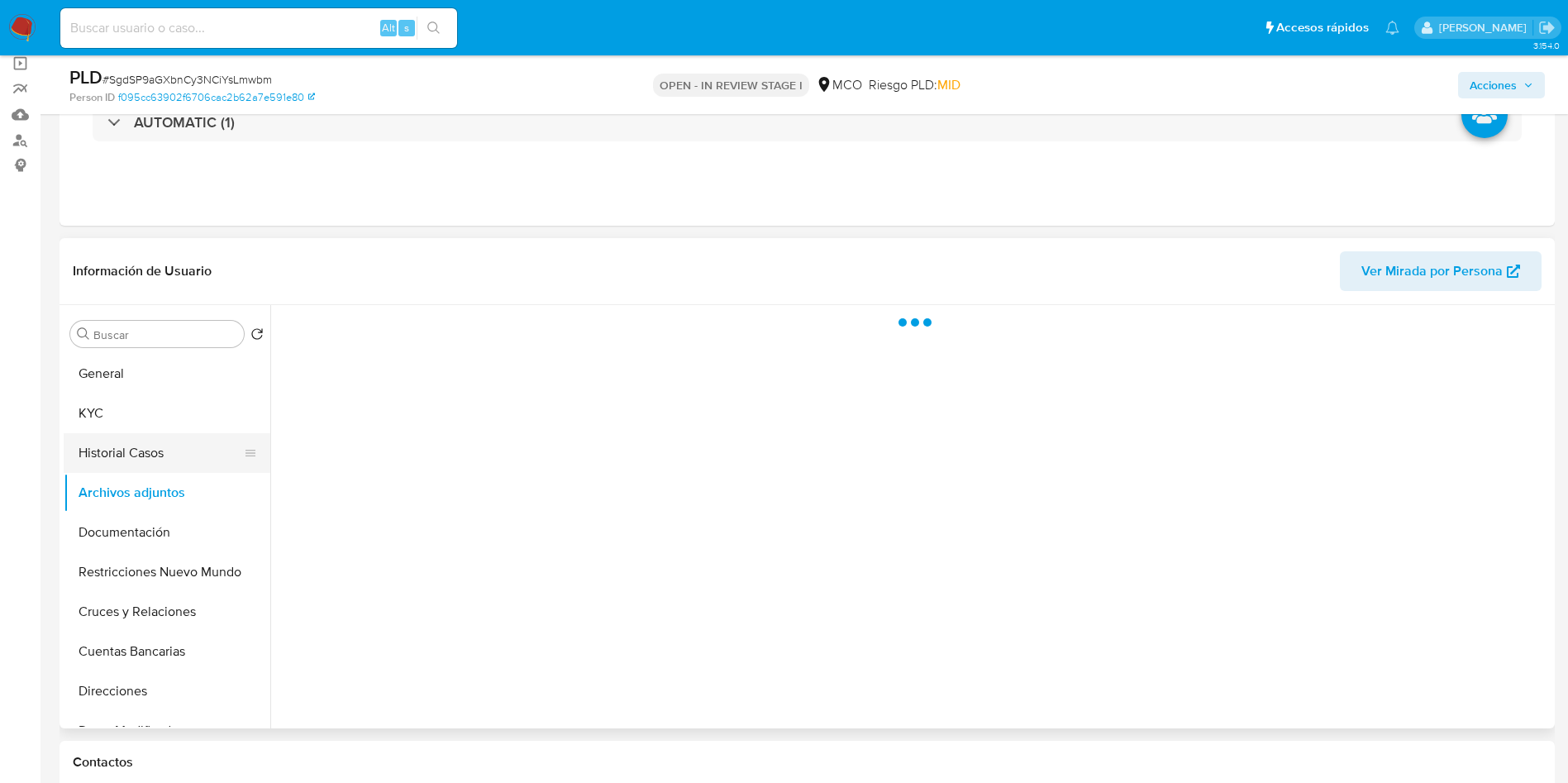
click at [154, 466] on button "Historial Casos" at bounding box center [160, 453] width 193 height 40
click at [156, 499] on button "Archivos adjuntos" at bounding box center [160, 492] width 193 height 40
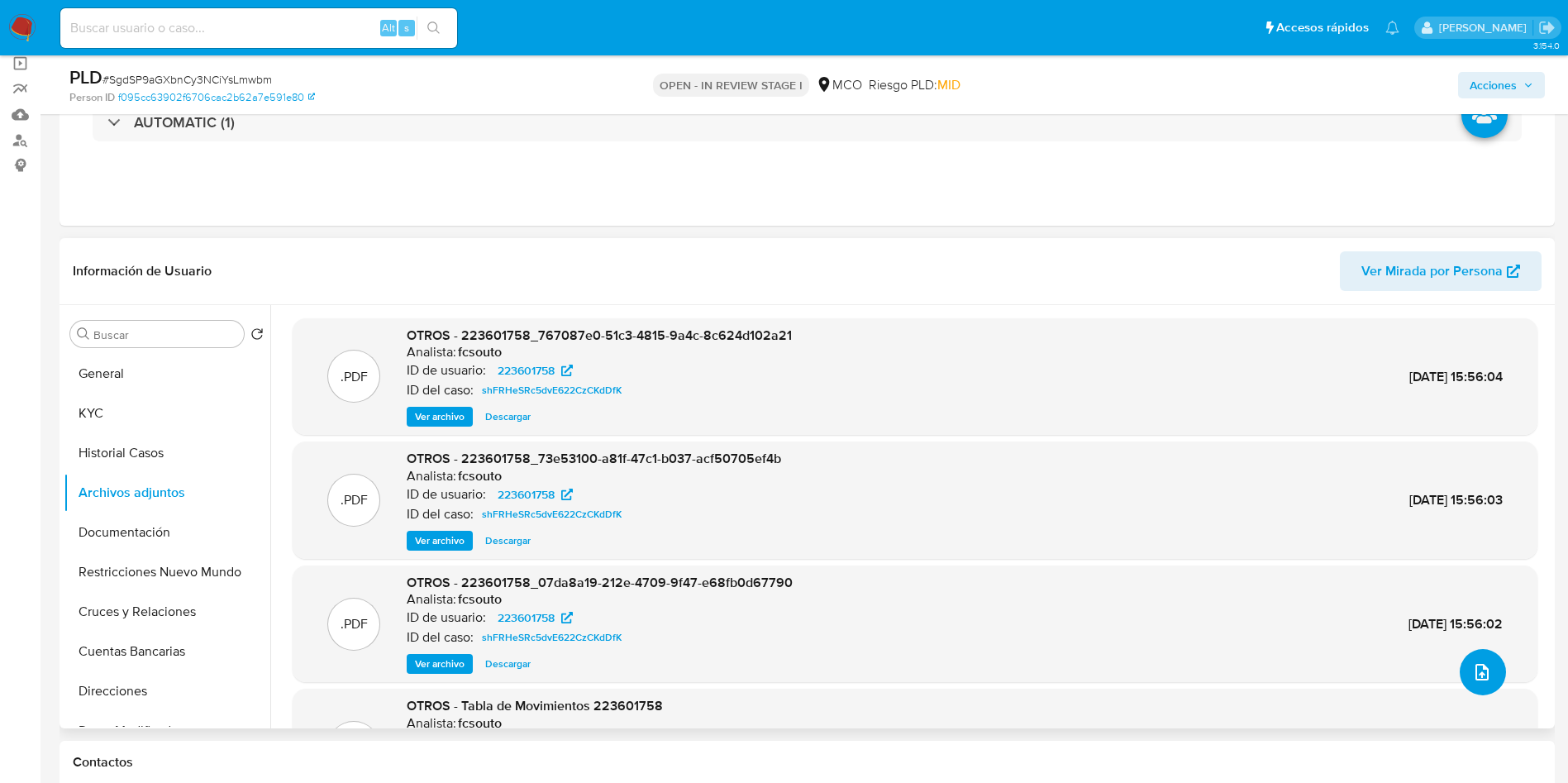
click at [1478, 672] on icon "upload-file" at bounding box center [1482, 672] width 13 height 17
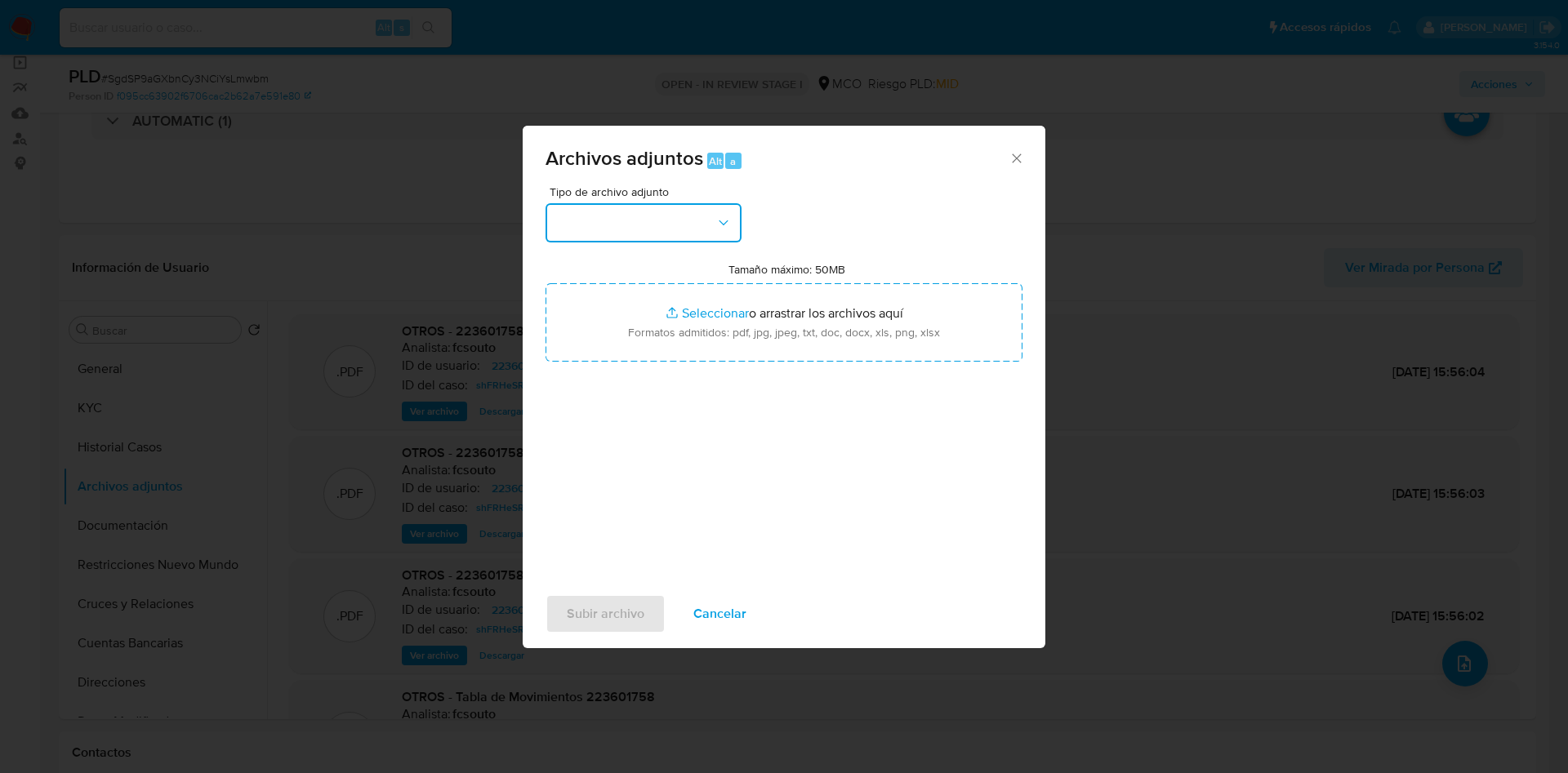
click at [619, 232] on button "button" at bounding box center [643, 223] width 196 height 40
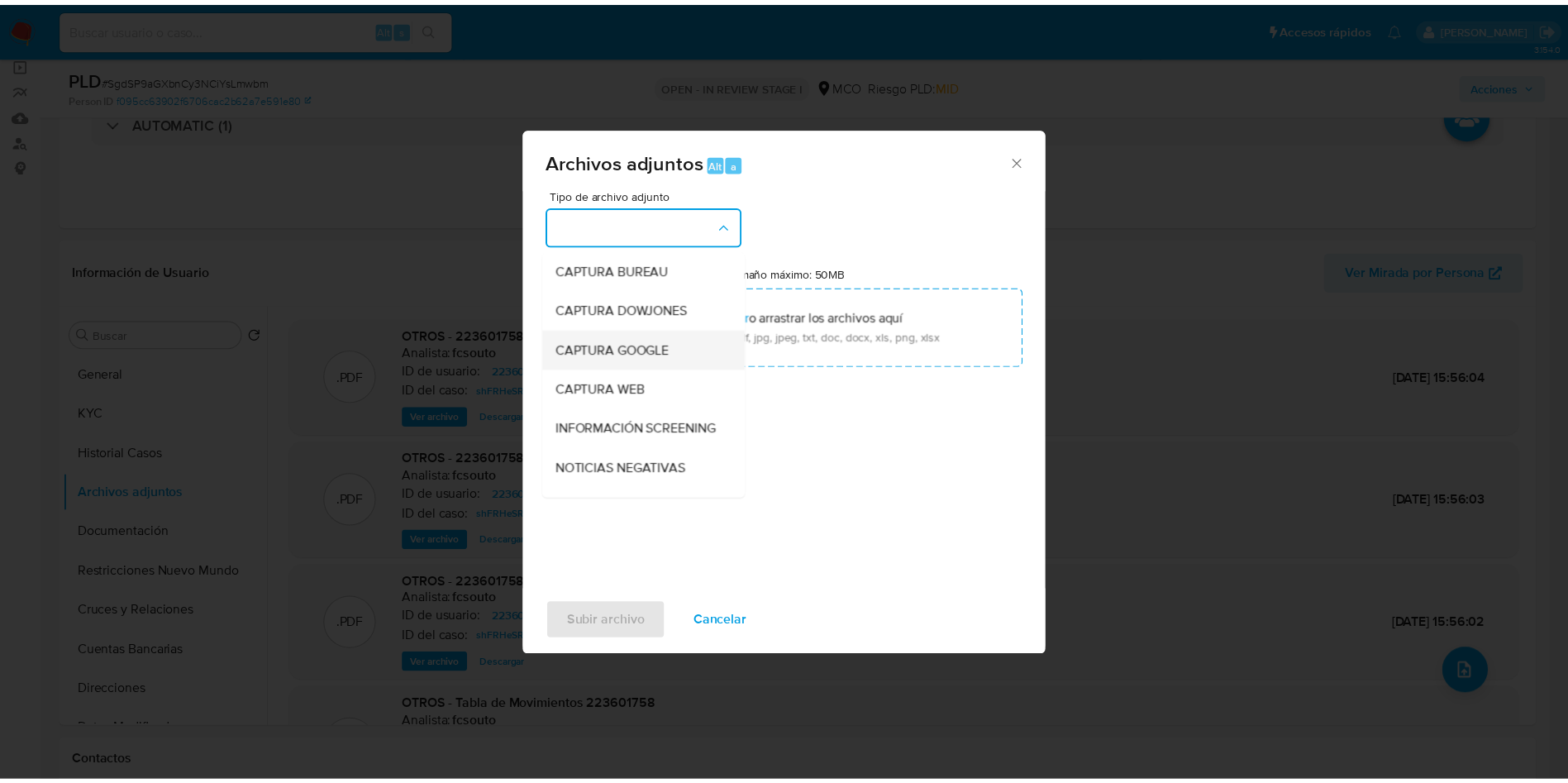
scroll to position [124, 0]
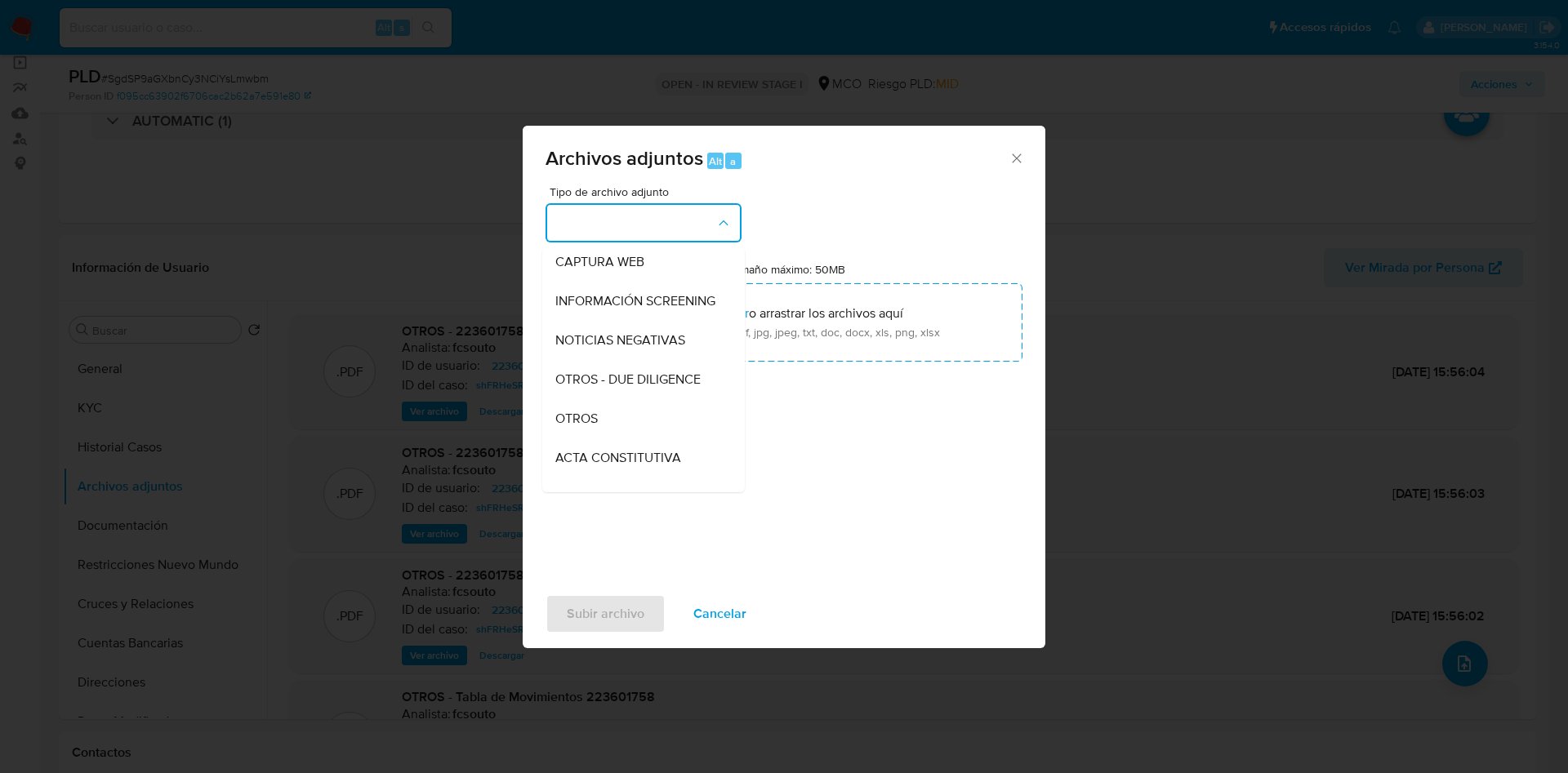
click at [604, 429] on div "OTROS" at bounding box center [638, 418] width 166 height 40
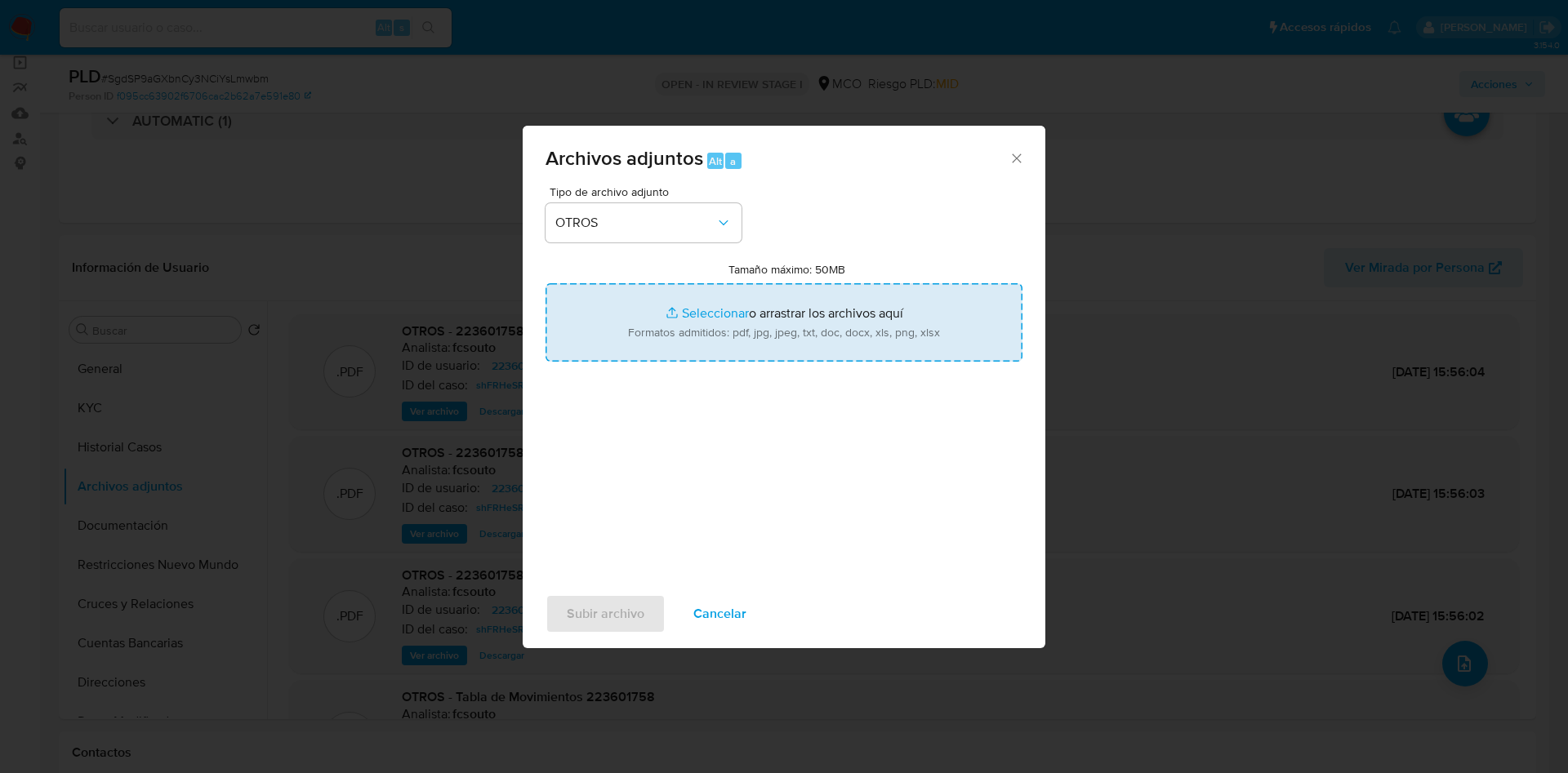
click at [676, 332] on input "Tamaño máximo: 50MB Seleccionar archivos" at bounding box center [784, 322] width 477 height 78
type input "C:\fakepath\223601758 - 15_08_2025.pdf"
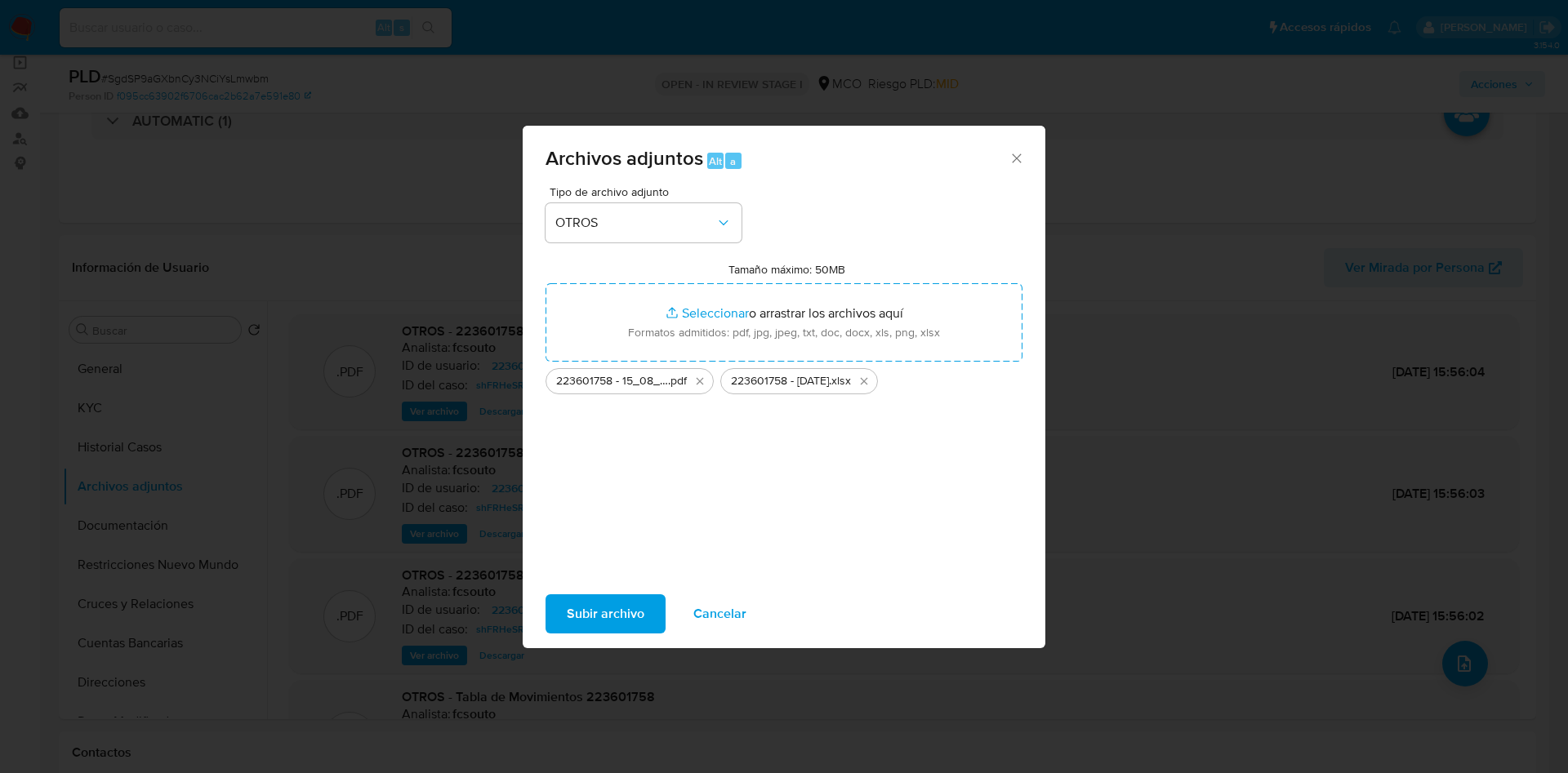
click at [572, 603] on span "Subir archivo" at bounding box center [606, 614] width 77 height 36
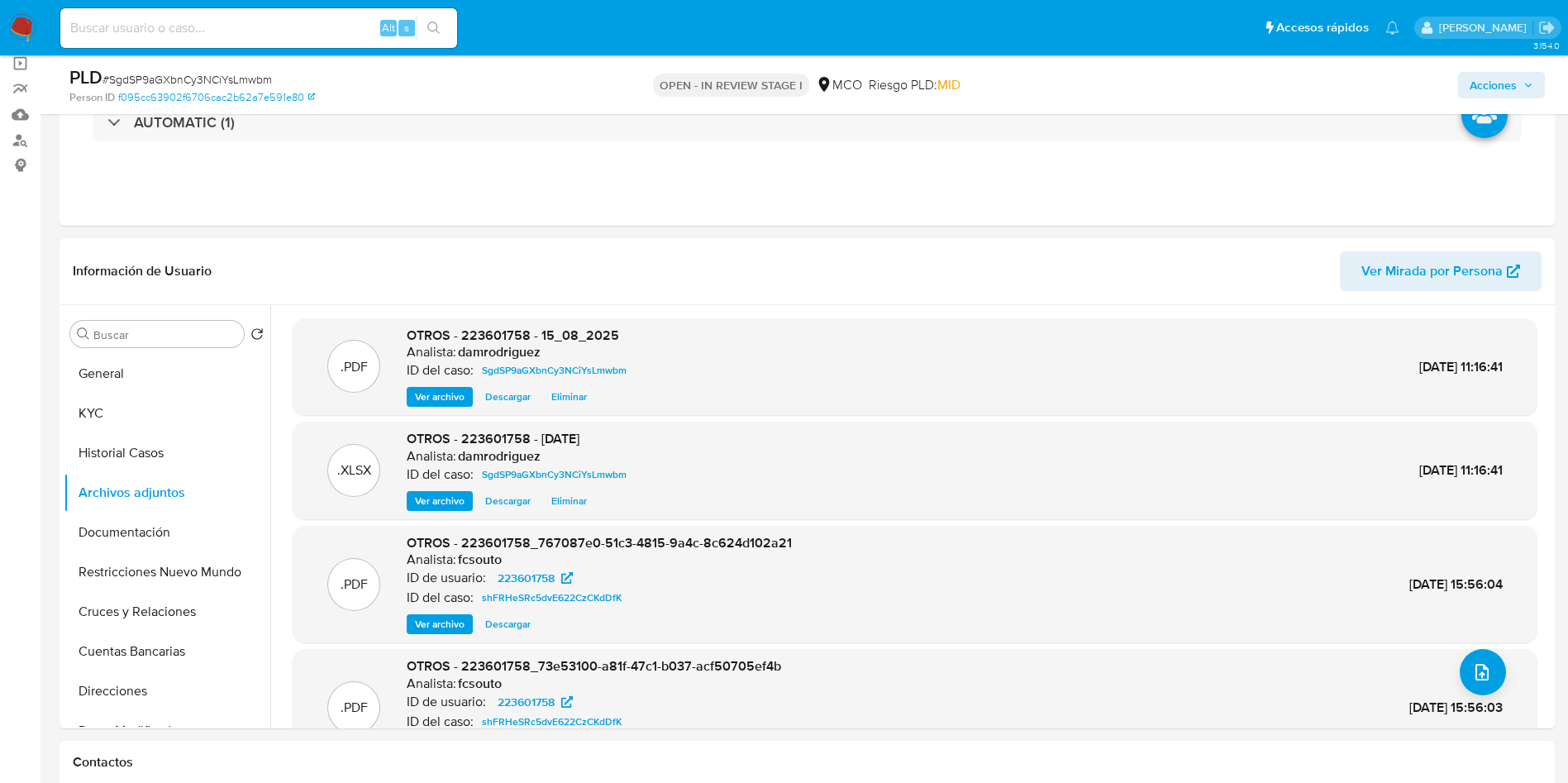
click at [1485, 73] on span "Acciones" at bounding box center [1493, 86] width 47 height 27
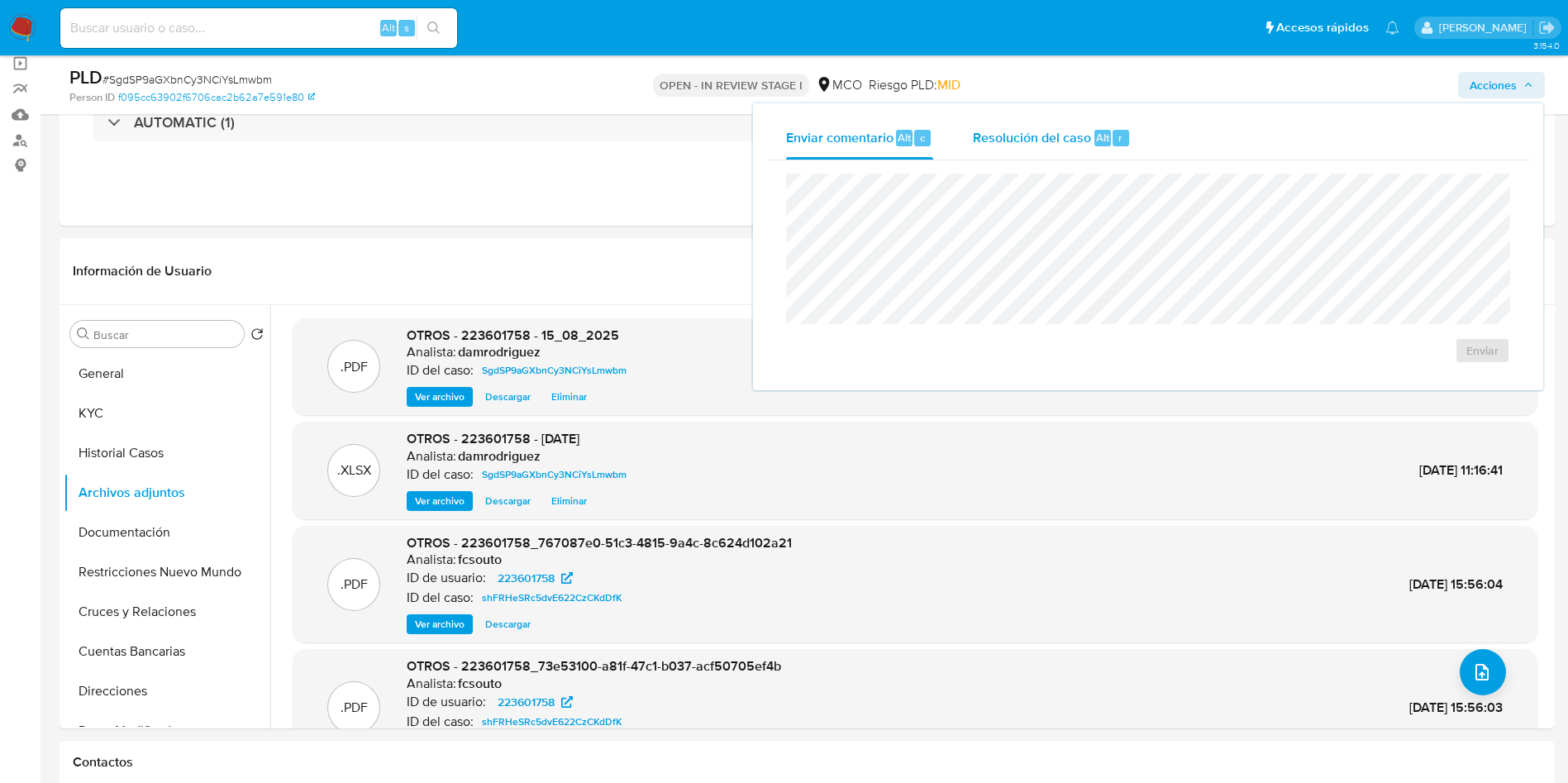
click at [1075, 128] on span "Resolución del caso" at bounding box center [1031, 136] width 119 height 19
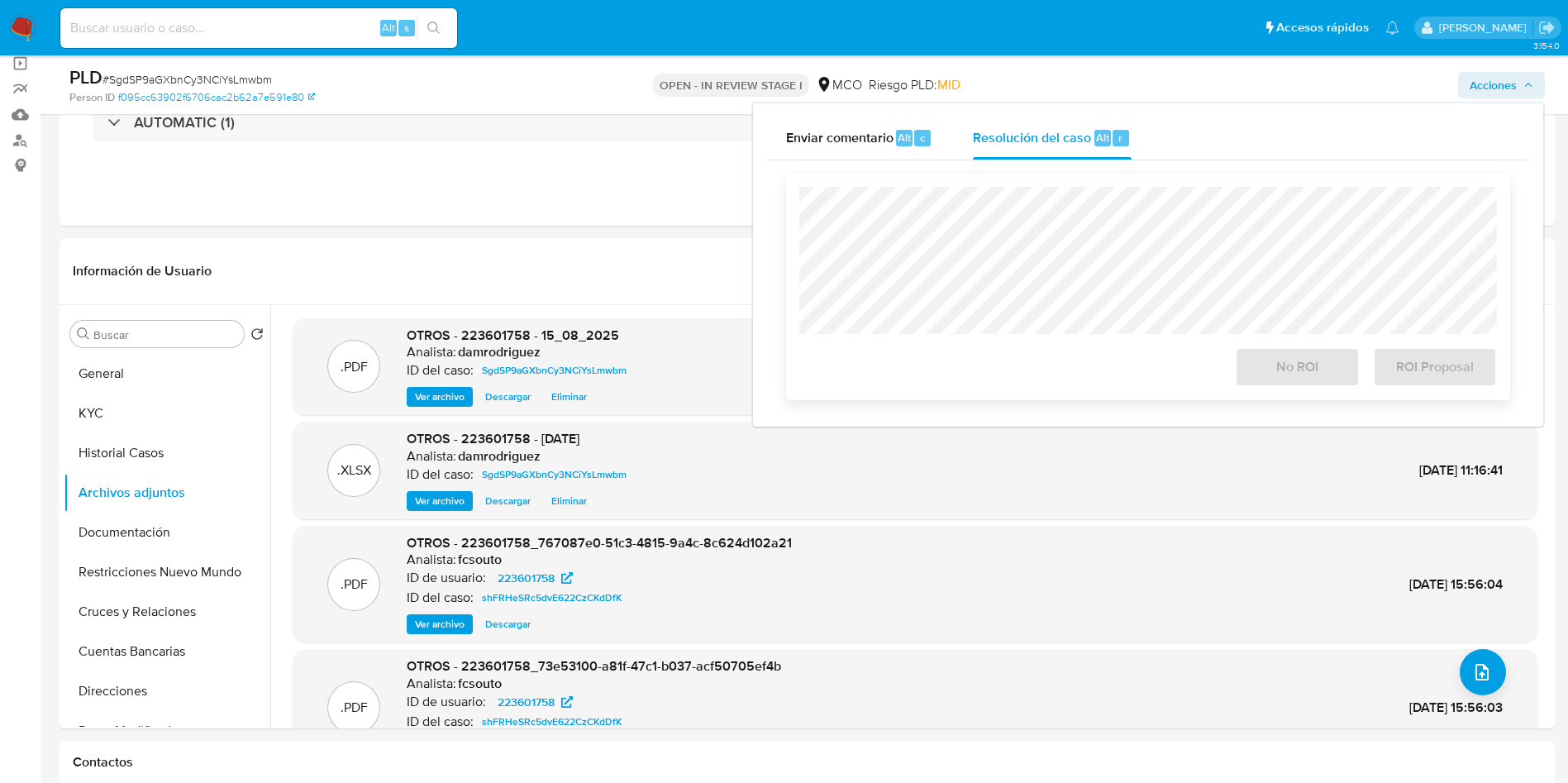
click at [884, 340] on div "No ROI ROI Proposal" at bounding box center [1148, 287] width 698 height 200
click at [1296, 371] on span "No ROI" at bounding box center [1297, 367] width 81 height 37
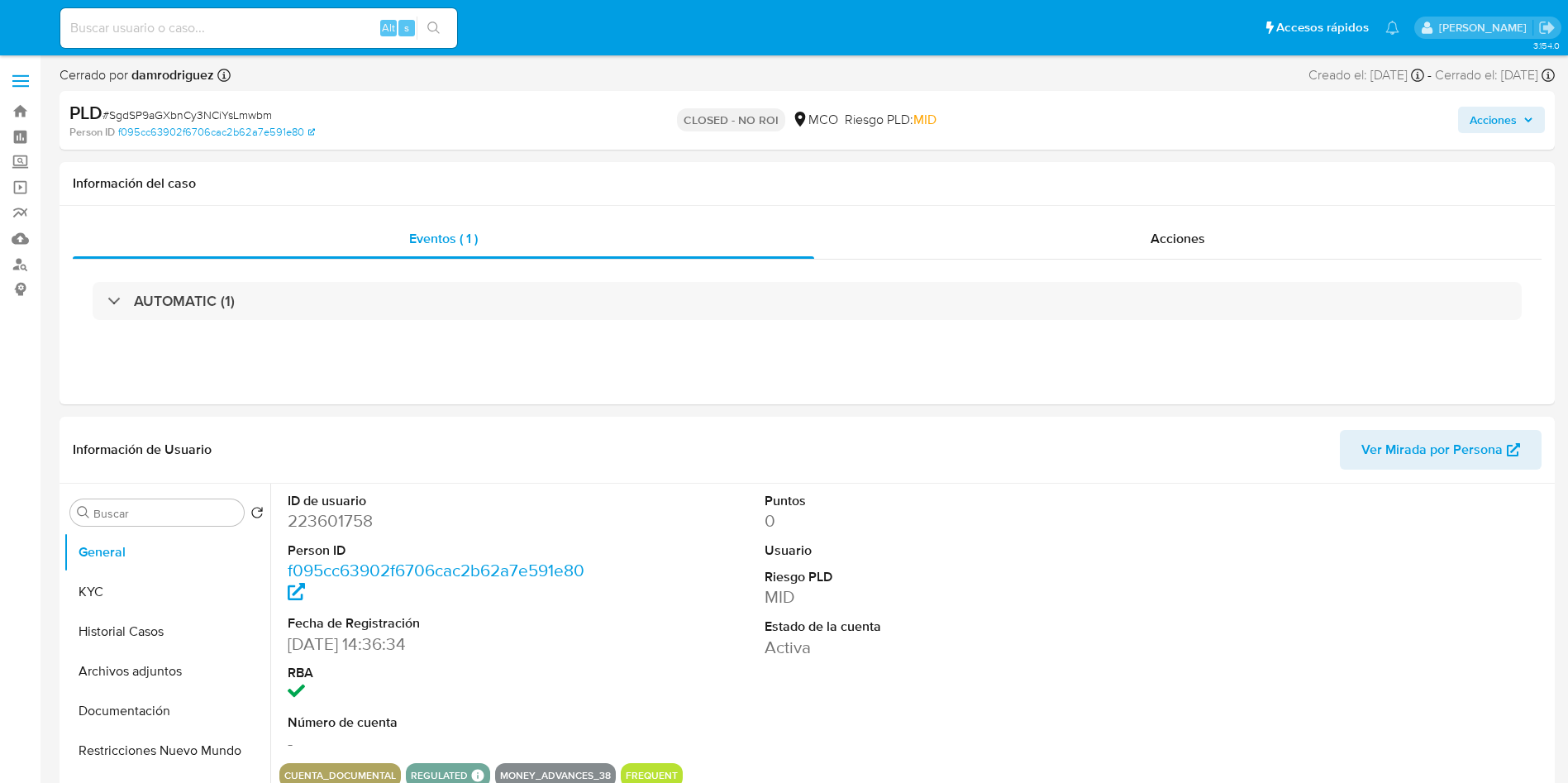
select select "10"
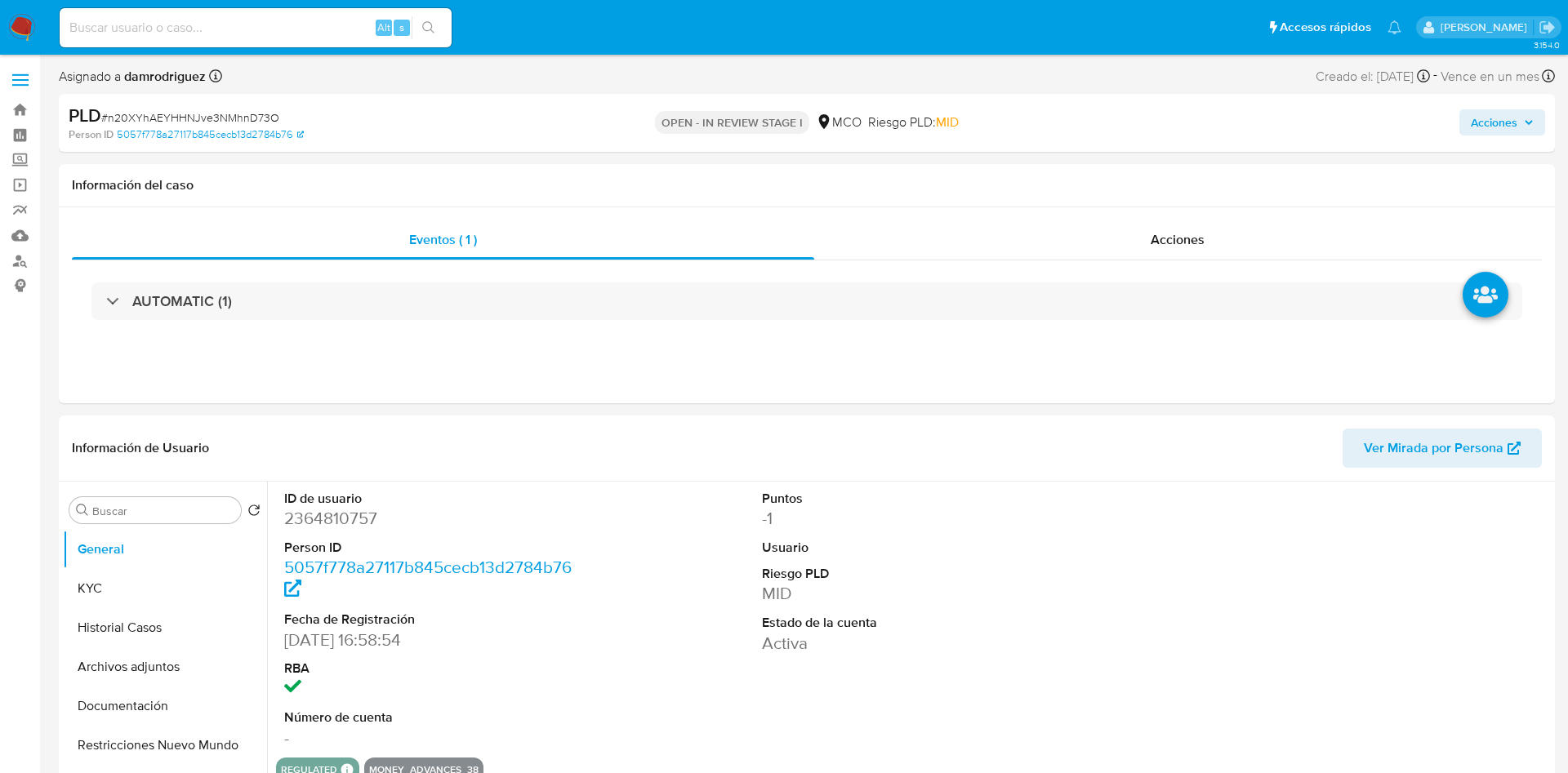
select select "10"
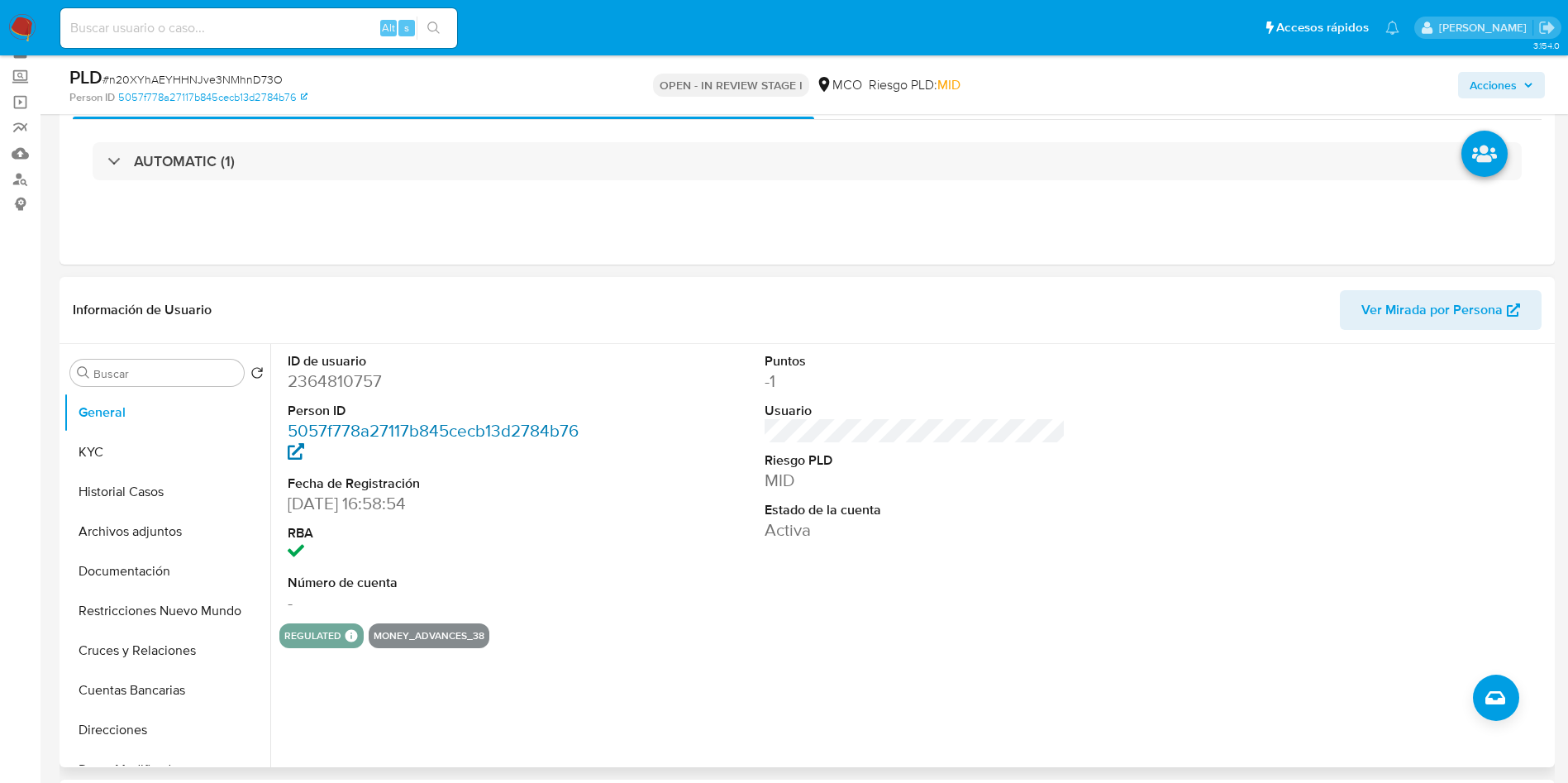
scroll to position [124, 0]
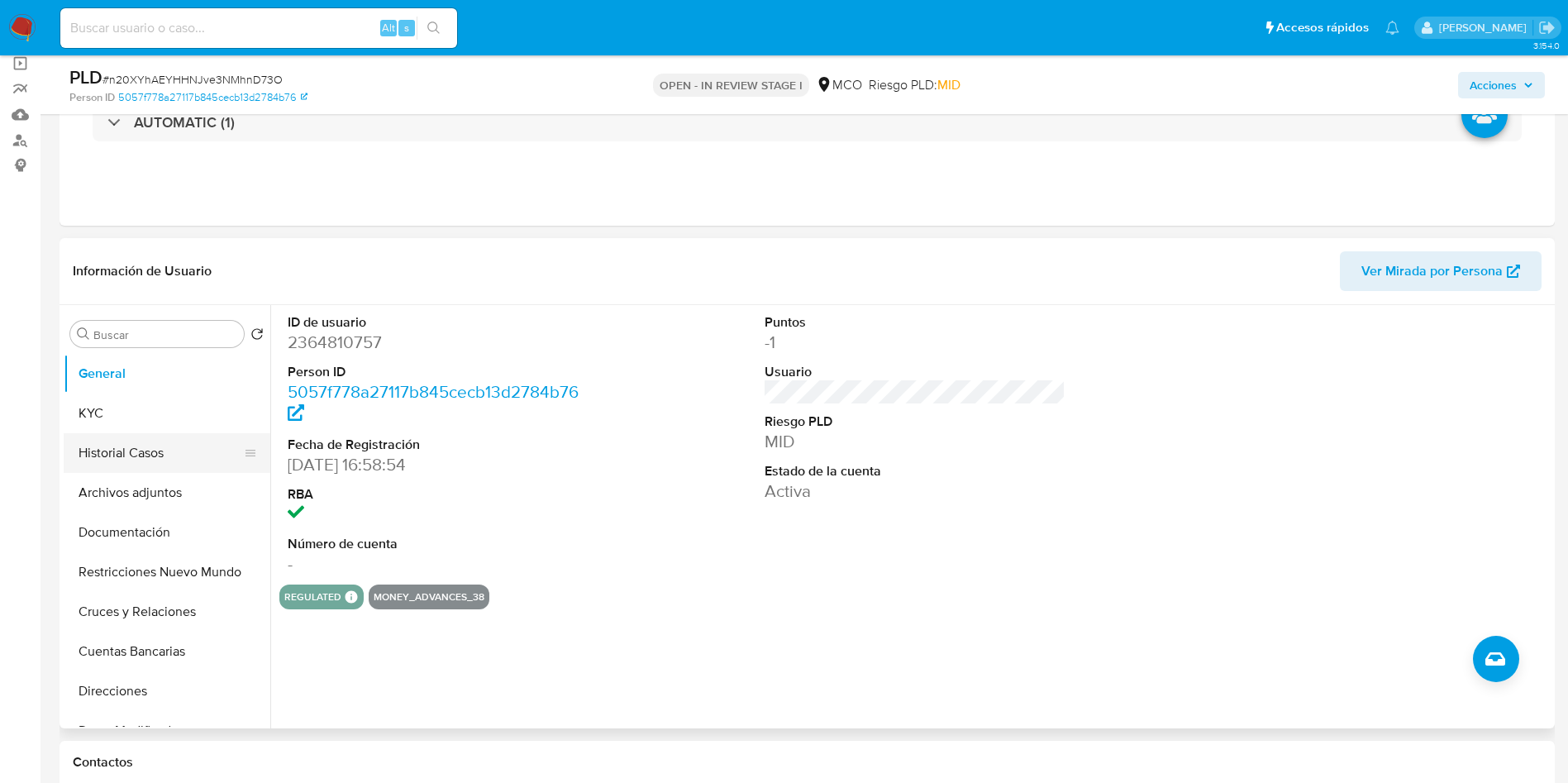
click at [117, 452] on button "Historial Casos" at bounding box center [160, 453] width 193 height 40
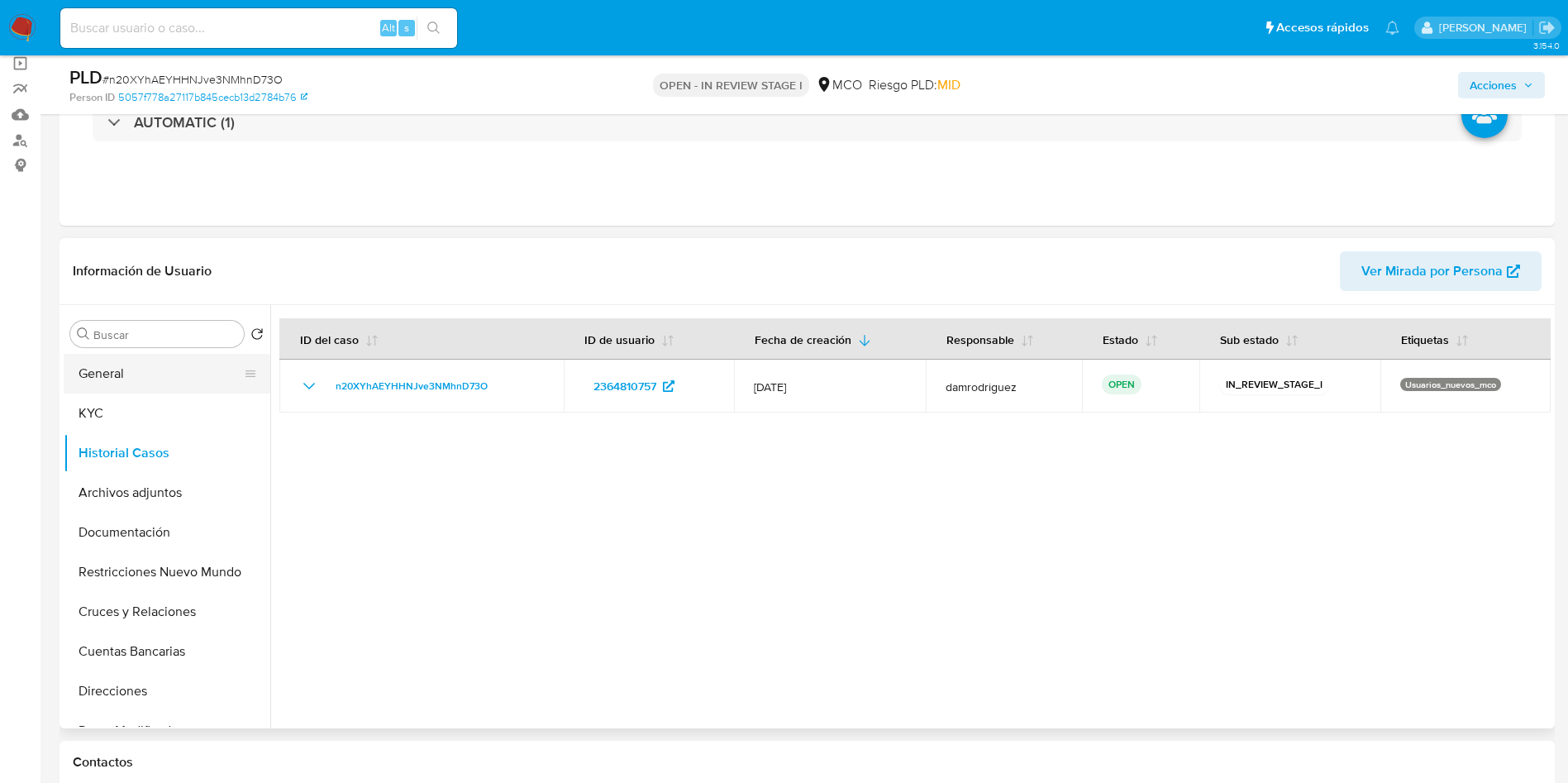
click at [108, 365] on button "General" at bounding box center [160, 374] width 193 height 40
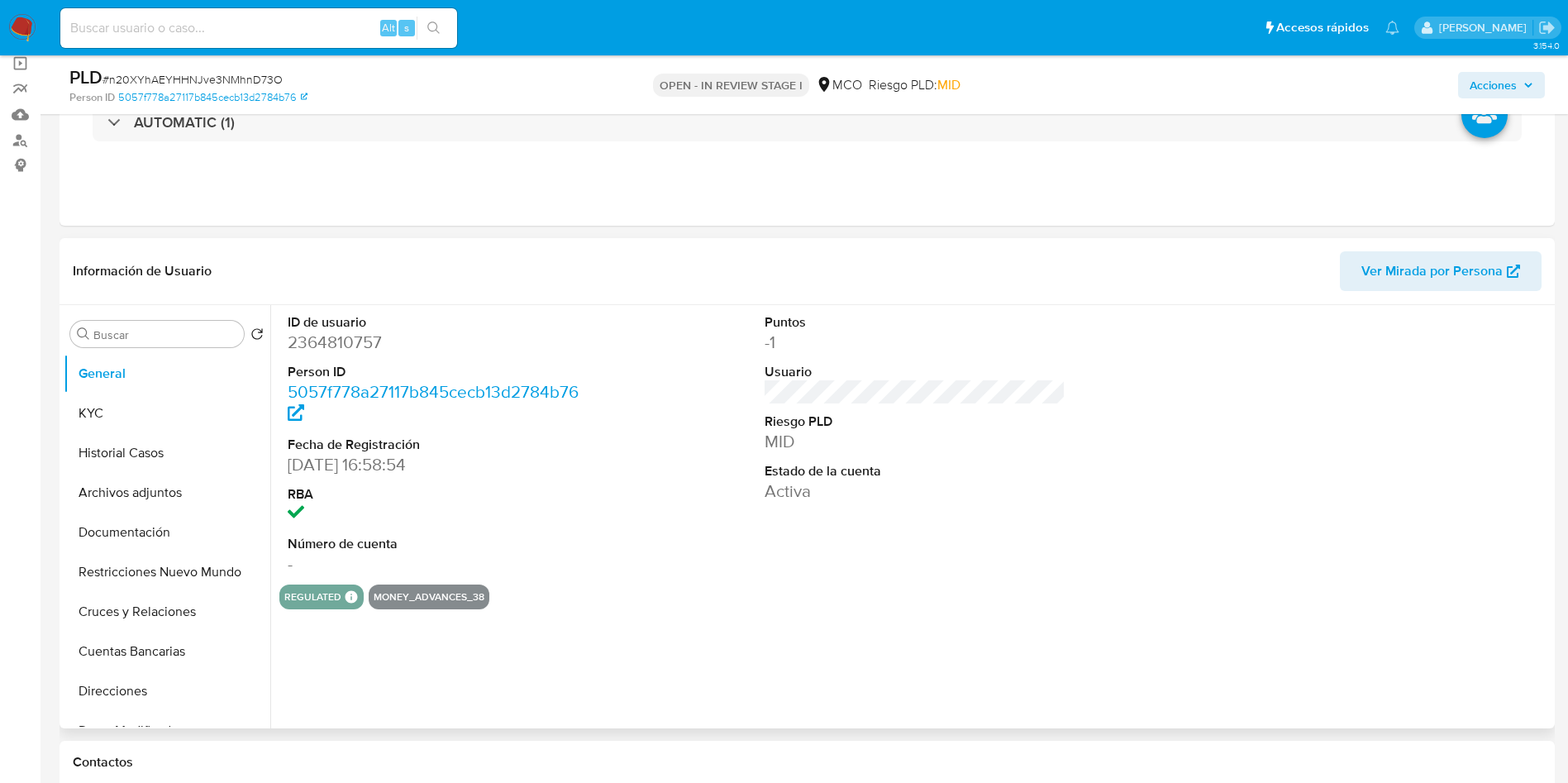
click at [350, 341] on dd "2364810757" at bounding box center [439, 342] width 301 height 23
copy dd "2364810757"
click at [336, 341] on dd "2364810757" at bounding box center [439, 342] width 301 height 23
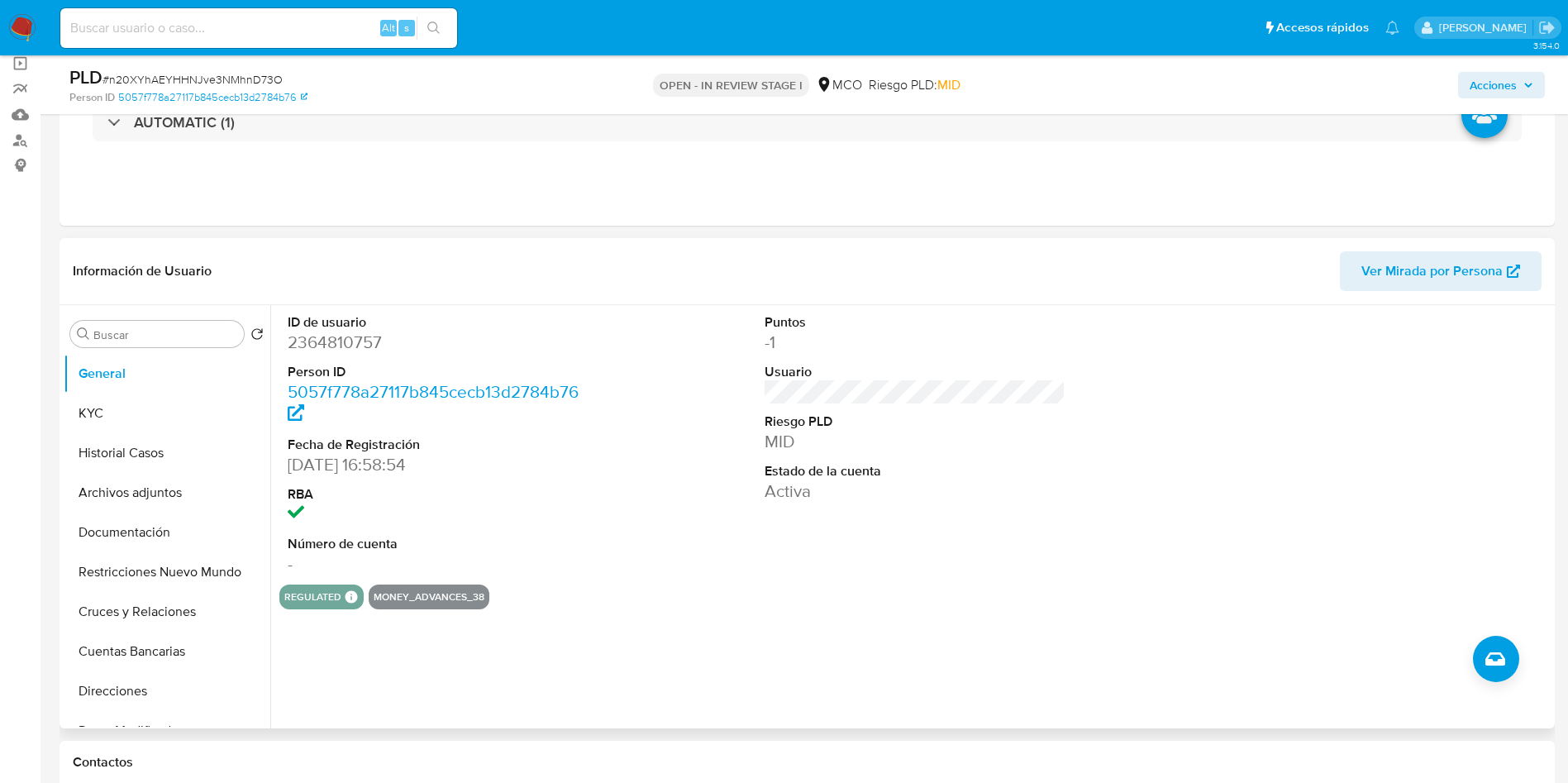
click at [341, 359] on dl "ID de usuario 2364810757 Person ID 5057f778a27117b845cecb13d2784b76 Fecha de Re…" at bounding box center [439, 444] width 301 height 263
click at [341, 341] on dd "2364810757" at bounding box center [439, 342] width 301 height 23
copy dd "2364810757"
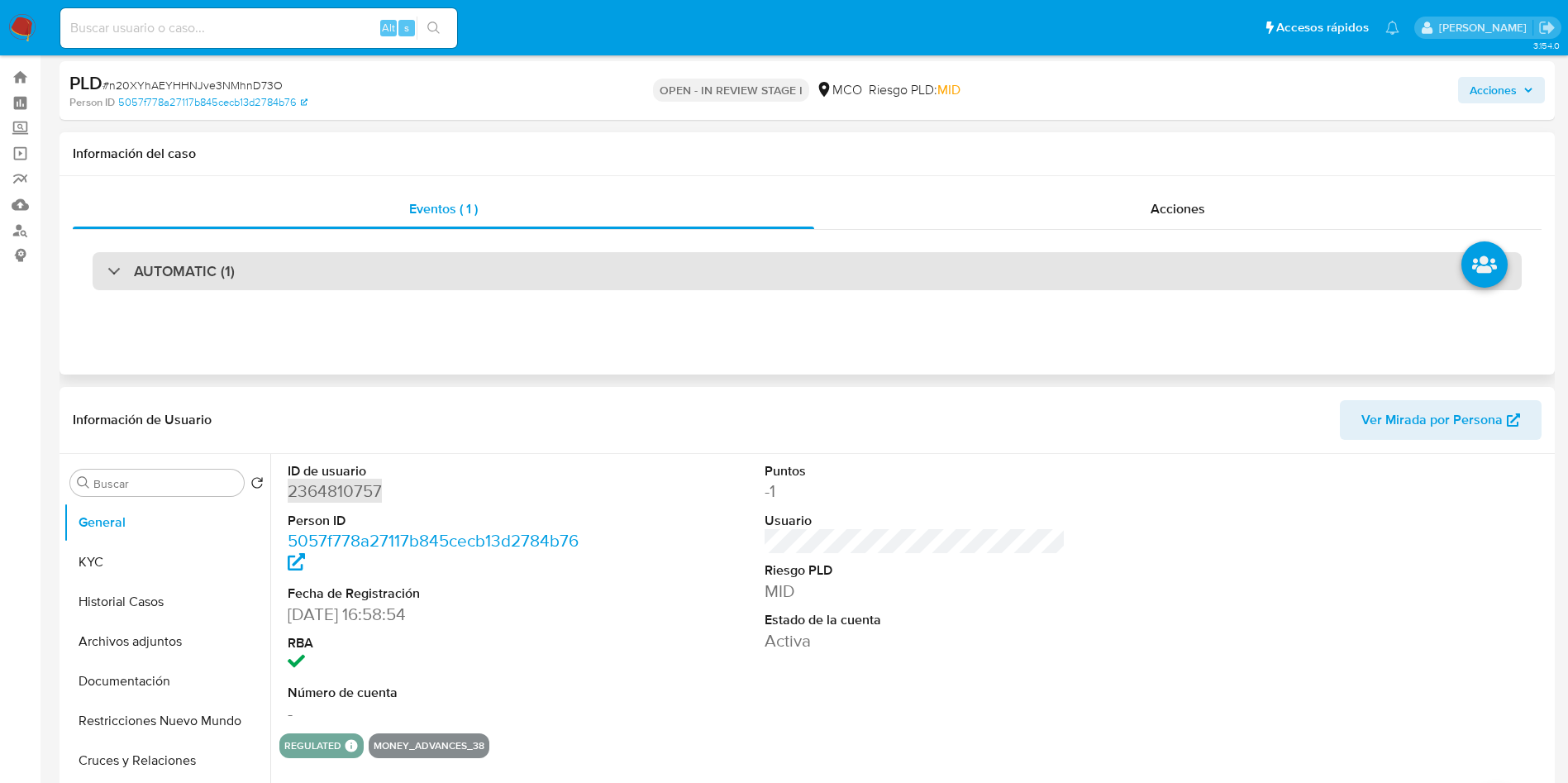
scroll to position [0, 0]
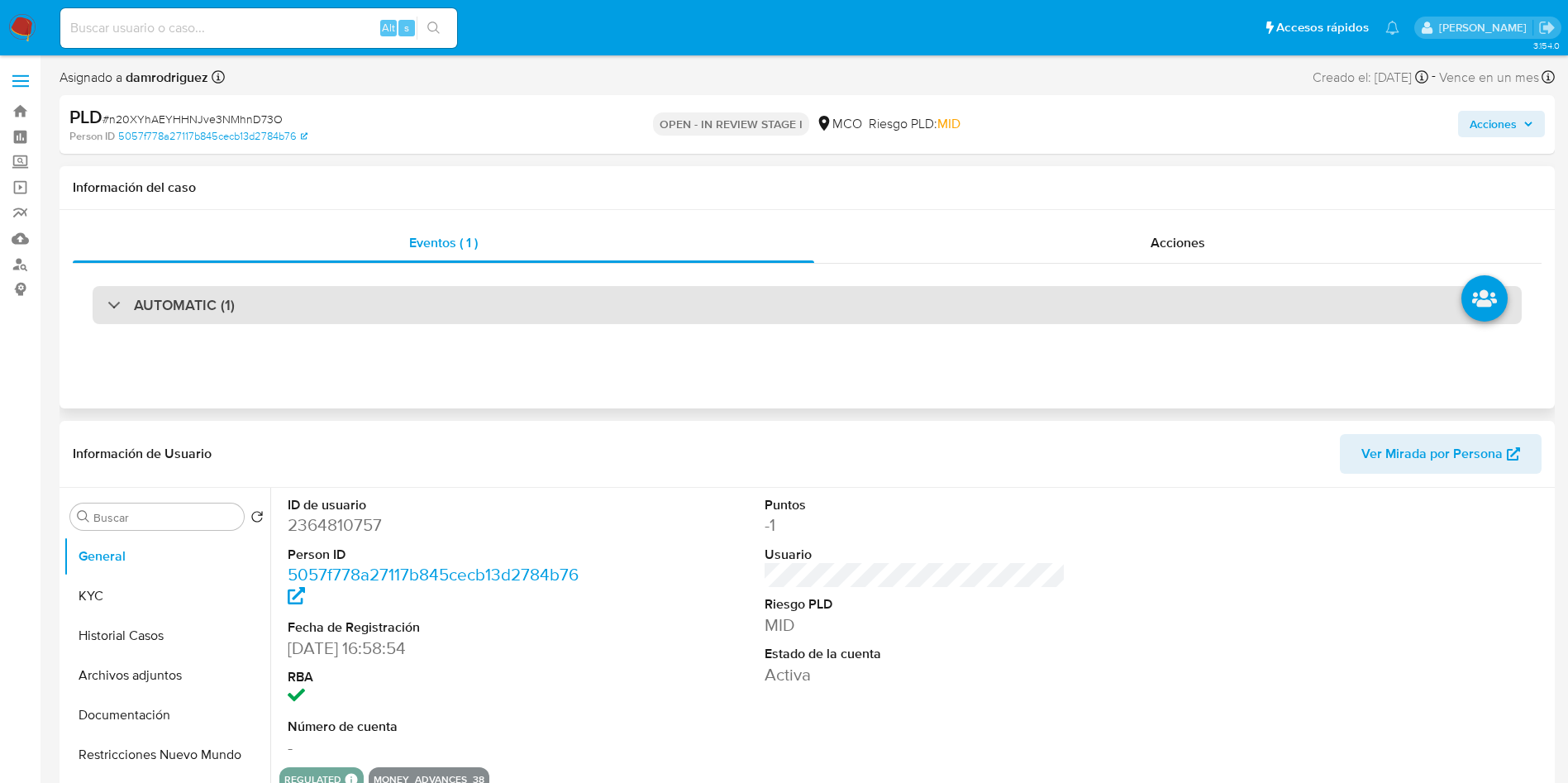
drag, startPoint x: 210, startPoint y: 300, endPoint x: 214, endPoint y: 311, distance: 11.7
click at [210, 299] on h3 "AUTOMATIC (1)" at bounding box center [184, 305] width 101 height 18
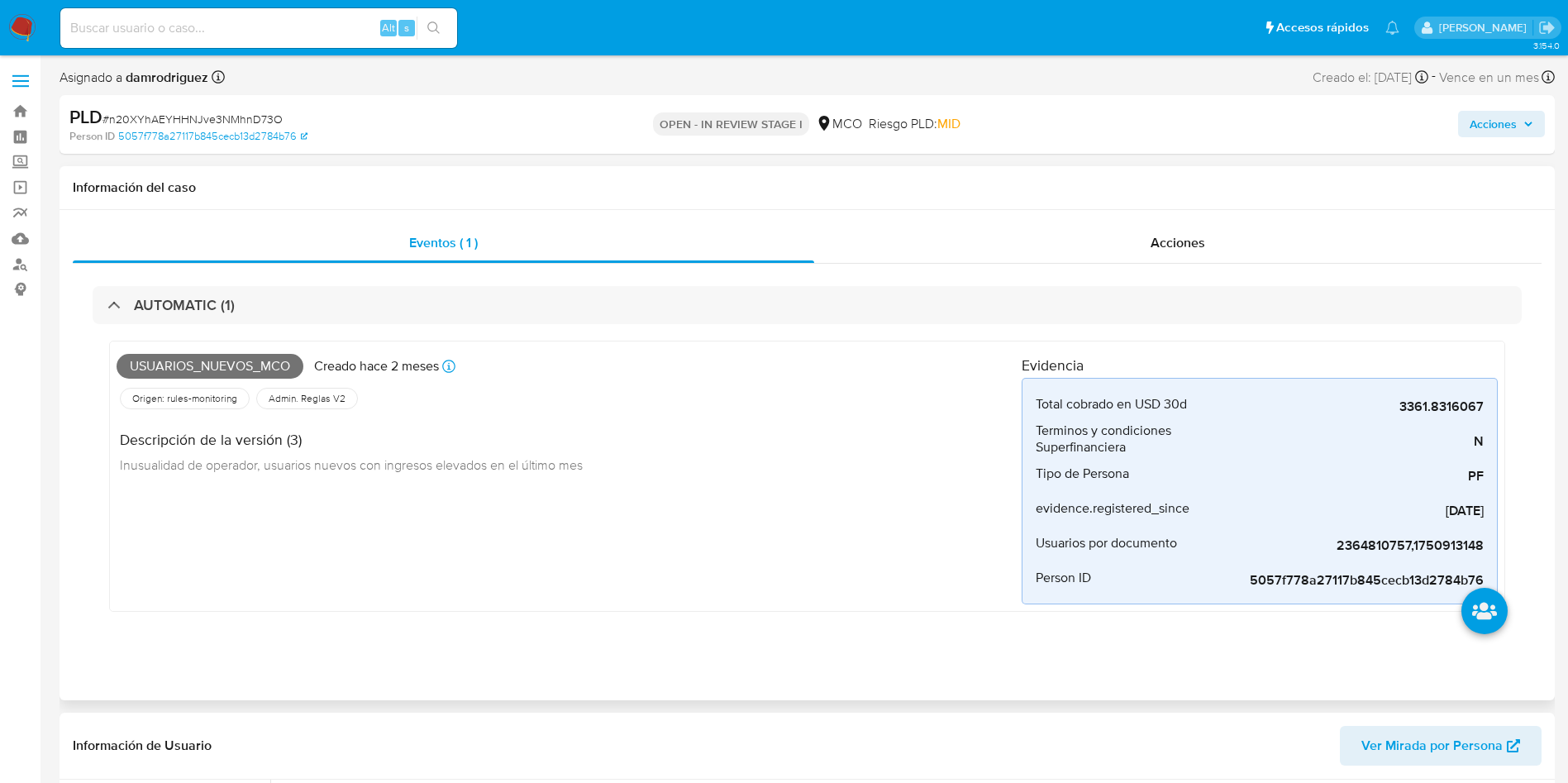
click at [215, 367] on span "Usuarios_nuevos_mco" at bounding box center [210, 367] width 187 height 25
copy span "Usuarios_nuevos_mco"
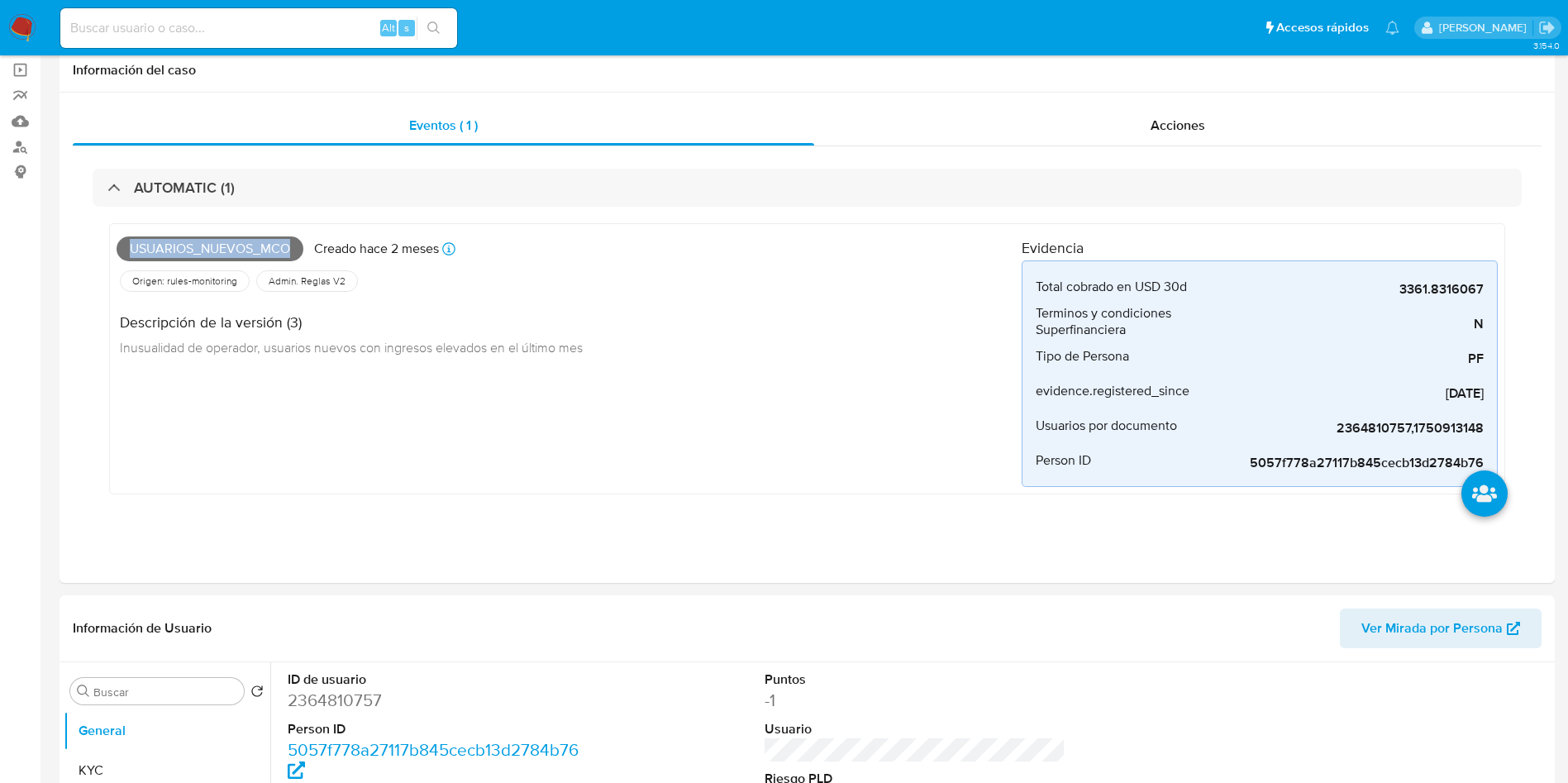
scroll to position [496, 0]
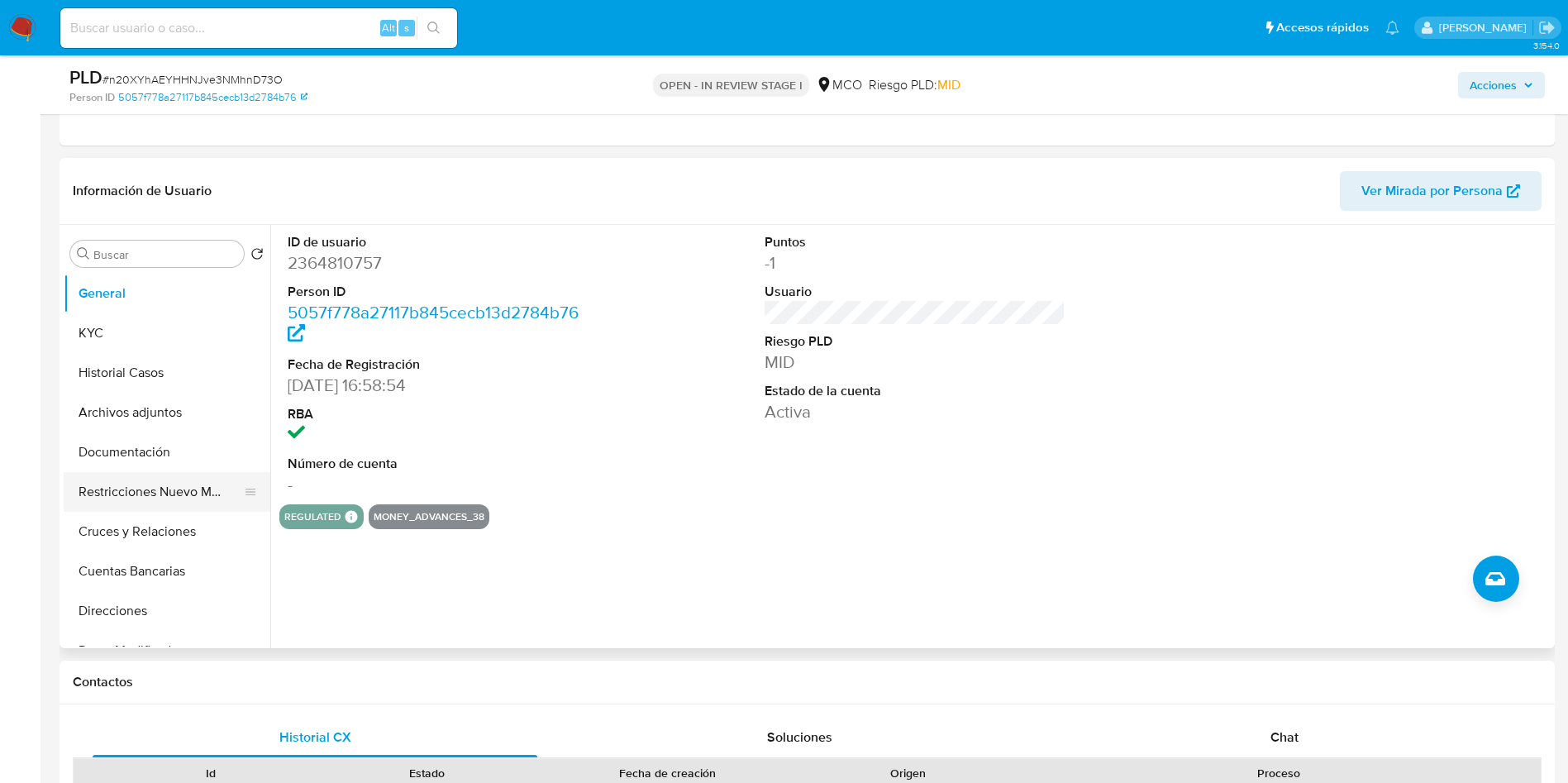
click at [159, 488] on button "Restricciones Nuevo Mundo" at bounding box center [160, 492] width 193 height 40
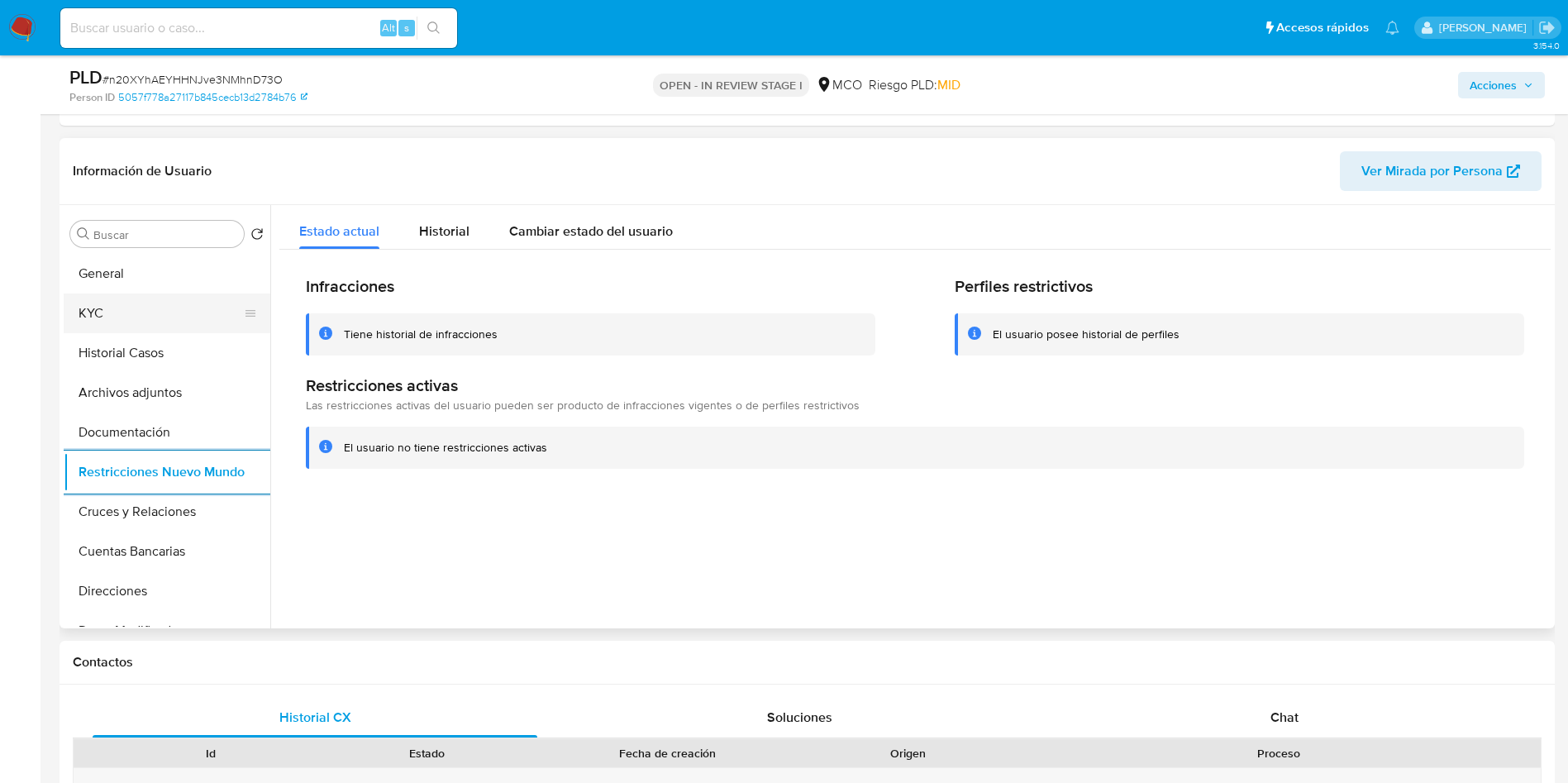
click at [102, 314] on button "KYC" at bounding box center [160, 313] width 193 height 40
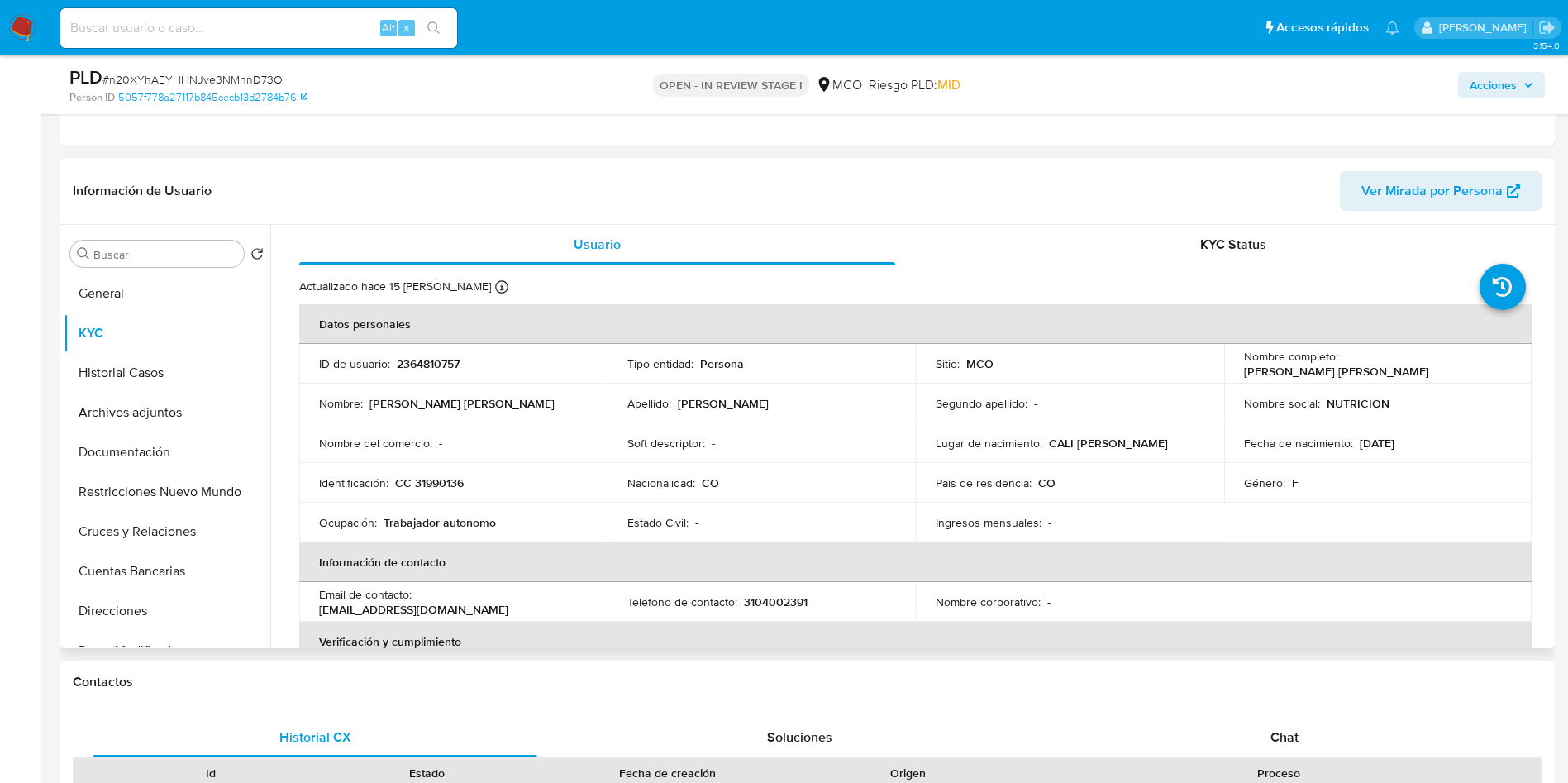
drag, startPoint x: 1417, startPoint y: 371, endPoint x: 1238, endPoint y: 373, distance: 179.0
click at [1244, 373] on div "Nombre completo : Monica Patricia Sanchez Zuñiga" at bounding box center [1378, 363] width 268 height 29
copy p "Monica Patricia Sanchez Zuñiga"
click at [424, 478] on p "CC 31990136" at bounding box center [429, 482] width 69 height 15
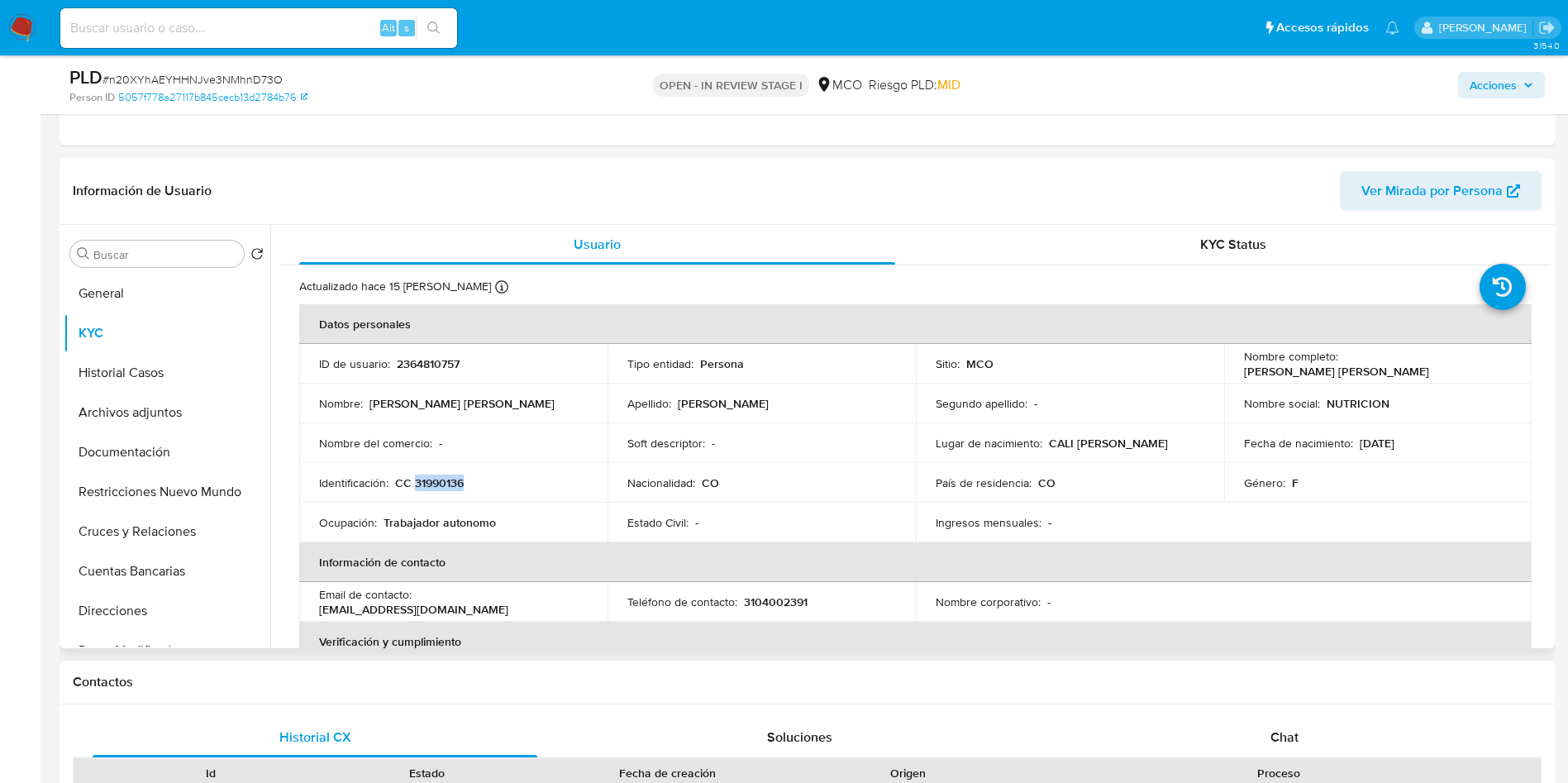
copy p "31990136"
drag, startPoint x: 1390, startPoint y: 445, endPoint x: 1352, endPoint y: 448, distance: 38.1
click at [1352, 448] on div "Fecha de nacimiento : 20/05/1969" at bounding box center [1378, 443] width 268 height 15
copy p "20/05/1969"
drag, startPoint x: 493, startPoint y: 606, endPoint x: 313, endPoint y: 608, distance: 180.0
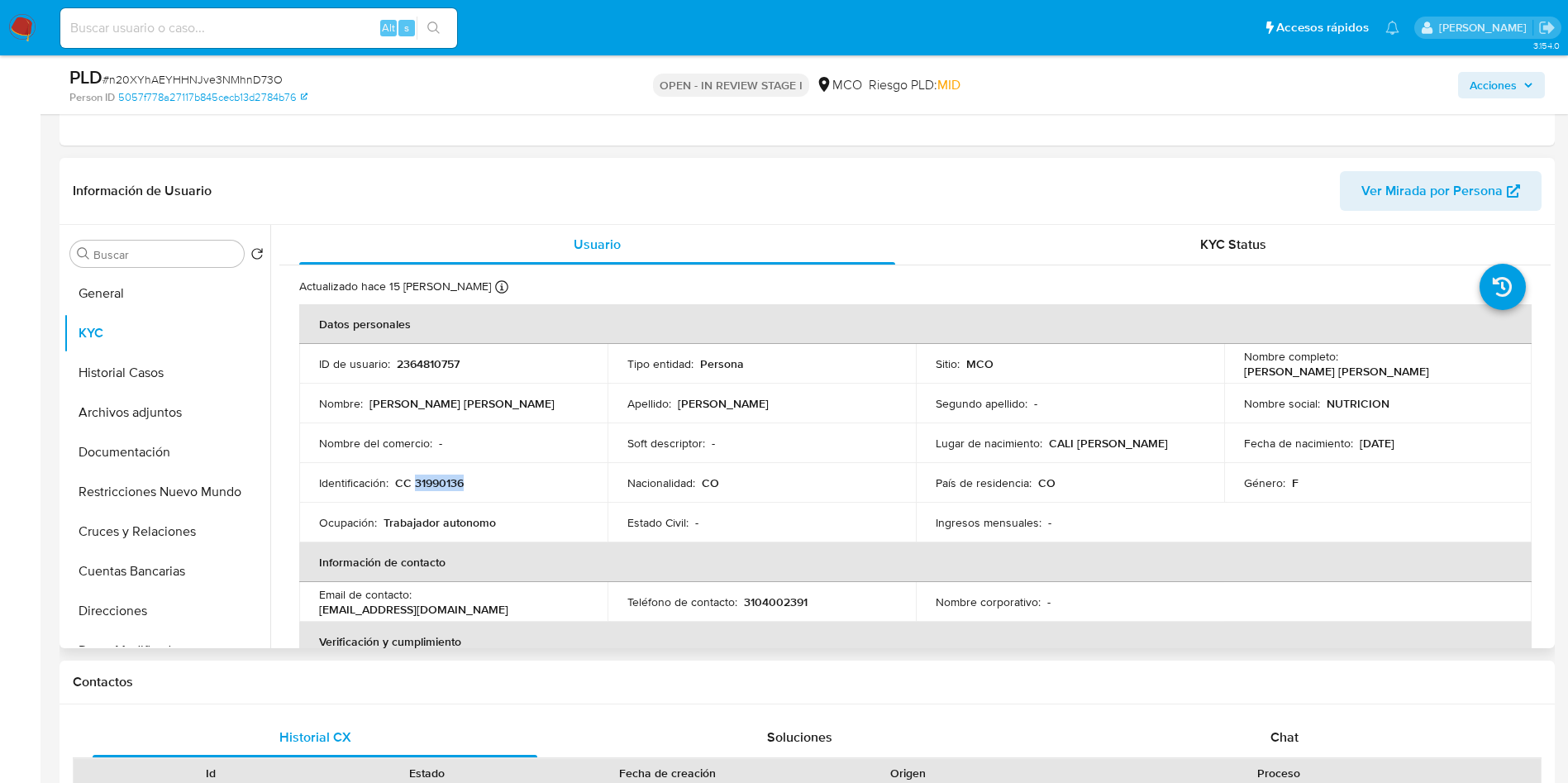
click at [313, 608] on td "Email de contacto : nutricionprocolombia@gmail.com" at bounding box center [454, 602] width 308 height 40
copy p "nutricionprocolombia@gmail.com"
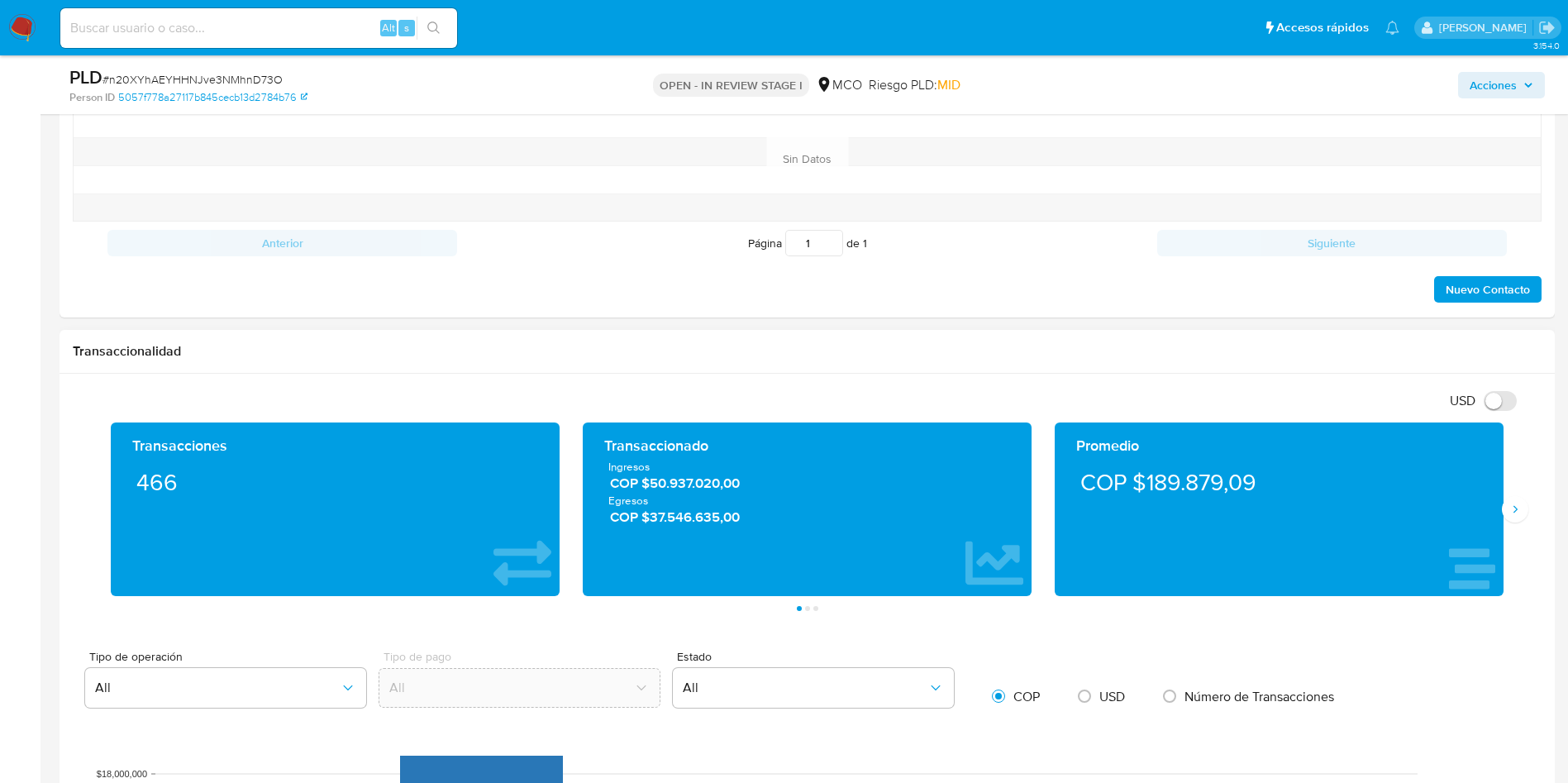
scroll to position [1240, 0]
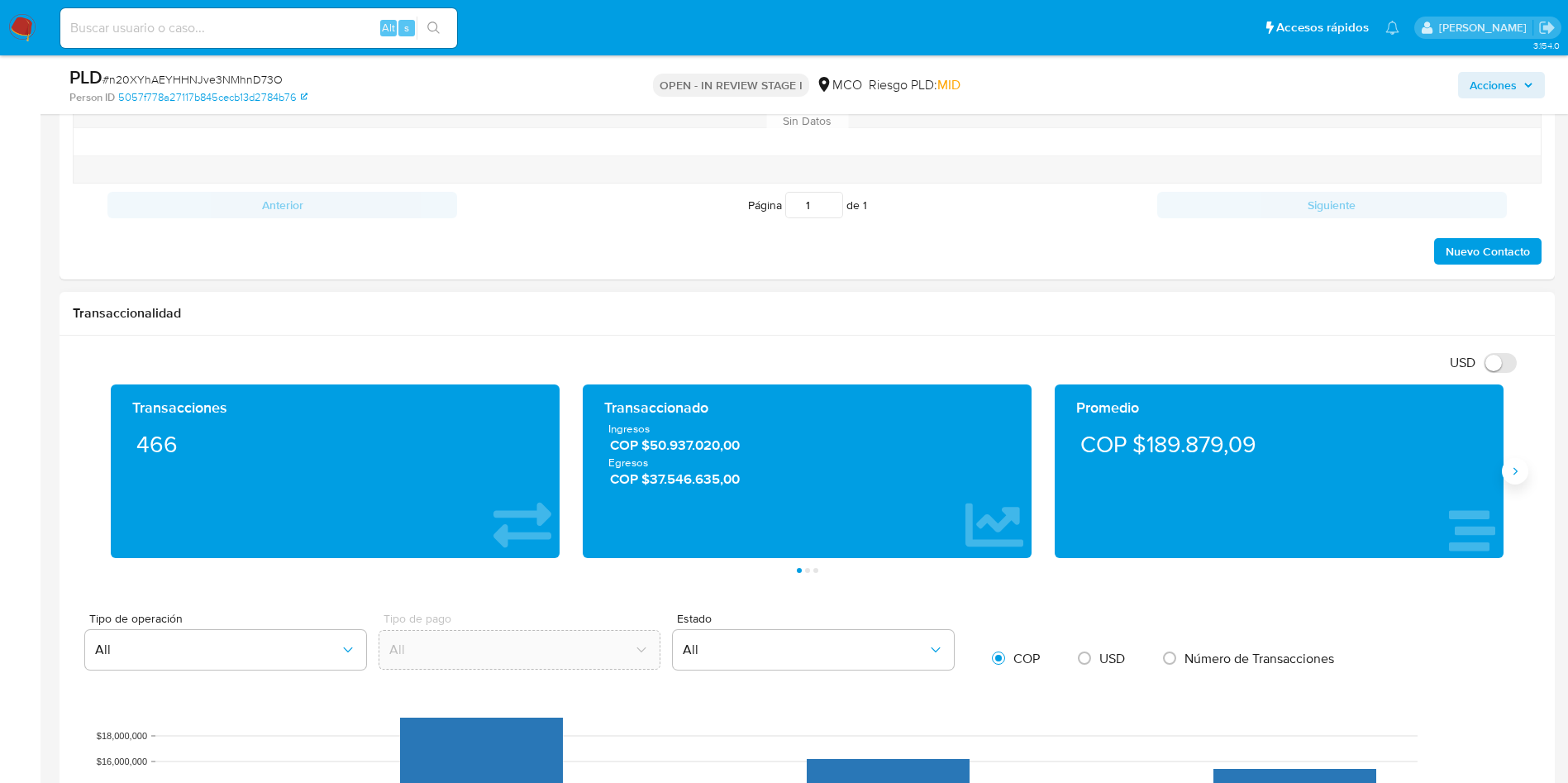
click at [1519, 478] on button "Siguiente" at bounding box center [1515, 472] width 27 height 27
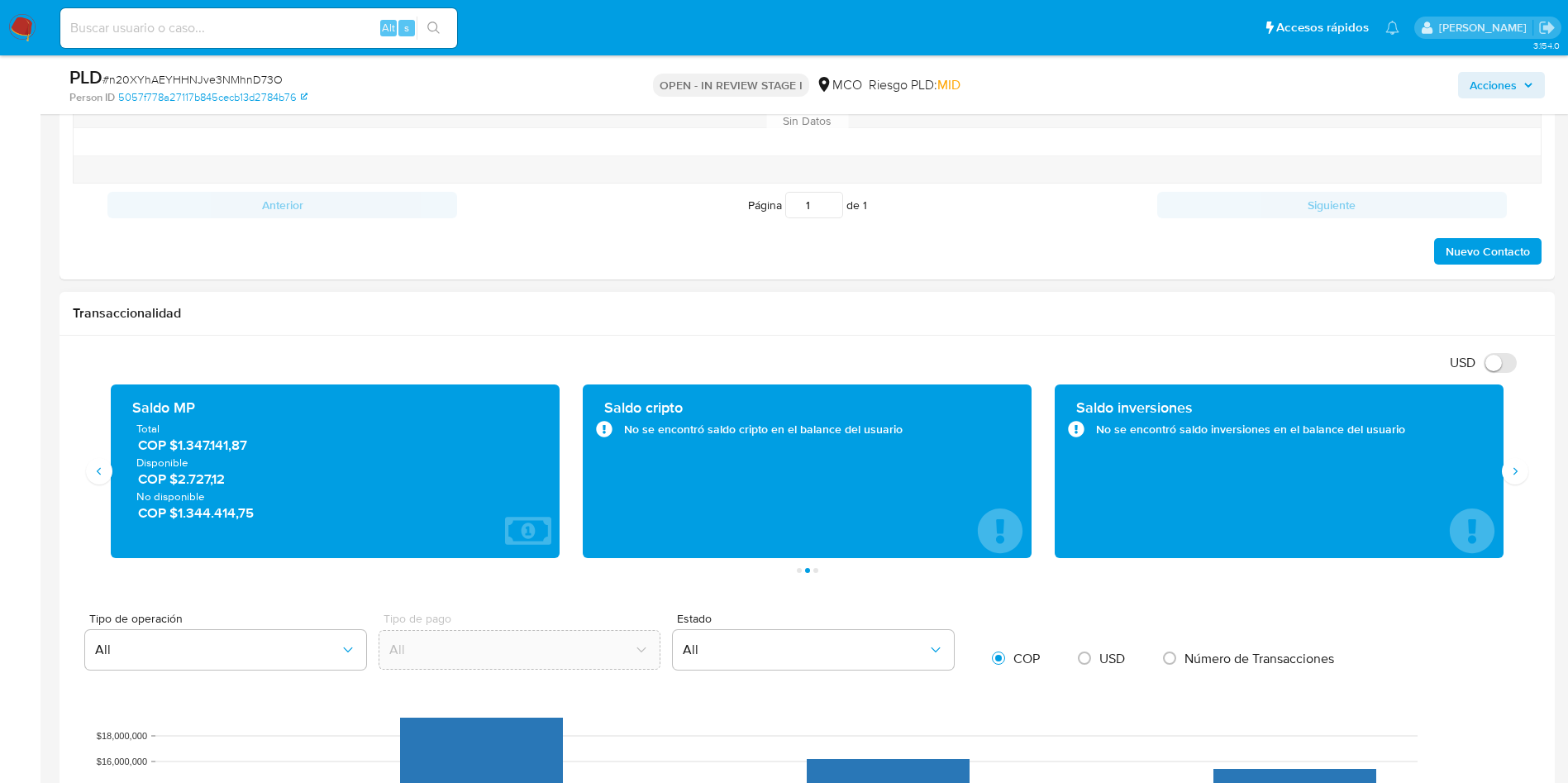
click at [192, 472] on span "COP $2.727,12" at bounding box center [336, 479] width 396 height 19
click at [208, 518] on span "COP $1.344.414,75" at bounding box center [336, 513] width 396 height 19
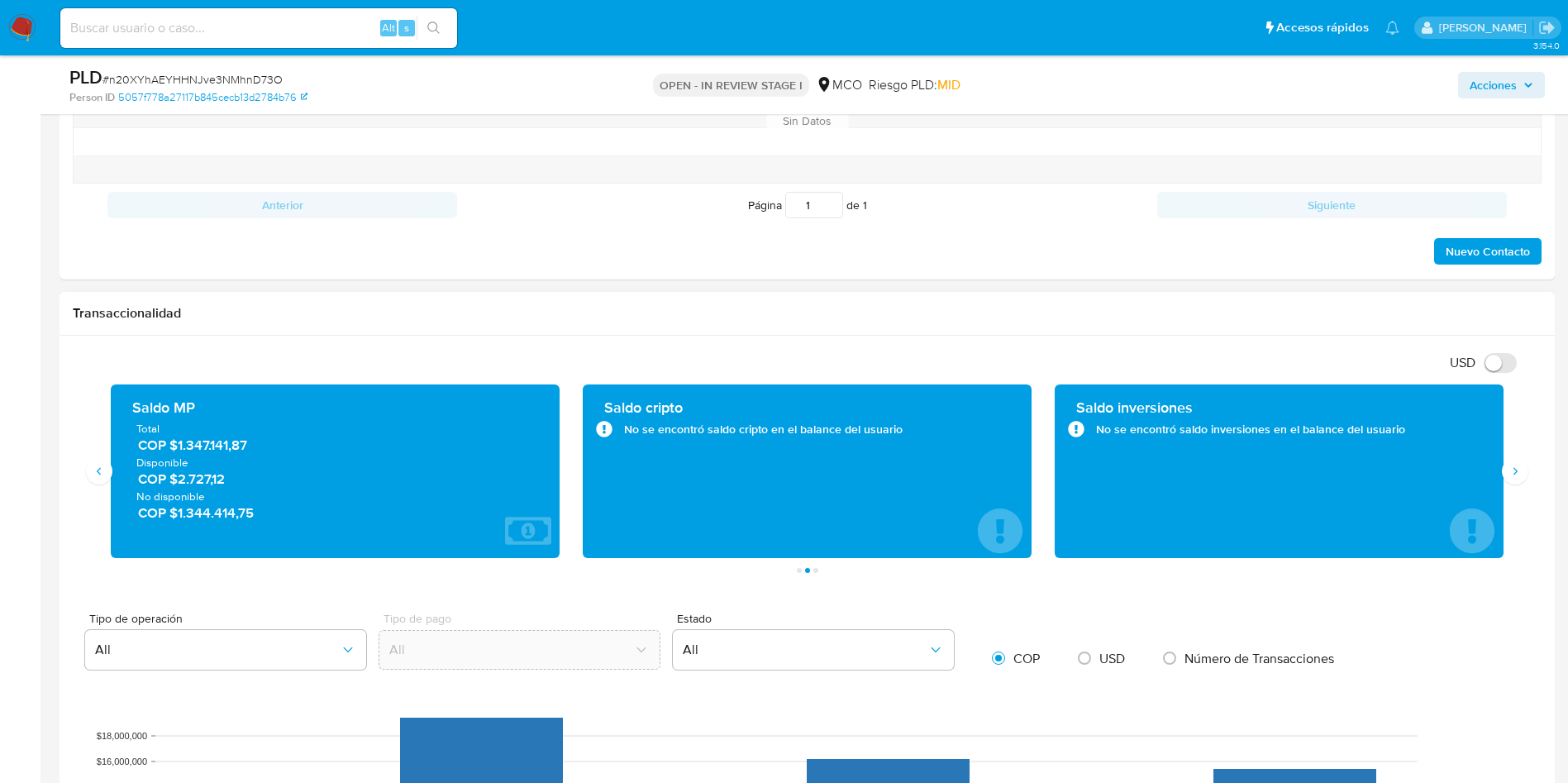
click at [208, 518] on span "COP $1.344.414,75" at bounding box center [336, 513] width 396 height 19
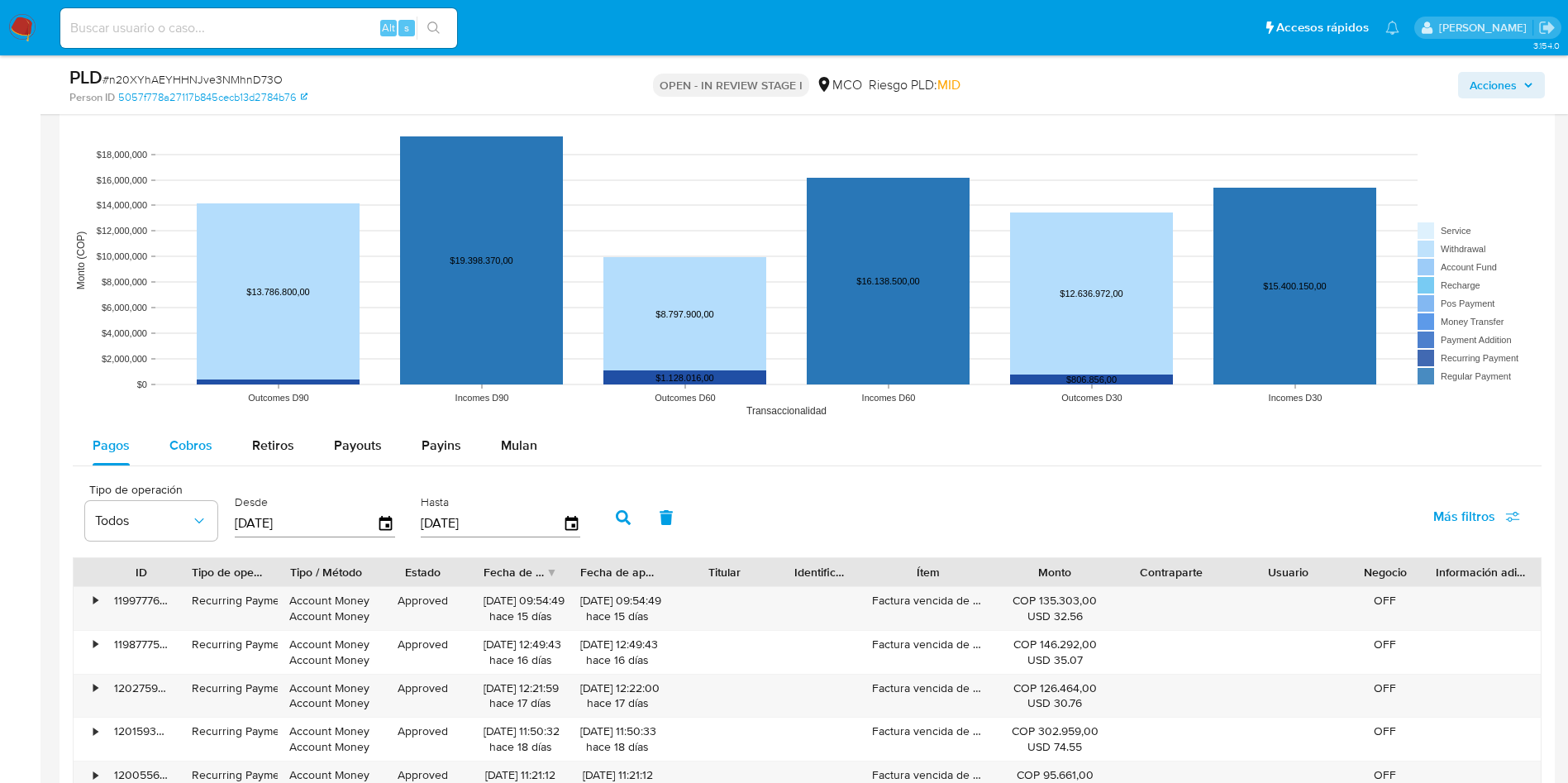
scroll to position [1861, 0]
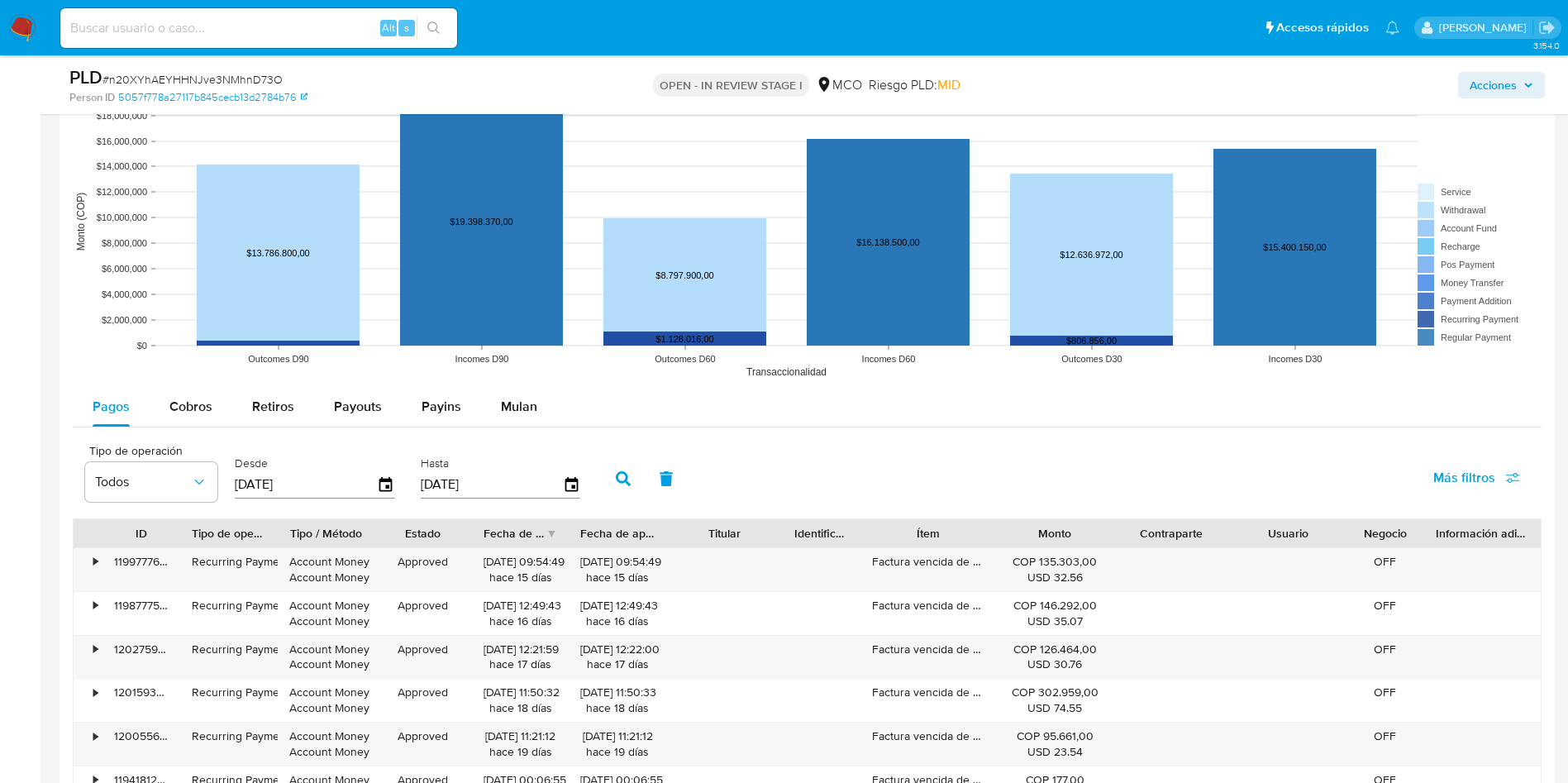
click at [190, 371] on rect at bounding box center [808, 221] width 1469 height 331
click at [190, 416] on div "Cobros" at bounding box center [191, 407] width 43 height 40
select select "10"
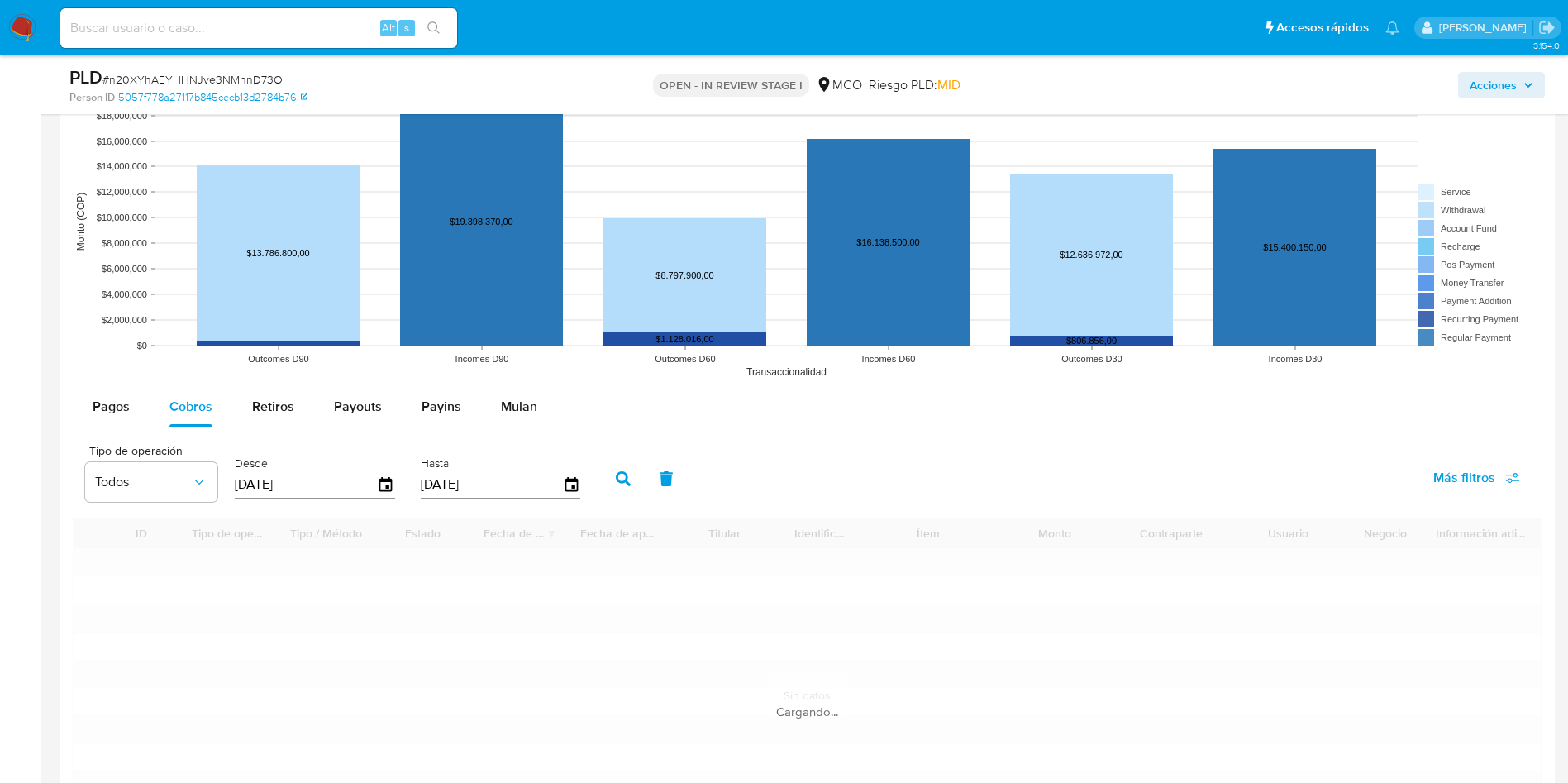
click at [946, 448] on div "Tipo de operación Todos Desde 18/05/2025 Hasta 15/08/2025 Más filtros" at bounding box center [808, 477] width 1469 height 83
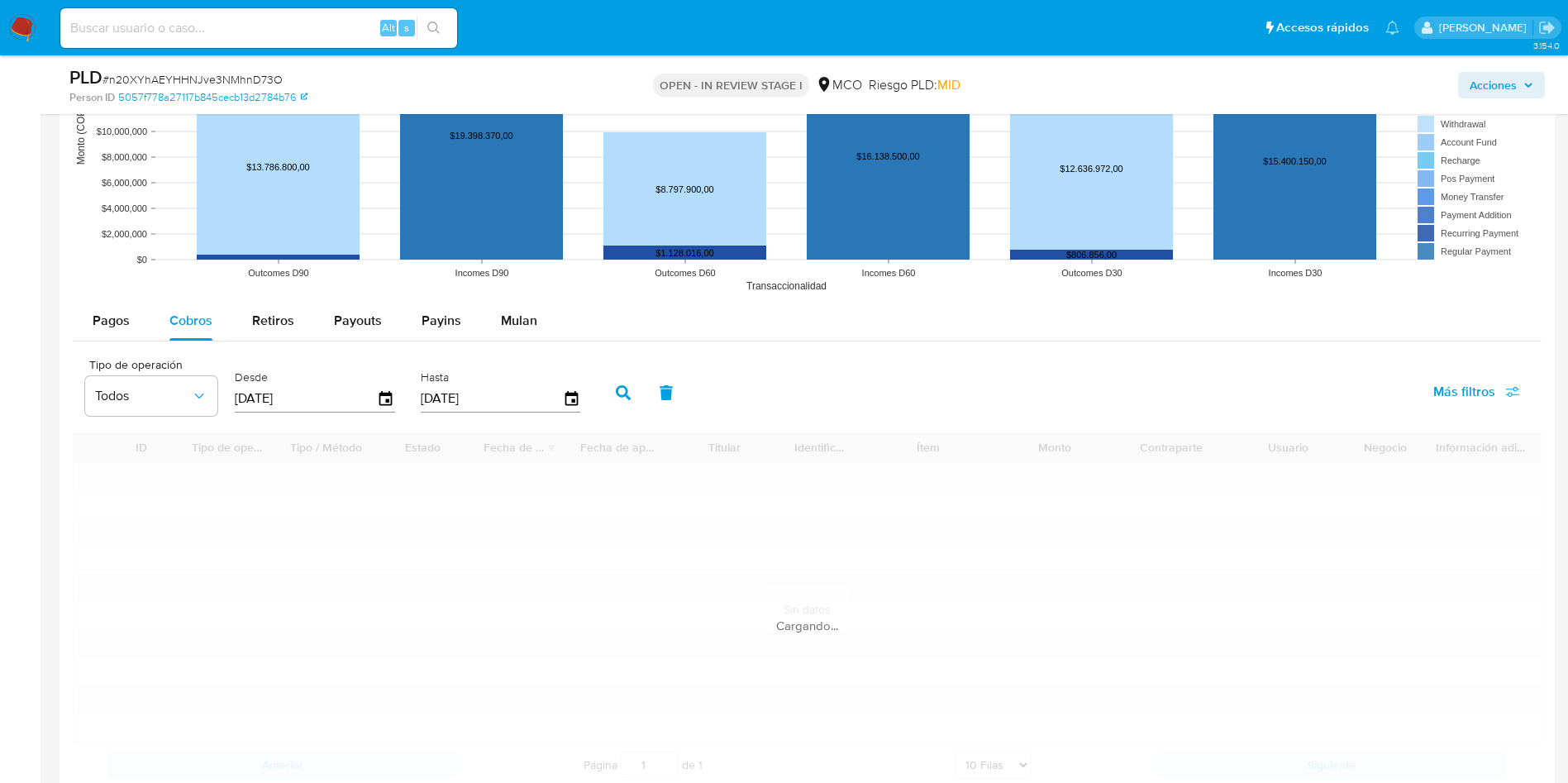
scroll to position [1985, 0]
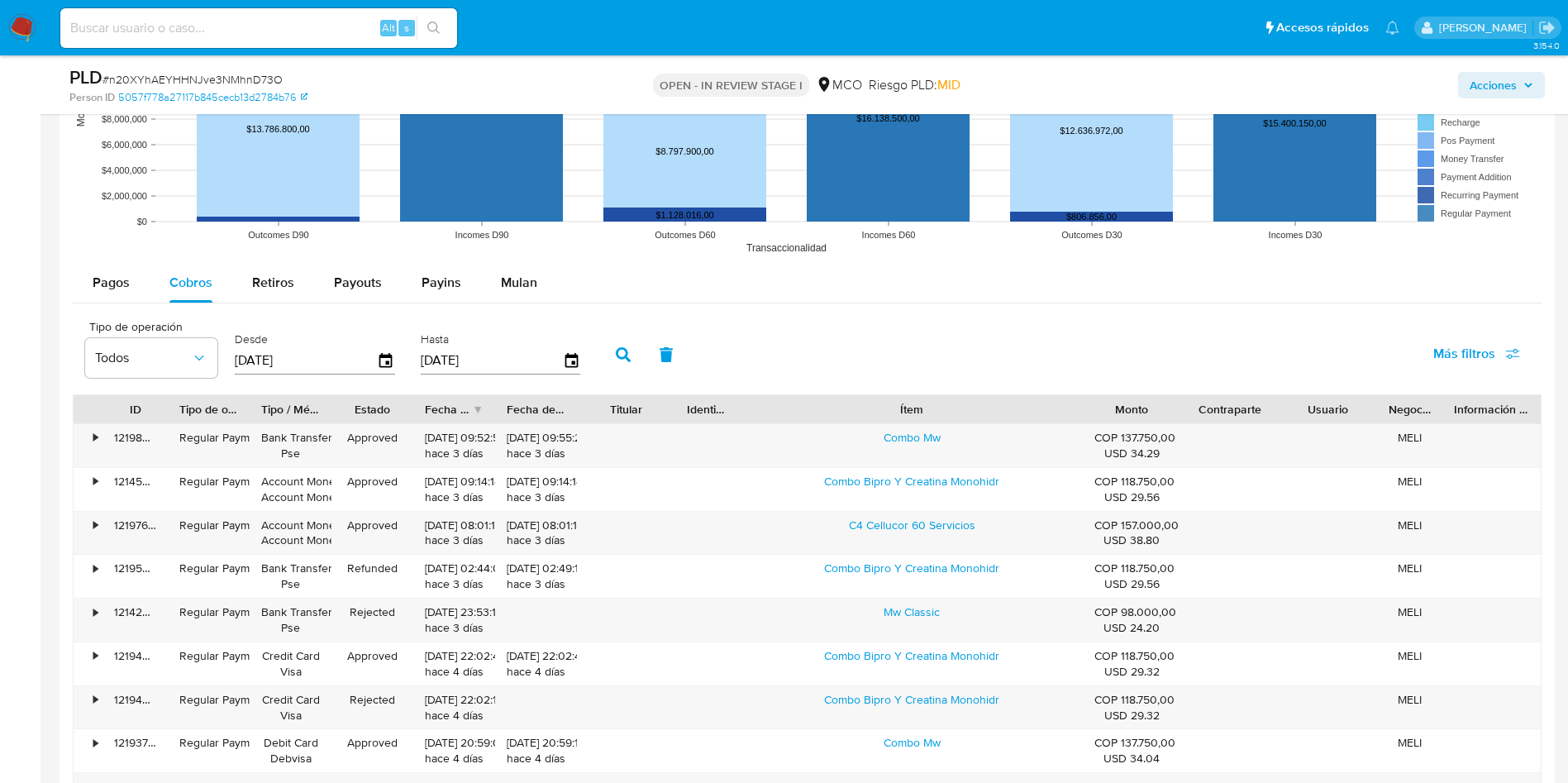
drag, startPoint x: 1001, startPoint y: 416, endPoint x: 1208, endPoint y: 404, distance: 207.3
click at [1208, 404] on div "ID Tipo de operación Tipo / Método Estado Fecha de creación Fecha de aprobación…" at bounding box center [808, 409] width 1467 height 29
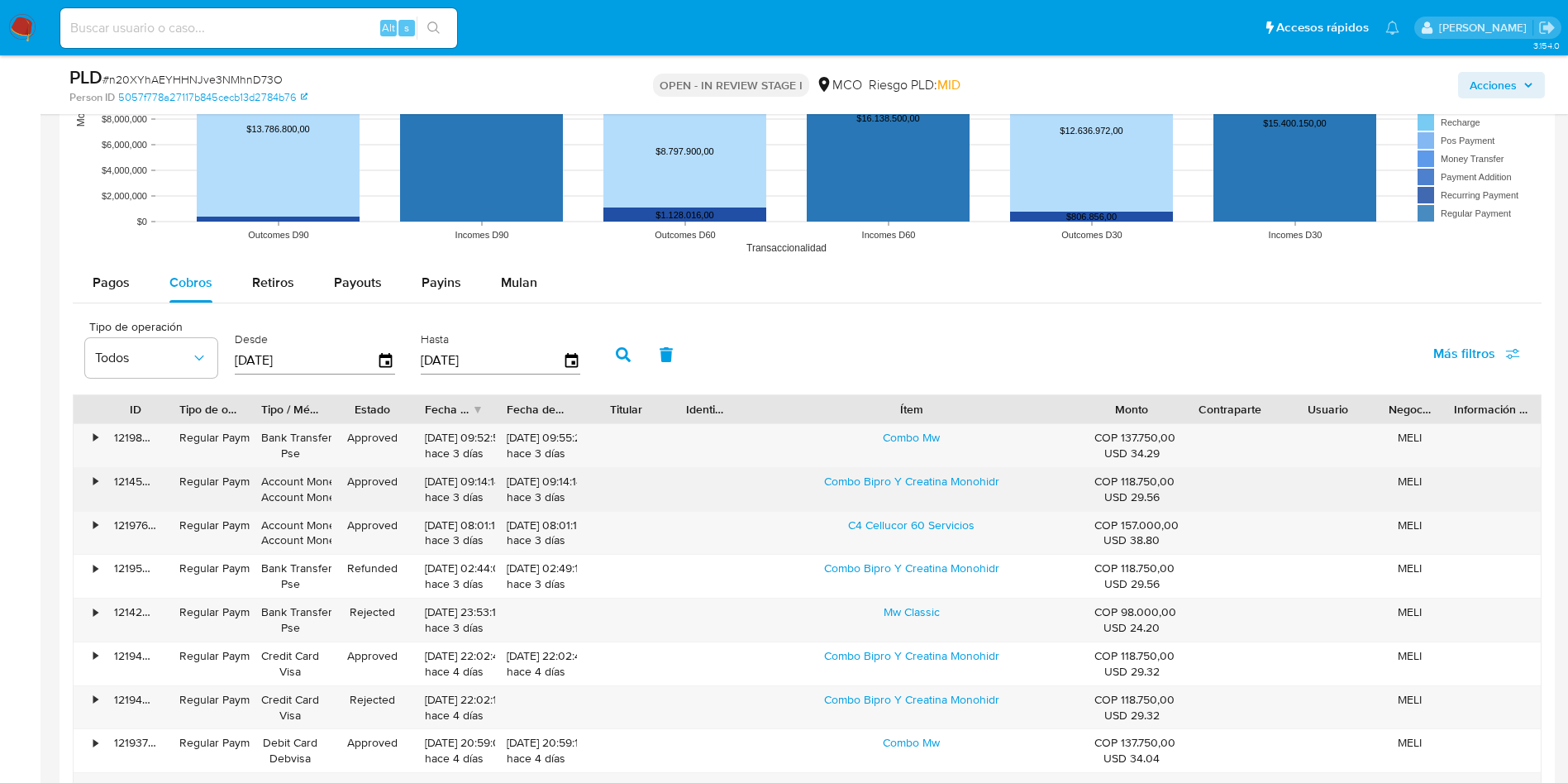
click at [818, 485] on div "Combo Bipro Y Creatina Monohidr" at bounding box center [911, 490] width 343 height 43
drag, startPoint x: 818, startPoint y: 485, endPoint x: 1031, endPoint y: 485, distance: 213.0
click at [1031, 485] on div "Combo Bipro Y Creatina Monohidr" at bounding box center [911, 490] width 343 height 43
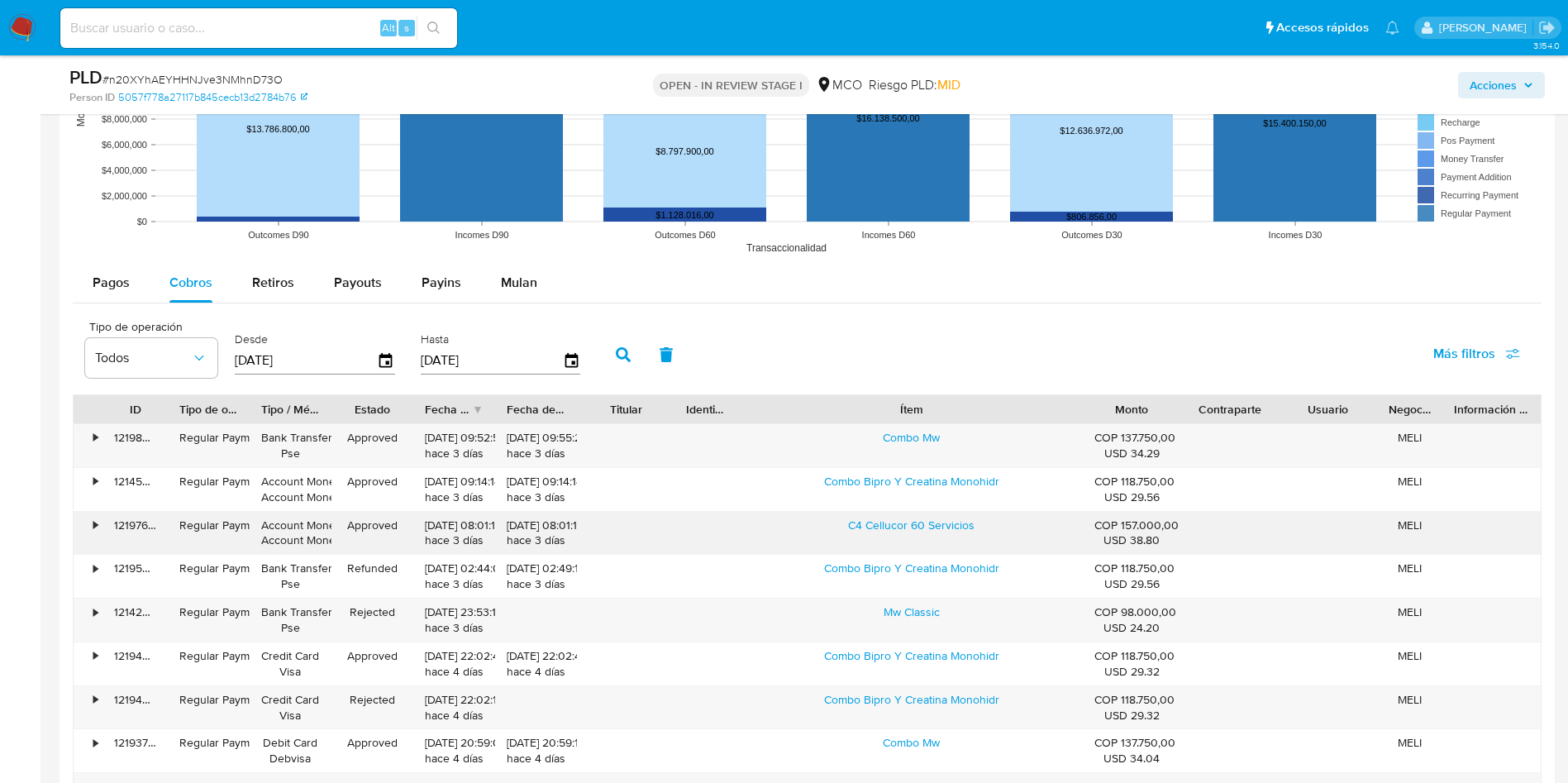
drag, startPoint x: 780, startPoint y: 526, endPoint x: 1020, endPoint y: 538, distance: 240.3
click at [1020, 538] on div "C4 Cellucor 60 Servicios" at bounding box center [911, 533] width 343 height 43
drag, startPoint x: 861, startPoint y: 612, endPoint x: 958, endPoint y: 613, distance: 97.0
click at [958, 613] on div "Mw Classic" at bounding box center [911, 620] width 343 height 43
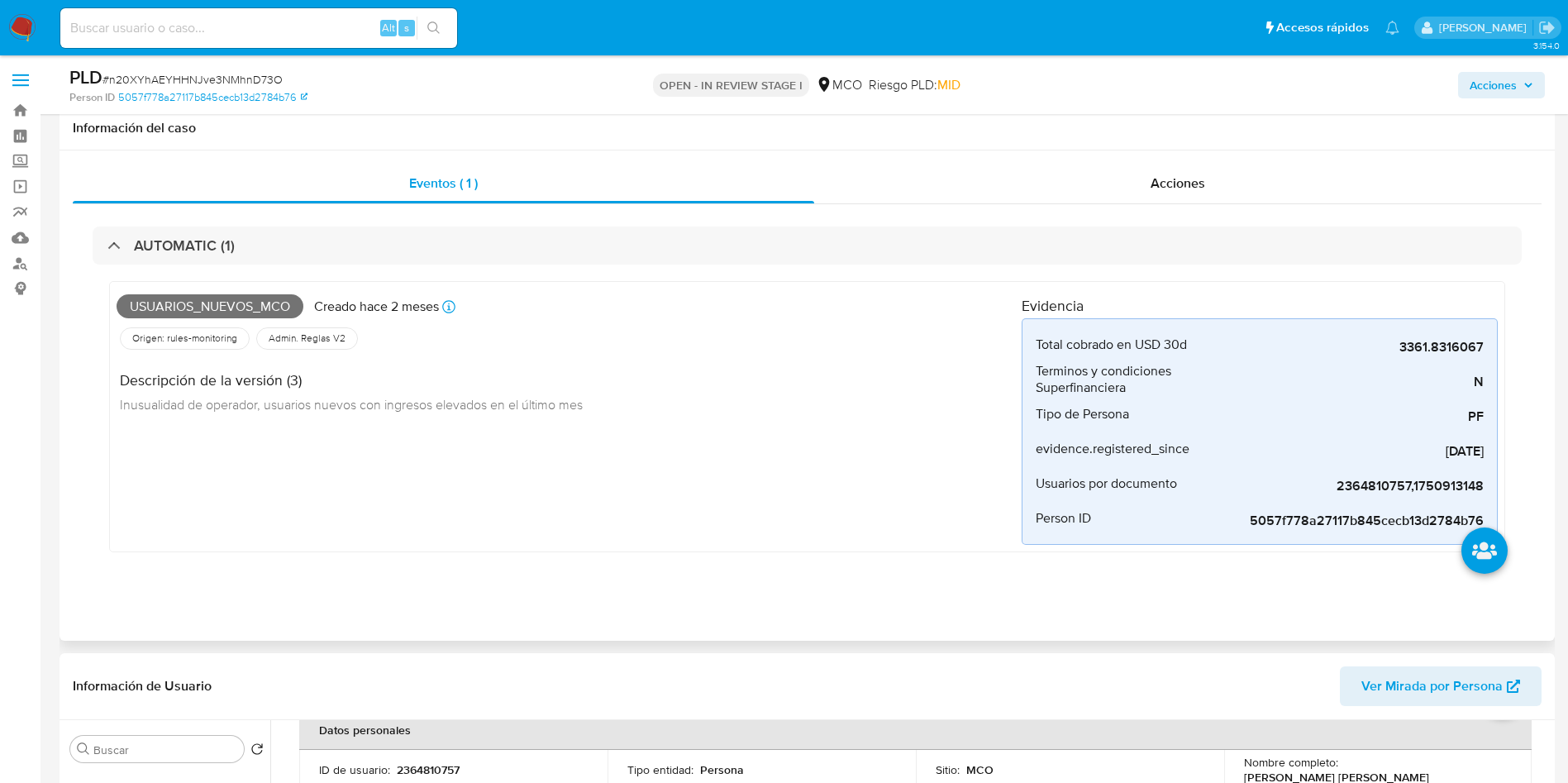
scroll to position [0, 0]
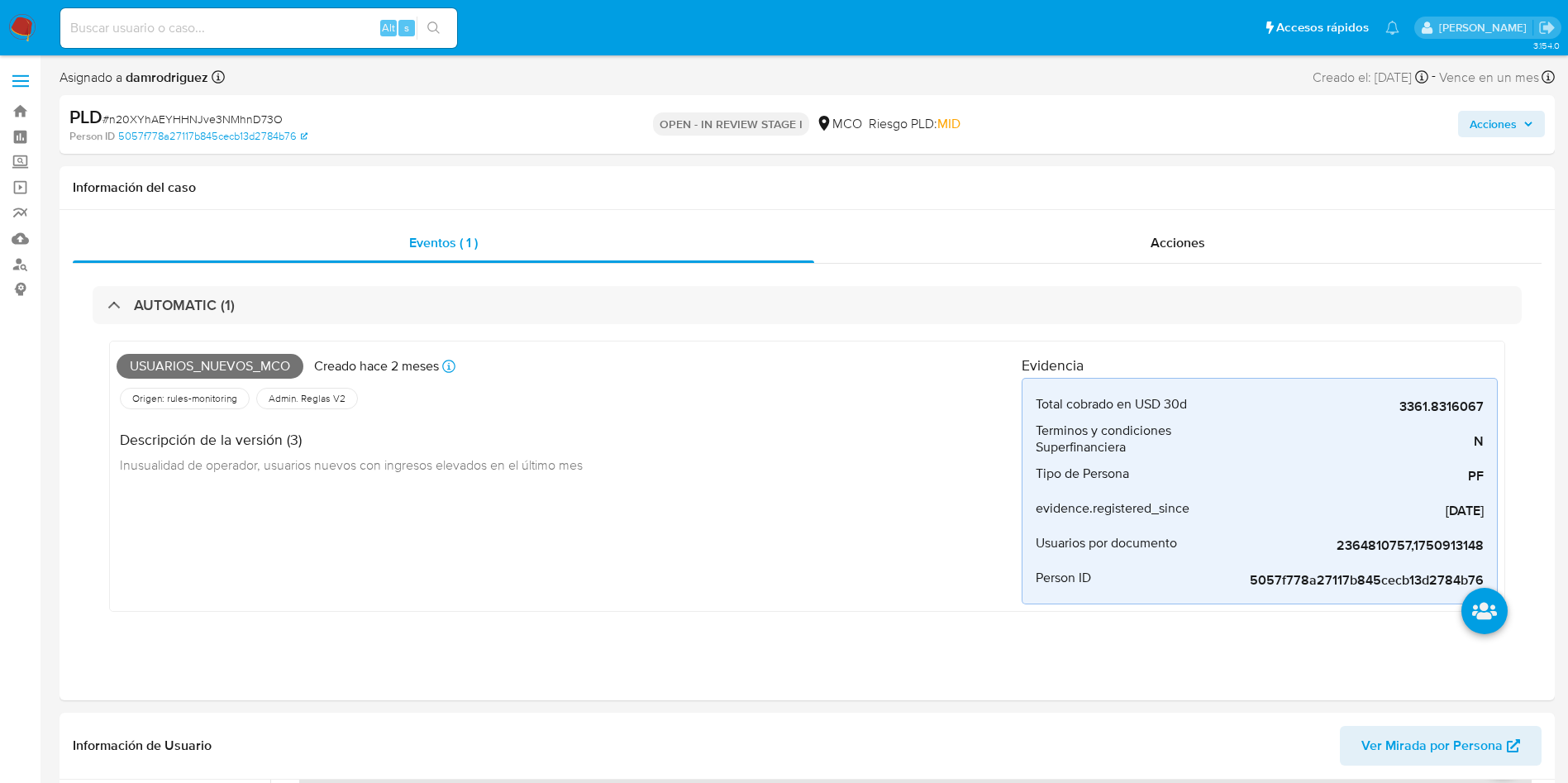
click at [321, 24] on input at bounding box center [259, 28] width 397 height 21
paste input "1188576157"
type input "1188576157"
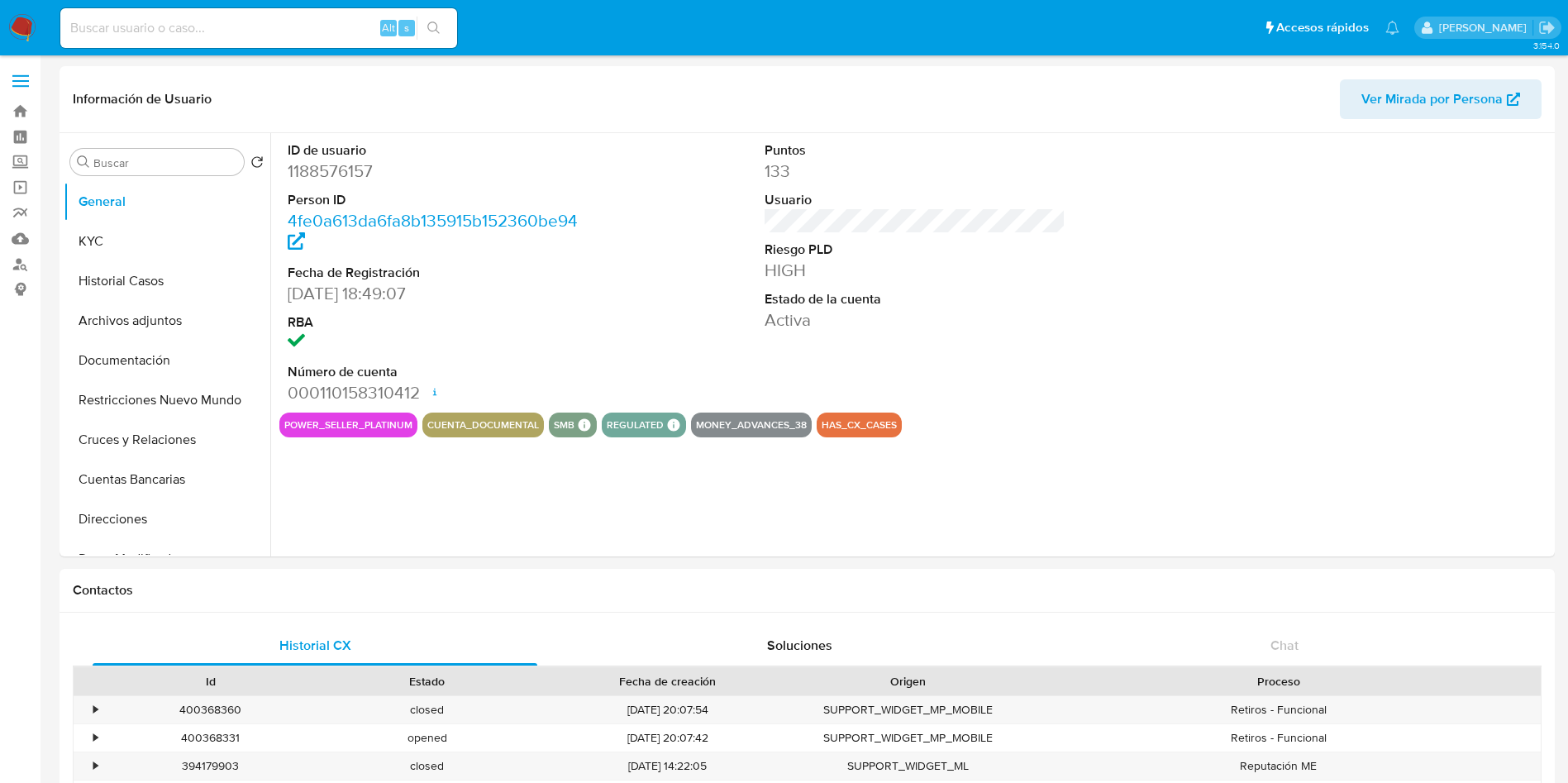
select select "10"
click at [116, 256] on button "KYC" at bounding box center [160, 242] width 193 height 40
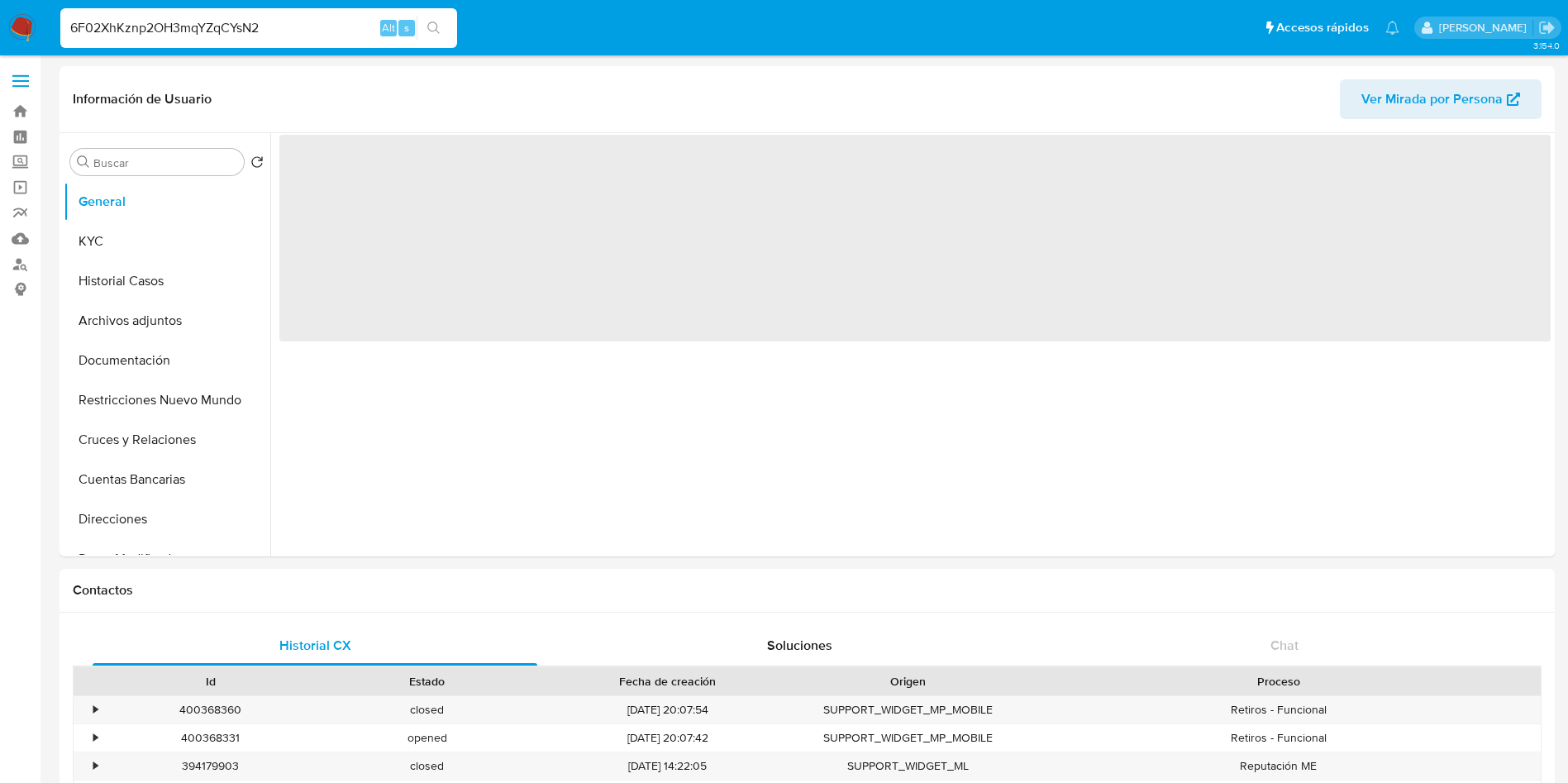
type input "6F02XhKznp2OH3mqYZqCYsN2"
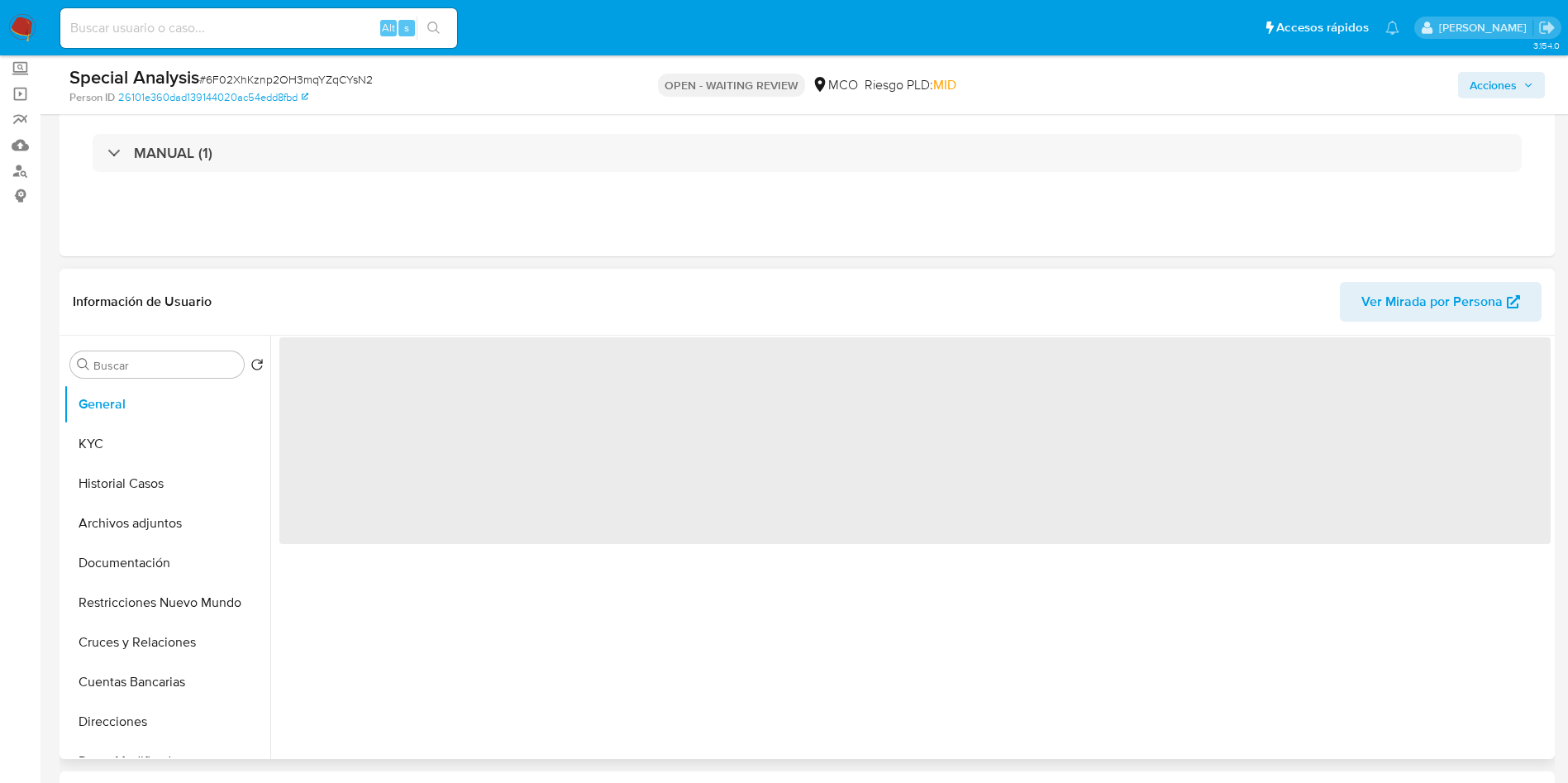
scroll to position [248, 0]
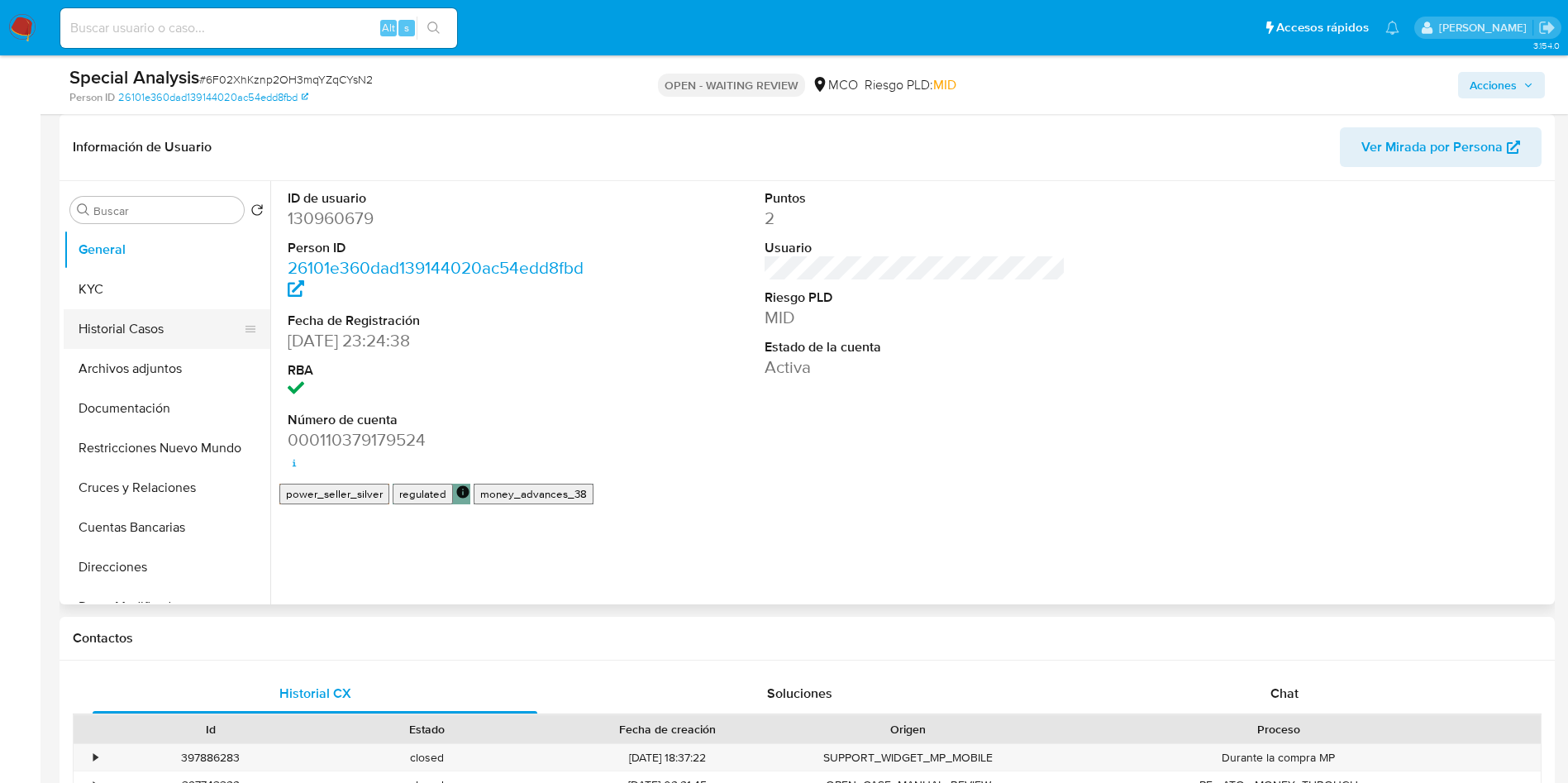
select select "10"
click at [119, 326] on button "Historial Casos" at bounding box center [160, 329] width 193 height 40
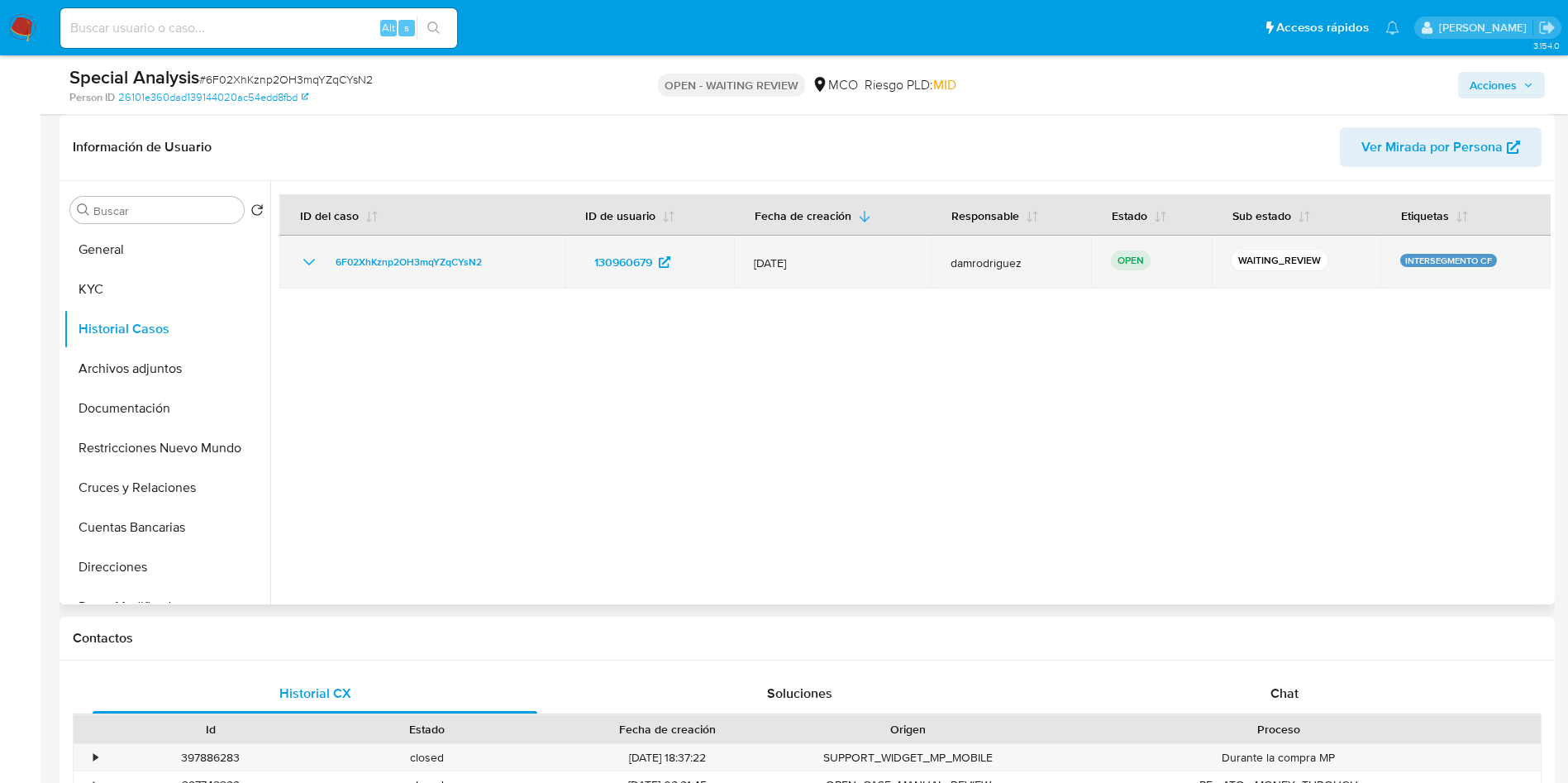
click at [307, 263] on icon "Mostrar/Ocultar" at bounding box center [309, 262] width 20 height 20
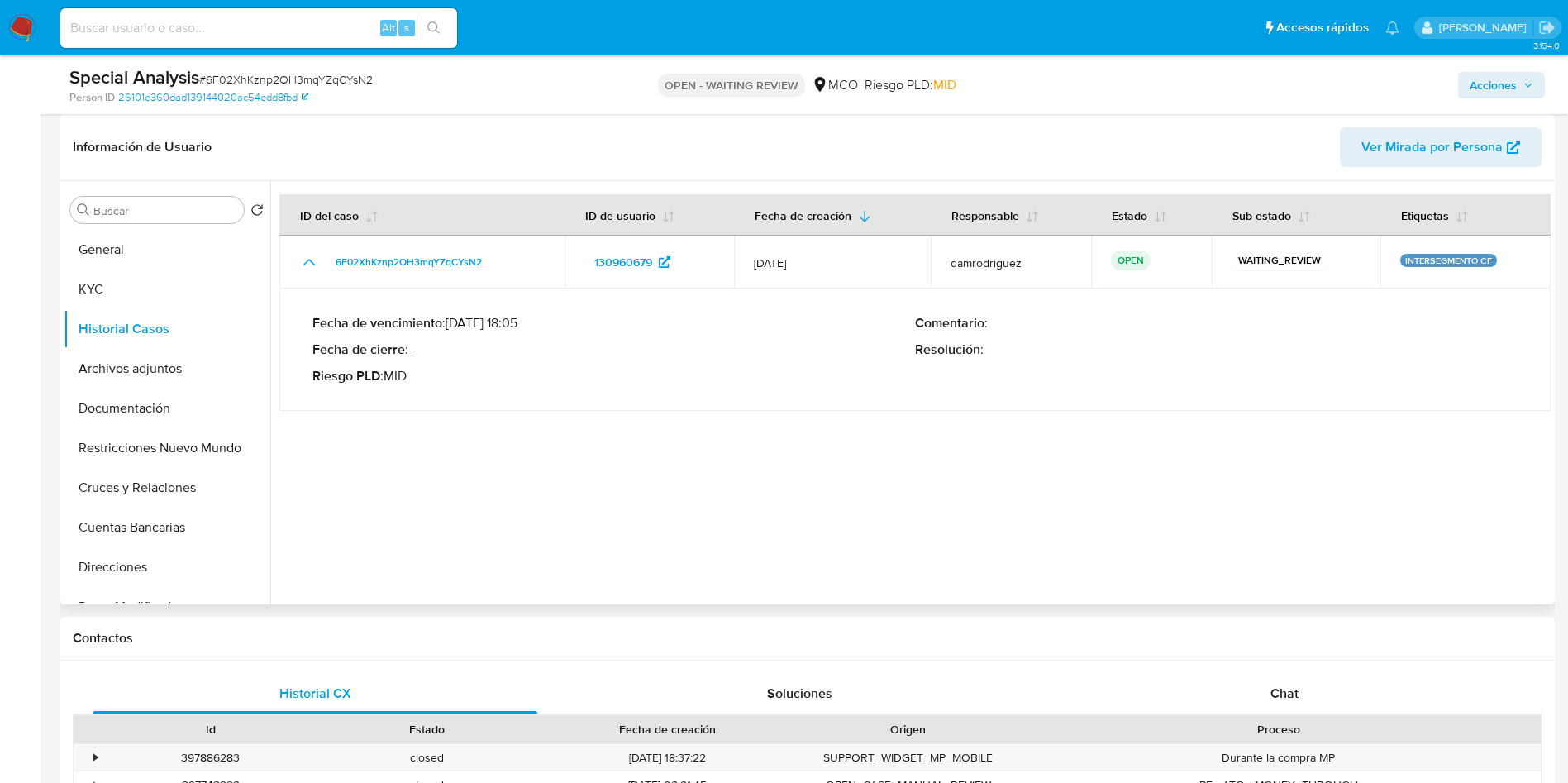
click at [734, 415] on div at bounding box center [910, 392] width 1280 height 424
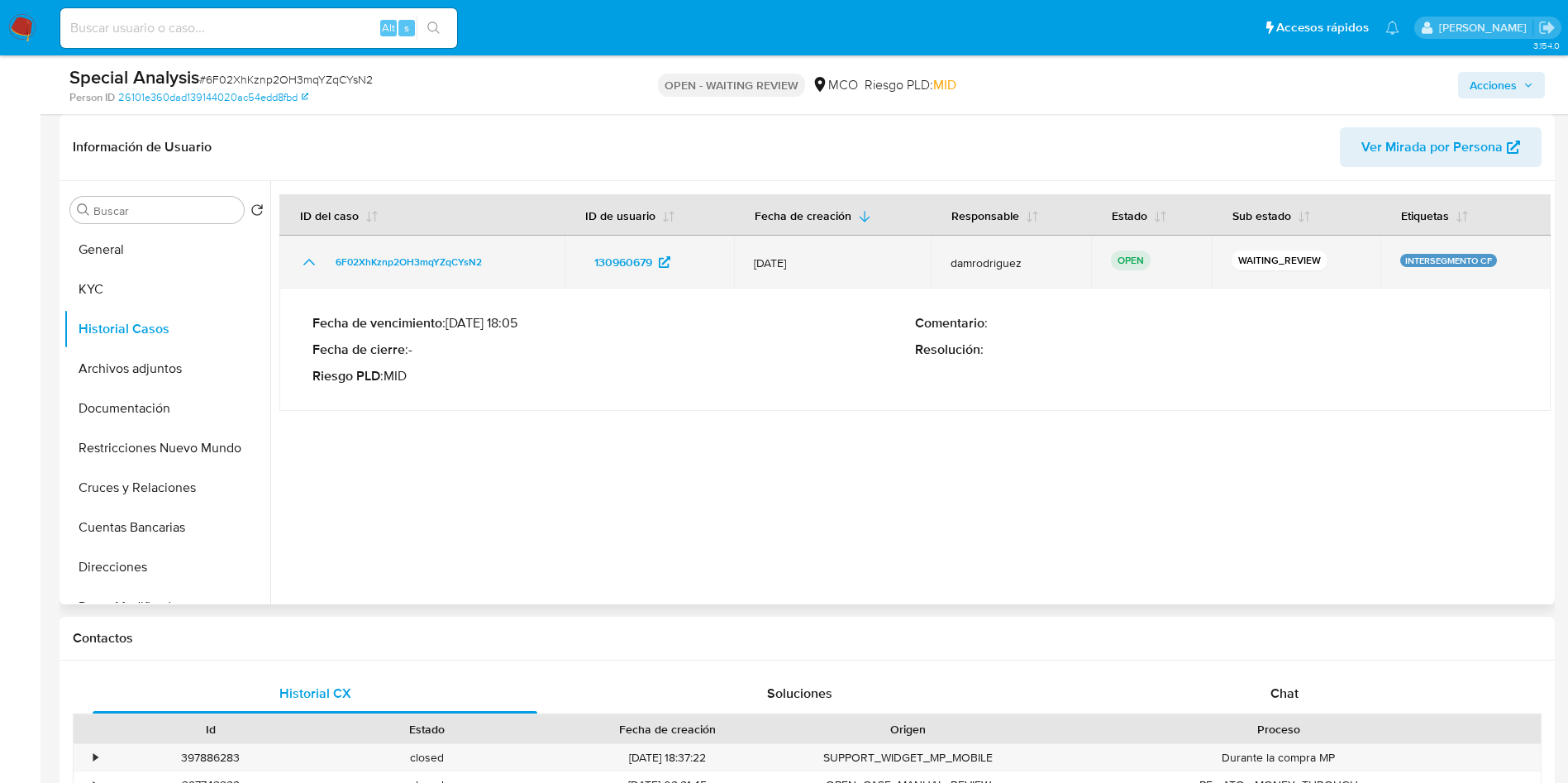
click at [307, 255] on icon "Mostrar/Ocultar" at bounding box center [309, 262] width 20 height 20
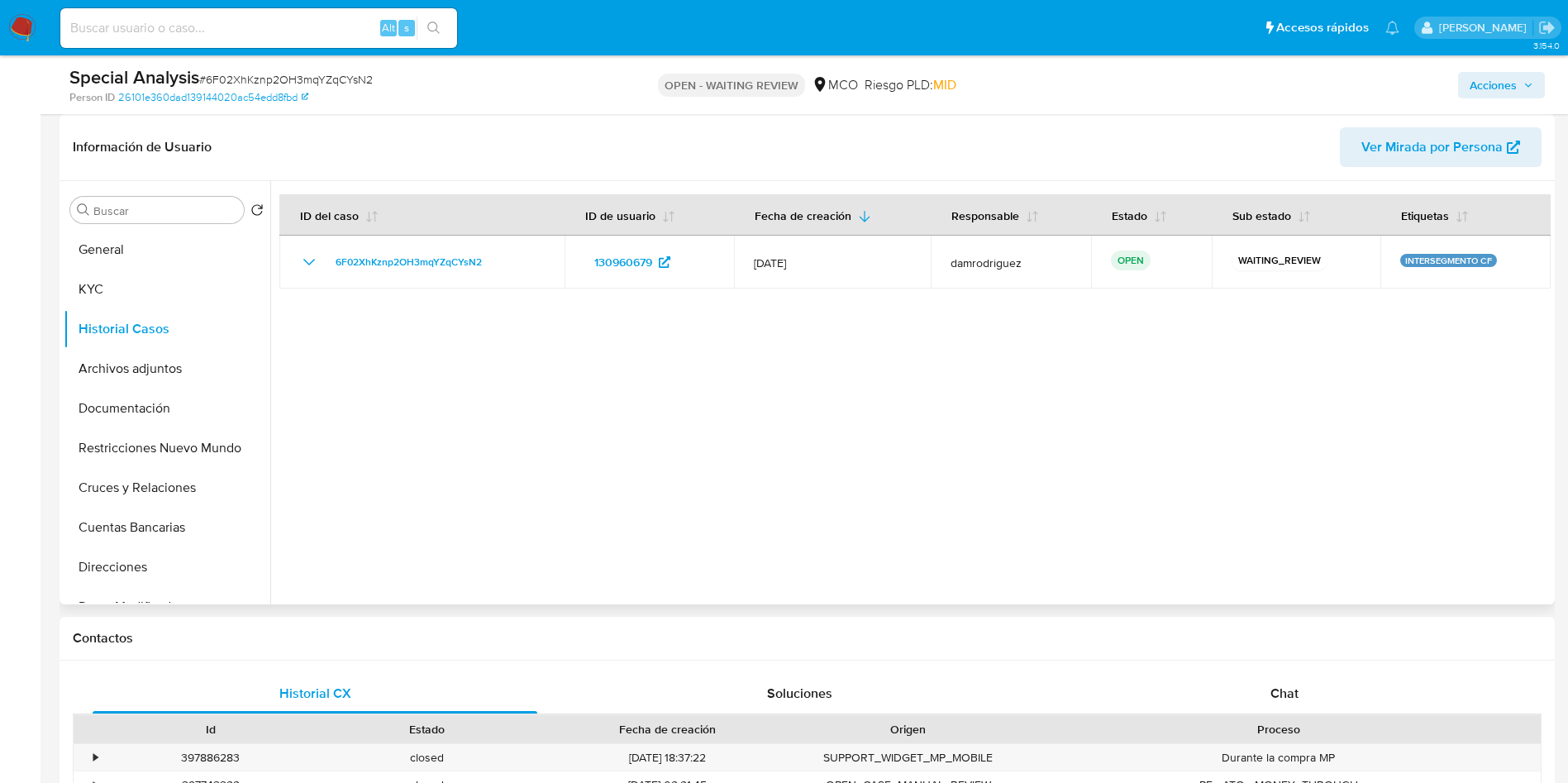
click at [859, 463] on div at bounding box center [910, 392] width 1280 height 424
click at [144, 291] on button "KYC" at bounding box center [160, 289] width 193 height 40
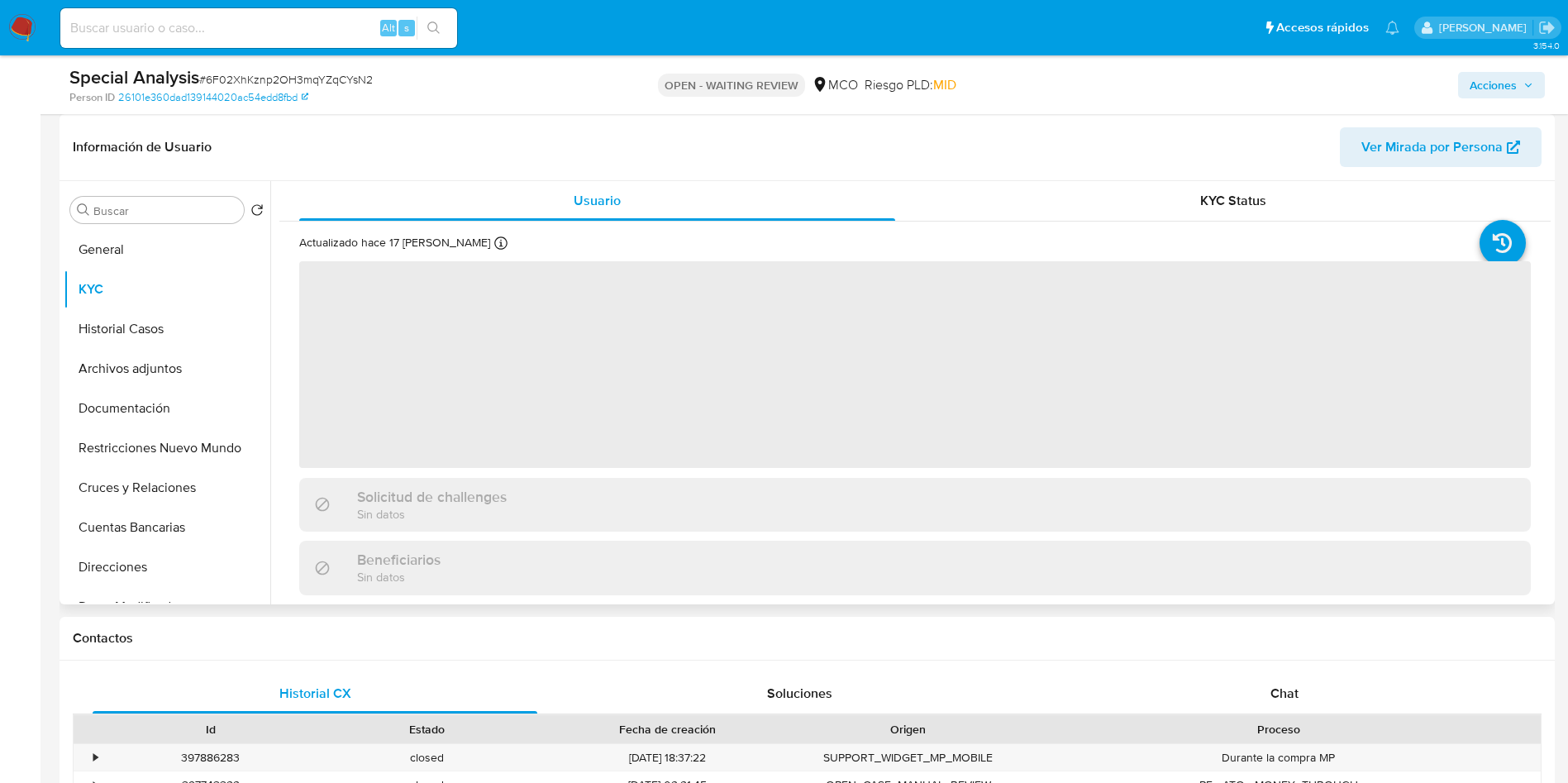
click at [506, 142] on header "Información de Usuario Ver Mirada por Persona" at bounding box center [808, 147] width 1469 height 40
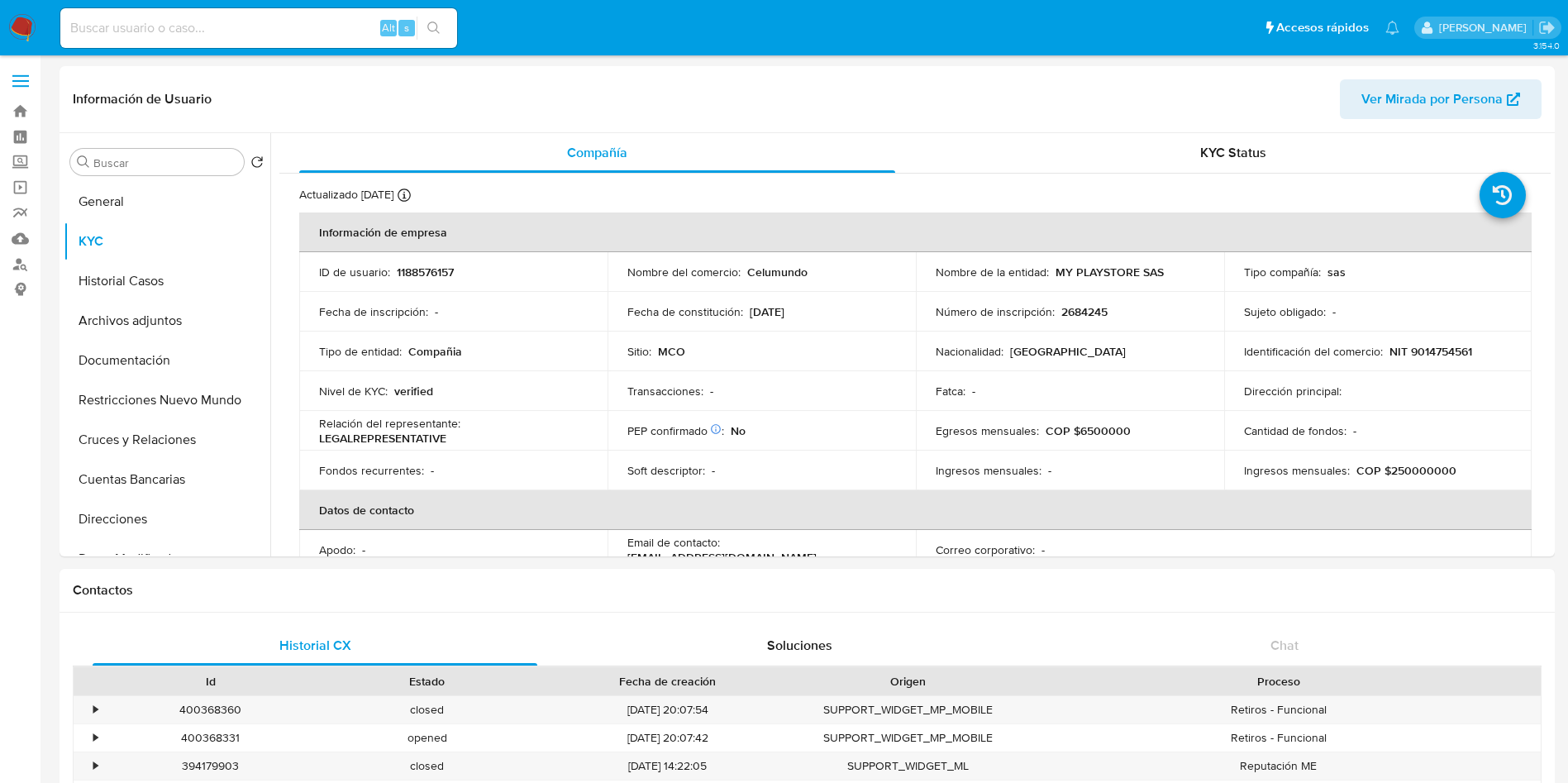
select select "10"
click at [131, 216] on button "General" at bounding box center [167, 202] width 207 height 40
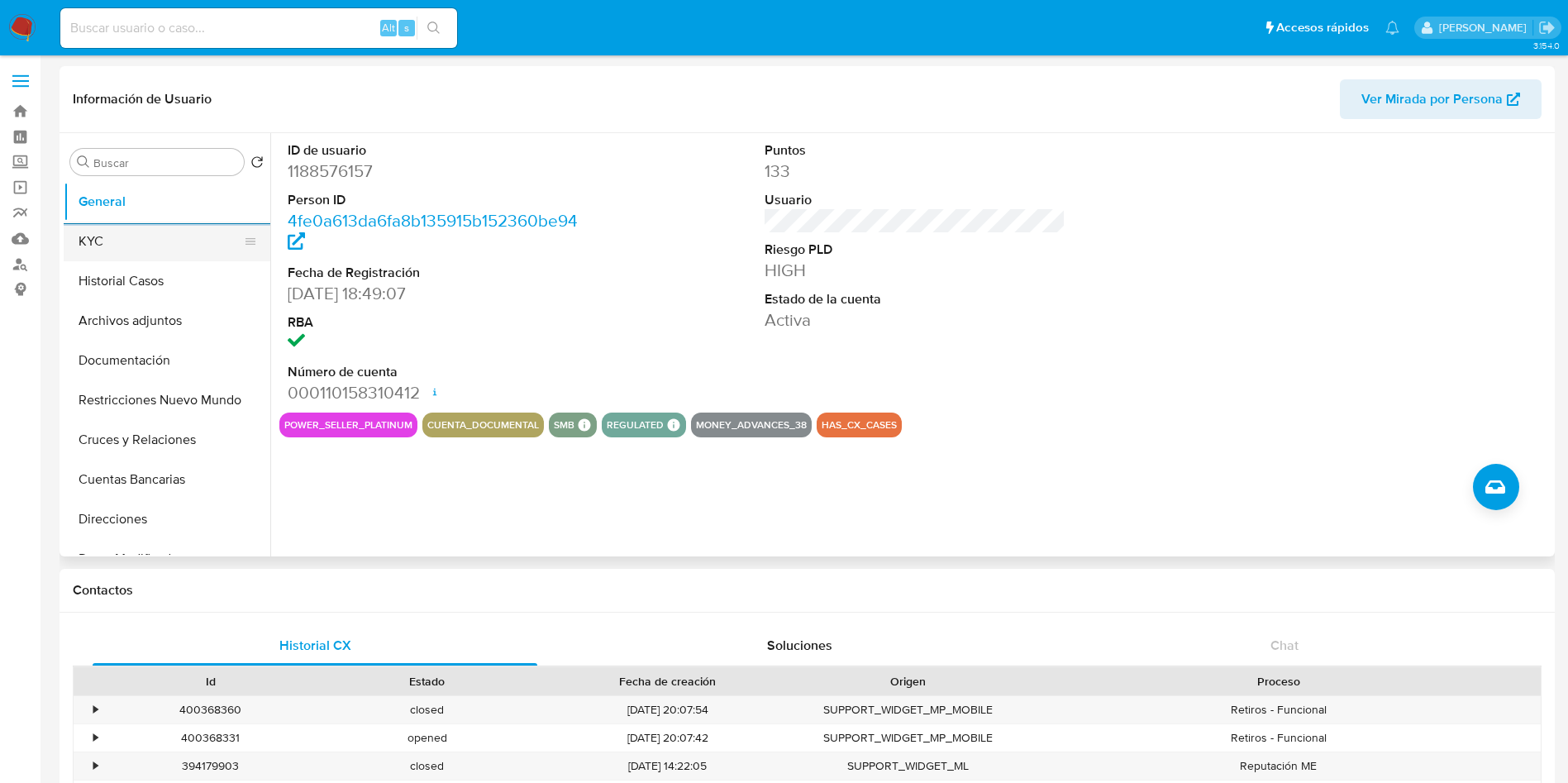
click at [157, 252] on button "KYC" at bounding box center [160, 242] width 193 height 40
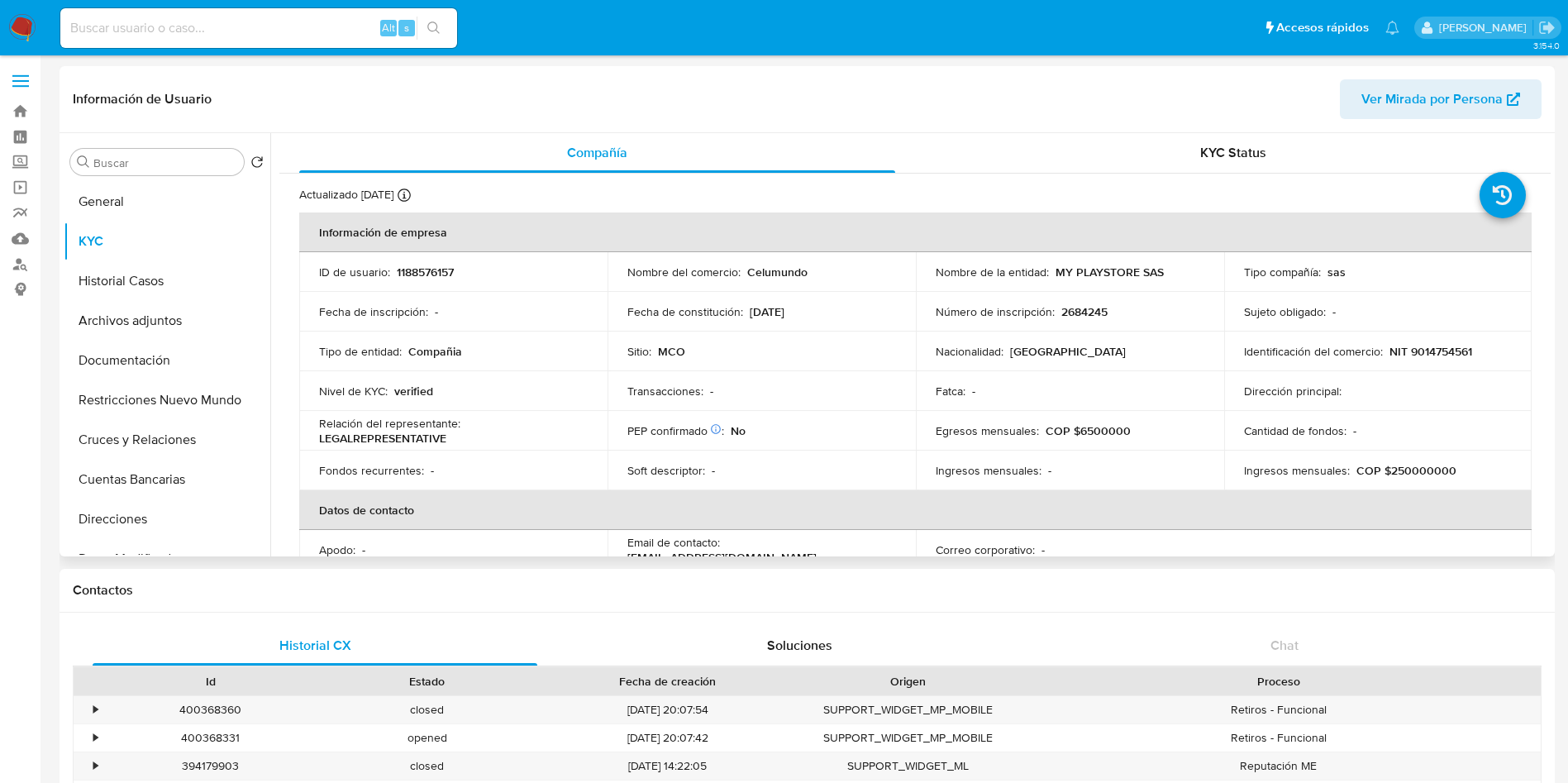
click at [562, 90] on header "Información de Usuario Ver Mirada por Persona" at bounding box center [808, 99] width 1469 height 40
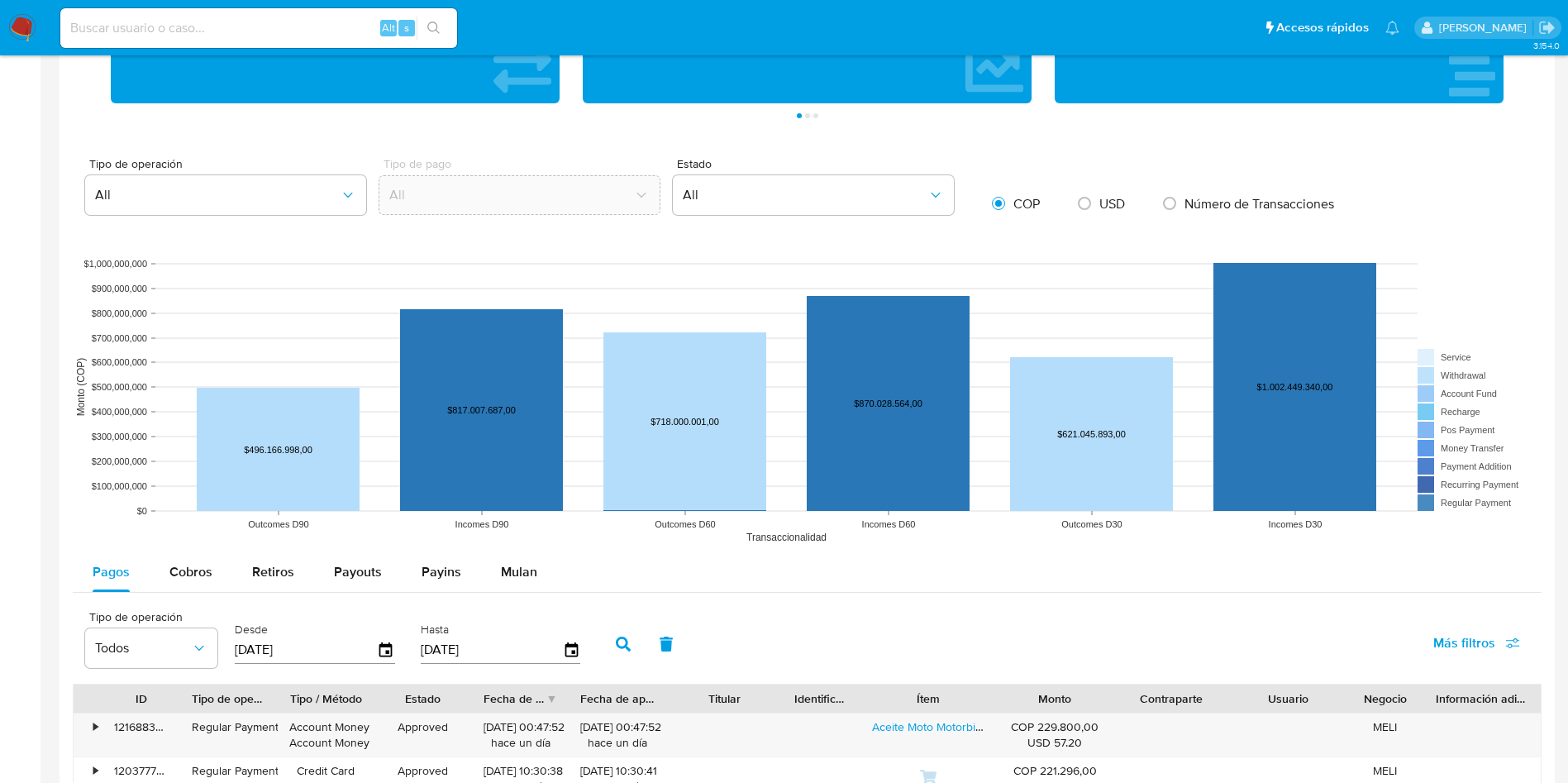
scroll to position [1240, 0]
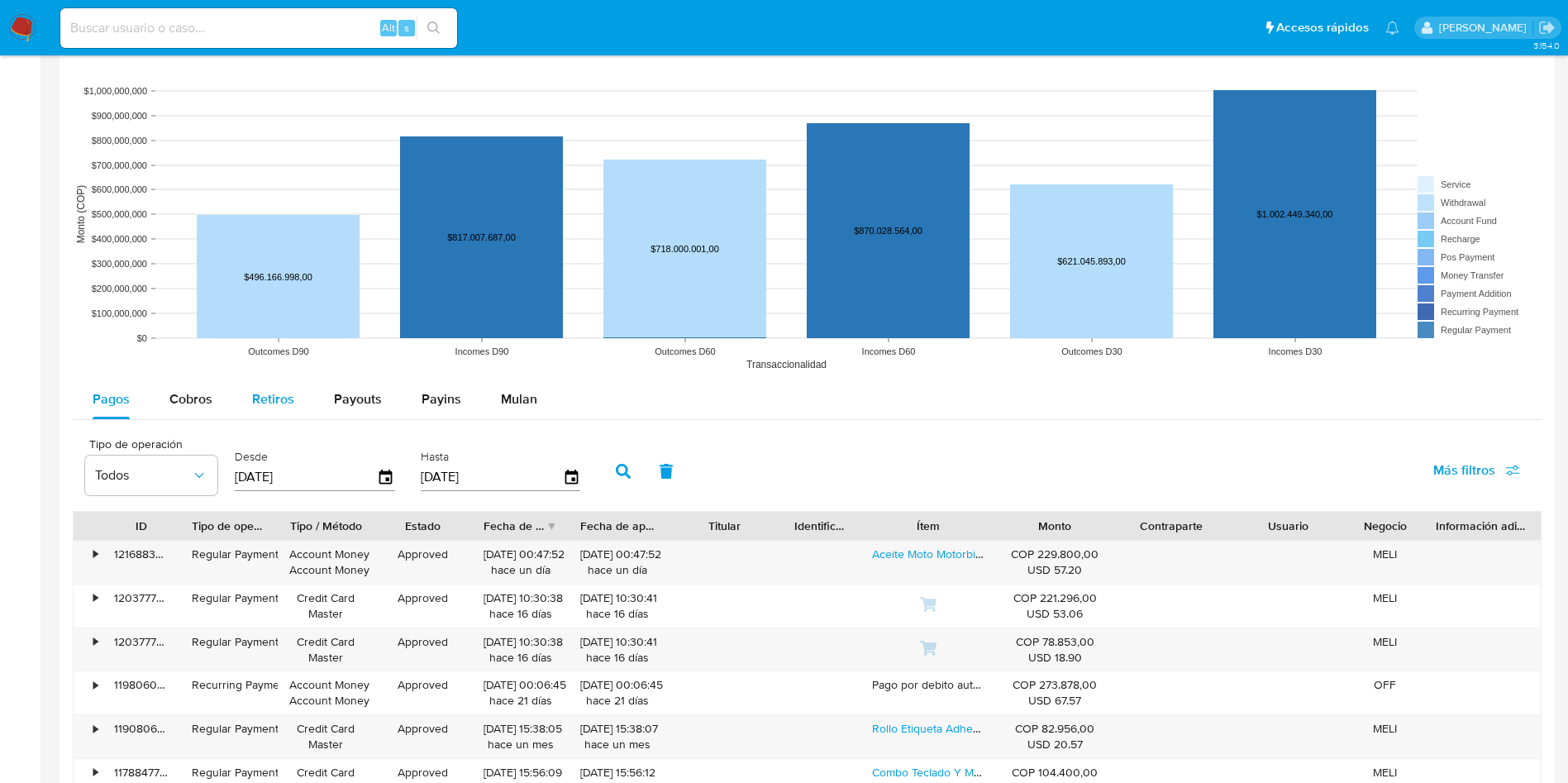
click at [275, 400] on span "Retiros" at bounding box center [273, 399] width 42 height 19
select select "10"
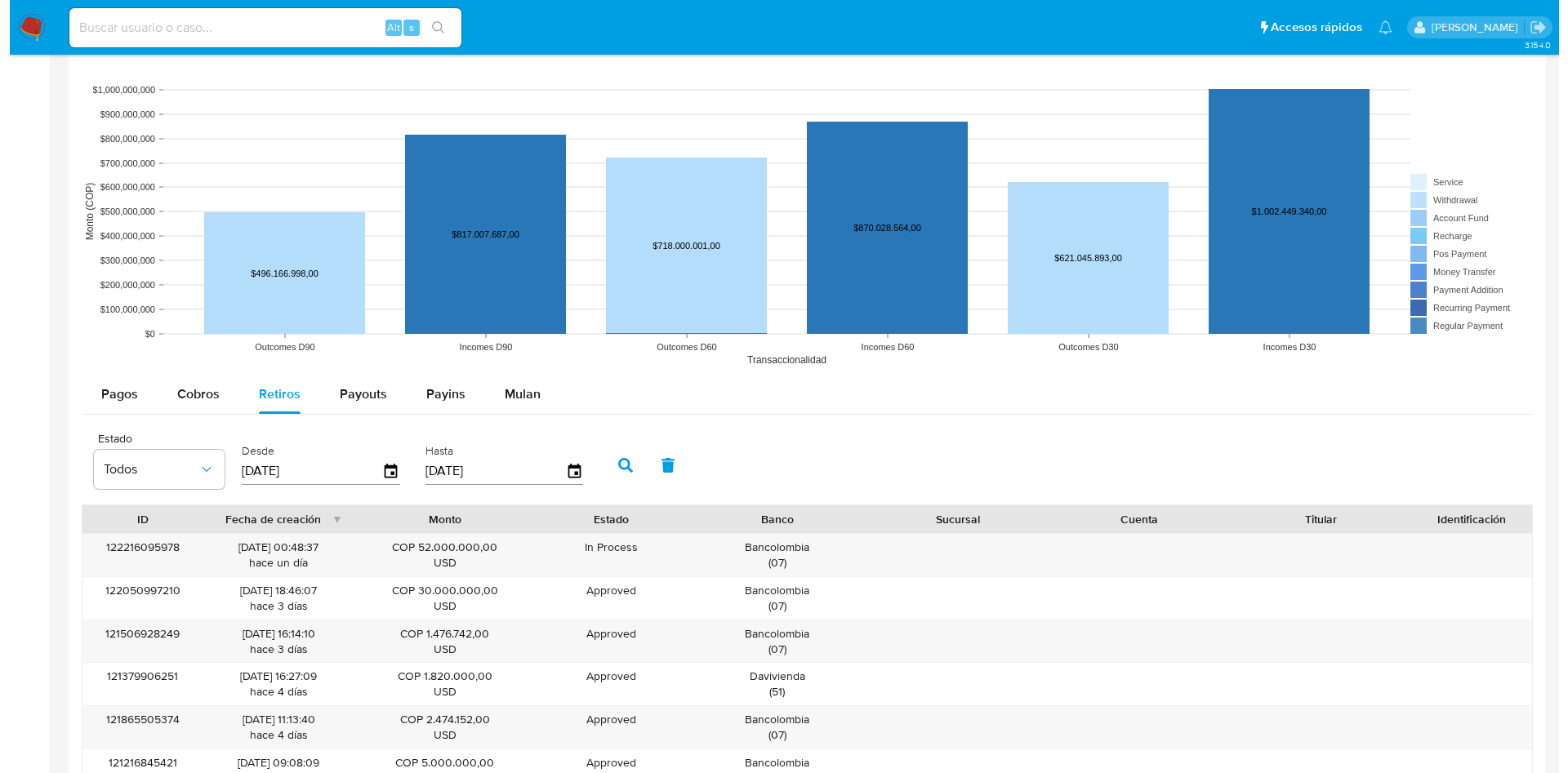
scroll to position [1347, 0]
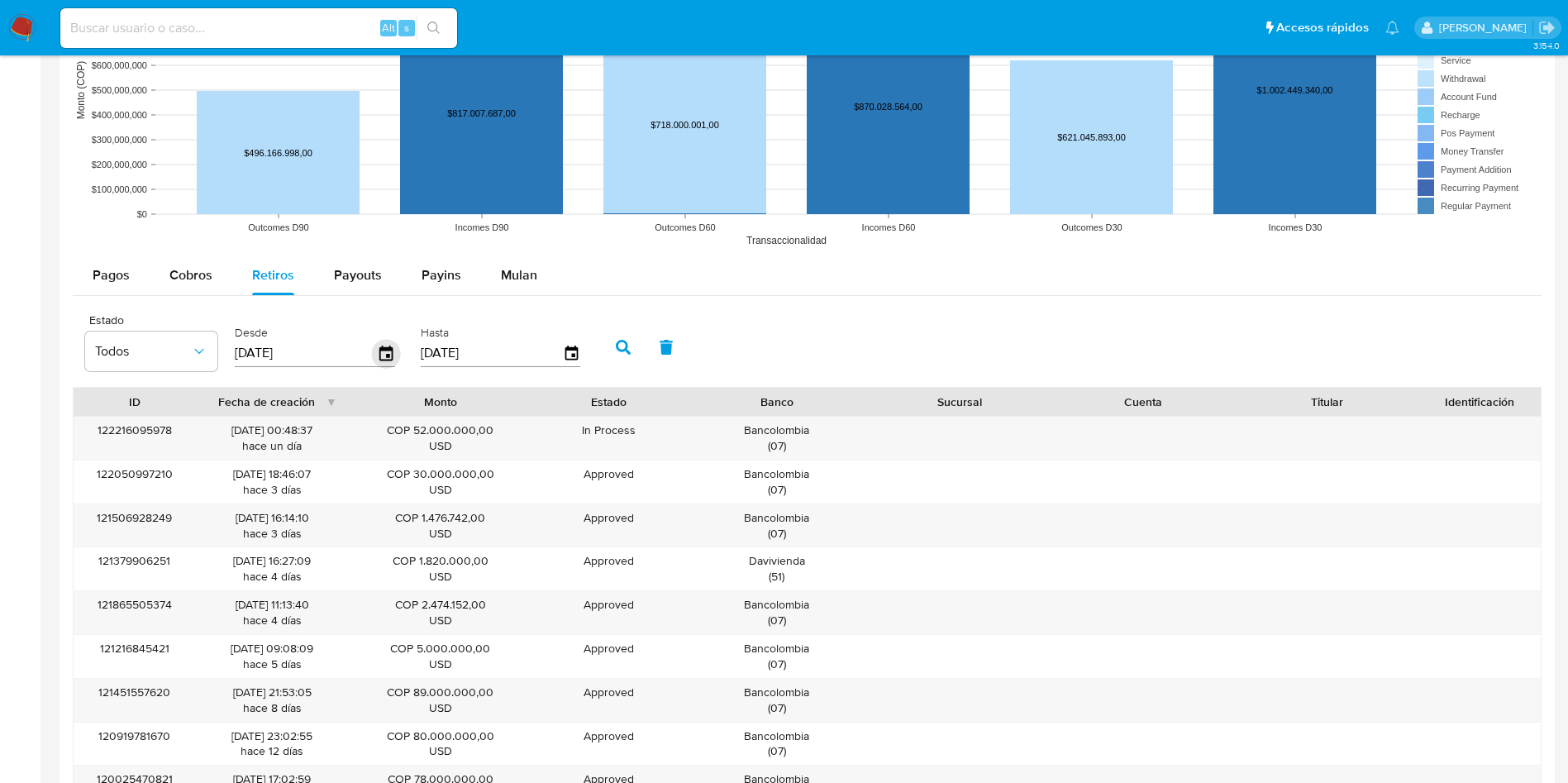
click at [382, 351] on icon "button" at bounding box center [386, 353] width 29 height 29
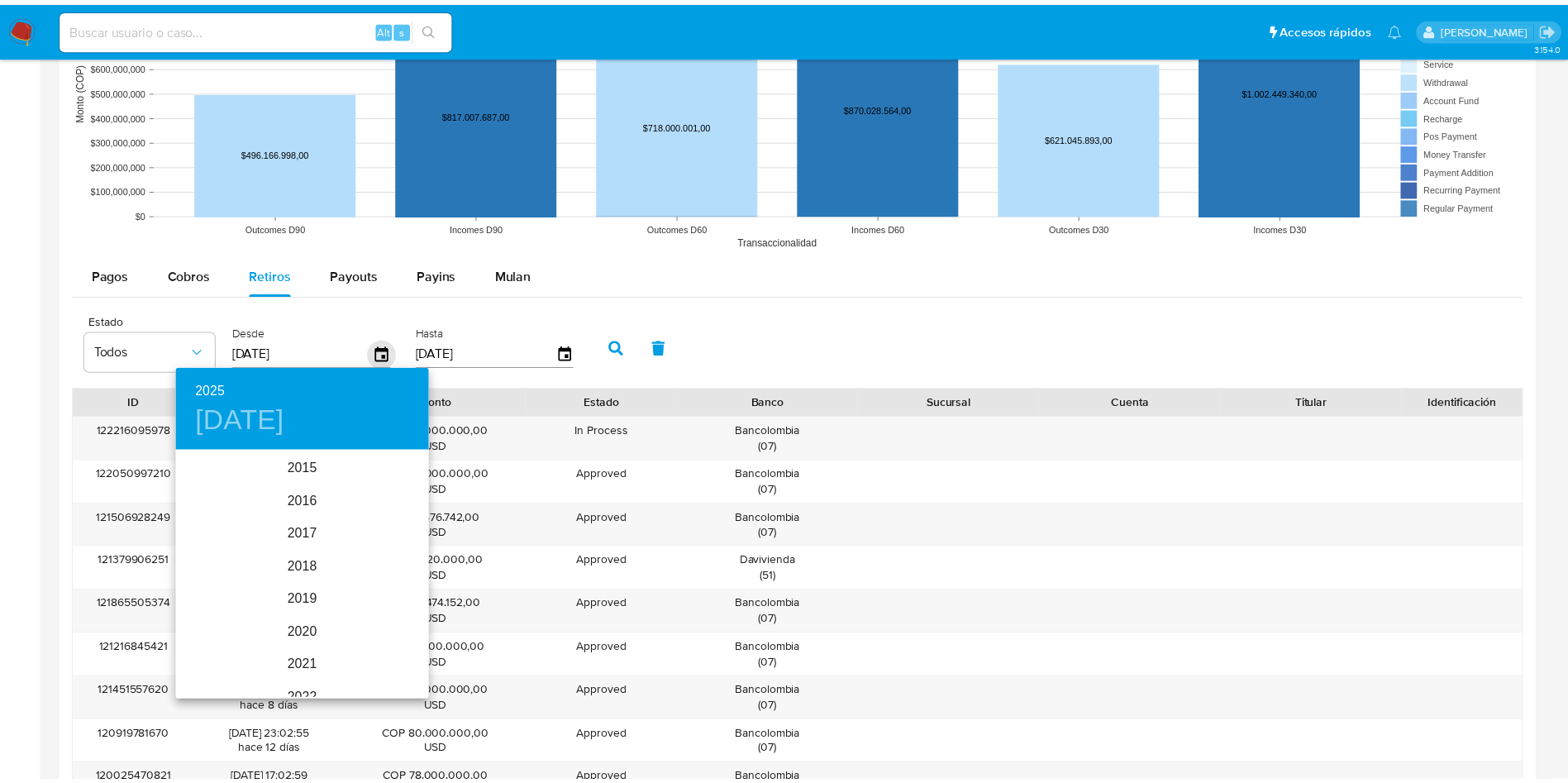
scroll to position [232, 0]
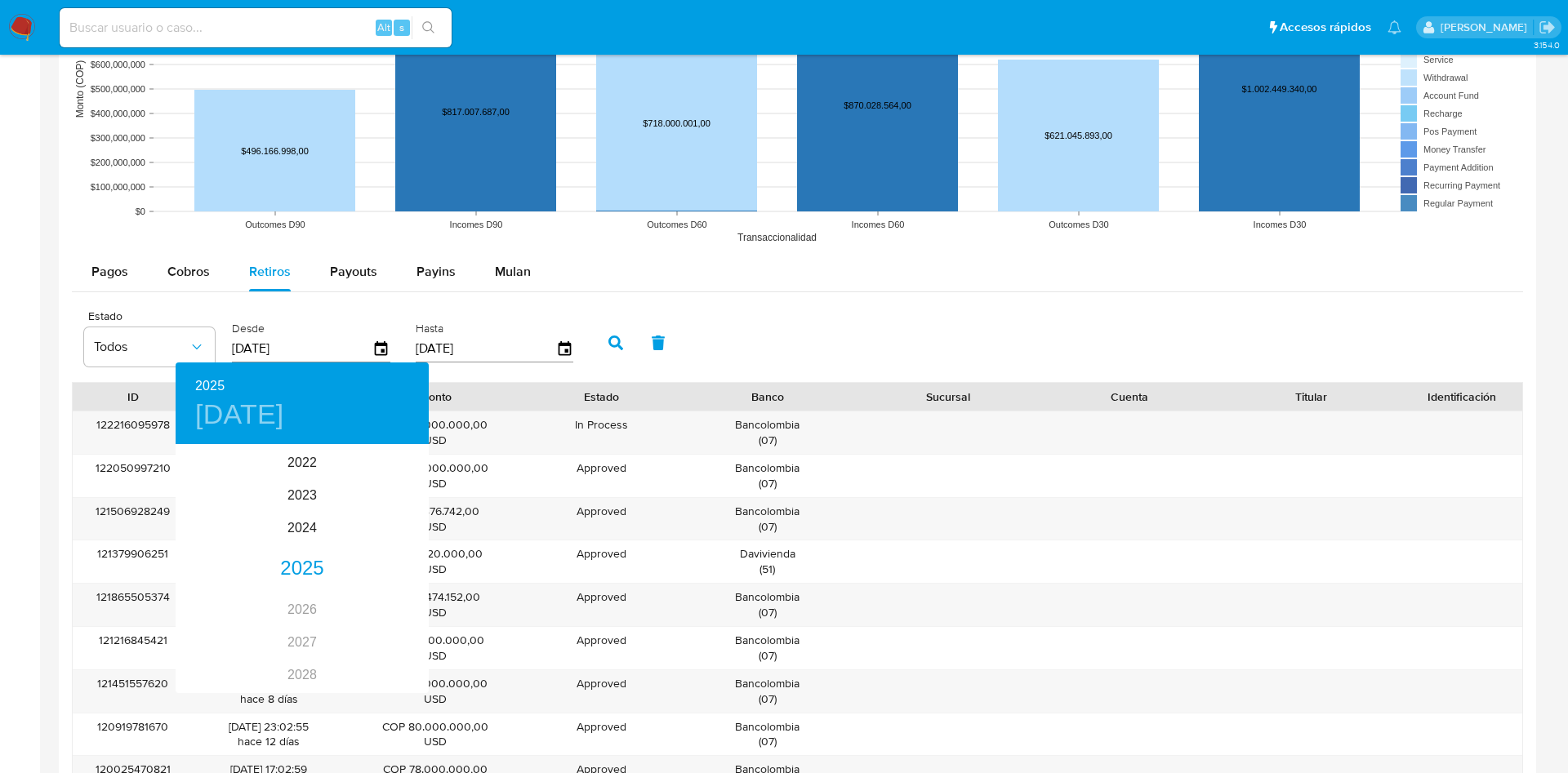
click at [825, 293] on div at bounding box center [784, 386] width 1568 height 773
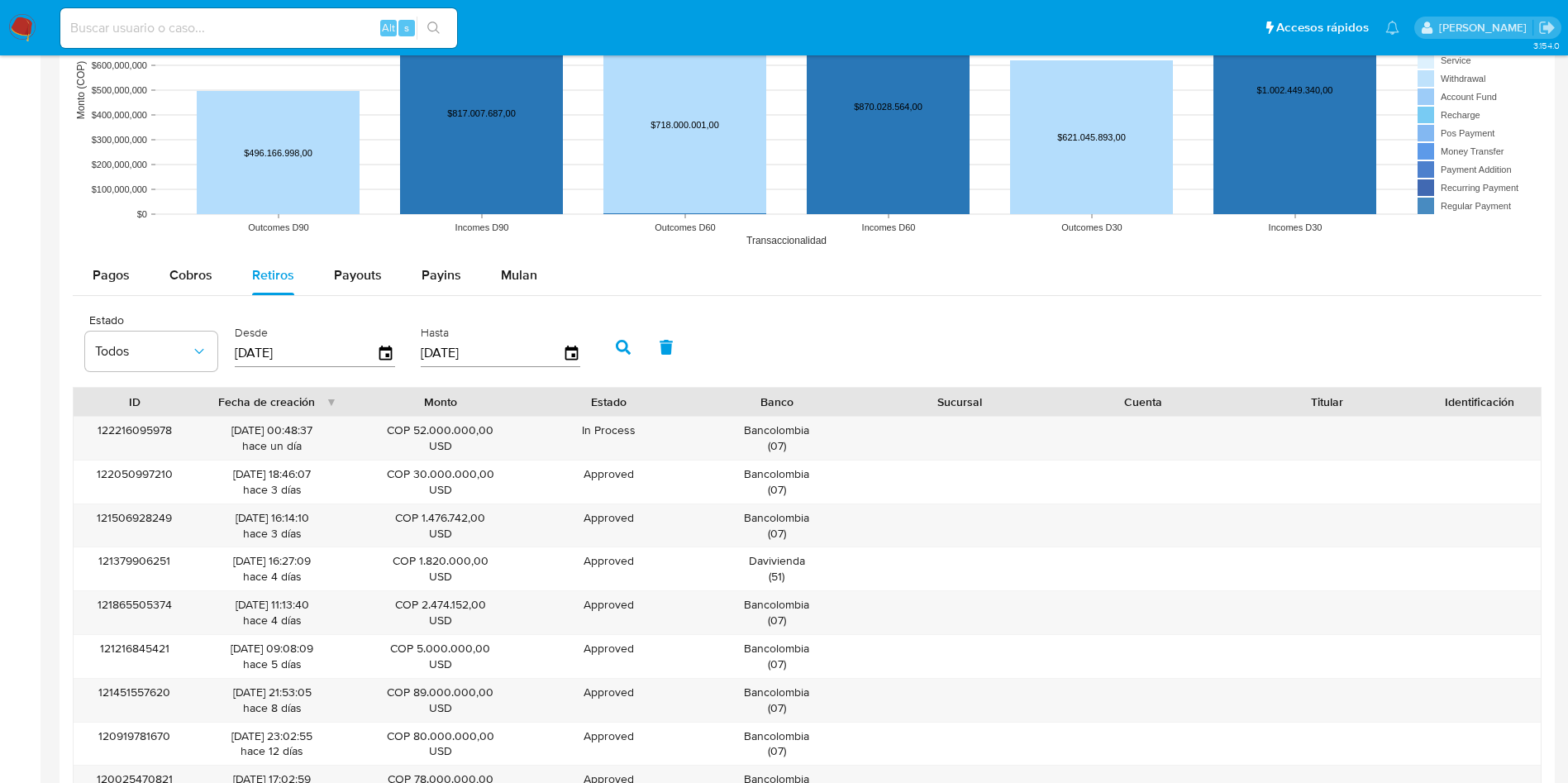
scroll to position [1488, 0]
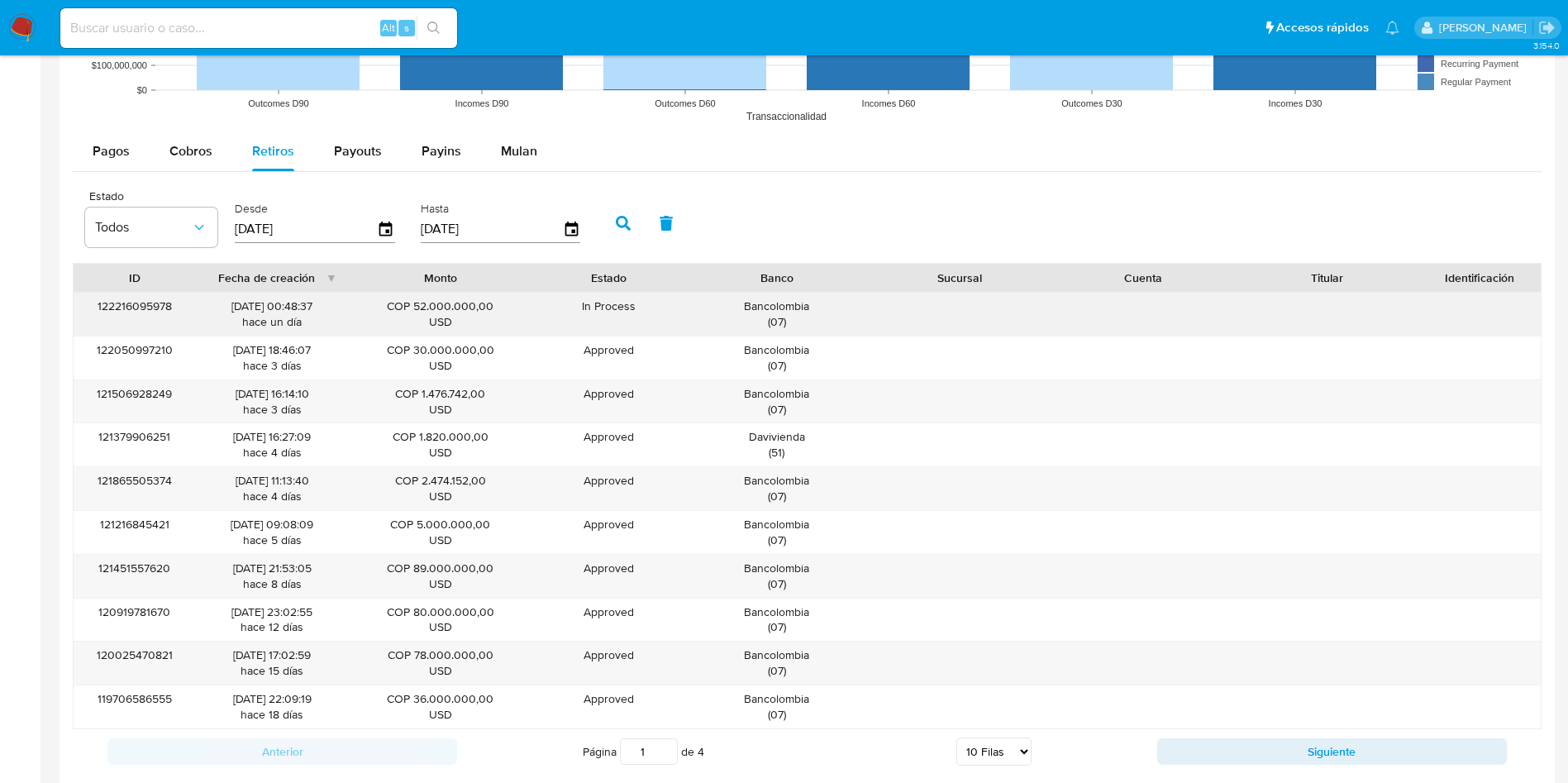
drag, startPoint x: 303, startPoint y: 534, endPoint x: 300, endPoint y: 315, distance: 219.0
click at [300, 315] on div "122216095978 [DATE] 00:48:37 [DATE] COP 52.000.000,00 USD In Process Pending Ba…" at bounding box center [808, 510] width 1469 height 438
click at [460, 487] on div "COP 2.474.152,00 USD" at bounding box center [440, 488] width 160 height 31
drag, startPoint x: 430, startPoint y: 490, endPoint x: 446, endPoint y: 484, distance: 17.1
click at [432, 487] on div "COP 2.474.152,00 USD" at bounding box center [440, 488] width 160 height 31
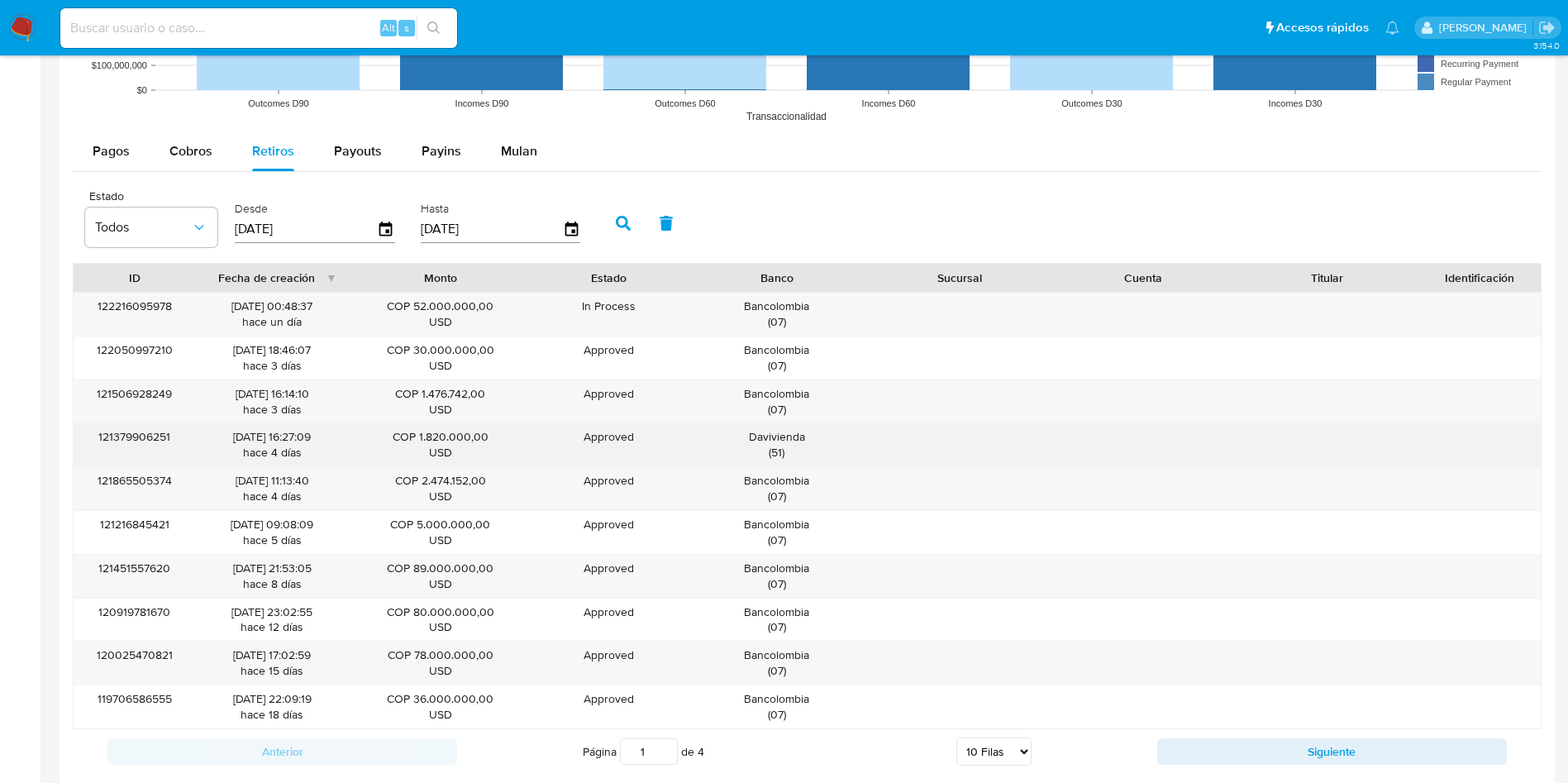
drag, startPoint x: 419, startPoint y: 436, endPoint x: 438, endPoint y: 438, distance: 19.1
click at [438, 438] on div "COP 1.820.000,00 USD" at bounding box center [440, 444] width 160 height 31
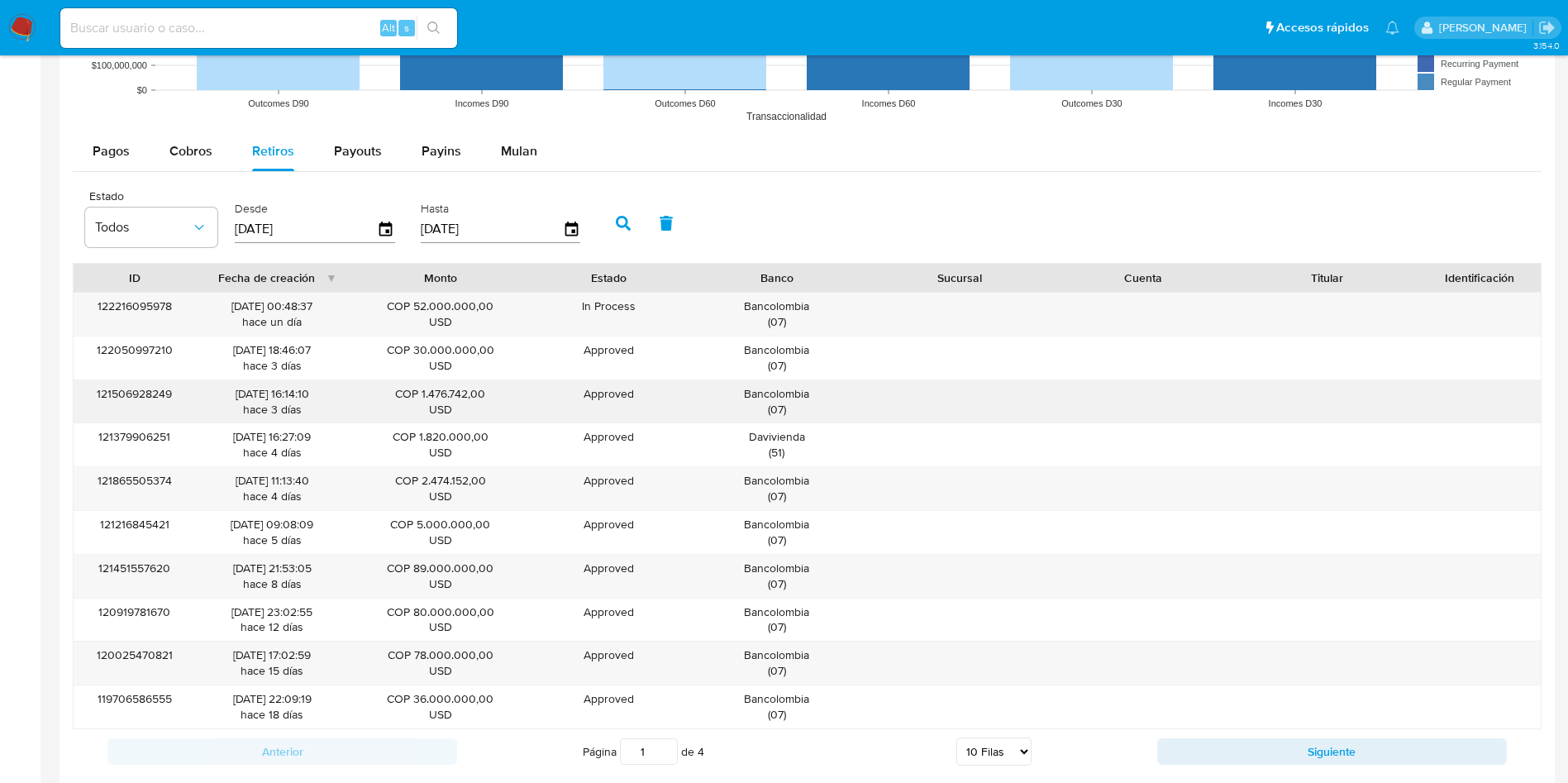
click at [426, 392] on div "COP 1.476.742,00 USD" at bounding box center [440, 401] width 160 height 31
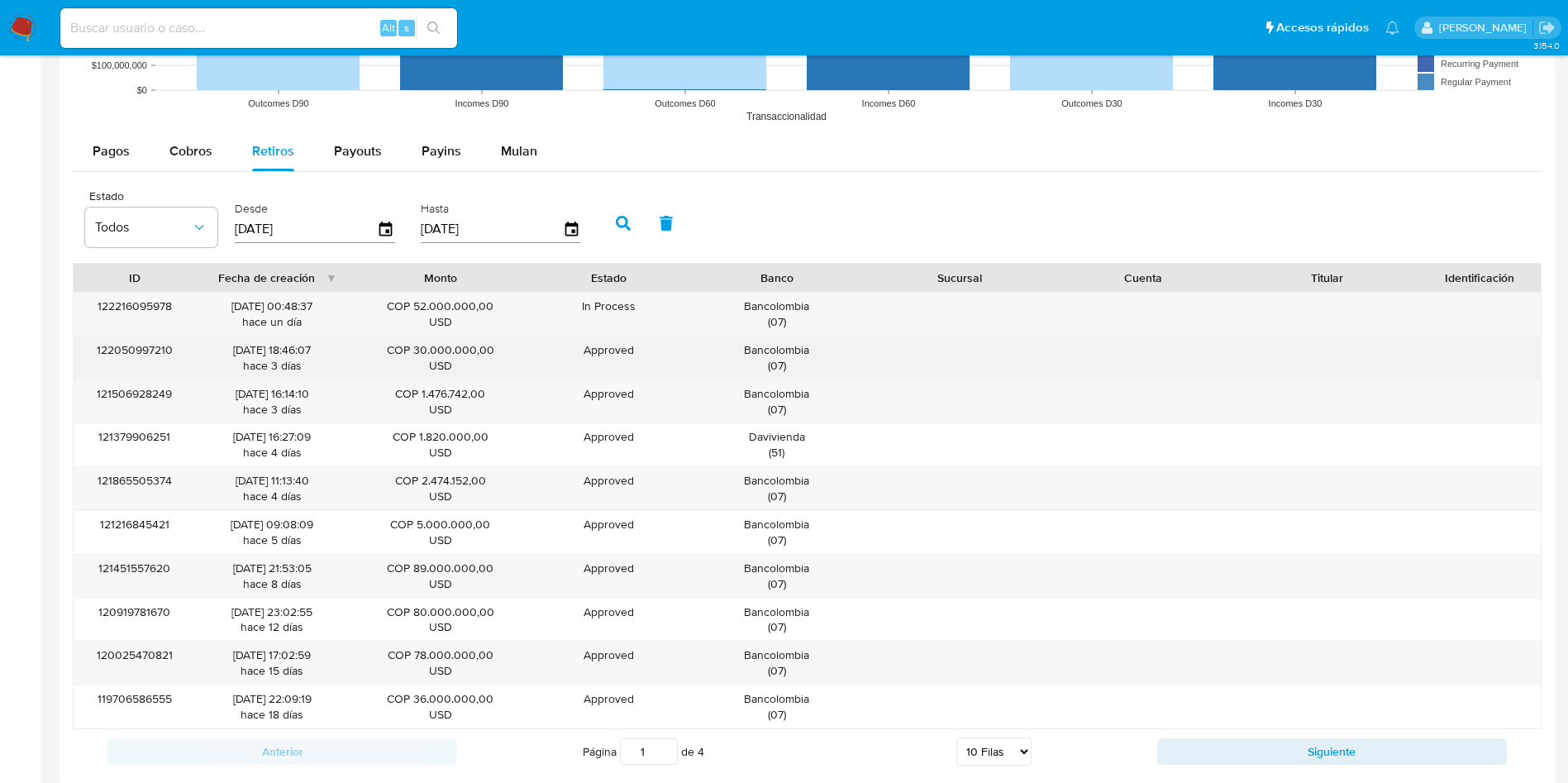
click at [413, 349] on div "COP 30.000.000,00 USD" at bounding box center [440, 358] width 160 height 31
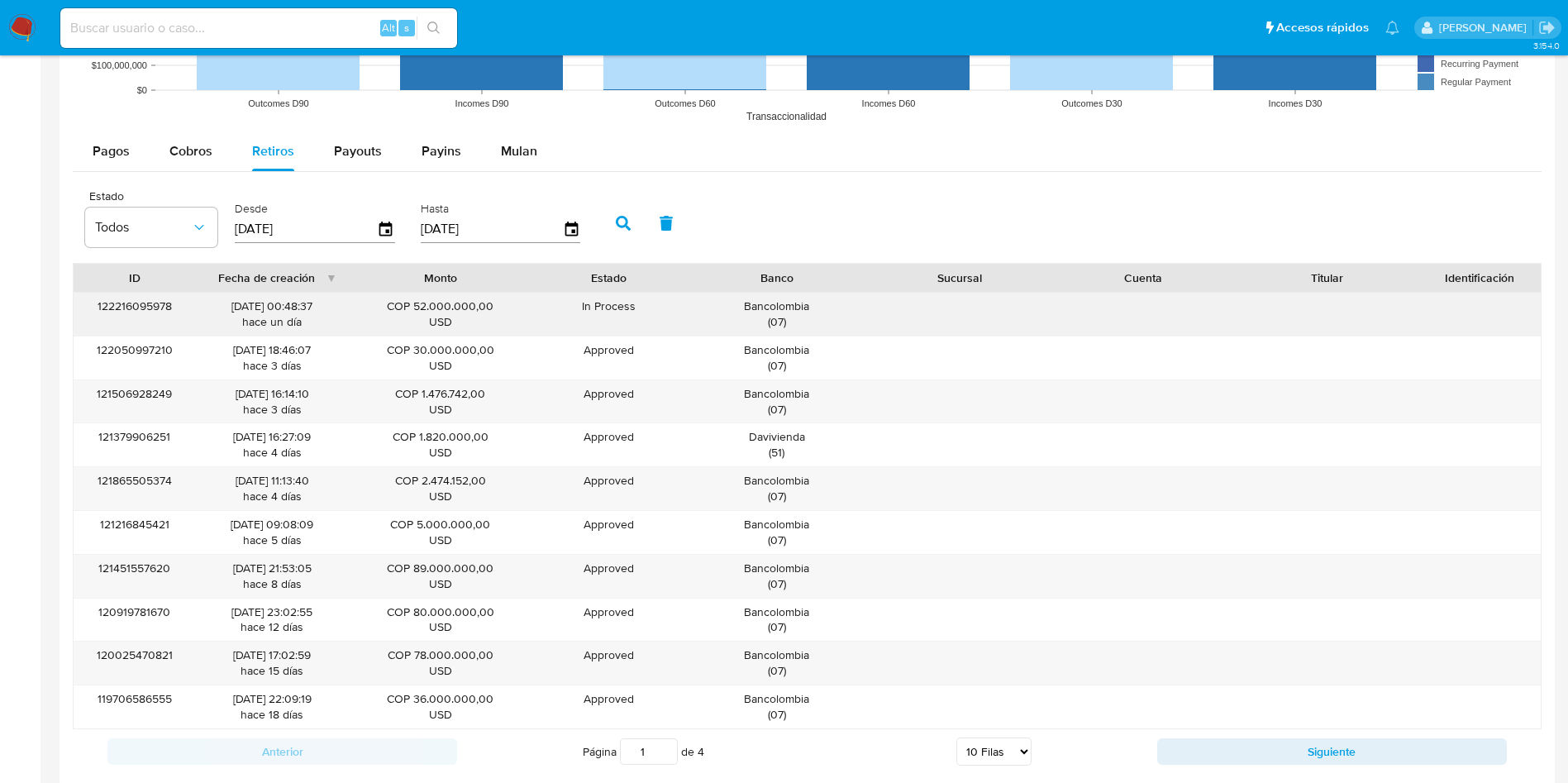
click at [417, 300] on div "COP 52.000.000,00 USD" at bounding box center [440, 314] width 160 height 31
drag, startPoint x: 417, startPoint y: 300, endPoint x: 671, endPoint y: 307, distance: 254.1
click at [671, 307] on div "122216095978 [DATE] 00:48:37 [DATE] COP 52.000.000,00 USD In Process Pending Ba…" at bounding box center [808, 314] width 1467 height 43
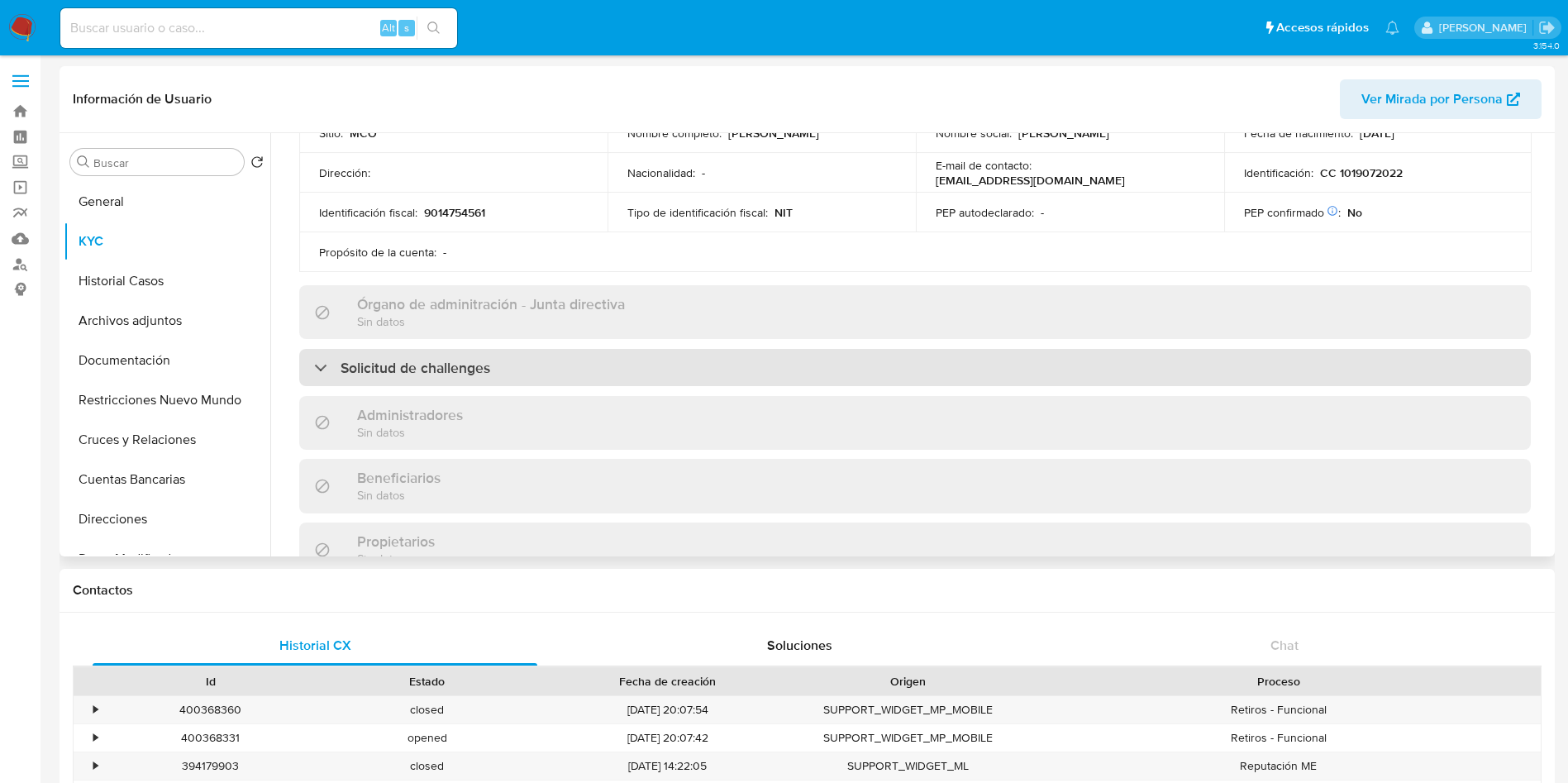
scroll to position [0, 0]
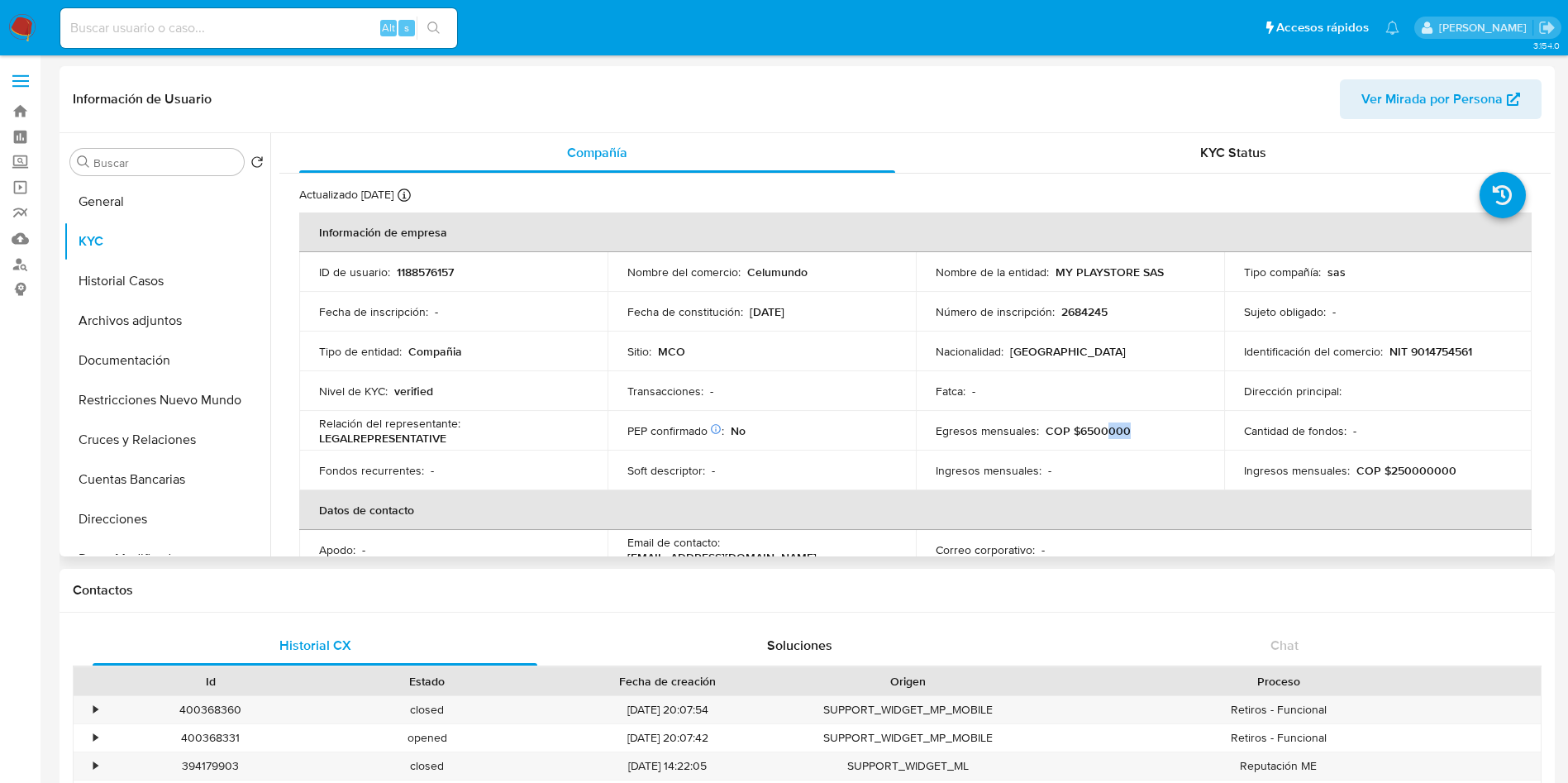
drag, startPoint x: 1129, startPoint y: 429, endPoint x: 1098, endPoint y: 433, distance: 31.3
click at [1098, 433] on div "Egresos mensuales : COP $6500000" at bounding box center [1070, 431] width 268 height 15
drag, startPoint x: 1449, startPoint y: 471, endPoint x: 1403, endPoint y: 472, distance: 46.0
click at [1403, 472] on div "Ingresos mensuales : COP $250000000" at bounding box center [1378, 470] width 268 height 15
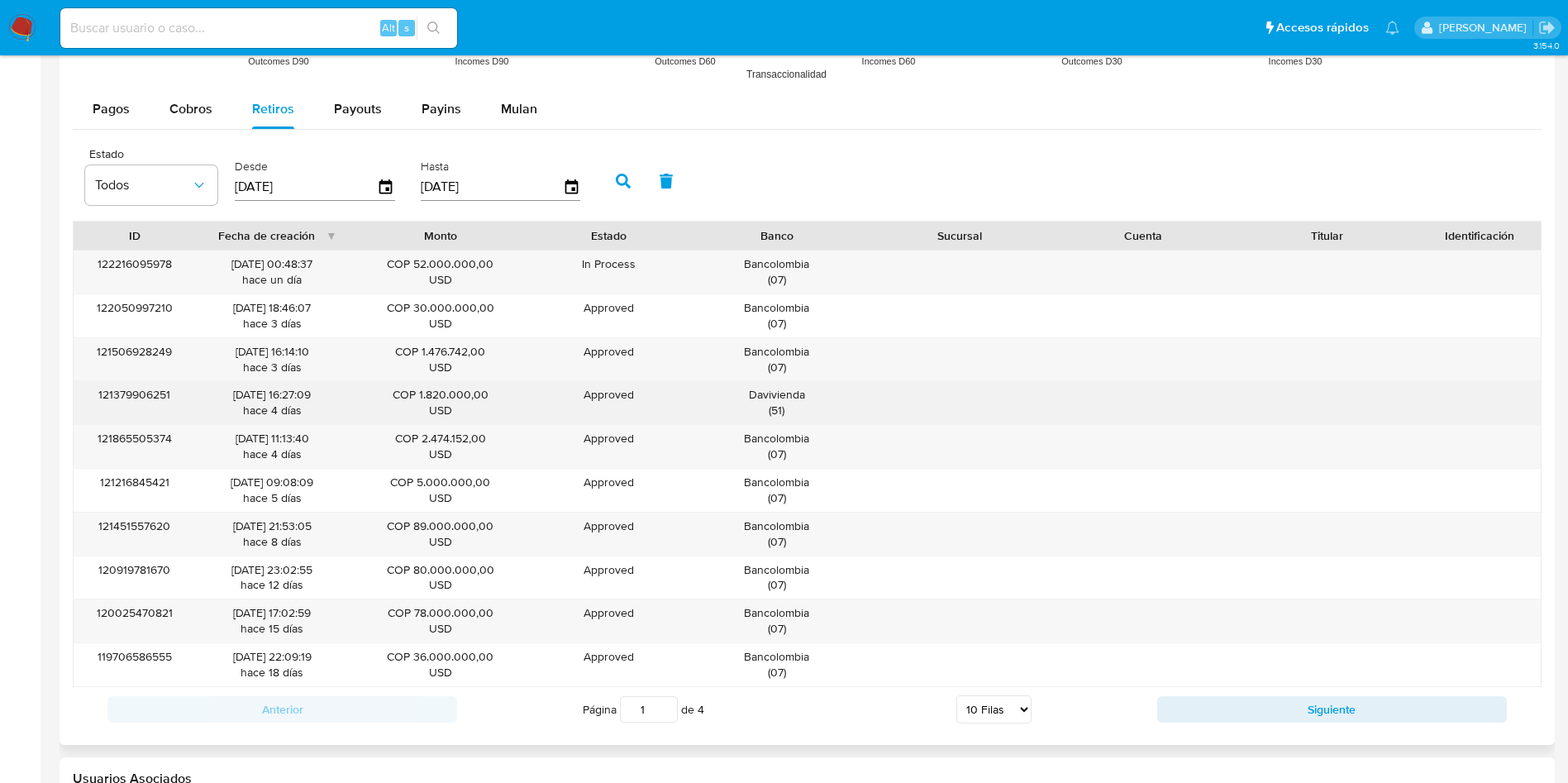
scroll to position [1488, 0]
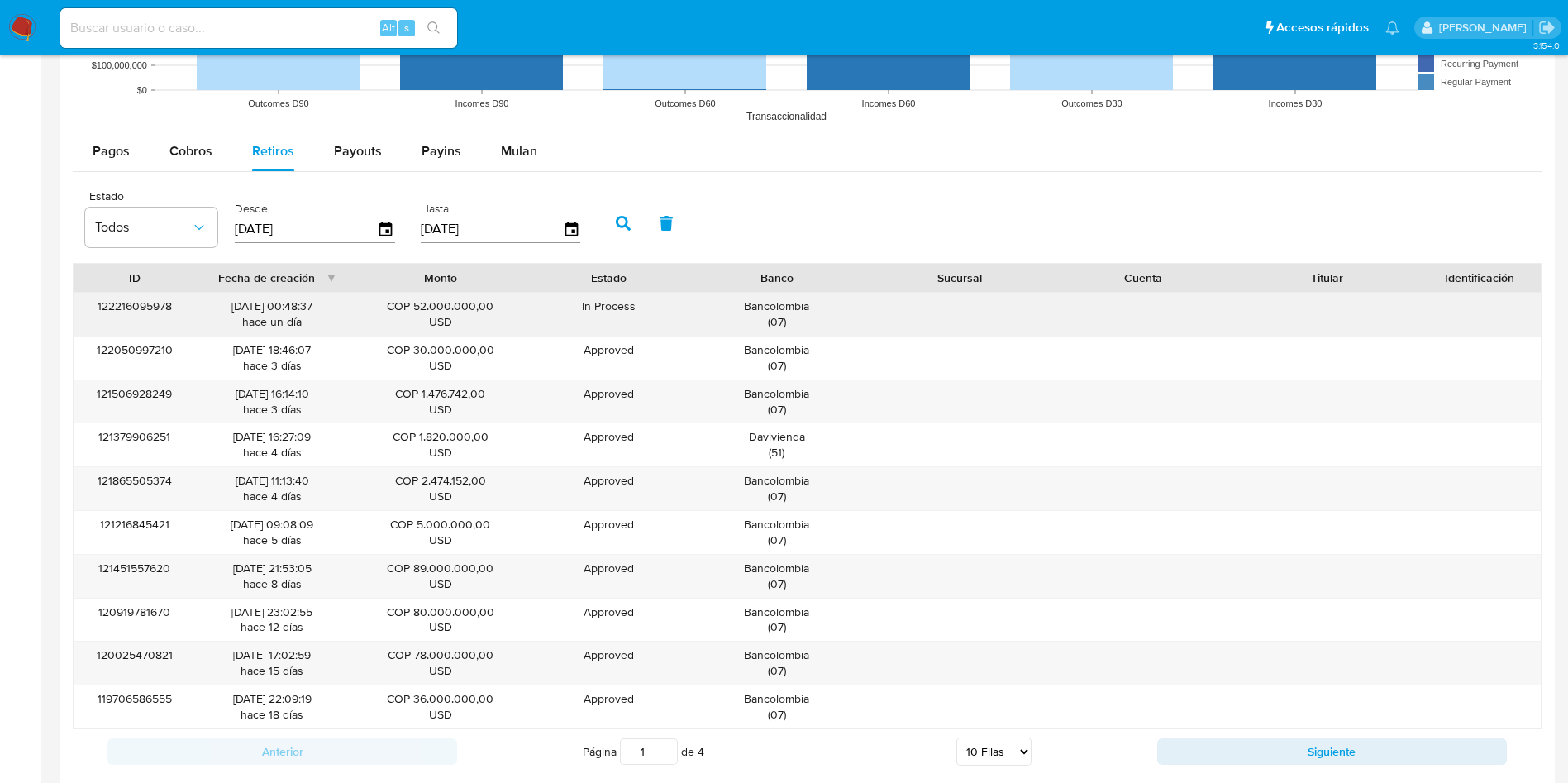
click at [1539, 303] on div "122216095978 [DATE] 00:48:37 [DATE] COP 52.000.000,00 USD In Process Pending Ba…" at bounding box center [808, 314] width 1467 height 43
drag, startPoint x: 415, startPoint y: 350, endPoint x: 477, endPoint y: 480, distance: 144.0
click at [477, 480] on div "122216095978 [DATE] 00:48:37 [DATE] COP 52.000.000,00 USD In Process Pending Ba…" at bounding box center [808, 510] width 1469 height 438
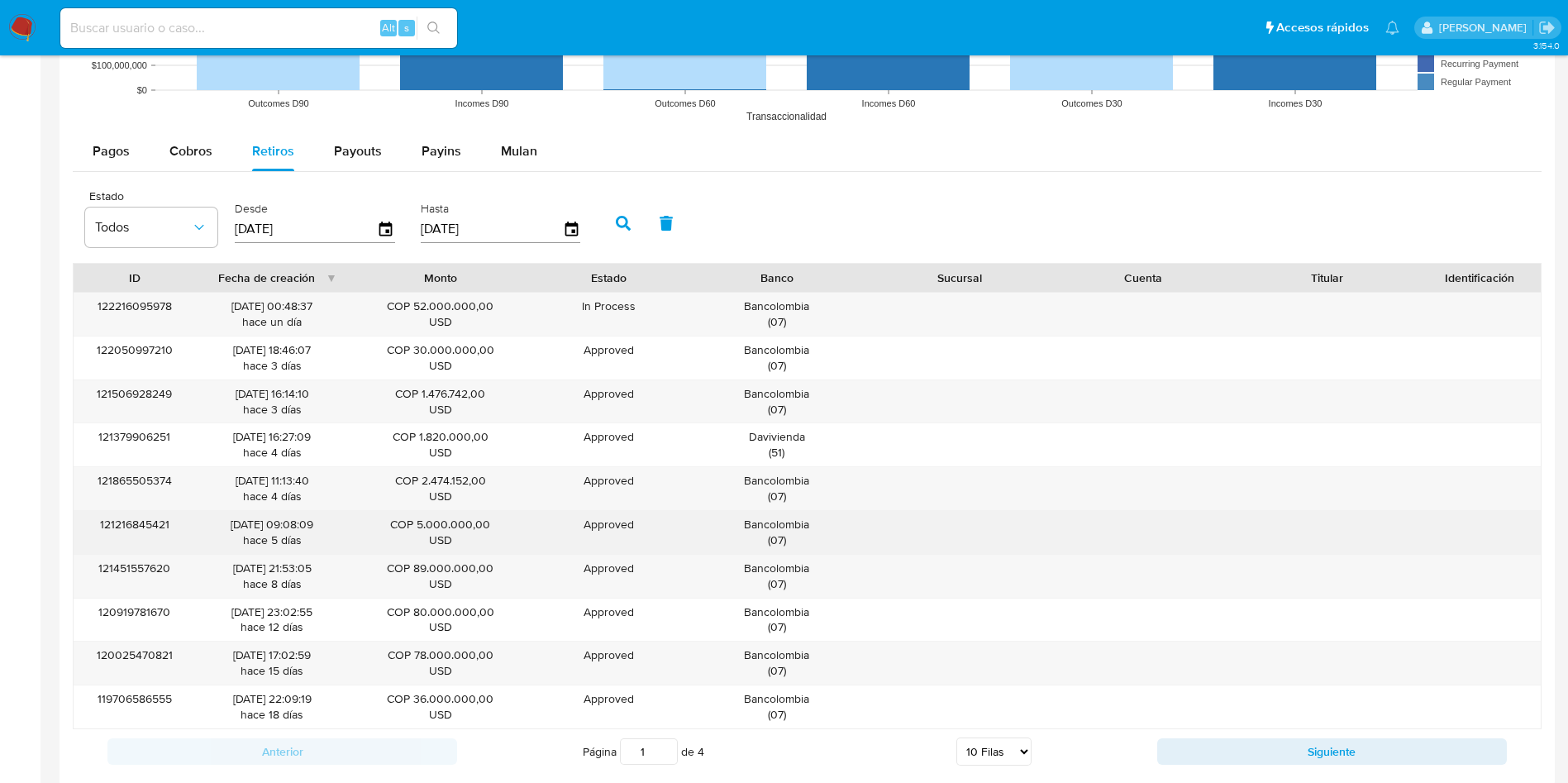
click at [434, 546] on div "COP 5.000.000,00 USD" at bounding box center [440, 532] width 160 height 31
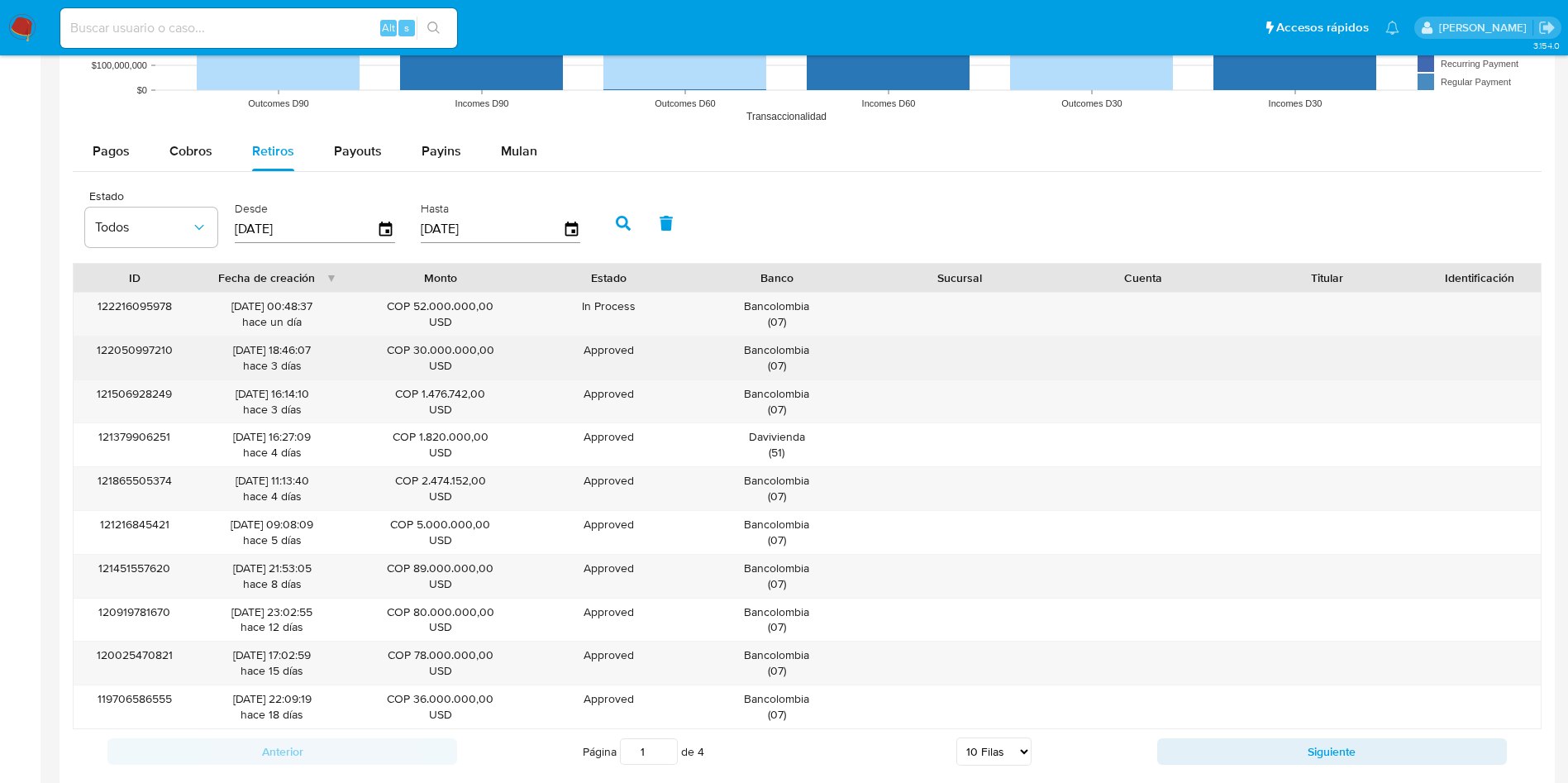
drag, startPoint x: 413, startPoint y: 527, endPoint x: 370, endPoint y: 342, distance: 189.9
click at [370, 342] on div "122216095978 [DATE] 00:48:37 [DATE] COP 52.000.000,00 USD In Process Pending Ba…" at bounding box center [808, 510] width 1469 height 438
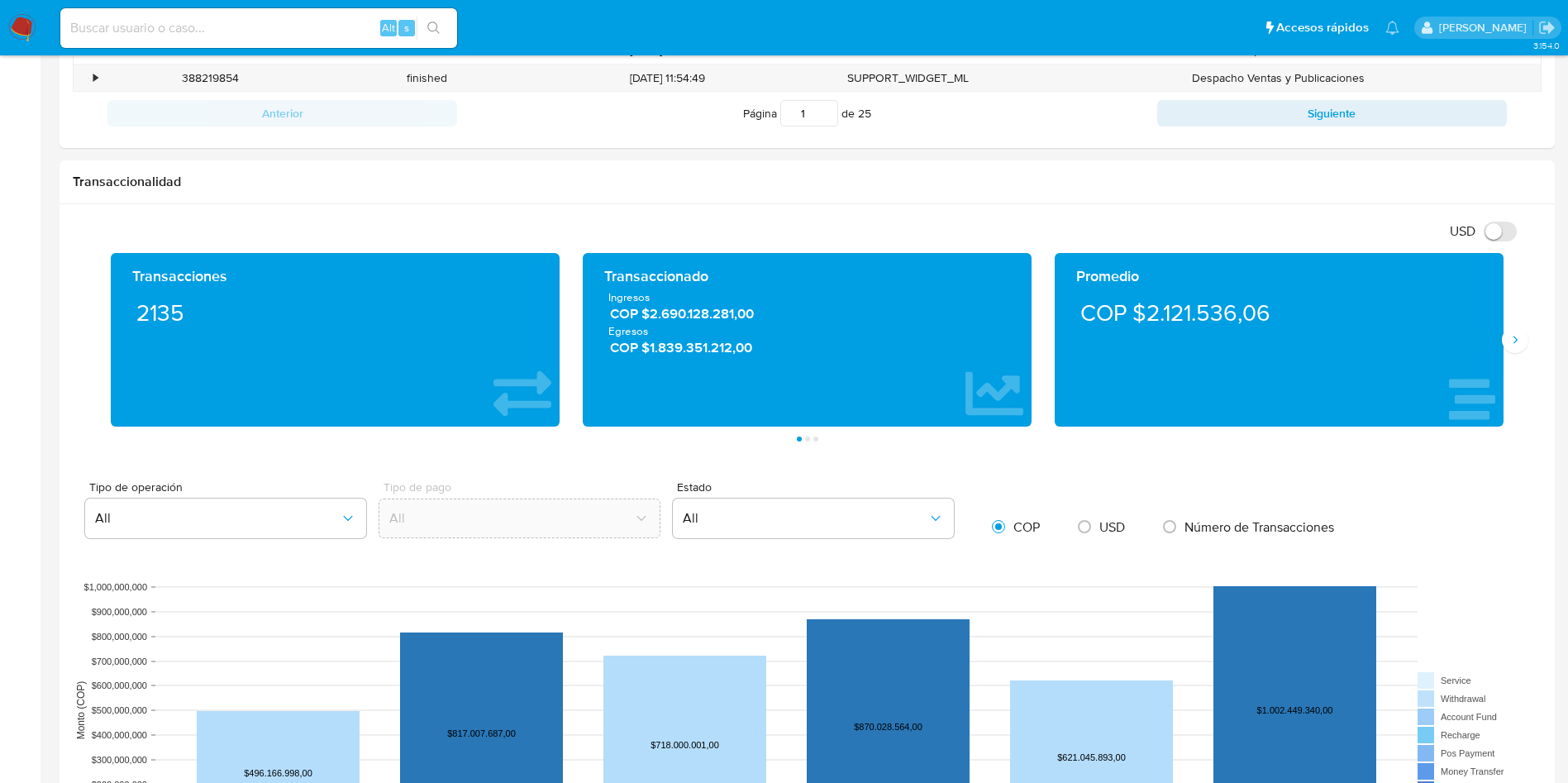
scroll to position [0, 0]
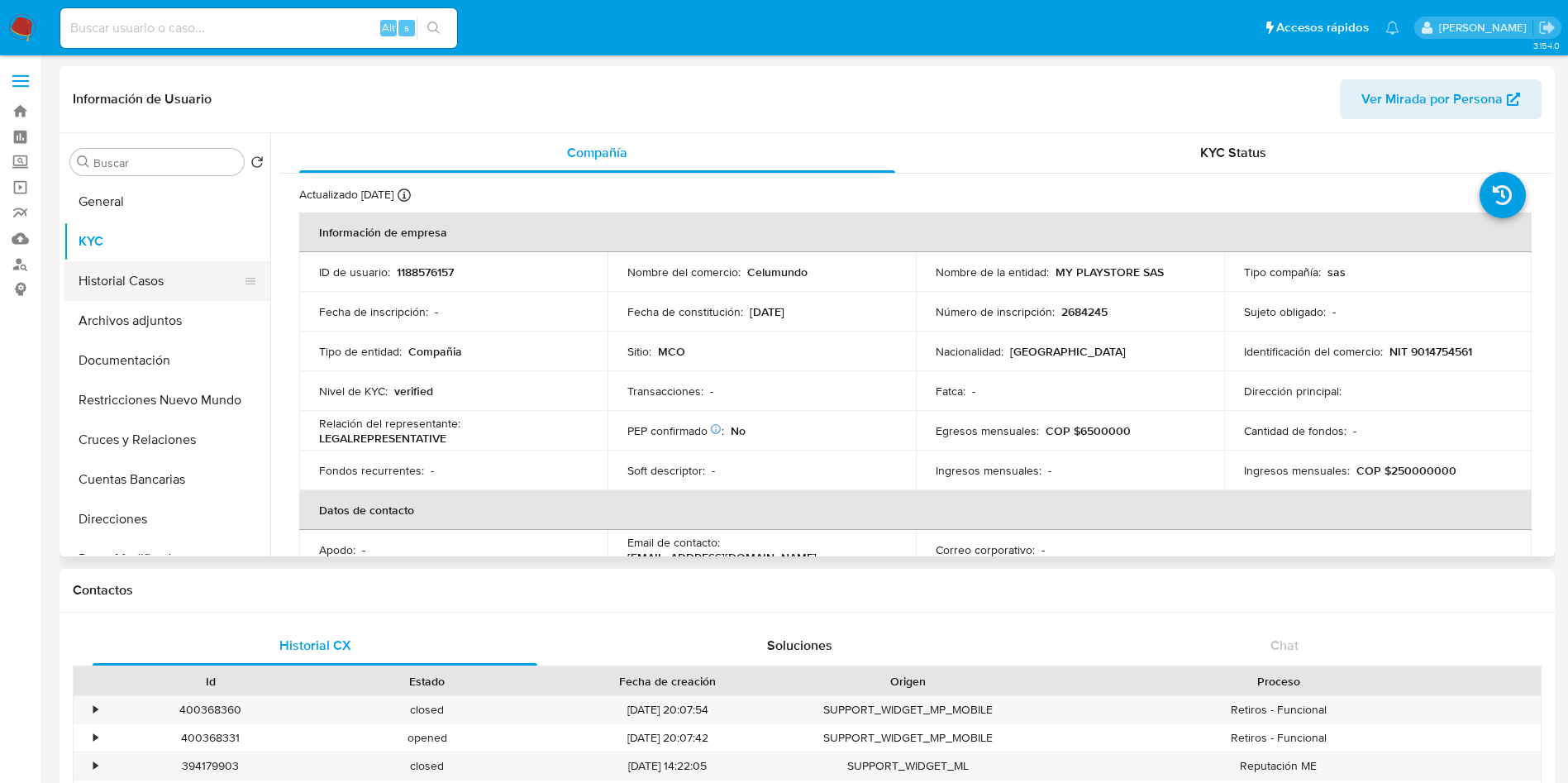
click at [119, 276] on button "Historial Casos" at bounding box center [160, 281] width 193 height 40
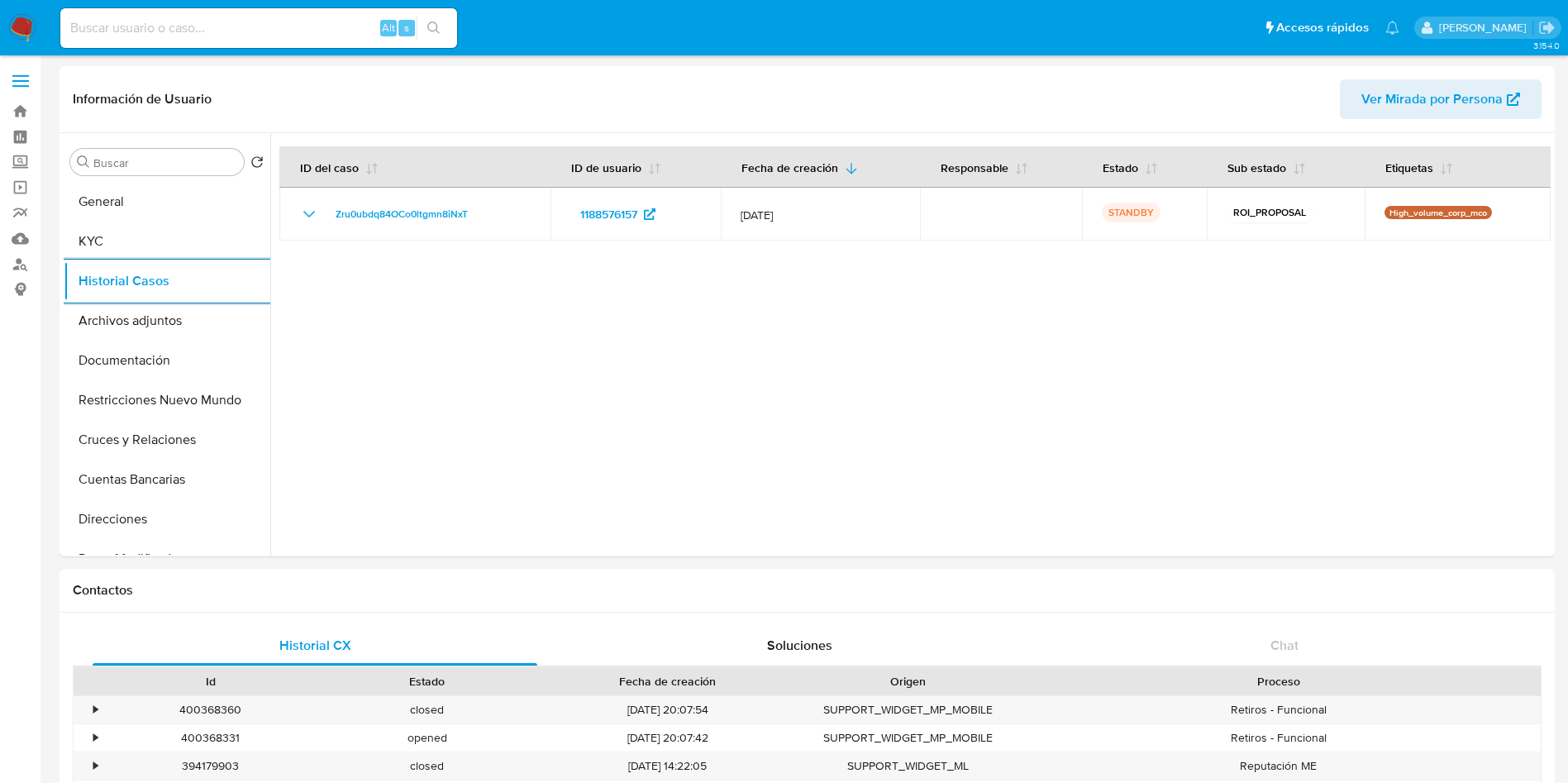
click at [138, 21] on input at bounding box center [259, 28] width 397 height 21
paste input "JKBUY9WIwO1F6SHVlNlOC8HQ"
type input "JKBUY9WIwO1F6SHVlNlOC8HQ"
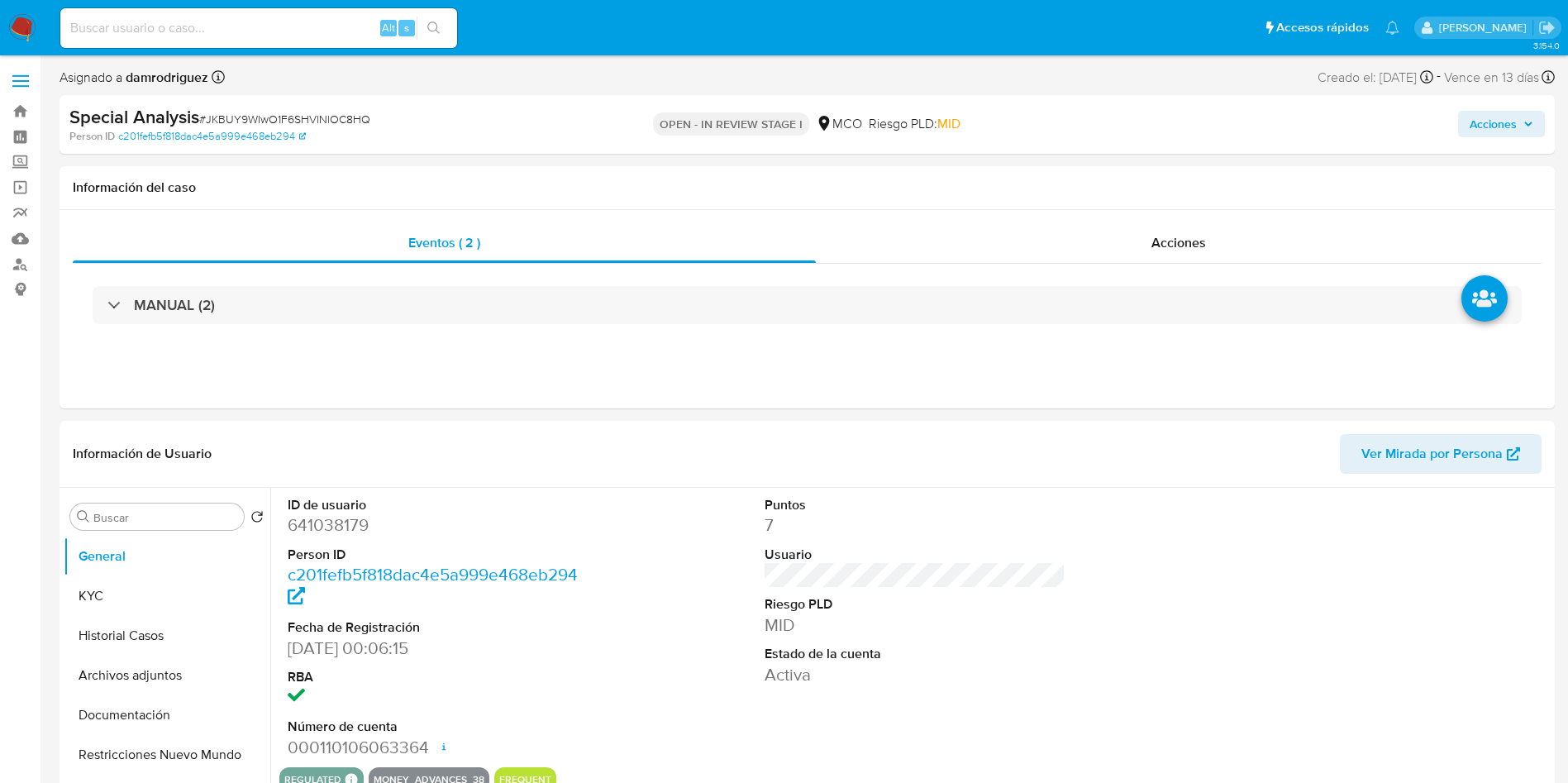
scroll to position [124, 0]
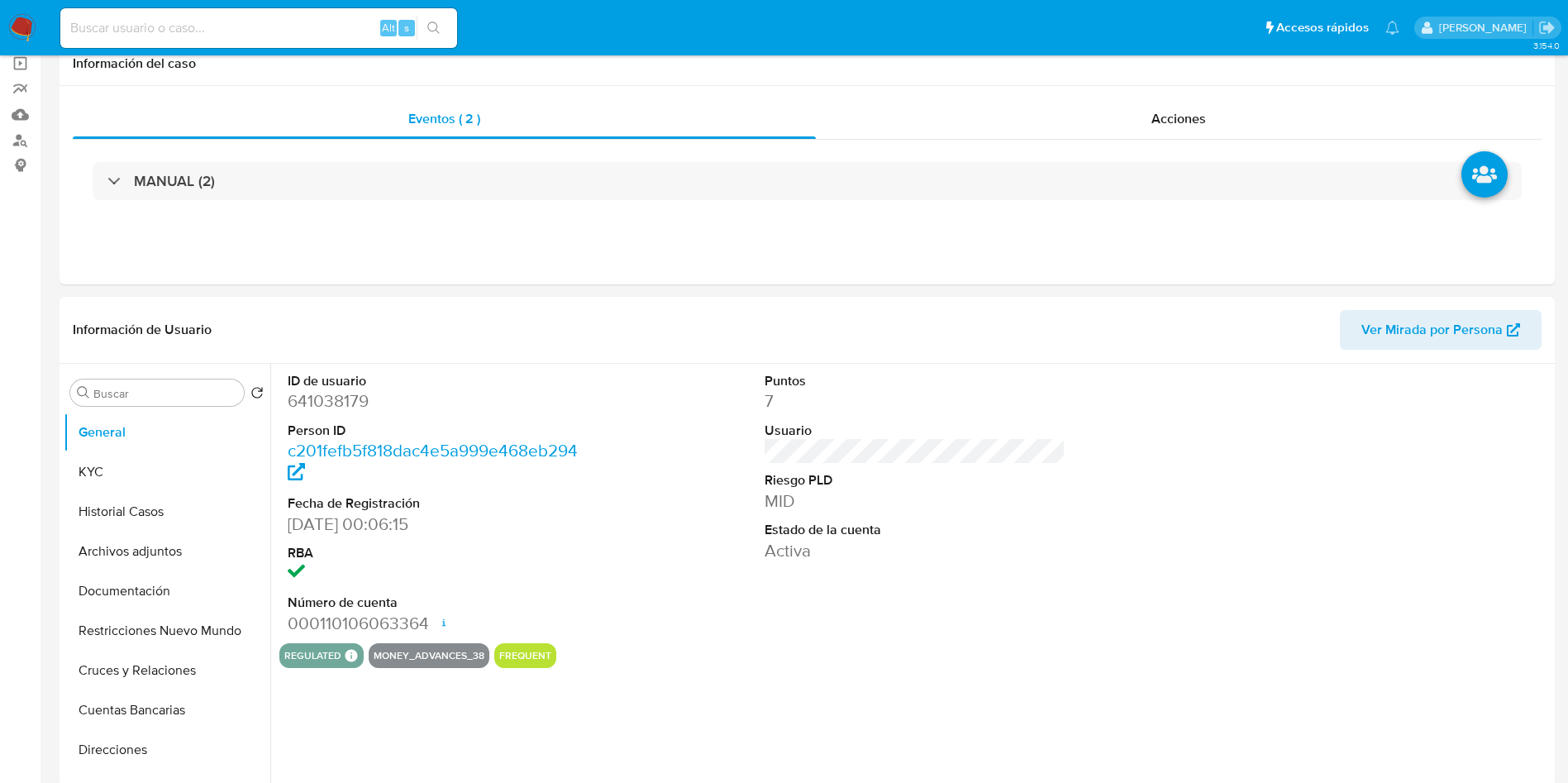
select select "10"
